Goal: Complete application form

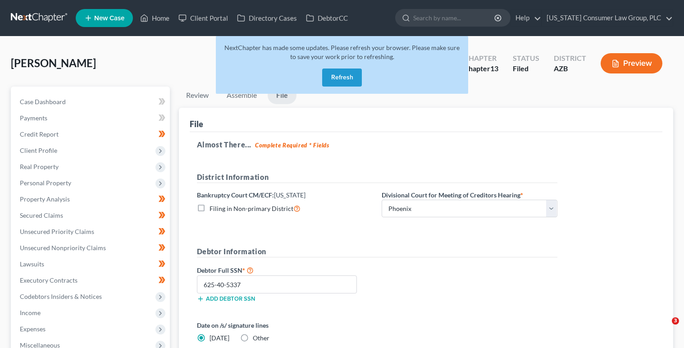
select select "0"
click at [348, 76] on button "Refresh" at bounding box center [342, 78] width 40 height 18
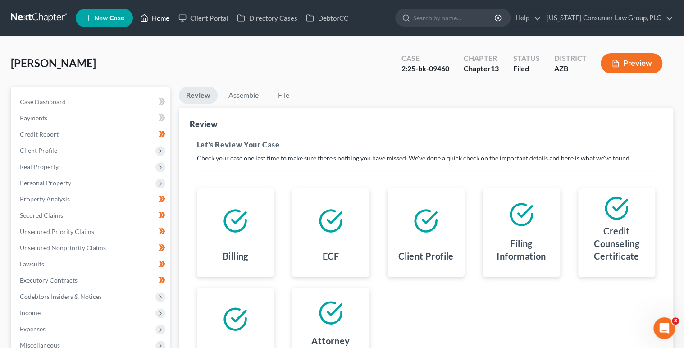
click at [158, 15] on link "Home" at bounding box center [155, 18] width 38 height 16
click at [158, 18] on link "Home" at bounding box center [155, 18] width 38 height 16
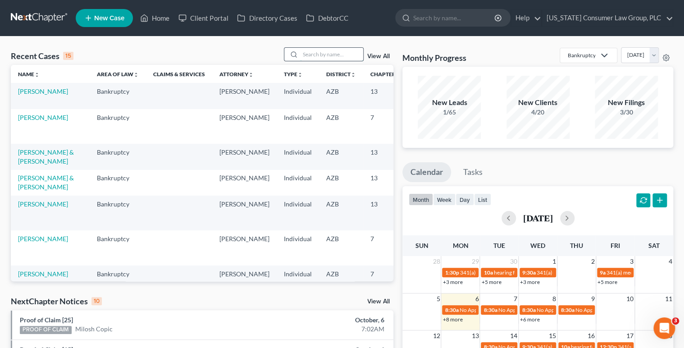
click at [324, 54] on input "search" at bounding box center [331, 54] width 63 height 13
type input "salmond"
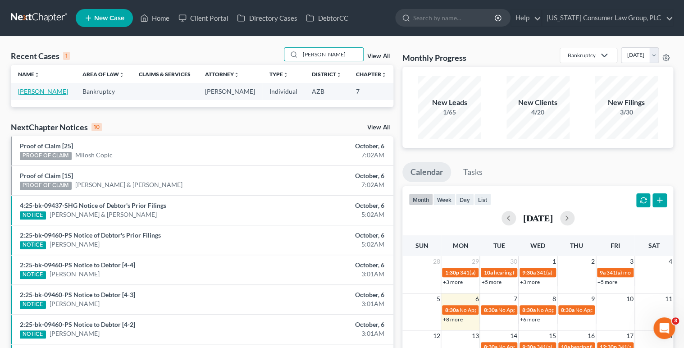
click at [26, 95] on link "[PERSON_NAME]" at bounding box center [43, 91] width 50 height 8
click at [27, 92] on link "[PERSON_NAME]" at bounding box center [43, 91] width 50 height 8
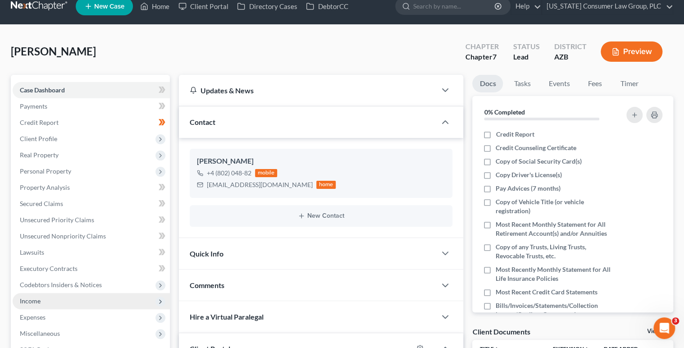
scroll to position [14, 0]
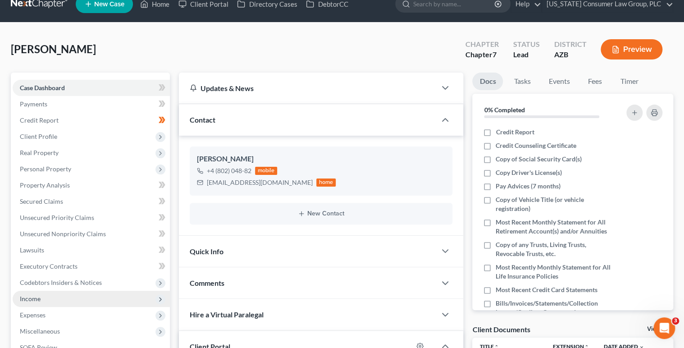
click at [55, 293] on span "Income" at bounding box center [91, 299] width 157 height 16
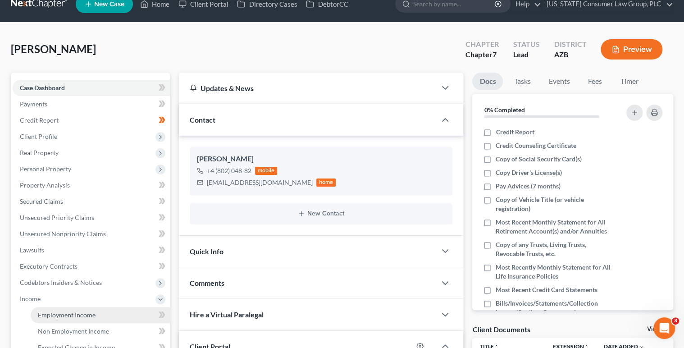
click at [121, 313] on link "Employment Income" at bounding box center [100, 315] width 139 height 16
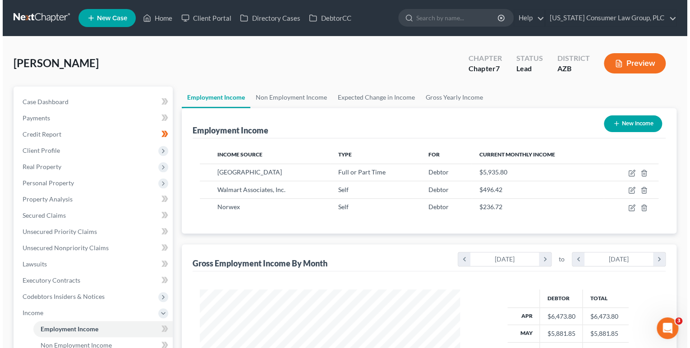
scroll to position [160, 278]
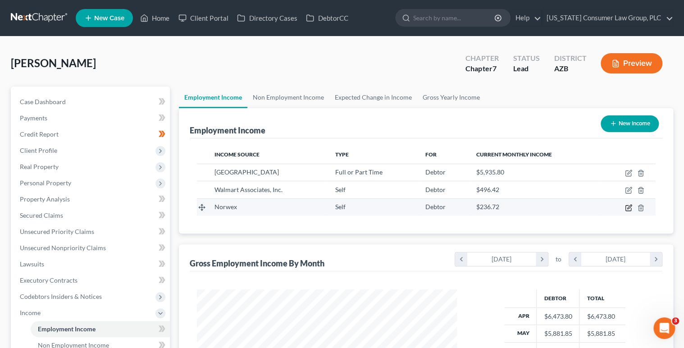
click at [632, 206] on icon "button" at bounding box center [628, 207] width 7 height 7
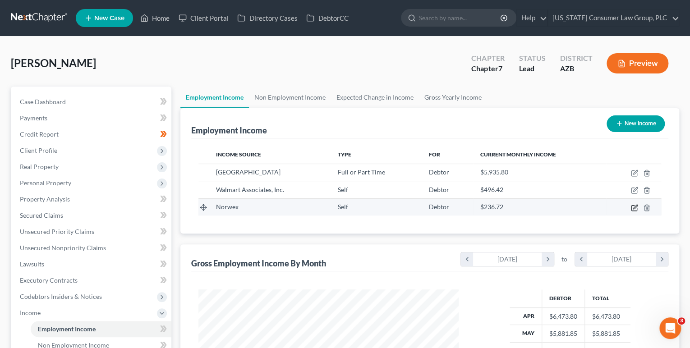
scroll to position [160, 280]
select select "1"
select select "0"
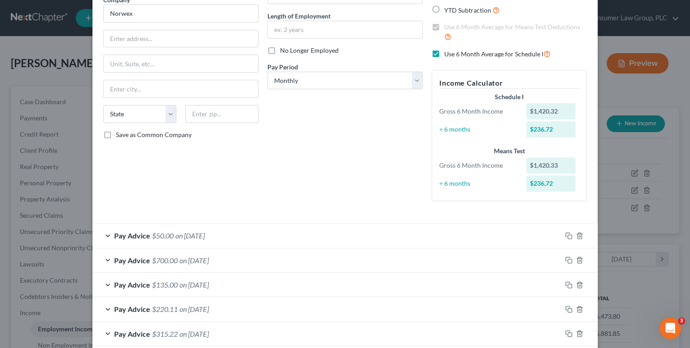
scroll to position [90, 0]
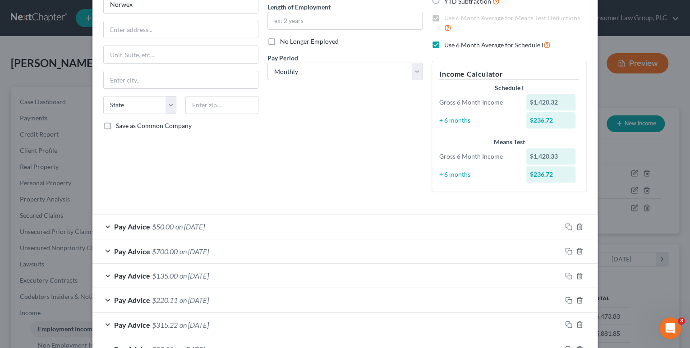
click at [496, 252] on div "Pay Advice $700.00 on 07/31/2025" at bounding box center [326, 251] width 469 height 24
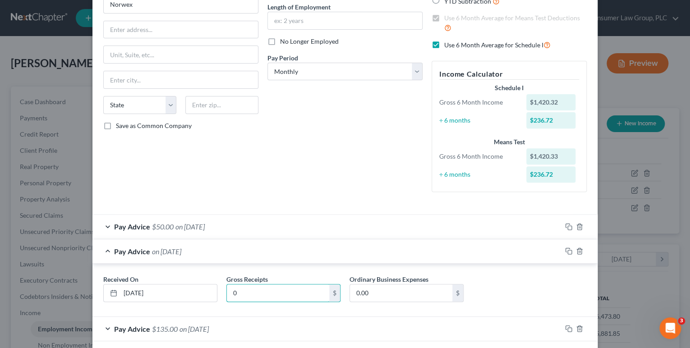
type input "0"
click at [205, 226] on span "on [DATE]" at bounding box center [189, 226] width 29 height 9
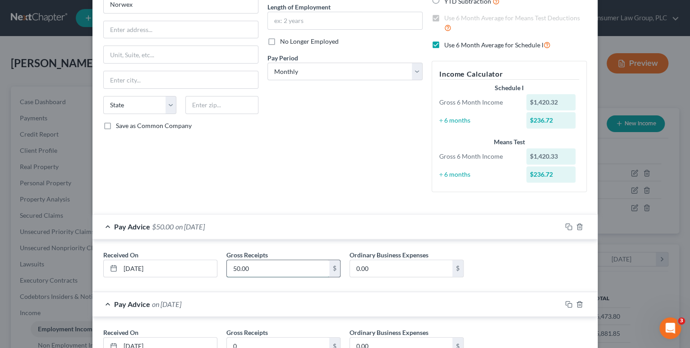
click at [280, 273] on input "50.00" at bounding box center [278, 268] width 102 height 17
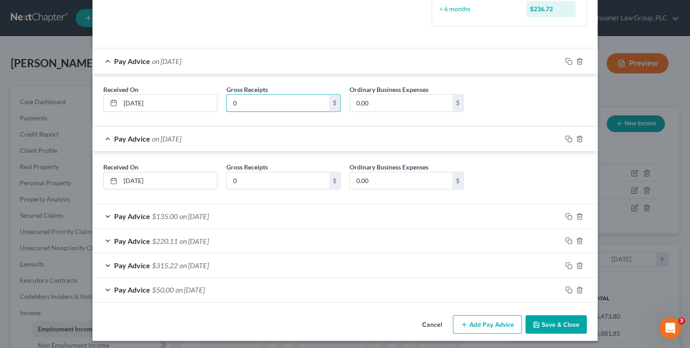
scroll to position [258, 0]
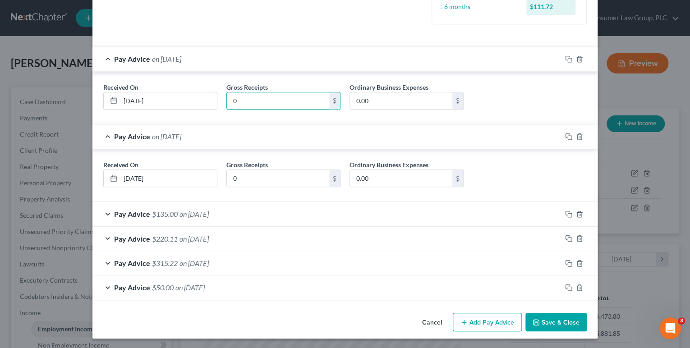
type input "0"
click at [435, 286] on div "Pay Advice $50.00 on 03/31/2025" at bounding box center [326, 287] width 469 height 24
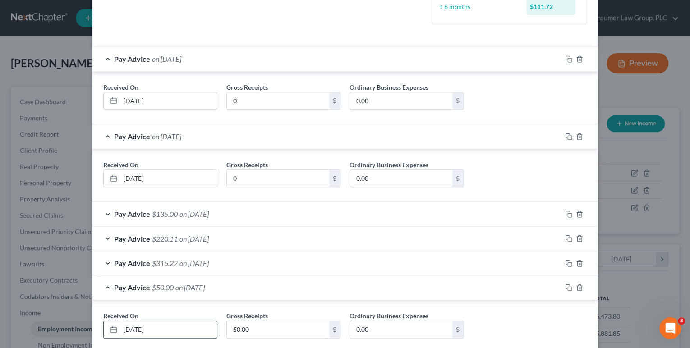
click at [205, 324] on input "[DATE]" at bounding box center [168, 329] width 96 height 17
type input "09/30/25"
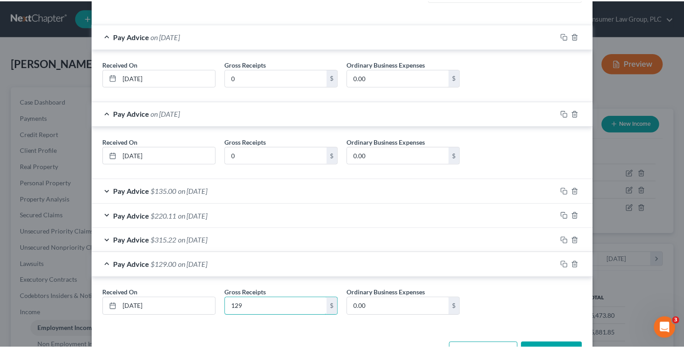
scroll to position [310, 0]
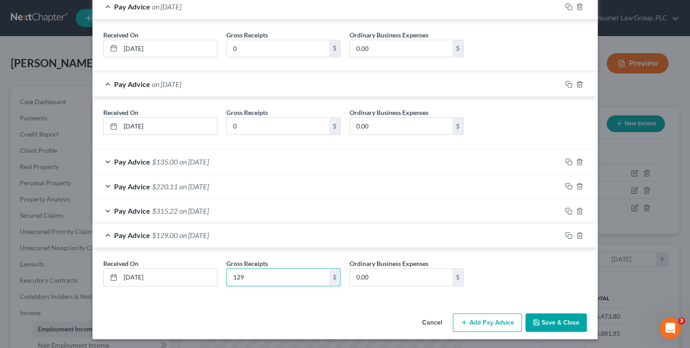
type input "129"
click at [554, 318] on button "Save & Close" at bounding box center [555, 322] width 61 height 19
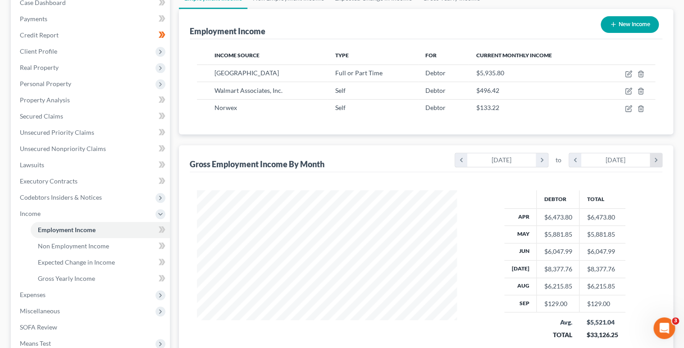
scroll to position [0, 0]
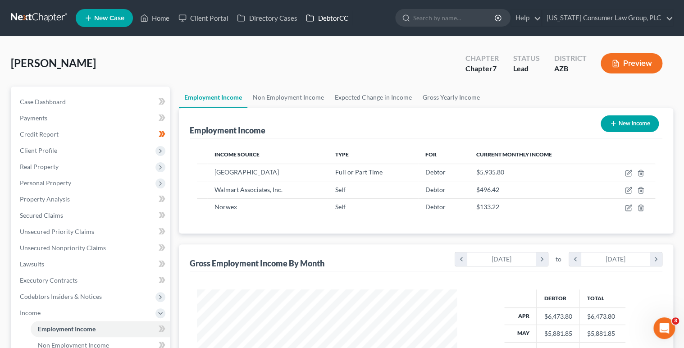
click at [319, 20] on link "DebtorCC" at bounding box center [327, 18] width 51 height 16
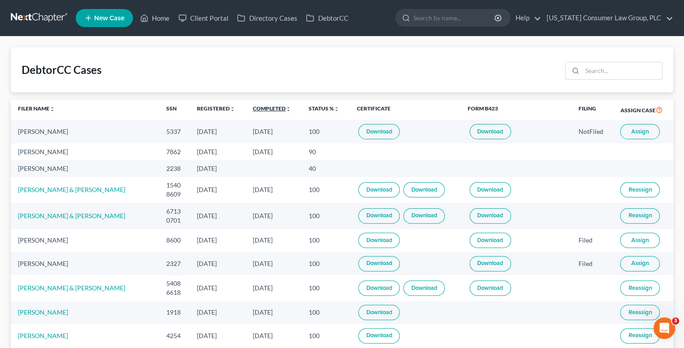
click at [253, 108] on link "Completed unfold_more expand_more expand_less" at bounding box center [272, 108] width 38 height 7
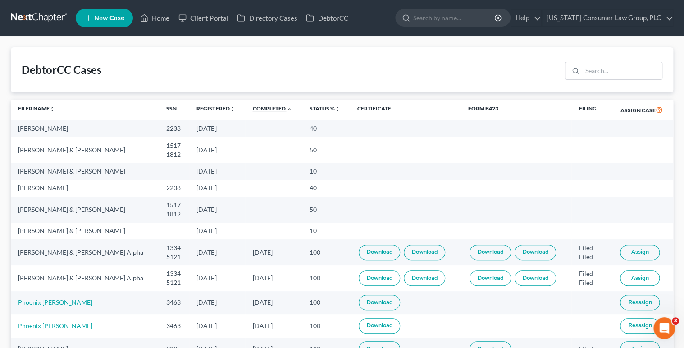
click at [253, 108] on link "Completed unfold_more expand_more expand_less" at bounding box center [271, 108] width 39 height 7
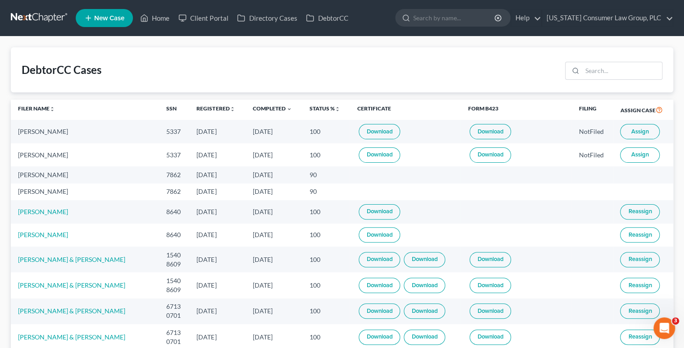
click at [637, 133] on span "Assign" at bounding box center [641, 131] width 18 height 7
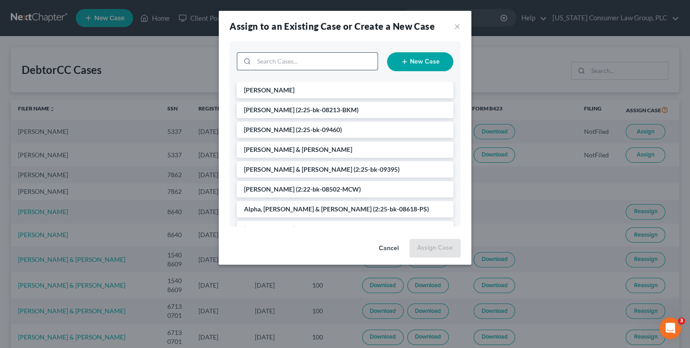
click at [277, 59] on input "search" at bounding box center [316, 61] width 124 height 17
type input "olga"
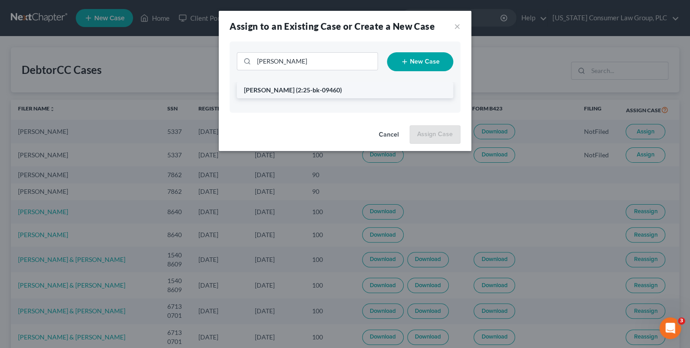
click at [355, 87] on li "Zaldana, Olga (2:25-bk-09460)" at bounding box center [345, 90] width 216 height 16
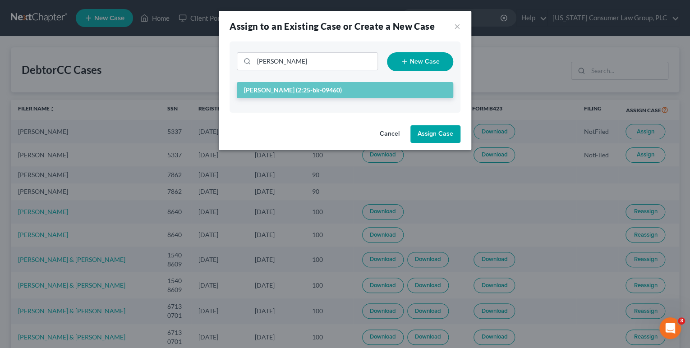
click at [441, 134] on button "Assign Case" at bounding box center [435, 134] width 50 height 18
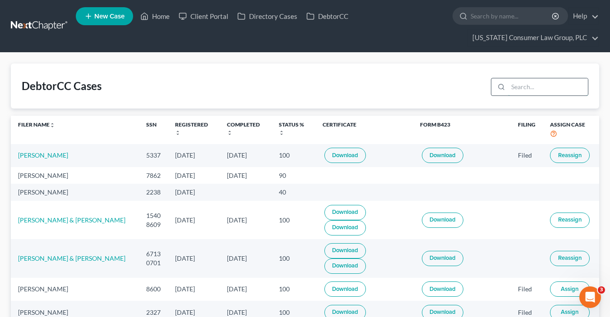
click at [534, 86] on input "search" at bounding box center [548, 86] width 80 height 17
type input "baza"
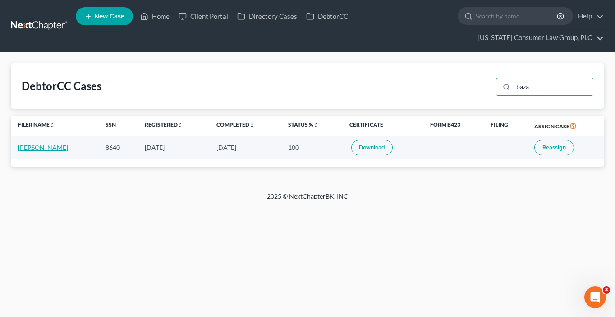
click at [48, 147] on link "[PERSON_NAME]" at bounding box center [43, 148] width 50 height 8
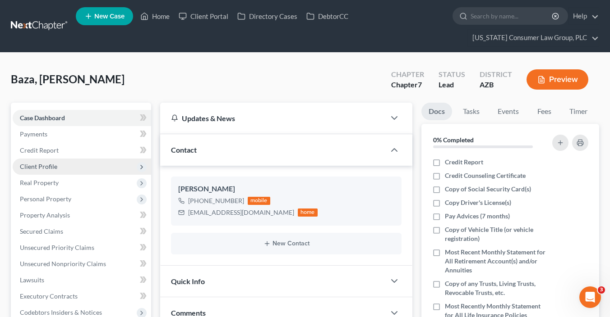
click at [59, 167] on span "Client Profile" at bounding box center [82, 167] width 138 height 16
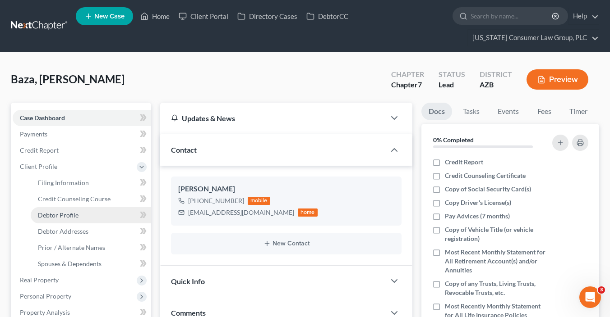
click at [78, 220] on link "Debtor Profile" at bounding box center [91, 215] width 120 height 16
select select "0"
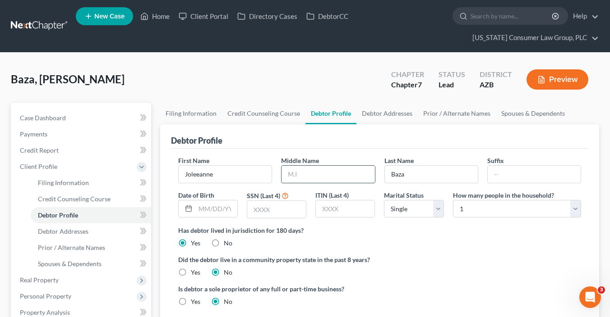
click at [328, 170] on input "text" at bounding box center [327, 174] width 93 height 17
type input "Tudela"
click at [210, 210] on input "text" at bounding box center [216, 209] width 42 height 17
type input "01/08/1988"
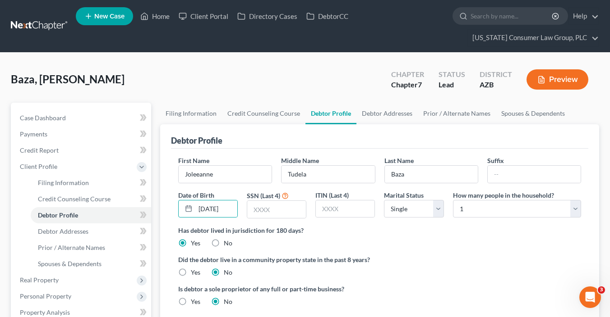
scroll to position [0, 0]
click at [191, 270] on label "Yes" at bounding box center [195, 272] width 9 height 9
click at [194, 270] on input "Yes" at bounding box center [197, 271] width 6 height 6
radio input "true"
radio input "false"
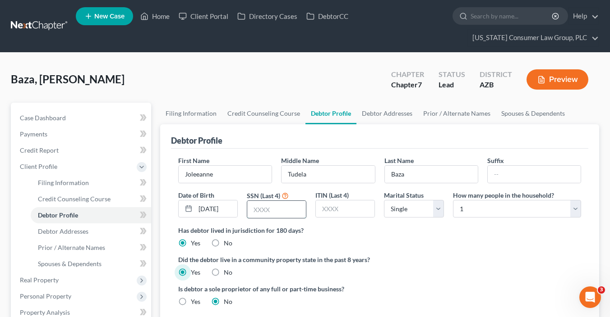
click at [268, 210] on input "text" at bounding box center [276, 209] width 59 height 17
type input "8640"
click at [142, 217] on icon at bounding box center [143, 215] width 7 height 11
click at [472, 206] on select "Select 1 2 3 4 5 6 7 8 9 10 11 12 13 14 15 16 17 18 19 20" at bounding box center [517, 209] width 128 height 18
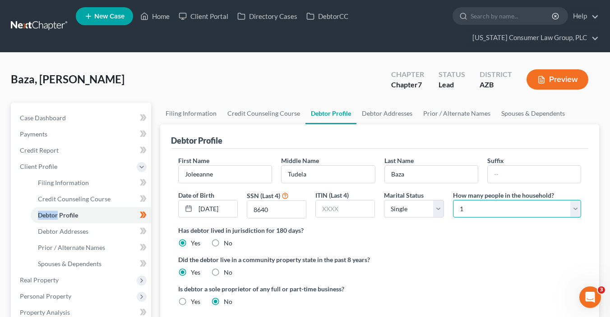
select select "6"
click at [453, 200] on select "Select 1 2 3 4 5 6 7 8 9 10 11 12 13 14 15 16 17 18 19 20" at bounding box center [517, 209] width 128 height 18
click at [404, 205] on select "Select Single Married Separated Divorced Widowed" at bounding box center [414, 209] width 60 height 18
select select "2"
click at [384, 200] on select "Select Single Married Separated Divorced Widowed" at bounding box center [414, 209] width 60 height 18
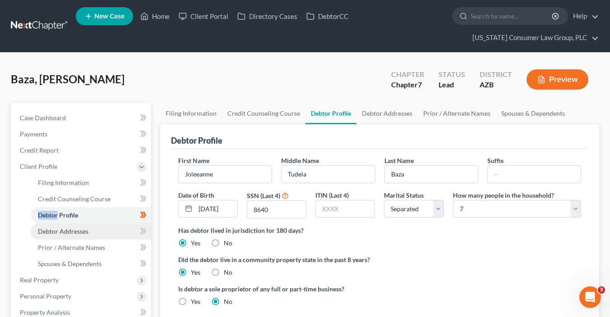
click at [105, 231] on link "Debtor Addresses" at bounding box center [91, 232] width 120 height 16
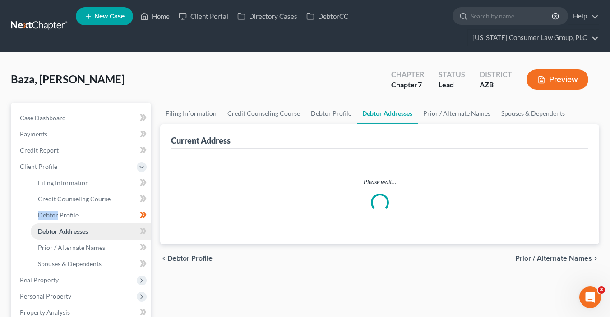
select select "0"
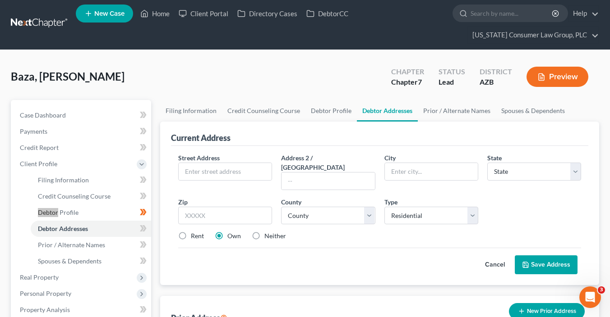
scroll to position [5, 0]
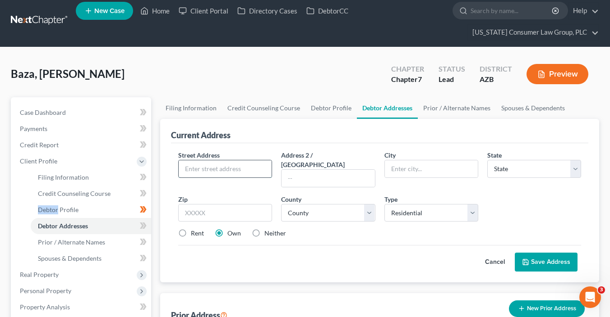
click at [230, 165] on input "text" at bounding box center [225, 168] width 93 height 17
type input "405 W. Vista Ln"
click at [209, 204] on input "text" at bounding box center [225, 213] width 94 height 18
type input "85323"
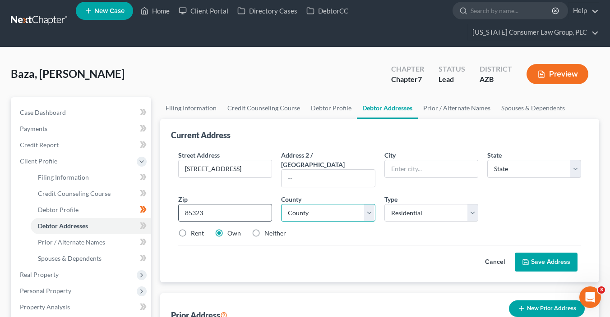
type input "Avondale"
select select "3"
select select "7"
click at [191, 229] on label "Rent" at bounding box center [197, 233] width 13 height 9
click at [194, 229] on input "Rent" at bounding box center [197, 232] width 6 height 6
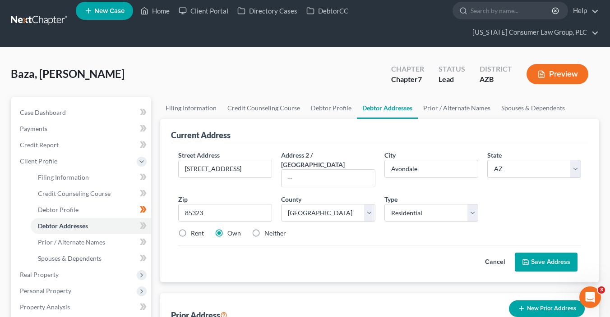
radio input "true"
click at [550, 253] on button "Save Address" at bounding box center [545, 262] width 63 height 19
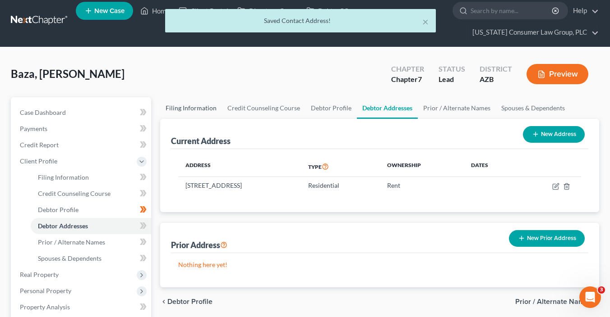
click at [176, 103] on link "Filing Information" at bounding box center [191, 108] width 62 height 22
select select "1"
select select "0"
select select "3"
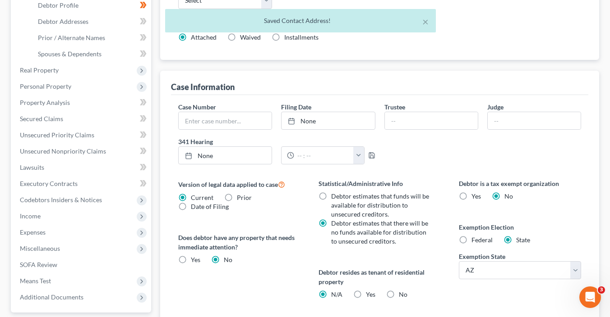
scroll to position [212, 0]
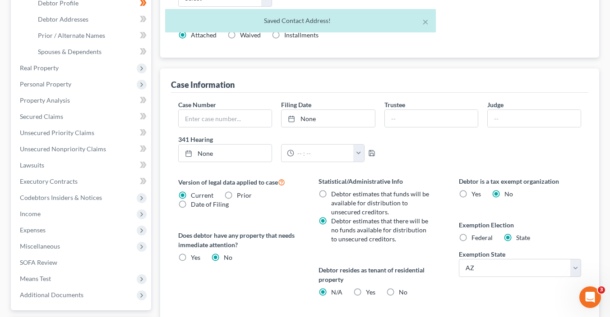
click at [365, 292] on div "Yes Yes" at bounding box center [364, 292] width 22 height 9
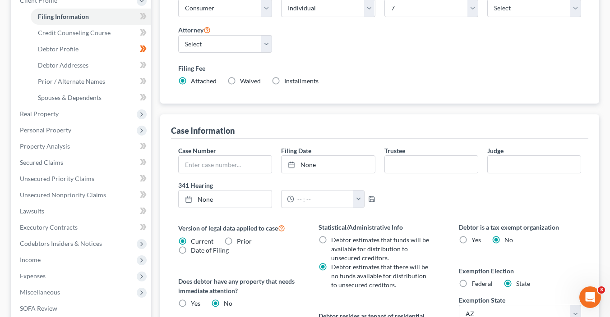
scroll to position [165, 0]
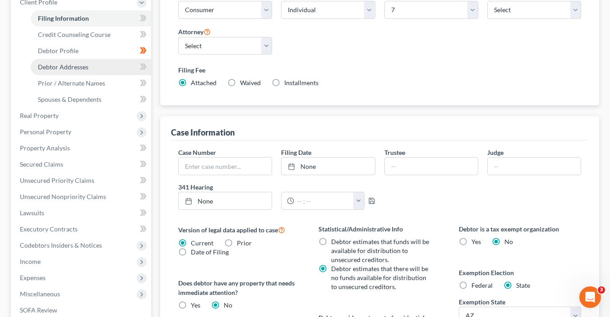
click at [110, 67] on link "Debtor Addresses" at bounding box center [91, 67] width 120 height 16
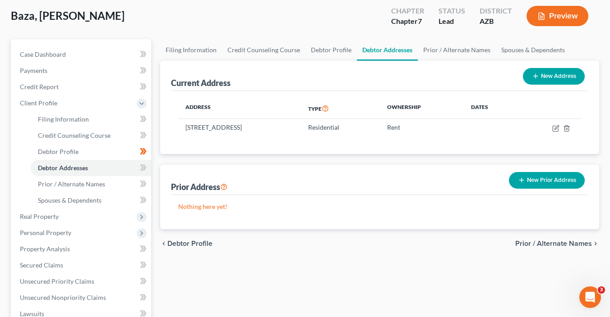
scroll to position [64, 0]
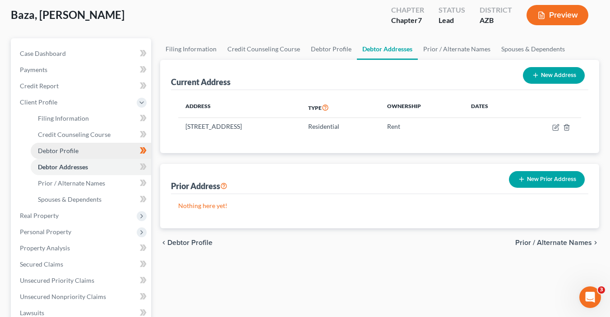
click at [73, 154] on span "Debtor Profile" at bounding box center [58, 151] width 41 height 8
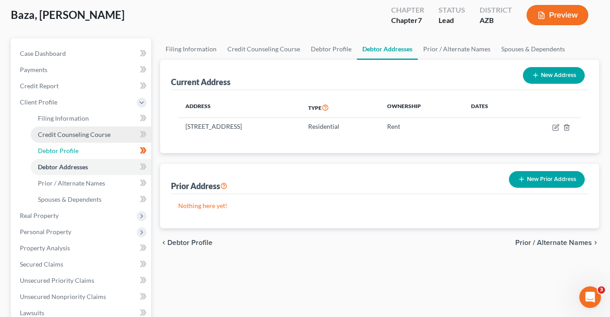
scroll to position [29, 0]
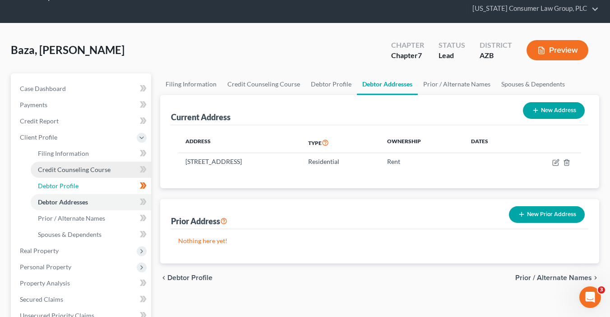
select select "2"
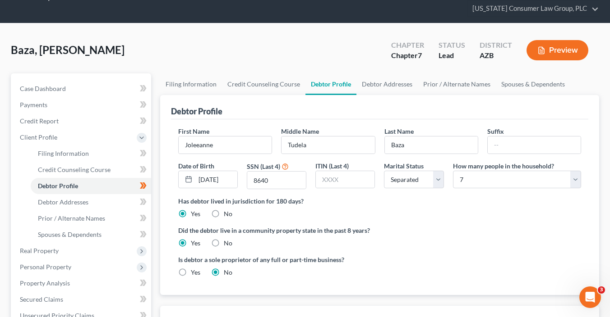
scroll to position [0, 0]
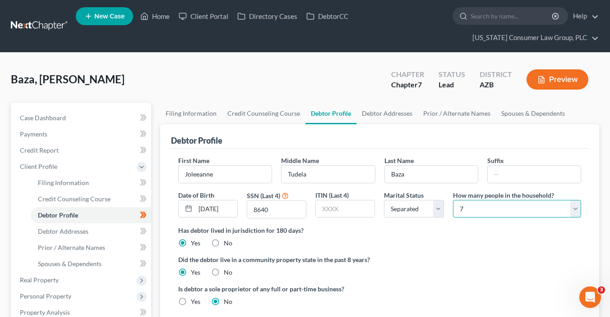
click at [502, 210] on select "Select 1 2 3 4 5 6 7 8 9 10 11 12 13 14 15 16 17 18 19 20" at bounding box center [517, 209] width 128 height 18
select select "8"
click at [453, 200] on select "Select 1 2 3 4 5 6 7 8 9 10 11 12 13 14 15 16 17 18 19 20" at bounding box center [517, 209] width 128 height 18
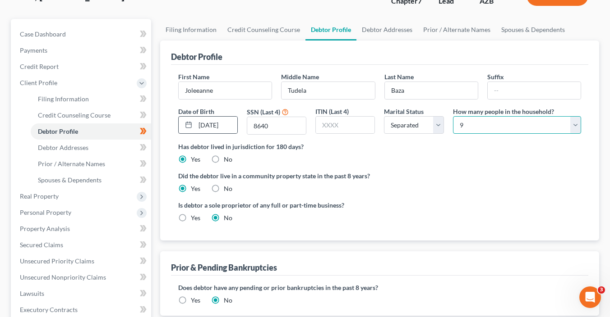
scroll to position [84, 0]
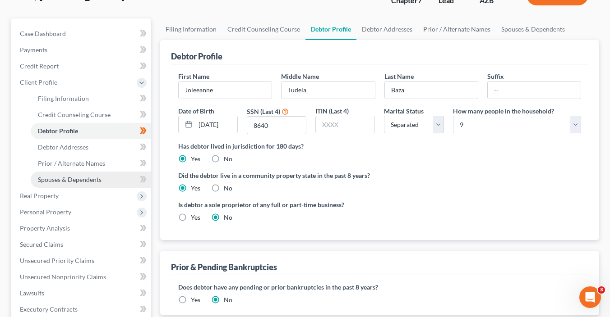
click at [101, 179] on span "Spouses & Dependents" at bounding box center [70, 180] width 64 height 8
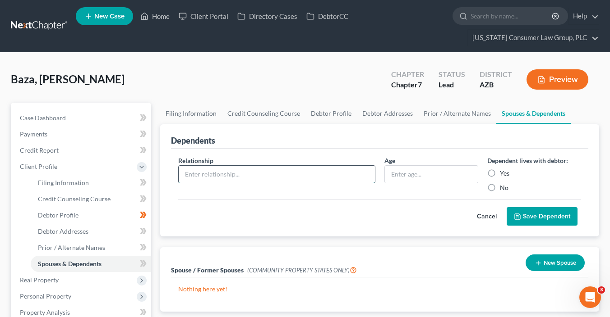
click at [278, 170] on input "text" at bounding box center [277, 174] width 196 height 17
type input "J"
type input "{"
type input "Boyfriend"
click at [500, 174] on label "Yes" at bounding box center [504, 173] width 9 height 9
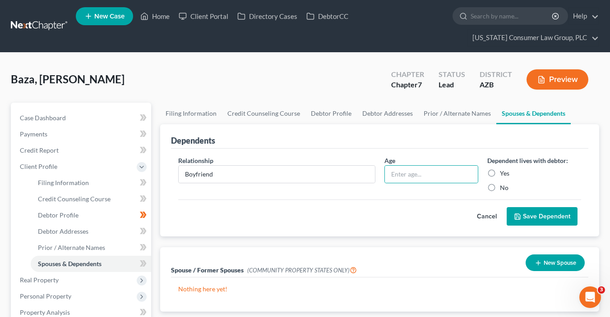
click at [503, 174] on input "Yes" at bounding box center [506, 172] width 6 height 6
radio input "true"
click at [551, 221] on button "Save Dependent" at bounding box center [541, 216] width 71 height 19
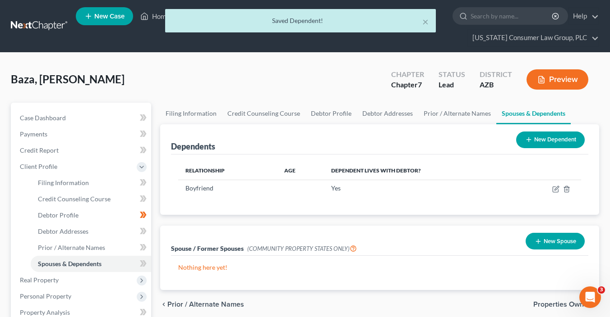
click at [554, 140] on button "New Dependent" at bounding box center [550, 140] width 69 height 17
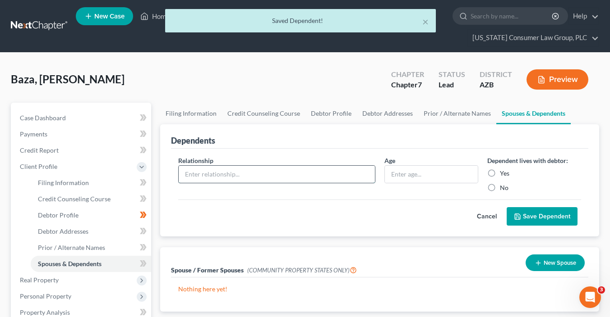
click at [259, 172] on input "text" at bounding box center [277, 174] width 196 height 17
type input "Son"
type input "18"
click at [500, 171] on label "Yes" at bounding box center [504, 173] width 9 height 9
click at [503, 171] on input "Yes" at bounding box center [506, 172] width 6 height 6
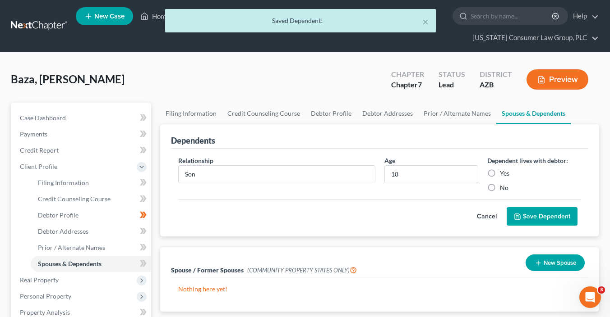
radio input "true"
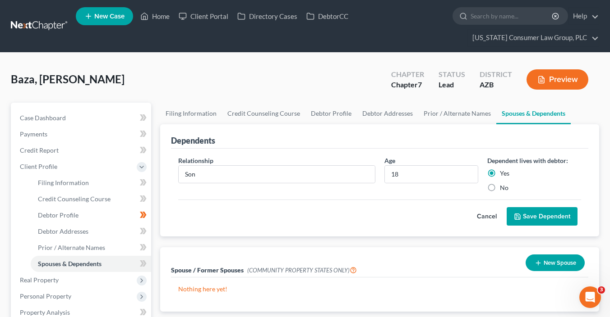
click at [551, 221] on button "Save Dependent" at bounding box center [541, 216] width 71 height 19
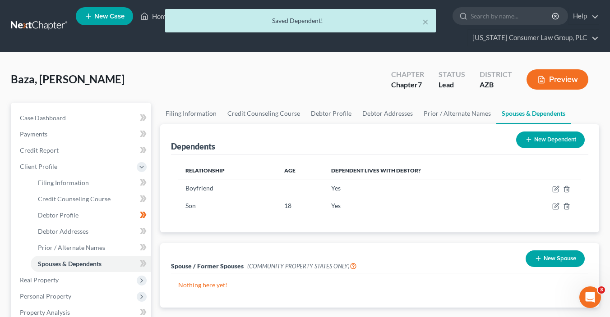
click at [534, 133] on button "New Dependent" at bounding box center [550, 140] width 69 height 17
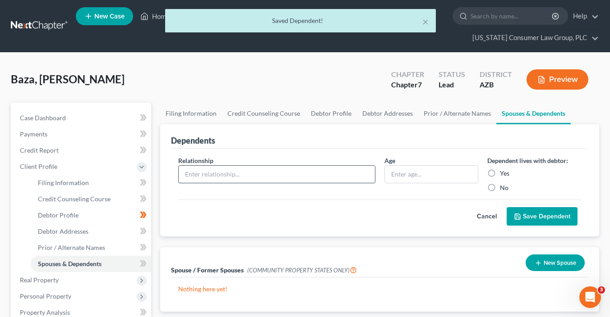
click at [247, 171] on input "text" at bounding box center [277, 174] width 196 height 17
type input "Son"
type input "16"
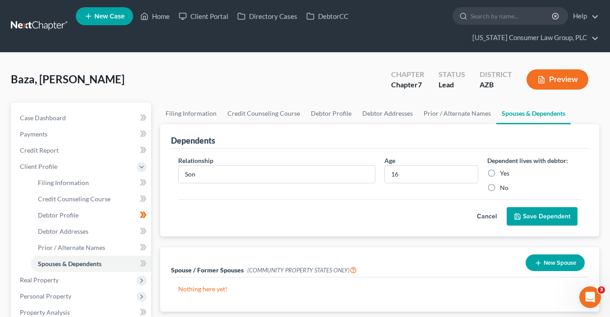
click at [499, 173] on div "Yes" at bounding box center [534, 173] width 94 height 9
click at [500, 170] on label "Yes" at bounding box center [504, 173] width 9 height 9
click at [503, 170] on input "Yes" at bounding box center [506, 172] width 6 height 6
radio input "true"
click at [543, 216] on button "Save Dependent" at bounding box center [541, 216] width 71 height 19
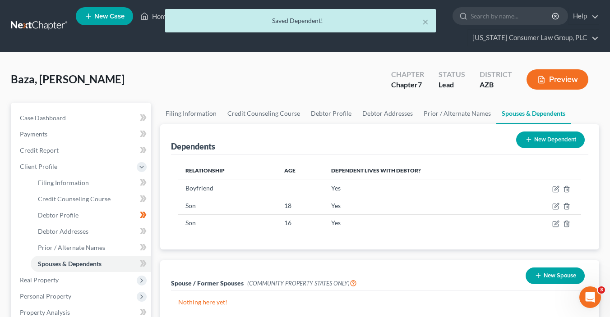
click at [538, 143] on button "New Dependent" at bounding box center [550, 140] width 69 height 17
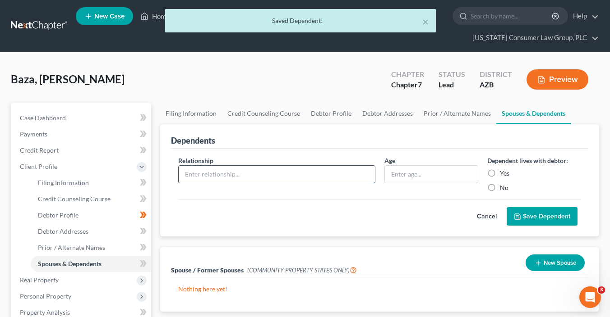
click at [228, 178] on input "text" at bounding box center [277, 174] width 196 height 17
type input "Daughter"
type input "15"
click at [500, 170] on label "Yes" at bounding box center [504, 173] width 9 height 9
click at [503, 170] on input "Yes" at bounding box center [506, 172] width 6 height 6
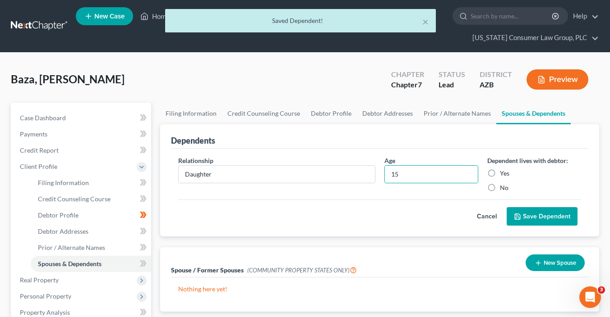
radio input "true"
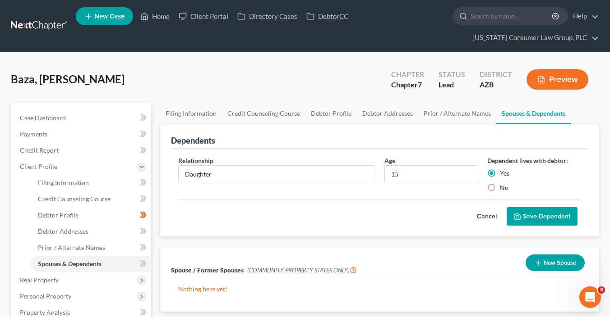
click at [545, 215] on button "Save Dependent" at bounding box center [541, 216] width 71 height 19
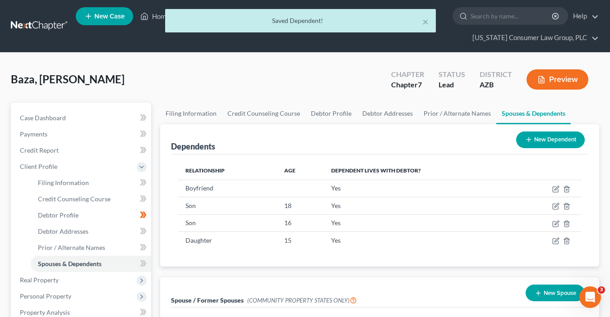
click at [540, 133] on button "New Dependent" at bounding box center [550, 140] width 69 height 17
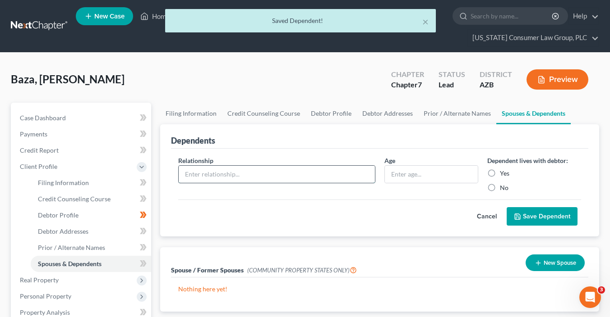
click at [235, 173] on input "text" at bounding box center [277, 174] width 196 height 17
type input "Son"
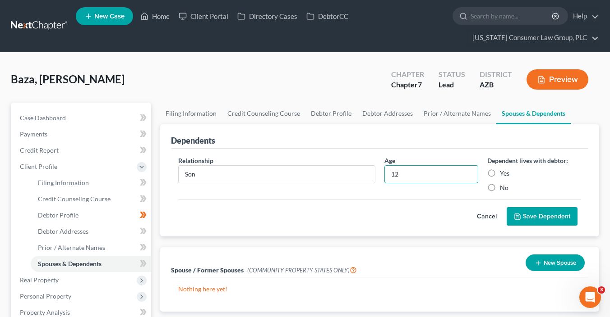
type input "12"
click at [501, 173] on label "Yes" at bounding box center [504, 173] width 9 height 9
click at [503, 173] on input "Yes" at bounding box center [506, 172] width 6 height 6
radio input "true"
click at [530, 217] on button "Save Dependent" at bounding box center [541, 216] width 71 height 19
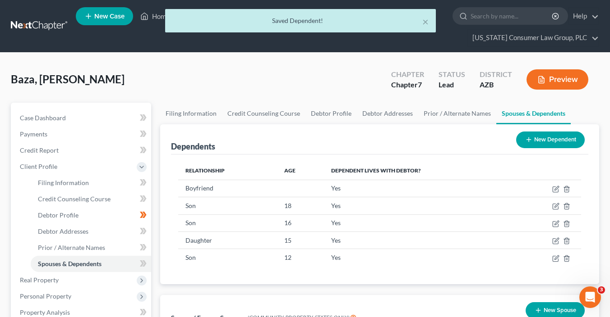
click at [543, 136] on button "New Dependent" at bounding box center [550, 140] width 69 height 17
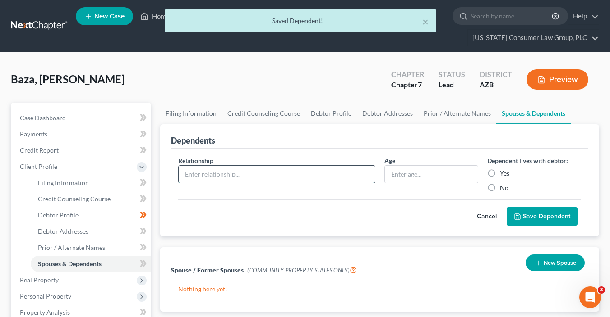
click at [209, 176] on input "text" at bounding box center [277, 174] width 196 height 17
type input "Daughter"
type input "10"
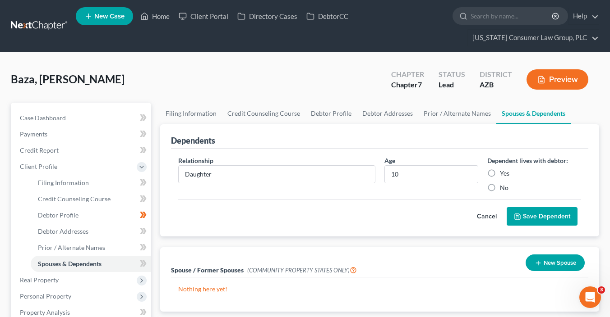
click at [500, 170] on label "Yes" at bounding box center [504, 173] width 9 height 9
click at [503, 170] on input "Yes" at bounding box center [506, 172] width 6 height 6
radio input "true"
click at [546, 220] on button "Save Dependent" at bounding box center [541, 216] width 71 height 19
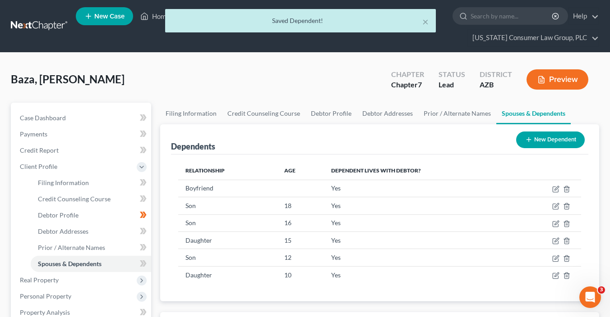
click at [543, 132] on button "New Dependent" at bounding box center [550, 140] width 69 height 17
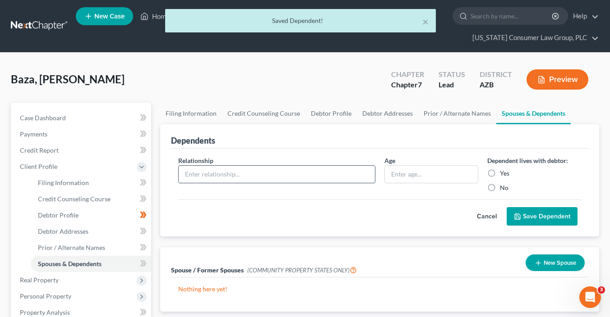
click at [180, 176] on input "text" at bounding box center [277, 174] width 196 height 17
click at [187, 173] on input "text" at bounding box center [277, 174] width 196 height 17
type input "Son"
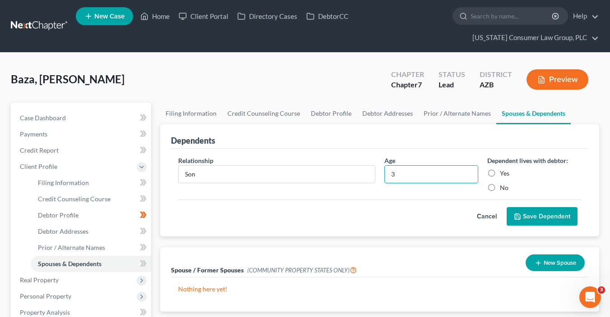
type input "3"
click at [500, 169] on label "Yes" at bounding box center [504, 173] width 9 height 9
click at [503, 169] on input "Yes" at bounding box center [506, 172] width 6 height 6
radio input "true"
click at [554, 214] on button "Save Dependent" at bounding box center [541, 216] width 71 height 19
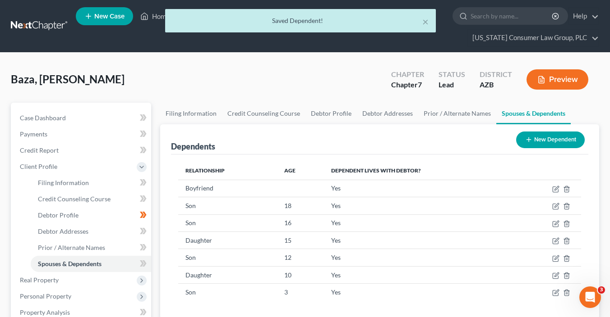
click at [541, 138] on button "New Dependent" at bounding box center [550, 140] width 69 height 17
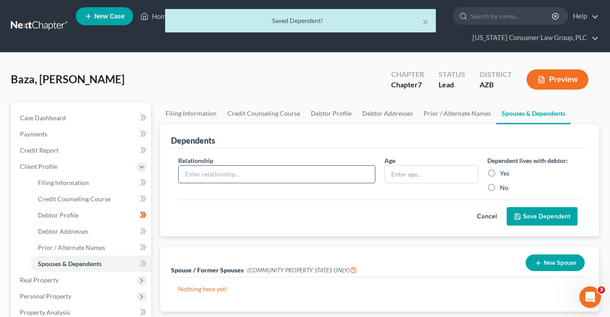
click at [279, 172] on input "text" at bounding box center [277, 174] width 196 height 17
type input "Daughter"
type input "2"
click at [506, 173] on label "Yes" at bounding box center [504, 173] width 9 height 9
click at [506, 173] on input "Yes" at bounding box center [506, 172] width 6 height 6
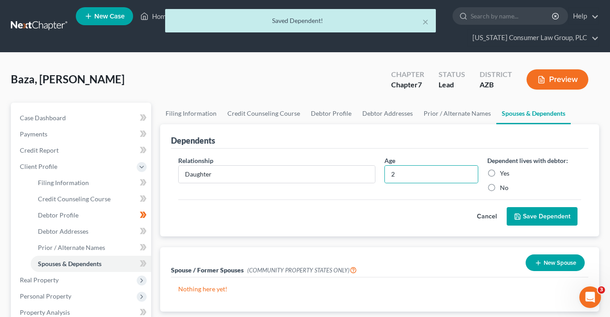
radio input "true"
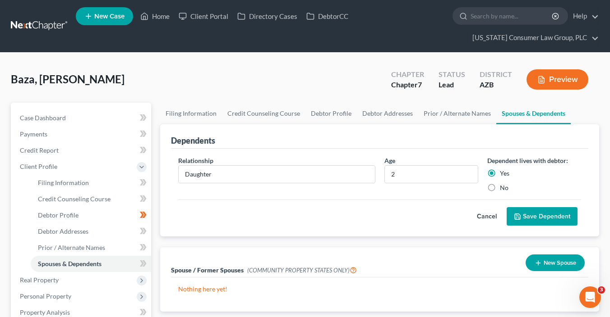
click at [527, 214] on button "Save Dependent" at bounding box center [541, 216] width 71 height 19
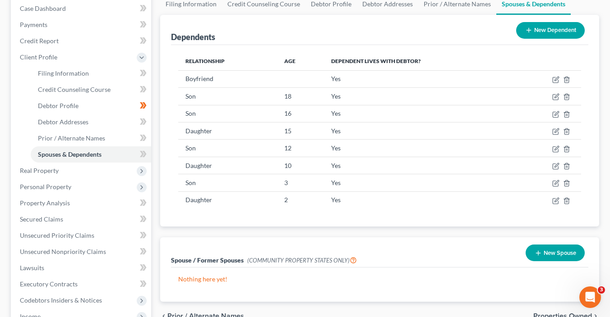
scroll to position [114, 0]
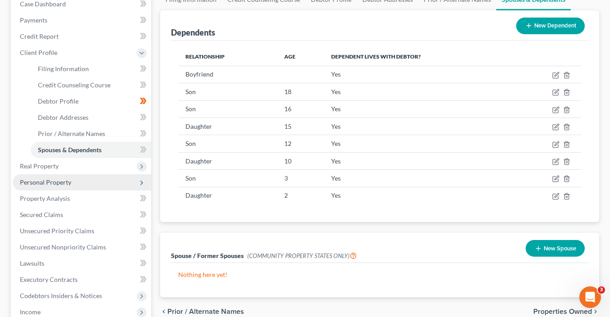
click at [67, 183] on span "Personal Property" at bounding box center [45, 183] width 51 height 8
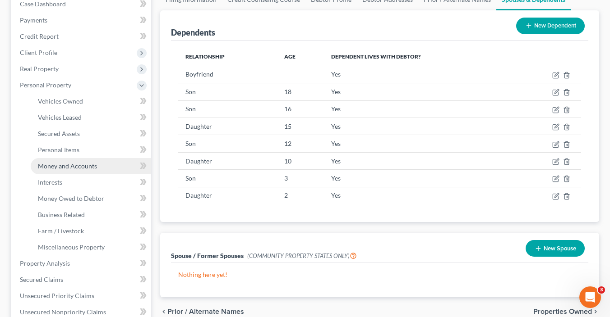
click at [88, 165] on span "Money and Accounts" at bounding box center [67, 166] width 59 height 8
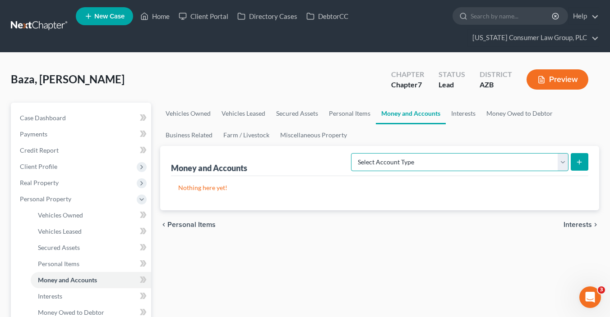
click at [516, 158] on select "Select Account Type Brokerage (A/B: 18, SOFA: 20) Cash on Hand (A/B: 16) Certif…" at bounding box center [459, 162] width 217 height 18
select select "checking"
click at [353, 153] on select "Select Account Type Brokerage (A/B: 18, SOFA: 20) Cash on Hand (A/B: 16) Certif…" at bounding box center [459, 162] width 217 height 18
click at [577, 157] on button "submit" at bounding box center [579, 162] width 18 height 18
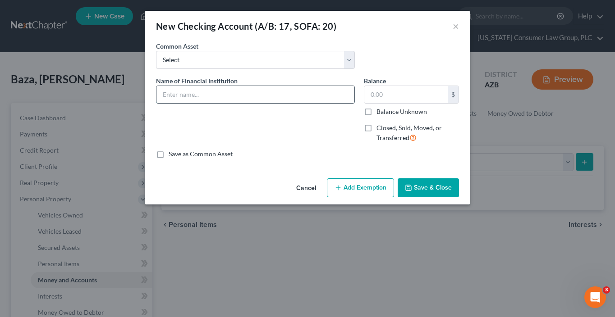
click at [220, 97] on input "text" at bounding box center [255, 94] width 198 height 17
type input "Chase Bank 1021"
click at [407, 186] on icon "button" at bounding box center [408, 187] width 7 height 7
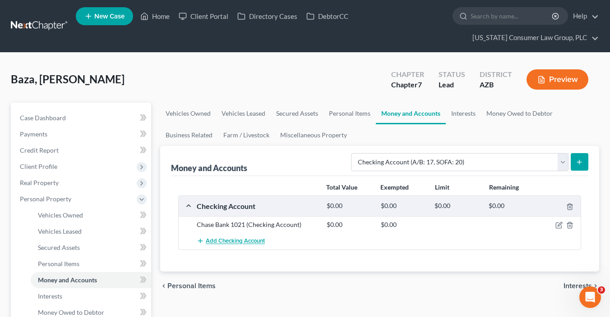
click at [243, 242] on span "Add Checking Account" at bounding box center [235, 241] width 59 height 7
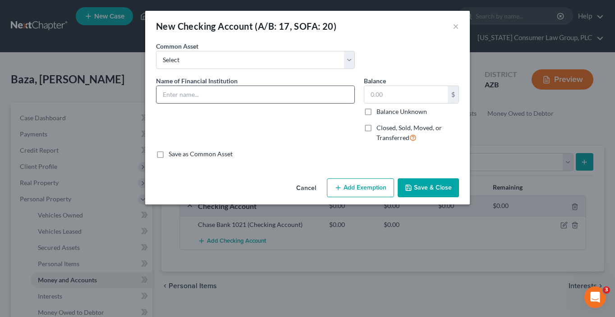
click at [184, 95] on input "text" at bounding box center [255, 94] width 198 height 17
type input "Desert Financial Credit Union 9664"
click at [423, 193] on button "Save & Close" at bounding box center [428, 188] width 61 height 19
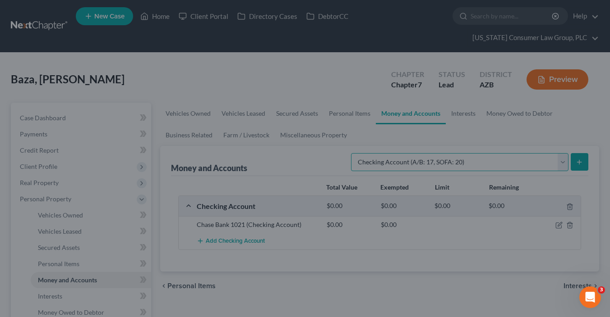
click at [443, 160] on select "Select Account Type Brokerage (A/B: 18, SOFA: 20) Cash on Hand (A/B: 16) Certif…" at bounding box center [459, 162] width 217 height 18
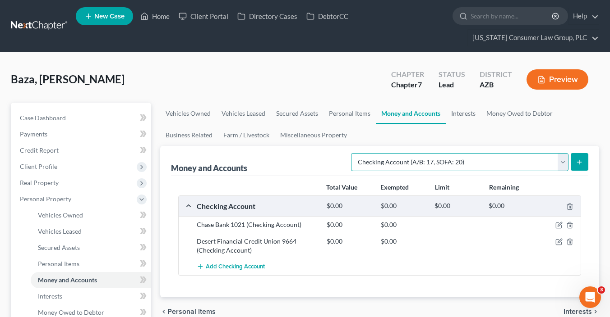
select select "savings"
click at [353, 153] on select "Select Account Type Brokerage (A/B: 18, SOFA: 20) Cash on Hand (A/B: 16) Certif…" at bounding box center [459, 162] width 217 height 18
click at [575, 163] on icon "submit" at bounding box center [578, 162] width 7 height 7
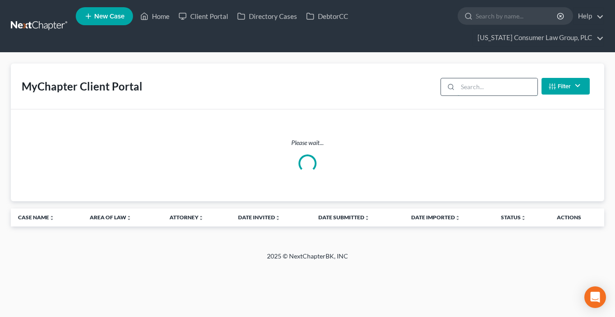
click at [484, 88] on input "search" at bounding box center [498, 86] width 80 height 17
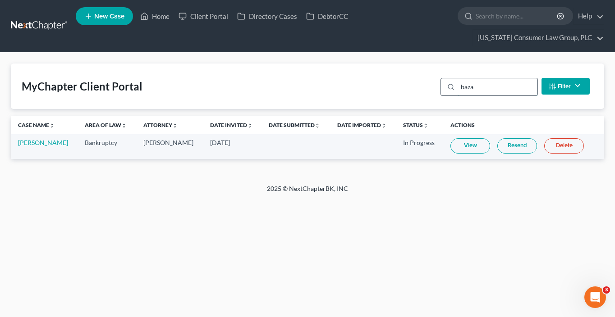
type input "baza"
click at [460, 142] on link "View" at bounding box center [470, 145] width 40 height 15
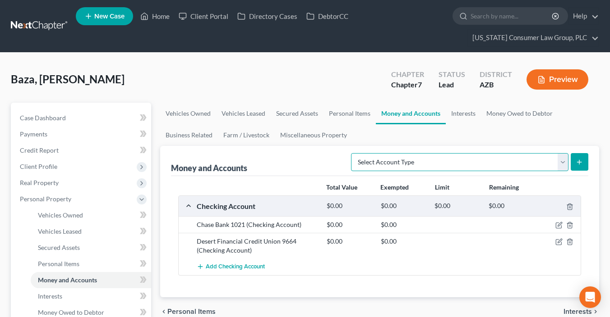
click at [525, 163] on select "Select Account Type Brokerage (A/B: 18, SOFA: 20) Cash on Hand (A/B: 16) Certif…" at bounding box center [459, 162] width 217 height 18
select select "savings"
click at [353, 153] on select "Select Account Type Brokerage (A/B: 18, SOFA: 20) Cash on Hand (A/B: 16) Certif…" at bounding box center [459, 162] width 217 height 18
click at [573, 160] on button "submit" at bounding box center [579, 162] width 18 height 18
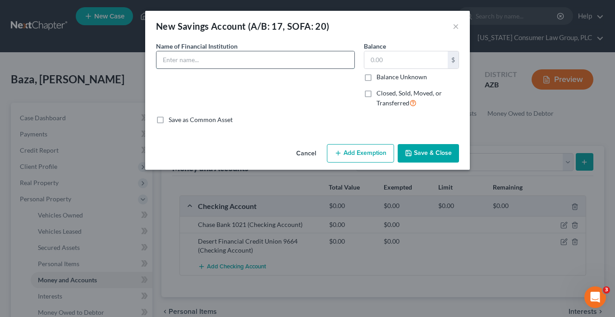
click at [230, 58] on input "text" at bounding box center [255, 59] width 198 height 17
paste input "Desert Financial Credit Union 9664"
type input "Desert Financial Credit Union 9664"
click at [446, 157] on button "Save & Close" at bounding box center [428, 153] width 61 height 19
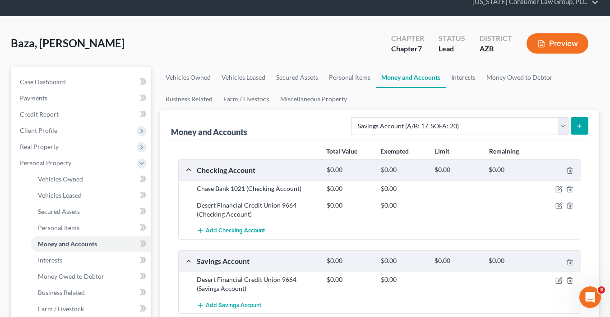
scroll to position [112, 0]
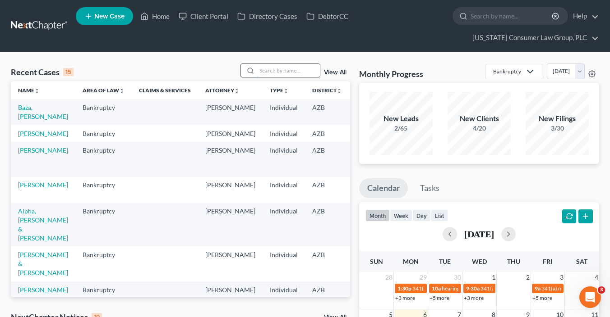
click at [267, 69] on input "search" at bounding box center [288, 70] width 63 height 13
click at [24, 138] on link "[PERSON_NAME]" at bounding box center [43, 134] width 50 height 8
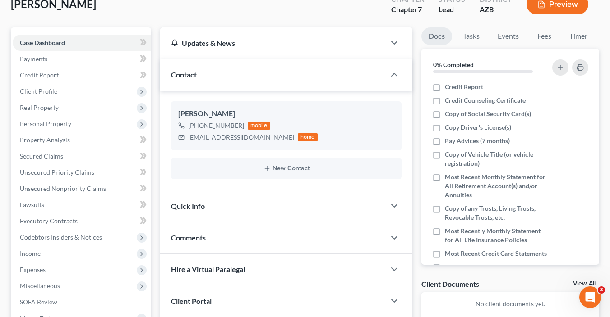
scroll to position [166, 0]
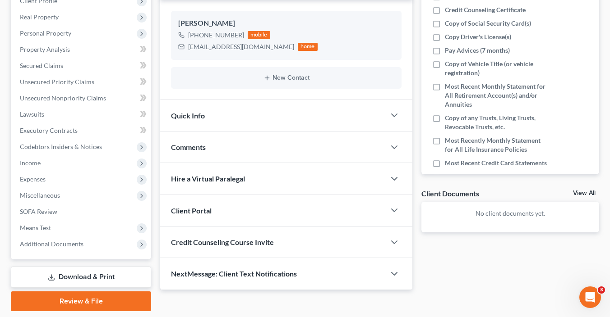
click at [206, 241] on span "Credit Counseling Course Invite" at bounding box center [222, 242] width 103 height 9
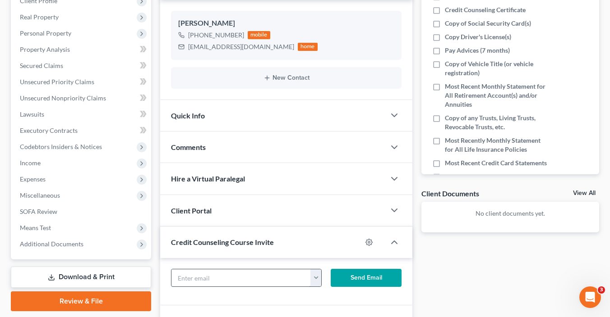
click at [216, 275] on input "text" at bounding box center [240, 278] width 139 height 17
paste input "[EMAIL_ADDRESS][DOMAIN_NAME]"
type input "[EMAIL_ADDRESS][DOMAIN_NAME]"
click at [380, 280] on button "Send Email" at bounding box center [365, 278] width 71 height 18
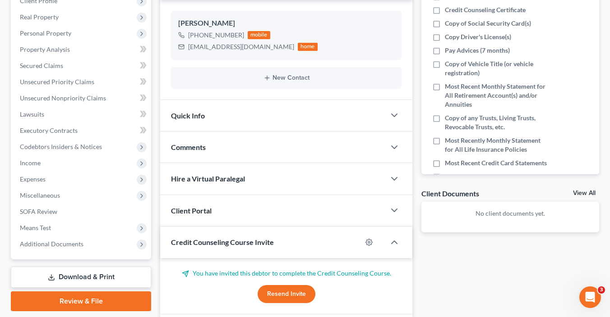
click at [252, 210] on div "Client Portal" at bounding box center [272, 210] width 225 height 31
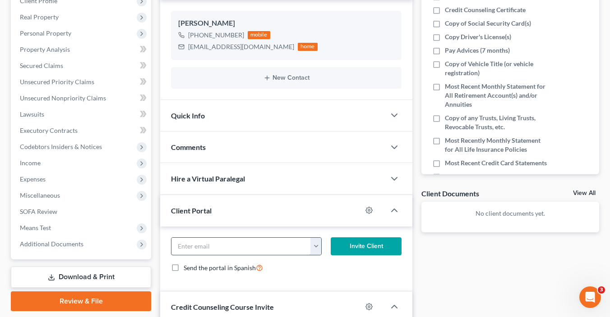
click at [234, 248] on input "email" at bounding box center [240, 246] width 139 height 17
paste input "[EMAIL_ADDRESS][DOMAIN_NAME]"
type input "[EMAIL_ADDRESS][DOMAIN_NAME]"
click at [348, 244] on button "Invite Client" at bounding box center [365, 247] width 71 height 18
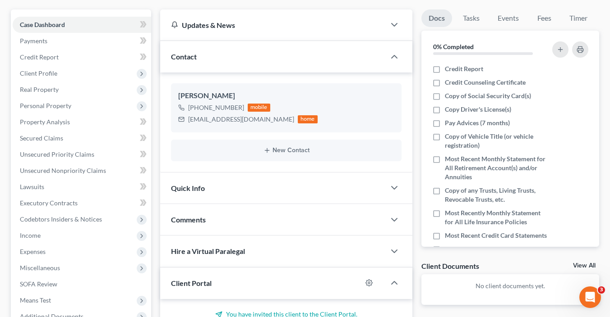
scroll to position [0, 0]
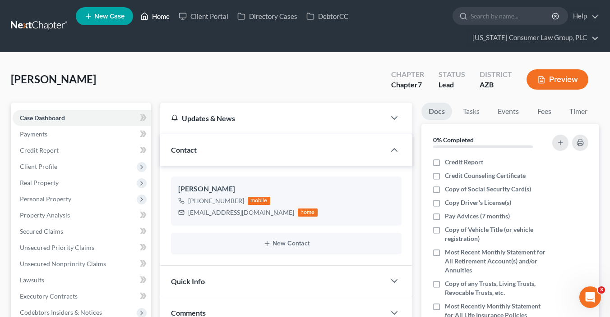
click at [158, 21] on link "Home" at bounding box center [155, 16] width 38 height 16
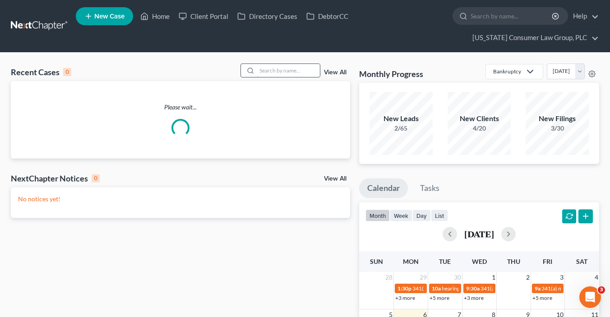
click at [308, 69] on input "search" at bounding box center [288, 70] width 63 height 13
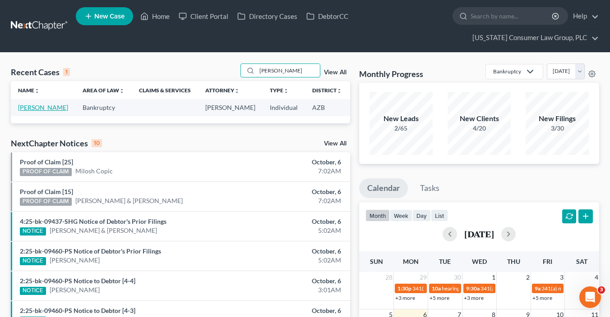
type input "[PERSON_NAME]"
click at [20, 106] on link "[PERSON_NAME]" at bounding box center [43, 108] width 50 height 8
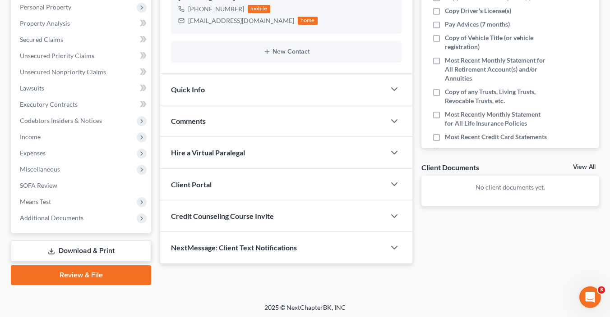
scroll to position [193, 0]
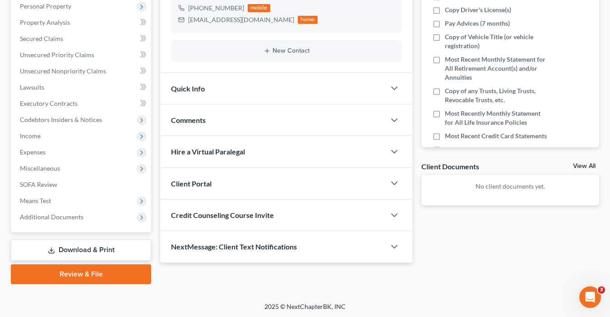
click at [236, 215] on span "Credit Counseling Course Invite" at bounding box center [222, 215] width 103 height 9
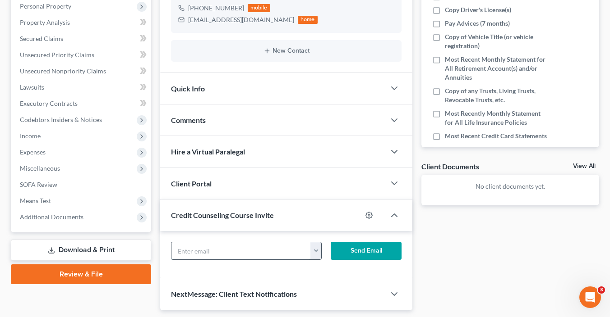
click at [224, 255] on input "text" at bounding box center [240, 251] width 139 height 17
paste input "[EMAIL_ADDRESS][DOMAIN_NAME]"
type input "[EMAIL_ADDRESS][DOMAIN_NAME]"
click at [333, 250] on button "Send Email" at bounding box center [365, 251] width 71 height 18
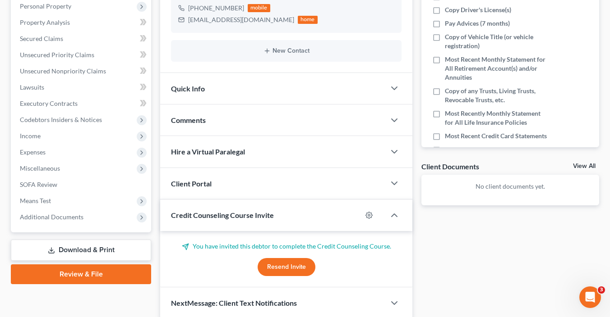
click at [249, 184] on div "Client Portal" at bounding box center [272, 183] width 225 height 31
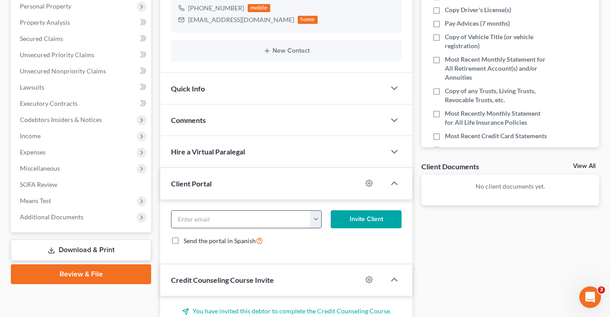
click at [244, 220] on input "email" at bounding box center [240, 219] width 139 height 17
paste input "[EMAIL_ADDRESS][DOMAIN_NAME]"
type input "[EMAIL_ADDRESS][DOMAIN_NAME]"
click at [339, 220] on button "Invite Client" at bounding box center [365, 220] width 71 height 18
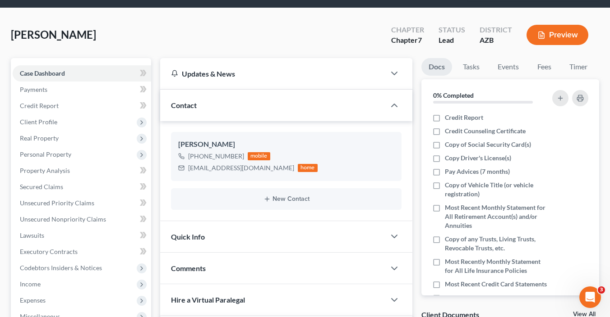
scroll to position [0, 0]
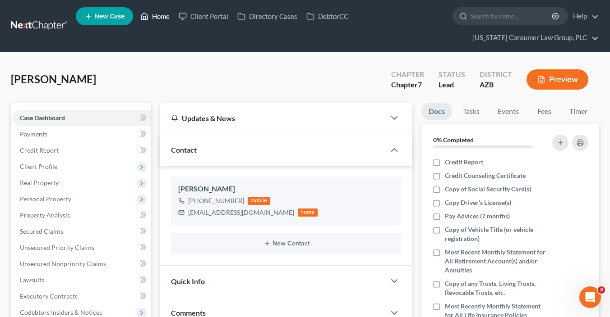
click at [158, 19] on link "Home" at bounding box center [155, 16] width 38 height 16
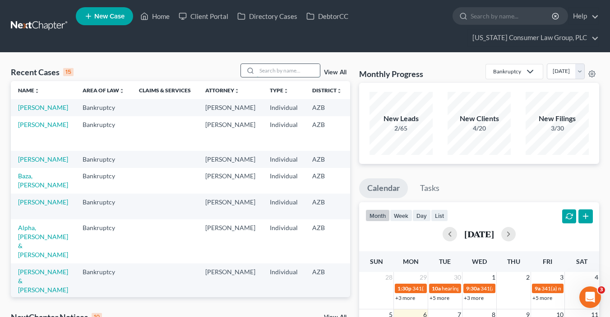
click at [281, 71] on input "search" at bounding box center [288, 70] width 63 height 13
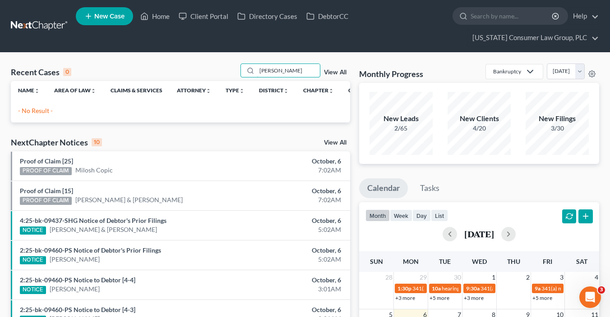
drag, startPoint x: 281, startPoint y: 67, endPoint x: 260, endPoint y: 60, distance: 23.0
click at [260, 60] on div "Recent Cases 0 [PERSON_NAME] View All Name unfold_more expand_more expand_less …" at bounding box center [305, 287] width 610 height 468
type input "wiessel"
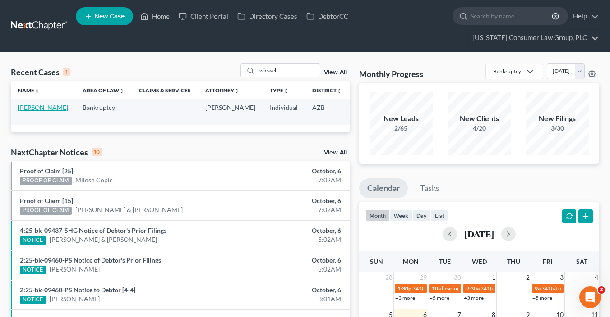
click at [32, 108] on link "[PERSON_NAME]" at bounding box center [43, 108] width 50 height 8
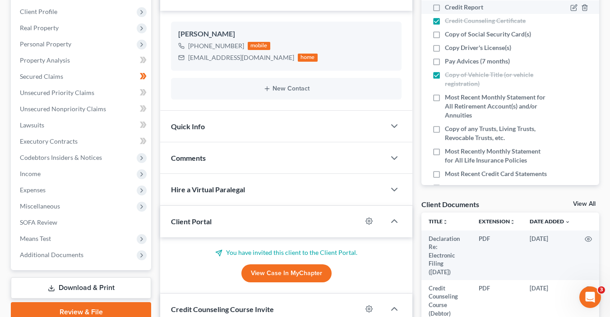
scroll to position [164, 0]
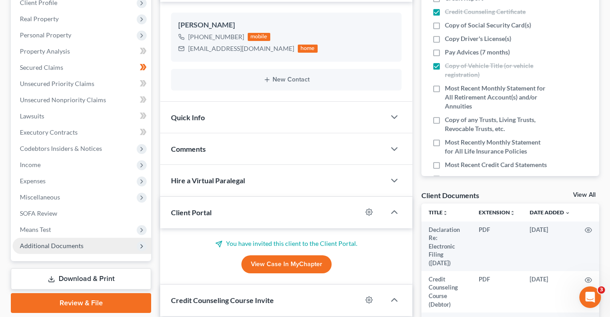
click at [85, 249] on span "Additional Documents" at bounding box center [82, 246] width 138 height 16
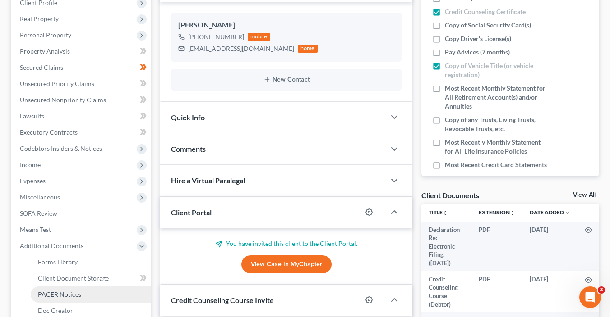
click at [84, 292] on link "PACER Notices" at bounding box center [91, 295] width 120 height 16
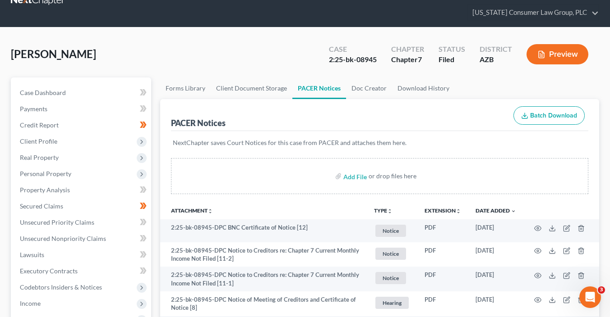
scroll to position [52, 0]
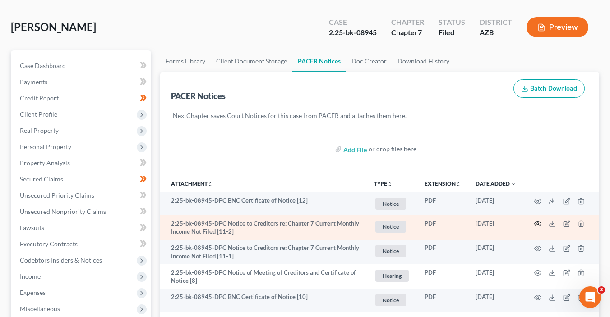
click at [539, 225] on icon "button" at bounding box center [537, 224] width 7 height 5
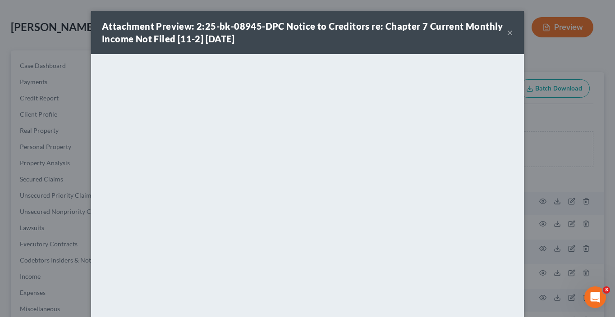
click at [509, 34] on button "×" at bounding box center [510, 32] width 6 height 11
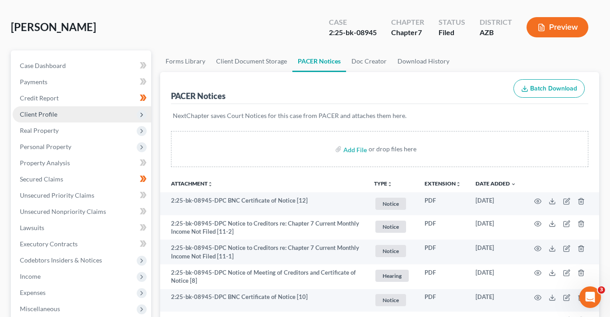
click at [56, 110] on span "Client Profile" at bounding box center [82, 114] width 138 height 16
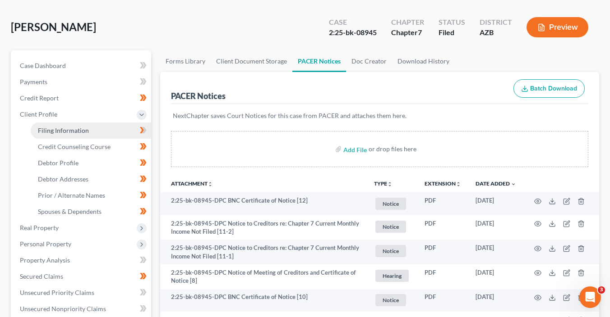
click at [63, 133] on span "Filing Information" at bounding box center [63, 131] width 51 height 8
select select "1"
select select "0"
select select "3"
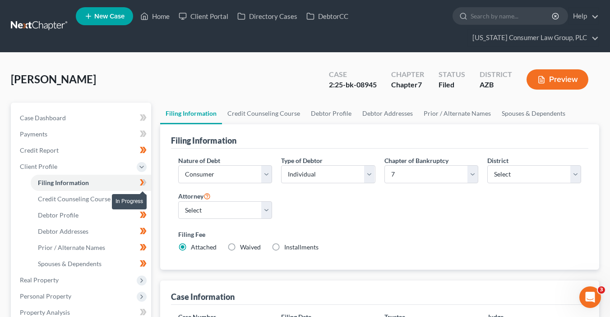
click at [148, 183] on span at bounding box center [143, 184] width 16 height 14
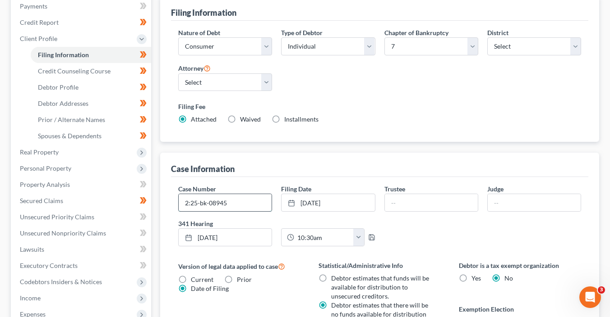
click at [241, 200] on input "2:25-bk-08945" at bounding box center [225, 202] width 93 height 17
type input "2:25-bk-08945-DPC"
type input "[PERSON_NAME]"
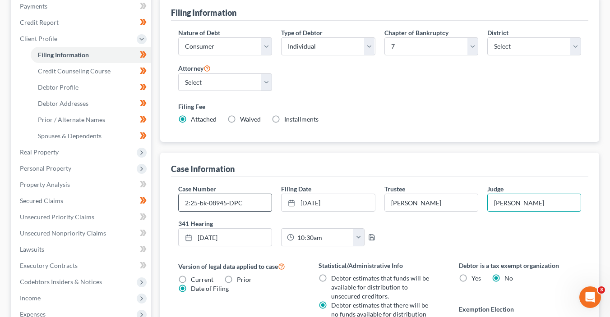
type input "[PERSON_NAME]"
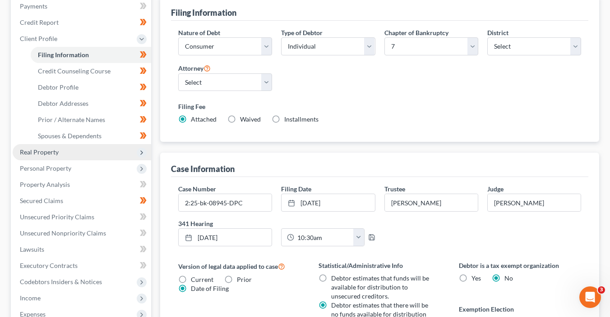
click at [77, 151] on span "Real Property" at bounding box center [82, 152] width 138 height 16
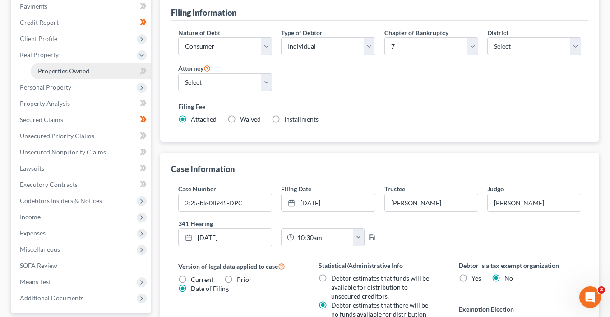
click at [92, 70] on link "Properties Owned" at bounding box center [91, 71] width 120 height 16
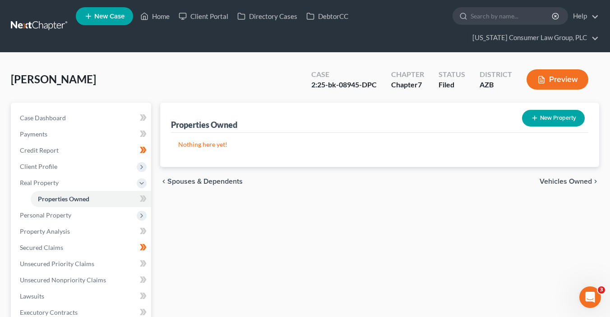
click at [144, 196] on icon at bounding box center [144, 199] width 4 height 6
click at [145, 196] on icon at bounding box center [144, 199] width 4 height 6
click at [96, 212] on span "Personal Property" at bounding box center [82, 215] width 138 height 16
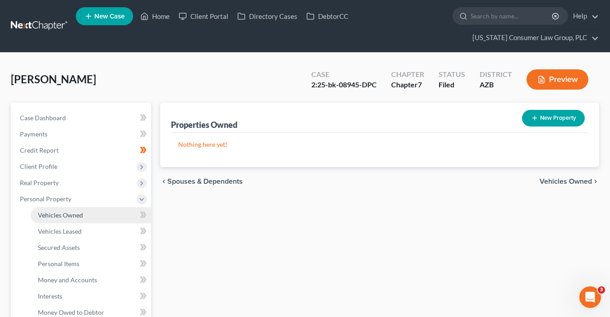
click at [115, 216] on link "Vehicles Owned" at bounding box center [91, 215] width 120 height 16
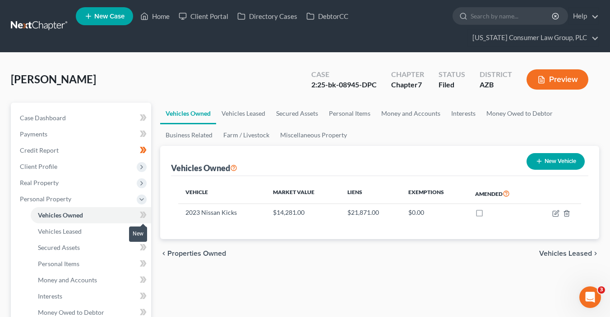
click at [145, 213] on icon at bounding box center [144, 215] width 4 height 6
click at [145, 214] on icon at bounding box center [144, 215] width 4 height 6
click at [55, 231] on span "Vehicles Leased" at bounding box center [60, 232] width 44 height 8
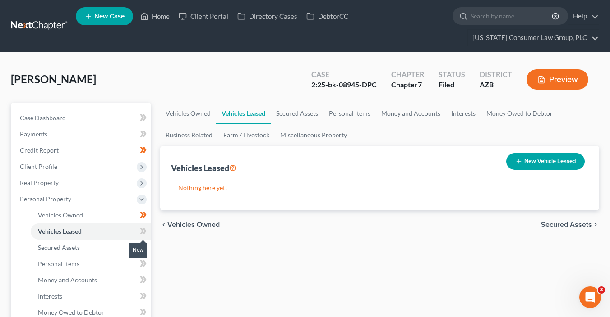
click at [140, 235] on icon at bounding box center [143, 231] width 7 height 11
click at [101, 251] on link "Secured Assets" at bounding box center [91, 248] width 120 height 16
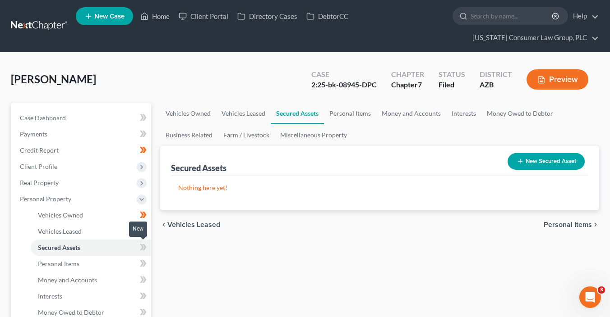
click at [150, 250] on span at bounding box center [143, 249] width 16 height 14
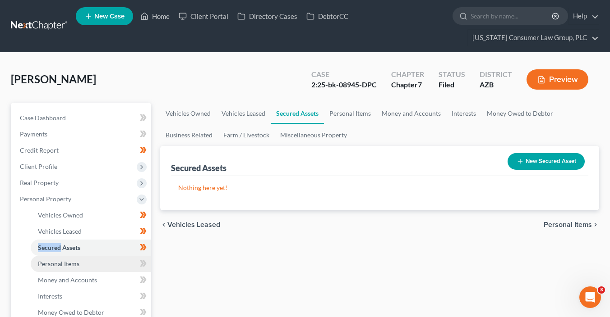
click at [108, 263] on link "Personal Items" at bounding box center [91, 264] width 120 height 16
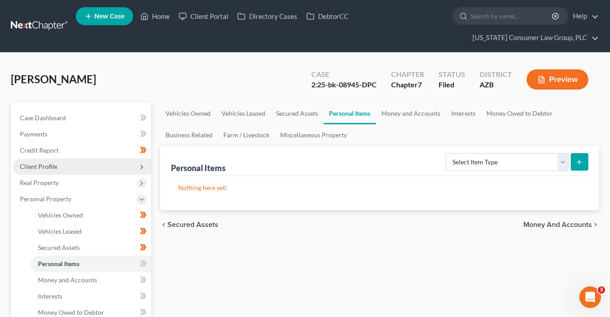
click at [61, 164] on span "Client Profile" at bounding box center [82, 167] width 138 height 16
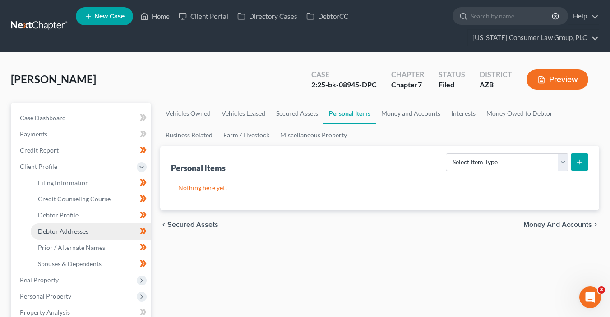
click at [100, 232] on link "Debtor Addresses" at bounding box center [91, 232] width 120 height 16
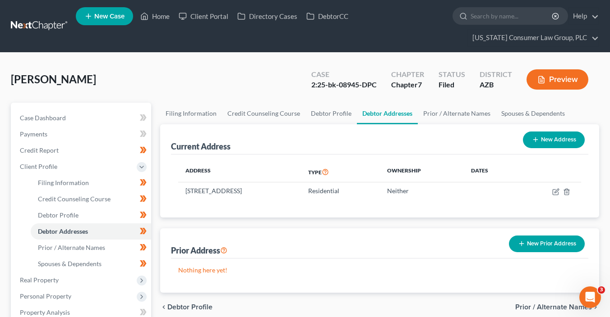
click at [557, 243] on button "New Prior Address" at bounding box center [547, 244] width 76 height 17
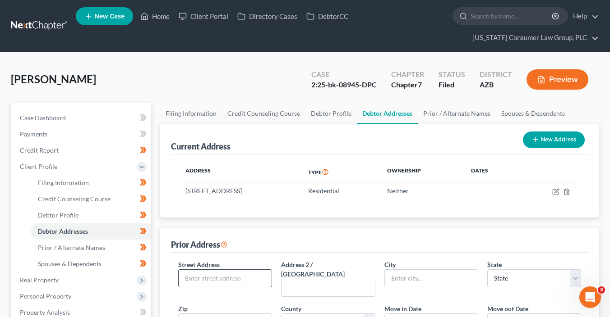
click at [227, 280] on input "text" at bounding box center [225, 278] width 93 height 17
type input "[STREET_ADDRESS]"
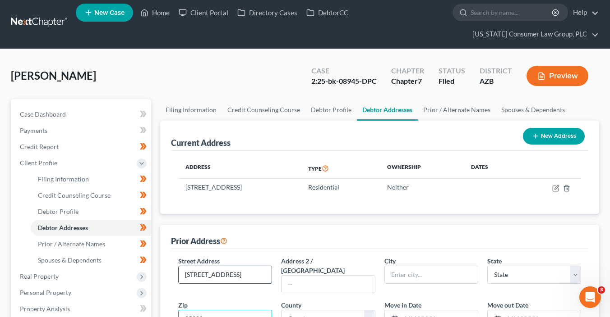
type input "85208"
type input "Mesa"
select select "3"
select select "7"
type input "12/2023"
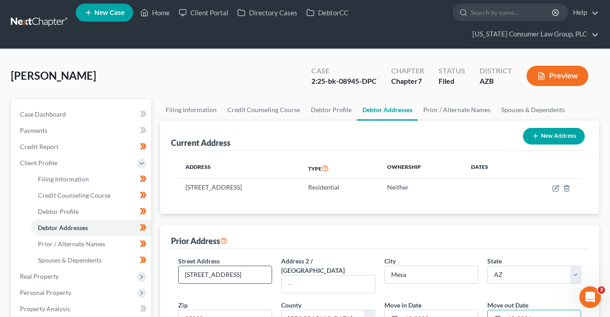
type input "12/2024"
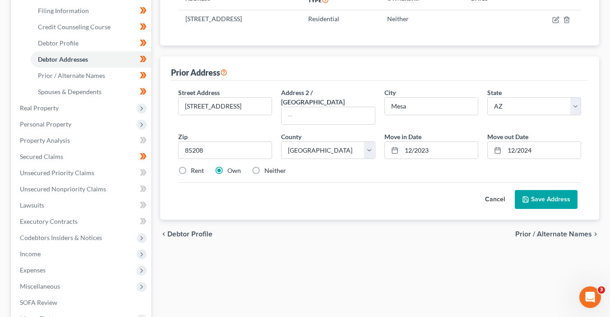
click at [192, 165] on div "Street Address * [STREET_ADDRESS] Address 2 / [GEOGRAPHIC_DATA] * [GEOGRAPHIC_D…" at bounding box center [380, 135] width 412 height 95
click at [191, 166] on label "Rent" at bounding box center [197, 170] width 13 height 9
click at [194, 166] on input "Rent" at bounding box center [197, 169] width 6 height 6
radio input "true"
click at [566, 190] on button "Save Address" at bounding box center [545, 199] width 63 height 19
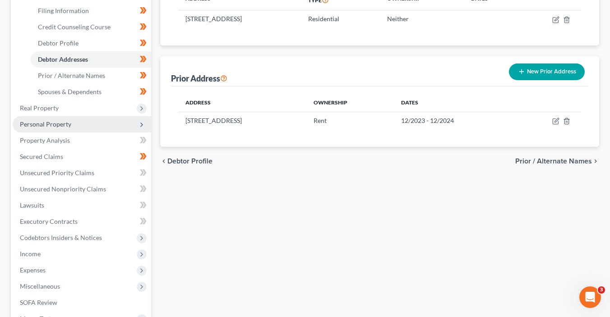
click at [74, 121] on span "Personal Property" at bounding box center [82, 124] width 138 height 16
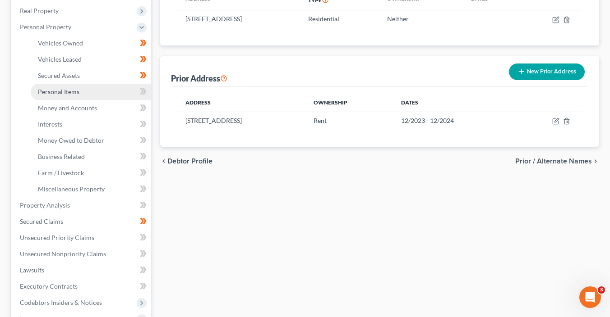
click at [100, 92] on link "Personal Items" at bounding box center [91, 92] width 120 height 16
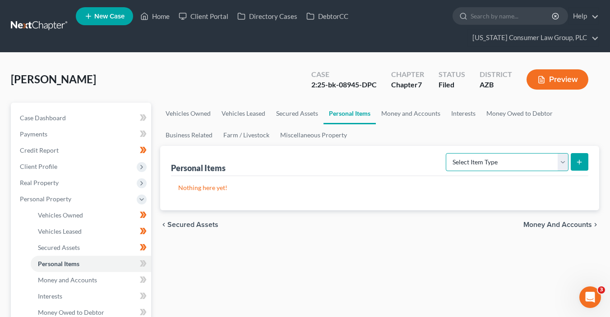
click at [465, 158] on select "Select Item Type Clothing (A/B: 11) Collectibles Of Value (A/B: 8) Electronics …" at bounding box center [506, 162] width 123 height 18
select select "clothing"
click at [447, 153] on select "Select Item Type Clothing (A/B: 11) Collectibles Of Value (A/B: 8) Electronics …" at bounding box center [506, 162] width 123 height 18
click at [575, 166] on button "submit" at bounding box center [579, 162] width 18 height 18
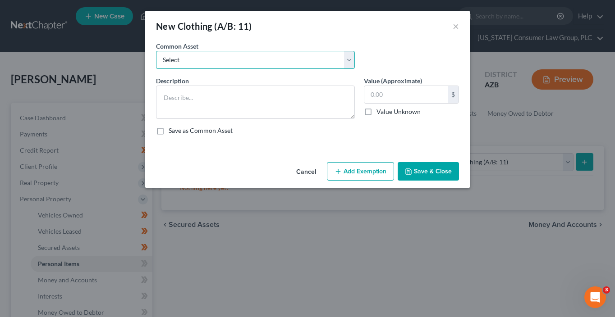
click at [301, 66] on select "Select Everyday clothing, shoes, coats" at bounding box center [255, 60] width 199 height 18
select select "0"
click at [156, 51] on select "Select Everyday clothing, shoes, coats" at bounding box center [255, 60] width 199 height 18
type textarea "Everyday clothing, shoes, coats"
type input "200.00"
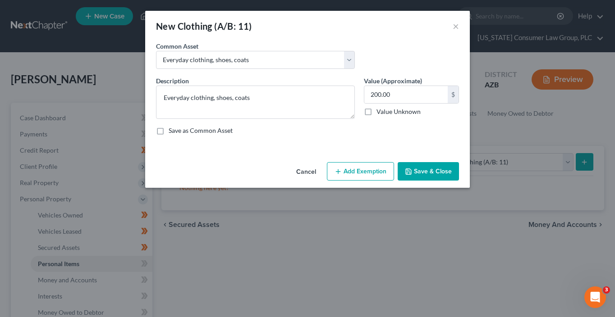
click at [364, 170] on button "Add Exemption" at bounding box center [360, 171] width 67 height 19
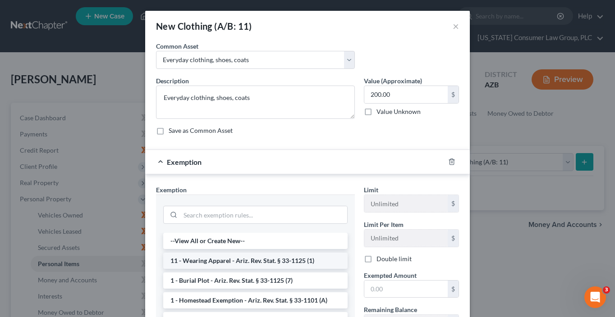
click at [274, 261] on li "11 - Wearing Apparel - Ariz. Rev. Stat. § 33-1125 (1)" at bounding box center [255, 261] width 184 height 16
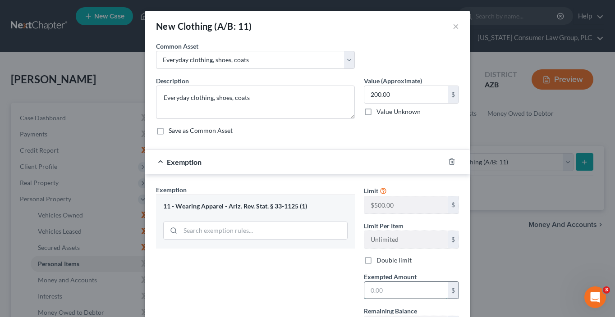
click at [382, 289] on input "text" at bounding box center [405, 290] width 83 height 17
type input "200"
click at [320, 273] on div "Exemption Set must be selected for CA. Exemption * 11 - Wearing Apparel - Ariz.…" at bounding box center [255, 263] width 208 height 156
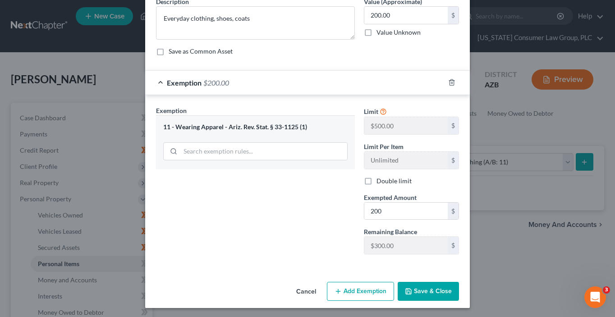
scroll to position [80, 0]
click at [443, 285] on button "Save & Close" at bounding box center [428, 291] width 61 height 19
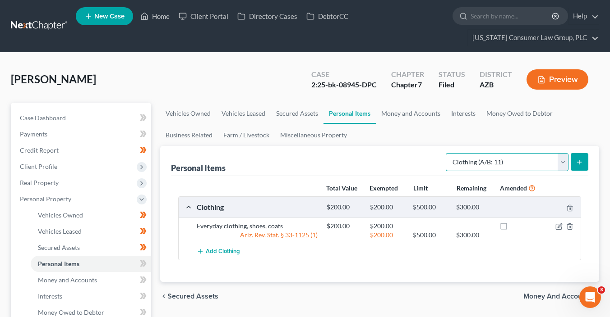
click at [522, 161] on select "Select Item Type Clothing (A/B: 11) Collectibles Of Value (A/B: 8) Electronics …" at bounding box center [506, 162] width 123 height 18
select select "electronics"
click at [447, 153] on select "Select Item Type Clothing (A/B: 11) Collectibles Of Value (A/B: 8) Electronics …" at bounding box center [506, 162] width 123 height 18
click at [576, 161] on icon "submit" at bounding box center [578, 162] width 7 height 7
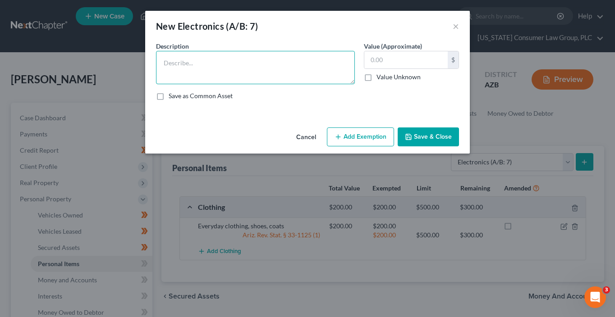
click at [306, 75] on textarea at bounding box center [255, 67] width 199 height 33
type textarea "Laptop, iPad, TV, Cell phone"
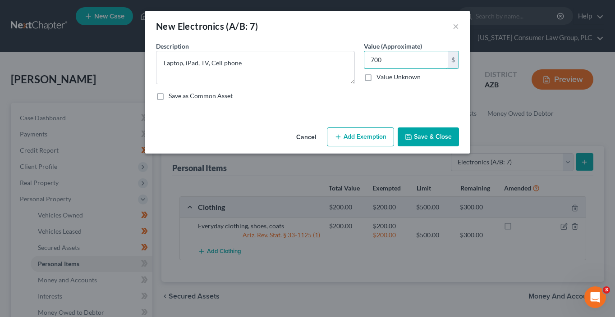
type input "700"
click at [374, 136] on button "Add Exemption" at bounding box center [360, 137] width 67 height 19
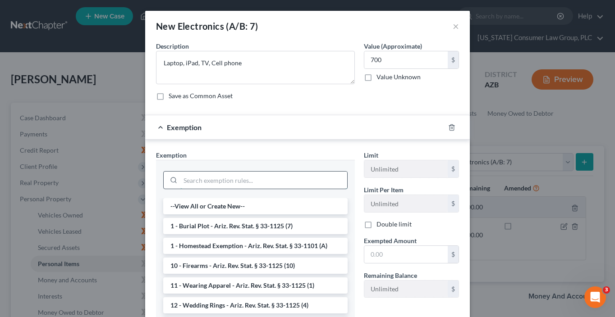
click at [272, 179] on input "search" at bounding box center [263, 180] width 167 height 17
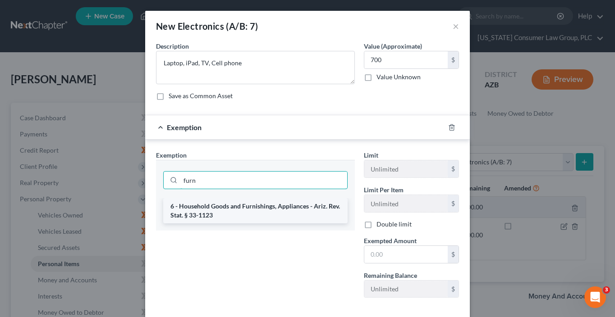
type input "furn"
click at [289, 221] on li "6 - Household Goods and Furnishings, Appliances - Ariz. Rev. Stat. § 33-1123" at bounding box center [255, 210] width 184 height 25
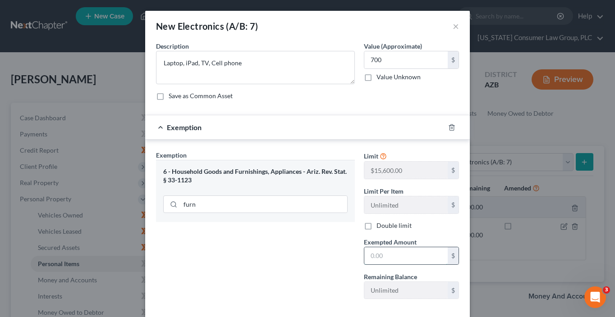
click at [405, 254] on input "text" at bounding box center [405, 256] width 83 height 17
type input "700"
click at [284, 270] on div "Exemption Set must be selected for CA. Exemption * 6 - Household Goods and Furn…" at bounding box center [255, 229] width 208 height 156
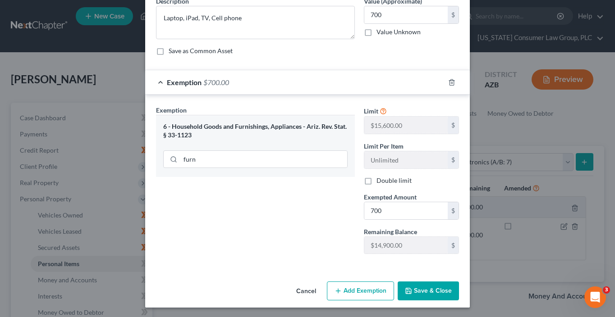
click at [442, 292] on button "Save & Close" at bounding box center [428, 291] width 61 height 19
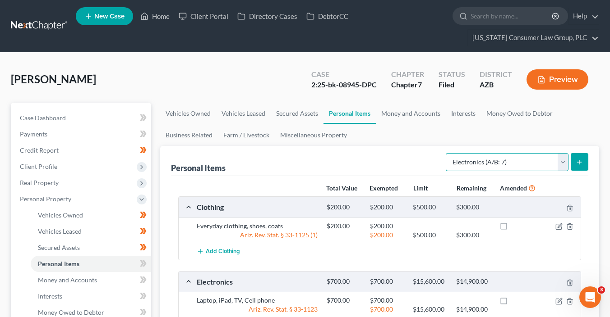
click at [465, 163] on select "Select Item Type Clothing (A/B: 11) Collectibles Of Value (A/B: 8) Electronics …" at bounding box center [506, 162] width 123 height 18
select select "household_goods"
click at [447, 153] on select "Select Item Type Clothing (A/B: 11) Collectibles Of Value (A/B: 8) Electronics …" at bounding box center [506, 162] width 123 height 18
click at [571, 160] on button "submit" at bounding box center [579, 162] width 18 height 18
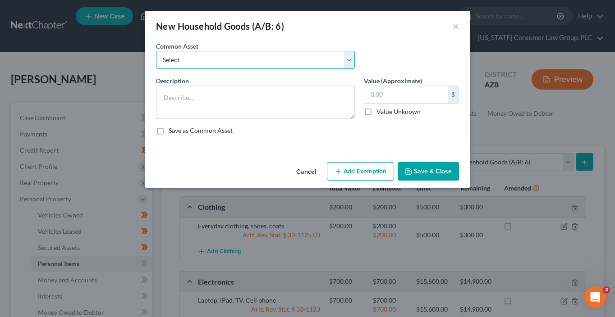
click at [237, 58] on select "Select Furniture, linens, kitchen supplies, miscellaneous household goods" at bounding box center [255, 60] width 199 height 18
select select "0"
click at [156, 51] on select "Select Furniture, linens, kitchen supplies, miscellaneous household goods" at bounding box center [255, 60] width 199 height 18
type textarea "Furniture, linens, kitchen supplies, miscellaneous household goods"
type input "1,000.00"
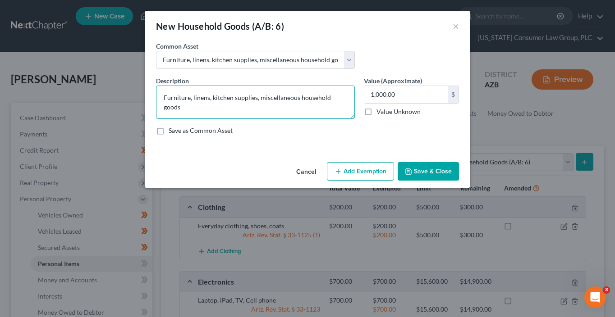
drag, startPoint x: 190, startPoint y: 97, endPoint x: 129, endPoint y: 95, distance: 61.4
click at [129, 95] on div "New Household Goods (A/B: 6) × An exemption set must first be selected from the…" at bounding box center [307, 158] width 615 height 317
paste textarea "king bed frame, two nightstands, two dressers, floor length mirror, 2 seater co…"
type textarea "king bed frame, two nightstands, two dressers, floor length mirror, 2 seater co…"
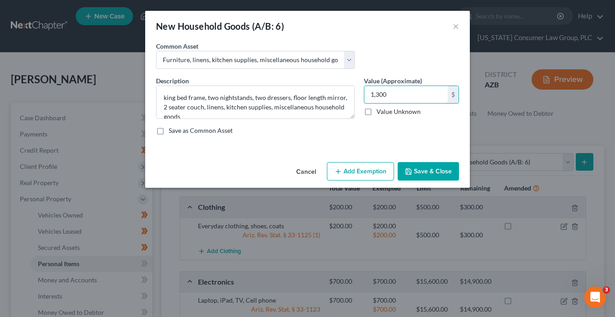
type input "1,300"
click at [379, 174] on button "Add Exemption" at bounding box center [360, 171] width 67 height 19
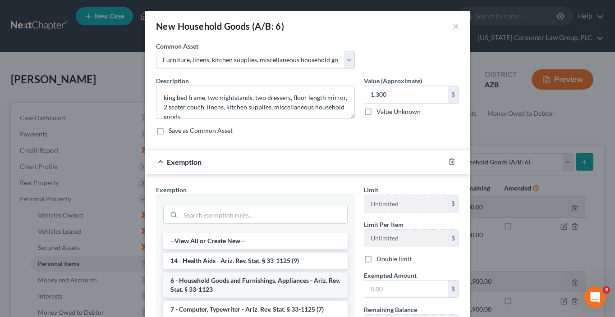
click at [267, 273] on li "6 - Household Goods and Furnishings, Appliances - Ariz. Rev. Stat. § 33-1123" at bounding box center [255, 285] width 184 height 25
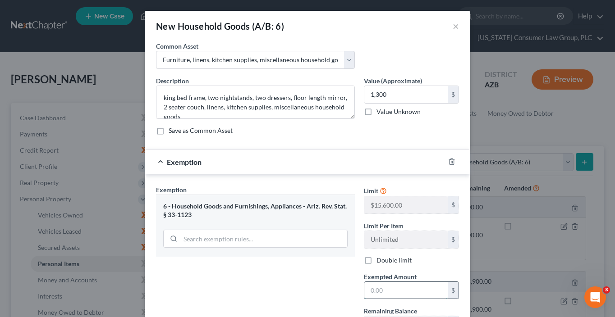
click at [395, 296] on input "text" at bounding box center [405, 290] width 83 height 17
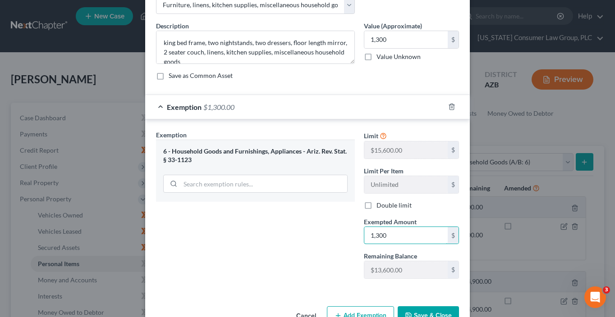
scroll to position [80, 0]
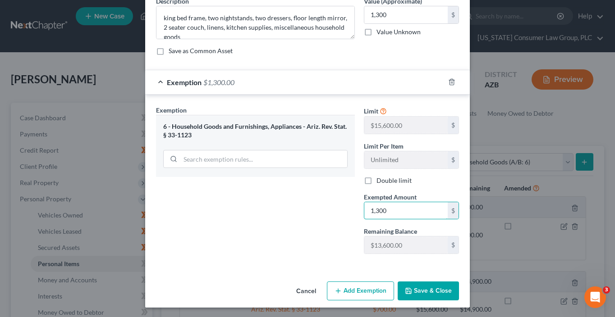
type input "1,300"
drag, startPoint x: 438, startPoint y: 290, endPoint x: 432, endPoint y: 289, distance: 5.5
click at [433, 289] on button "Save & Close" at bounding box center [428, 291] width 61 height 19
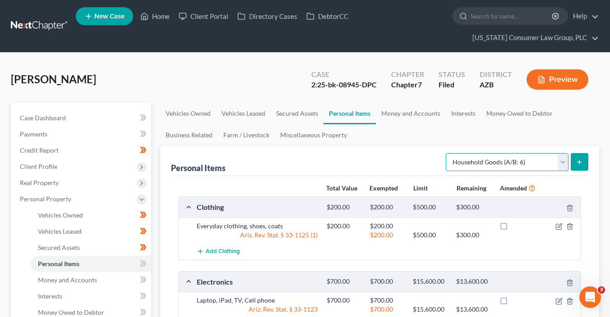
click at [498, 161] on select "Select Item Type Clothing (A/B: 11) Collectibles Of Value (A/B: 8) Electronics …" at bounding box center [506, 162] width 123 height 18
select select "jewelry"
click at [447, 153] on select "Select Item Type Clothing (A/B: 11) Collectibles Of Value (A/B: 8) Electronics …" at bounding box center [506, 162] width 123 height 18
click at [573, 159] on button "submit" at bounding box center [579, 162] width 18 height 18
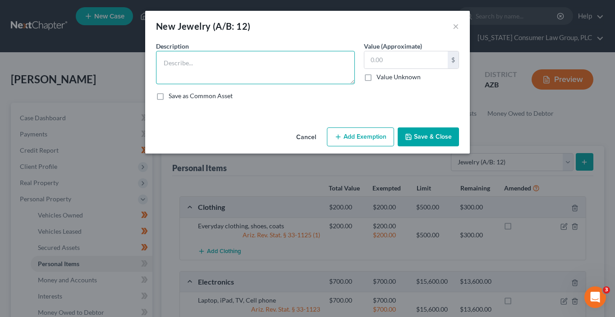
click at [261, 69] on textarea at bounding box center [255, 67] width 199 height 33
type textarea "Crystal pendants"
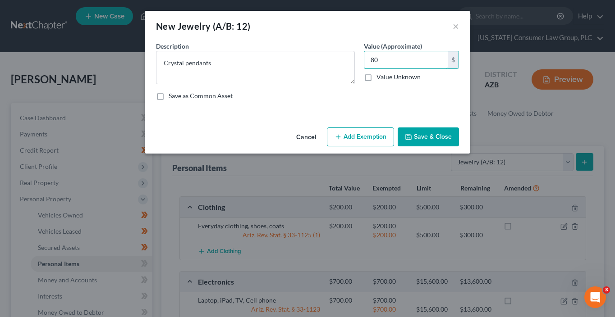
type input "80"
click at [453, 131] on button "Save & Close" at bounding box center [428, 137] width 61 height 19
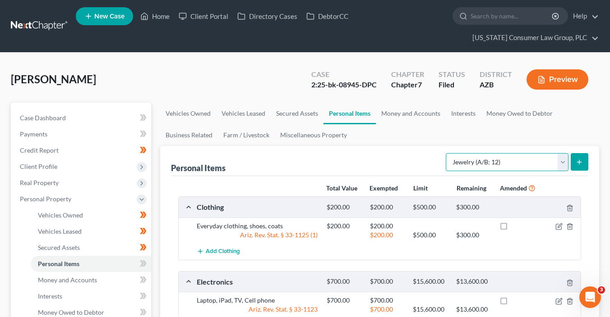
click at [500, 158] on select "Select Item Type Clothing (A/B: 11) Collectibles Of Value (A/B: 8) Electronics …" at bounding box center [506, 162] width 123 height 18
select select "pets"
click at [447, 153] on select "Select Item Type Clothing (A/B: 11) Collectibles Of Value (A/B: 8) Electronics …" at bounding box center [506, 162] width 123 height 18
click at [585, 160] on button "submit" at bounding box center [579, 162] width 18 height 18
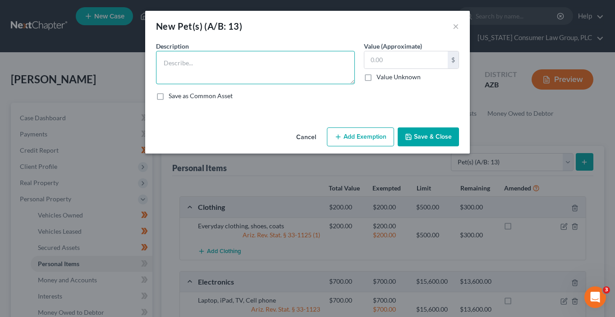
click at [284, 71] on textarea at bounding box center [255, 67] width 199 height 33
paste textarea "4 dogs, dog crates, food storage bins, leashes, bowls"
type textarea "4 dogs, dog crates, food storage bins, leashes, bowls"
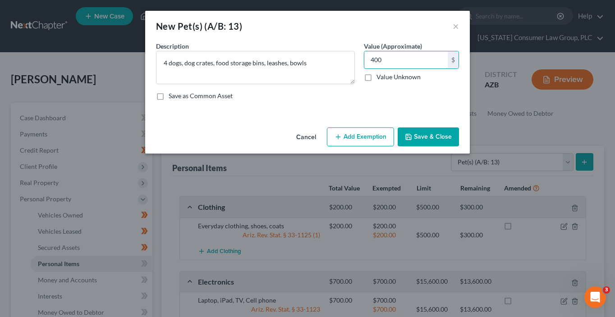
type input "400"
click at [371, 138] on button "Add Exemption" at bounding box center [360, 137] width 67 height 19
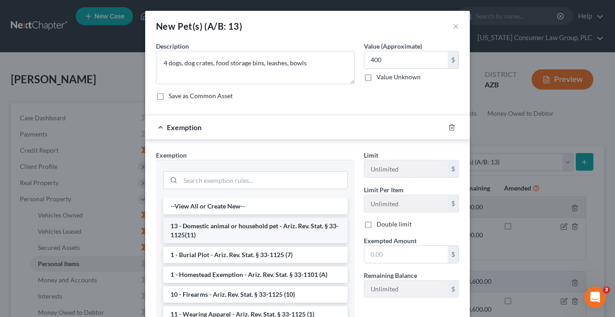
click at [304, 234] on li "13 - Domestic animal or household pet - Ariz. Rev. Stat. § 33-1125(11)" at bounding box center [255, 230] width 184 height 25
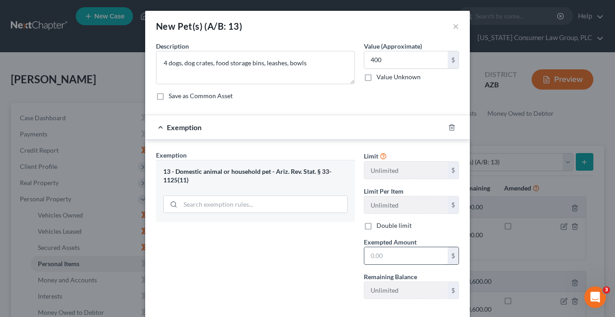
click at [403, 261] on input "text" at bounding box center [405, 256] width 83 height 17
type input "400"
click at [336, 267] on div "Exemption Set must be selected for CA. Exemption * 13 - Domestic animal or hous…" at bounding box center [255, 229] width 208 height 156
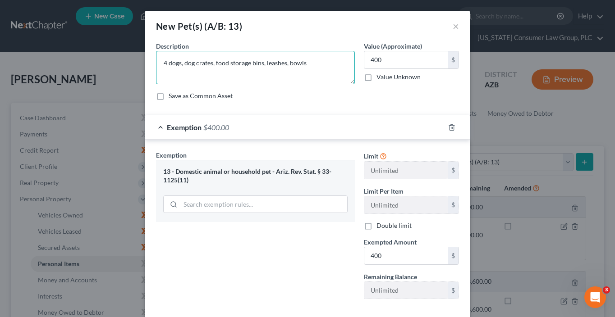
drag, startPoint x: 319, startPoint y: 62, endPoint x: 183, endPoint y: 64, distance: 135.7
click at [183, 64] on textarea "4 dogs, dog crates, food storage bins, leashes, bowls" at bounding box center [255, 67] width 199 height 33
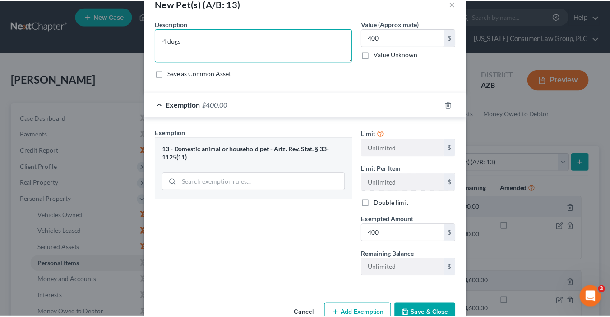
scroll to position [45, 0]
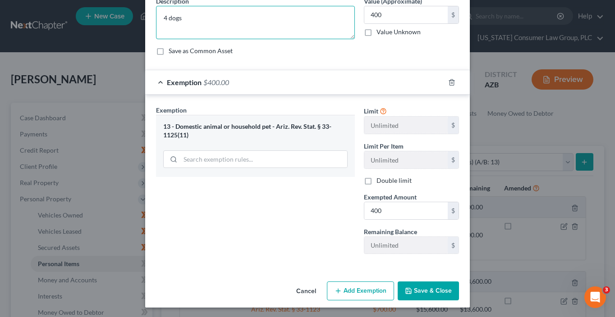
type textarea "4 dogs"
click at [426, 293] on button "Save & Close" at bounding box center [428, 291] width 61 height 19
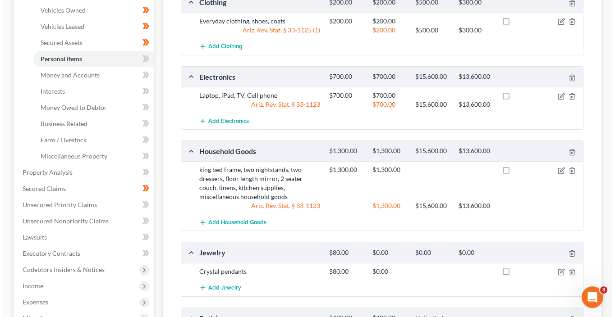
scroll to position [254, 0]
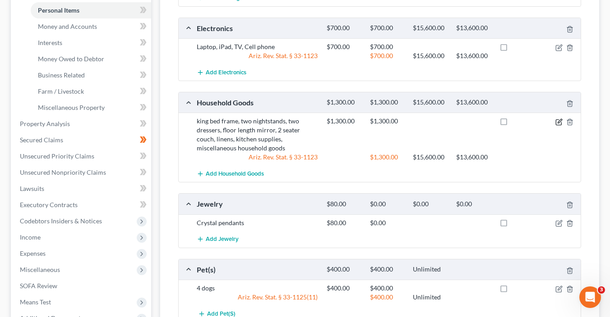
click at [560, 119] on icon "button" at bounding box center [559, 121] width 4 height 4
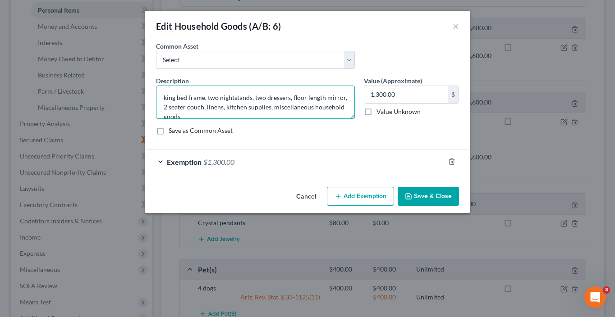
click at [291, 94] on textarea "king bed frame, two nightstands, two dressers, floor length mirror, 2 seater co…" at bounding box center [255, 102] width 199 height 33
drag, startPoint x: 226, startPoint y: 107, endPoint x: 284, endPoint y: 105, distance: 58.2
click at [226, 107] on textarea "king bed frame, two nightstands, two dressers, floor length mirror, 2 seater co…" at bounding box center [255, 102] width 199 height 33
paste textarea "dog crates, food storage bins, leashes, bowls"
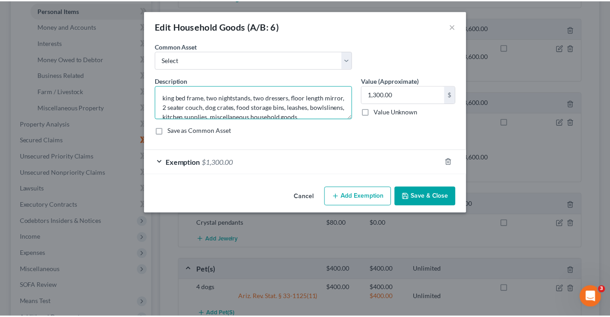
scroll to position [1, 0]
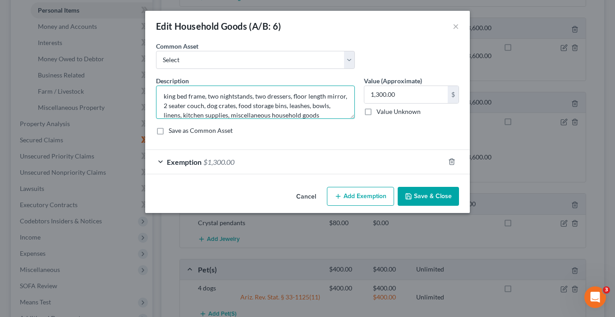
type textarea "king bed frame, two nightstands, two dressers, floor length mirror, 2 seater co…"
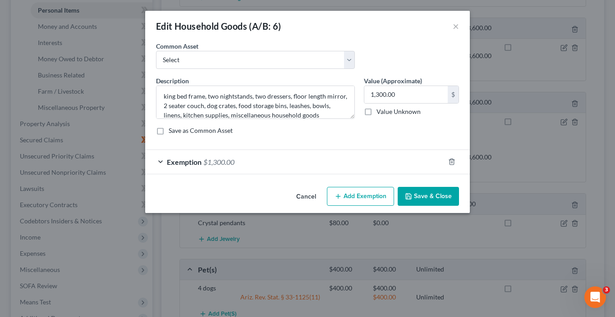
click at [444, 199] on button "Save & Close" at bounding box center [428, 196] width 61 height 19
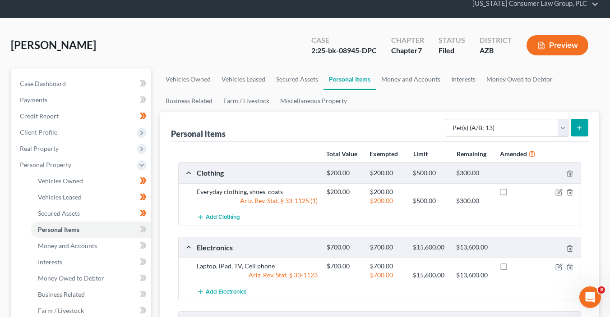
scroll to position [0, 0]
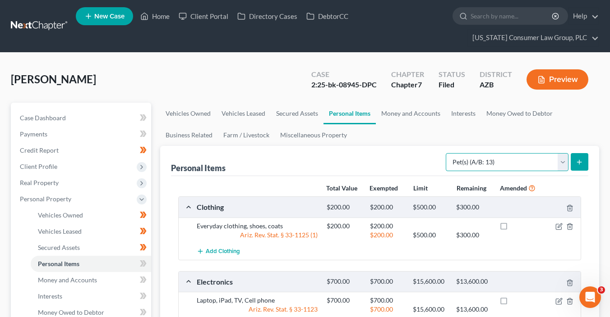
click at [510, 163] on select "Select Item Type Clothing (A/B: 11) Collectibles Of Value (A/B: 8) Electronics …" at bounding box center [506, 162] width 123 height 18
select select "sports_and_hobby_equipment"
click at [447, 153] on select "Select Item Type Clothing (A/B: 11) Collectibles Of Value (A/B: 8) Electronics …" at bounding box center [506, 162] width 123 height 18
click at [582, 167] on button "submit" at bounding box center [579, 162] width 18 height 18
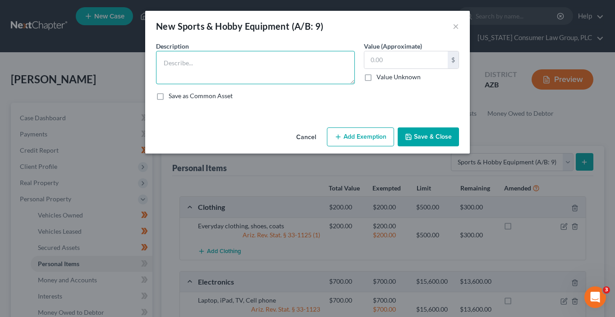
click at [291, 62] on textarea at bounding box center [255, 67] width 199 height 33
paste textarea "workout weights, yoga mats, stair stepper"
type textarea "workout weights, yoga mats, stair stepper"
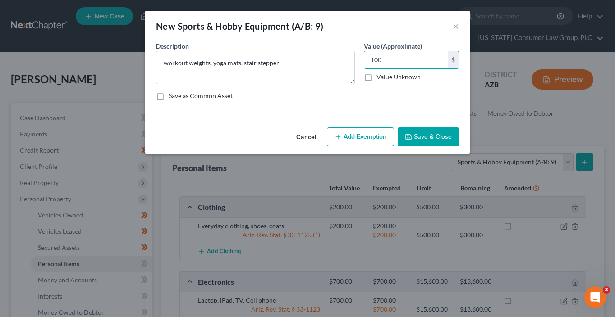
type input "100"
click at [439, 138] on button "Save & Close" at bounding box center [428, 137] width 61 height 19
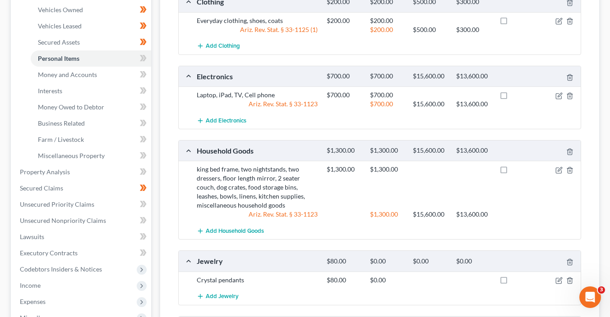
scroll to position [203, 0]
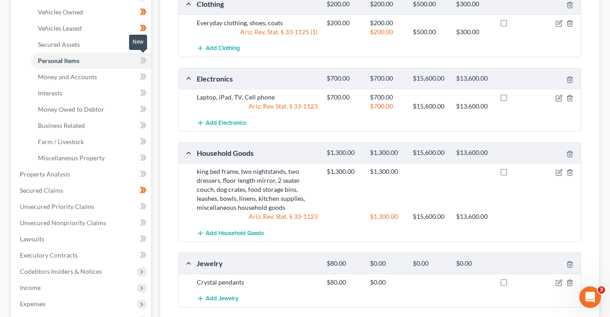
click at [147, 62] on span at bounding box center [143, 62] width 16 height 14
click at [131, 73] on link "Money and Accounts" at bounding box center [91, 77] width 120 height 16
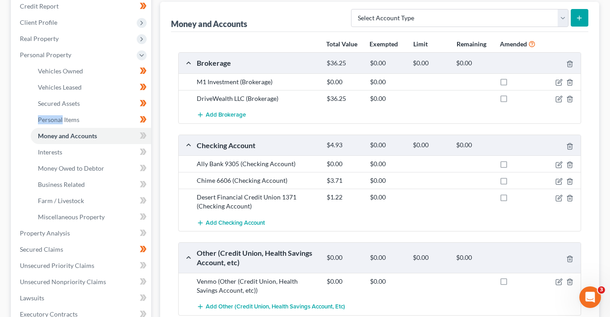
scroll to position [139, 0]
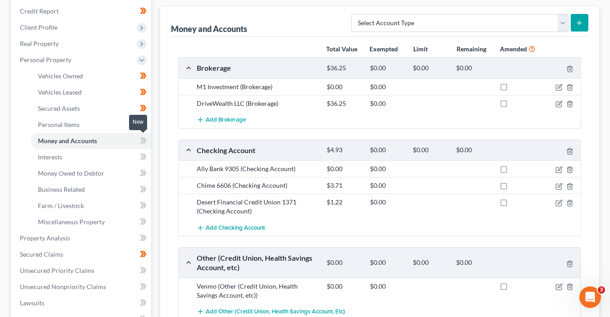
click at [146, 143] on icon at bounding box center [143, 140] width 7 height 11
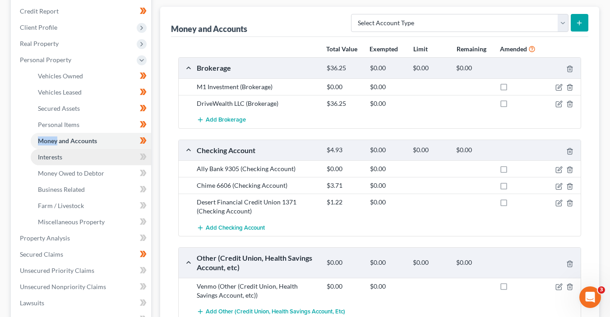
click at [102, 159] on link "Interests" at bounding box center [91, 157] width 120 height 16
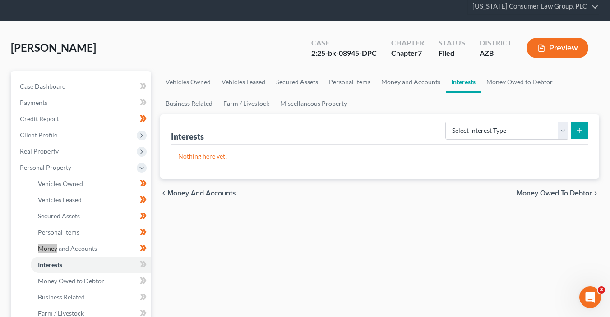
scroll to position [140, 0]
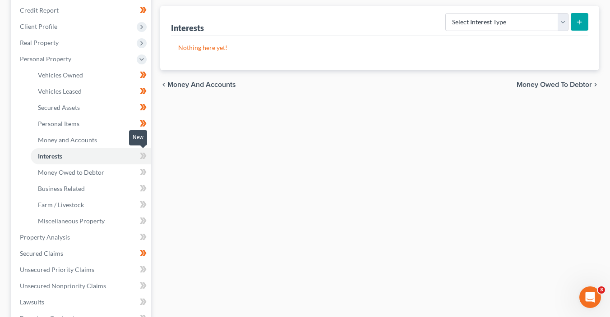
click at [147, 160] on span at bounding box center [143, 158] width 16 height 14
click at [148, 161] on span at bounding box center [143, 158] width 16 height 14
click at [150, 171] on span at bounding box center [143, 174] width 16 height 14
click at [148, 190] on span at bounding box center [143, 190] width 16 height 14
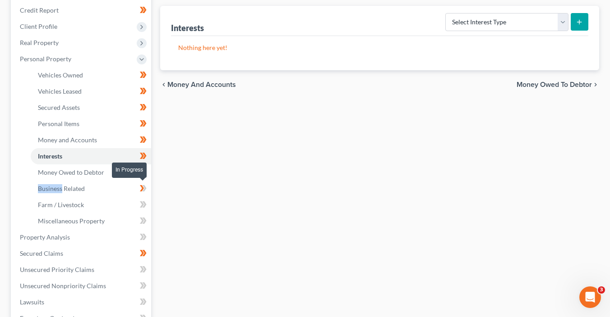
click at [148, 190] on span at bounding box center [143, 190] width 16 height 14
click at [145, 210] on span at bounding box center [143, 206] width 16 height 14
click at [145, 208] on icon at bounding box center [143, 204] width 7 height 11
click at [146, 222] on icon at bounding box center [143, 220] width 7 height 11
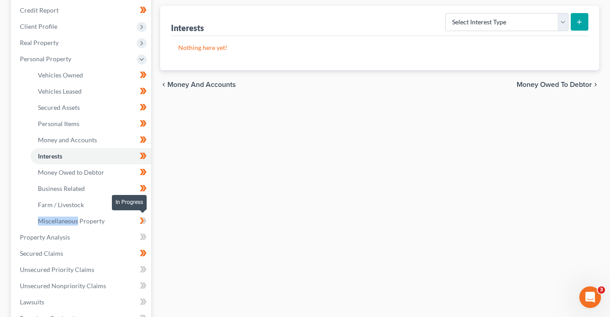
click at [146, 222] on icon at bounding box center [143, 220] width 7 height 11
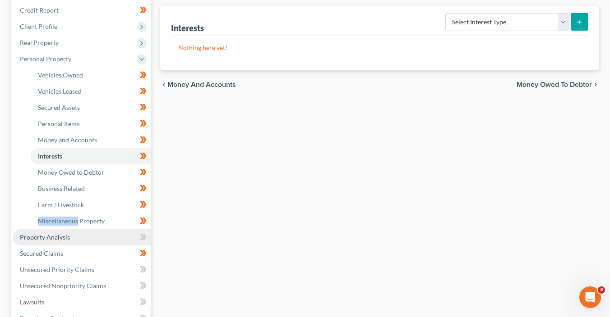
click at [119, 238] on link "Property Analysis" at bounding box center [82, 237] width 138 height 16
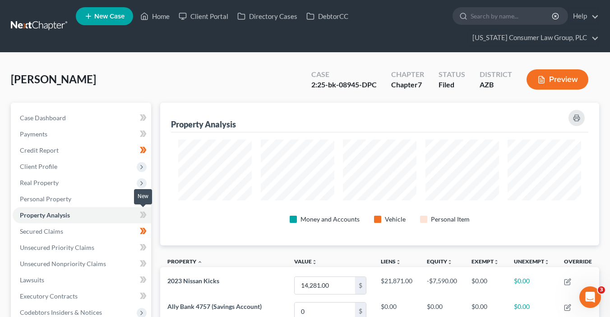
click at [145, 214] on icon at bounding box center [144, 215] width 4 height 6
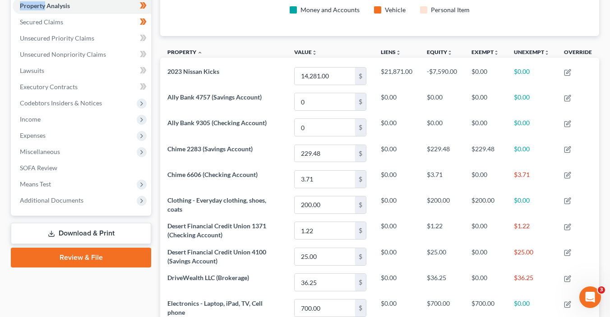
scroll to position [140, 0]
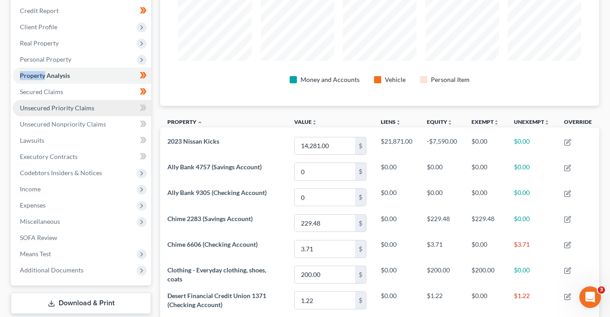
click at [101, 107] on link "Unsecured Priority Claims" at bounding box center [82, 108] width 138 height 16
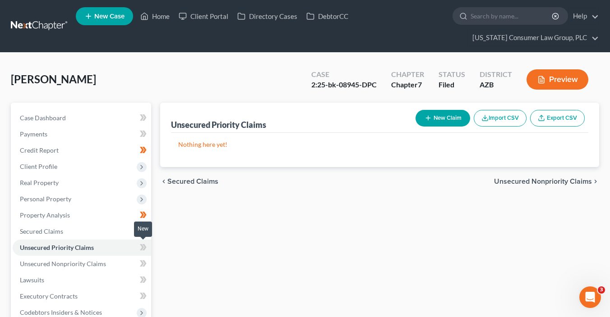
click at [144, 251] on icon at bounding box center [143, 247] width 7 height 11
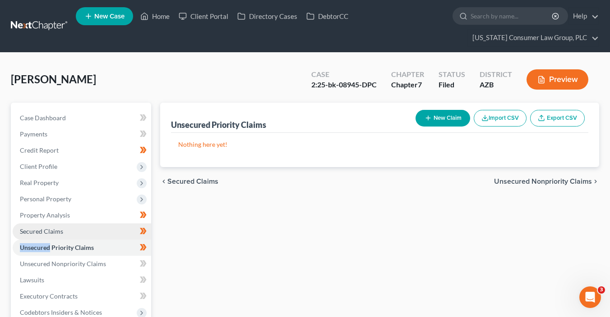
click at [100, 233] on link "Secured Claims" at bounding box center [82, 232] width 138 height 16
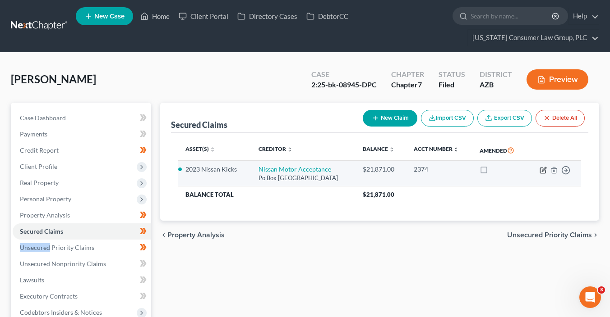
click at [545, 170] on icon "button" at bounding box center [542, 170] width 5 height 5
select select "45"
select select "0"
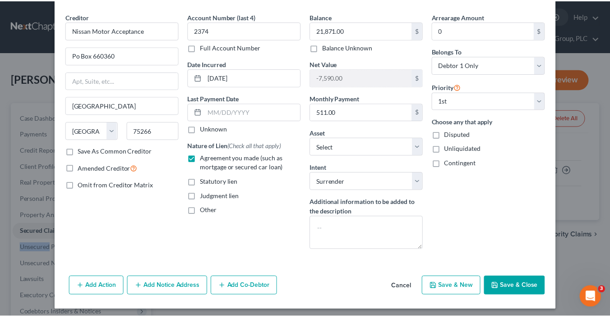
scroll to position [32, 0]
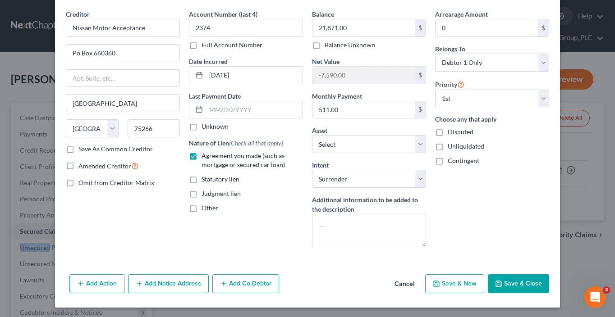
click at [522, 284] on button "Save & Close" at bounding box center [518, 284] width 61 height 19
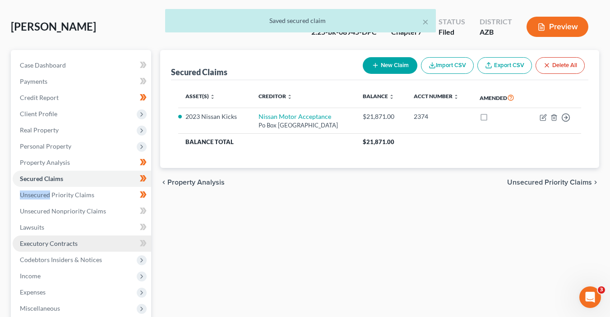
scroll to position [87, 0]
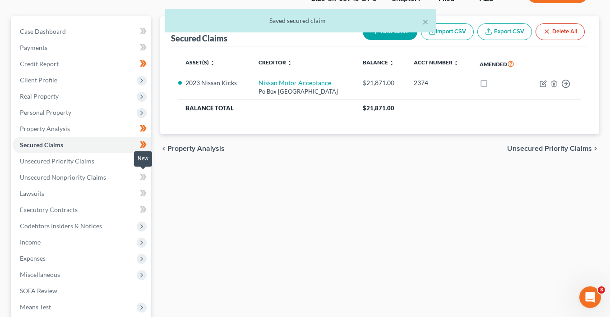
click at [144, 174] on icon at bounding box center [144, 177] width 4 height 6
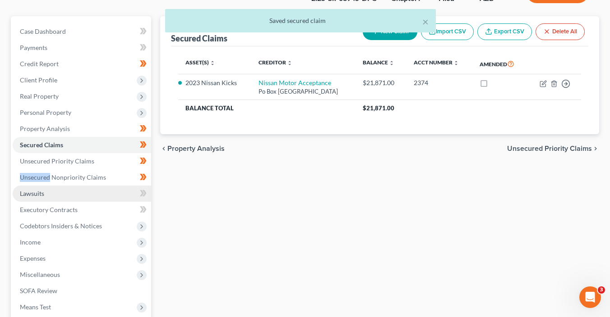
click at [131, 192] on link "Lawsuits" at bounding box center [82, 194] width 138 height 16
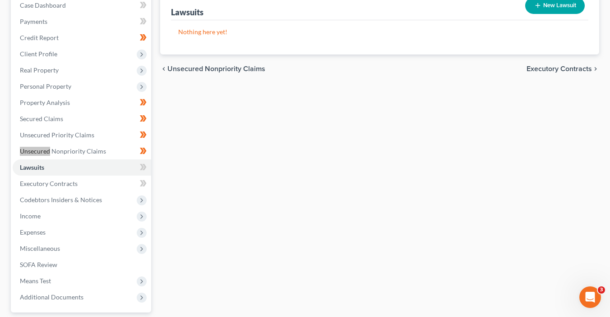
scroll to position [165, 0]
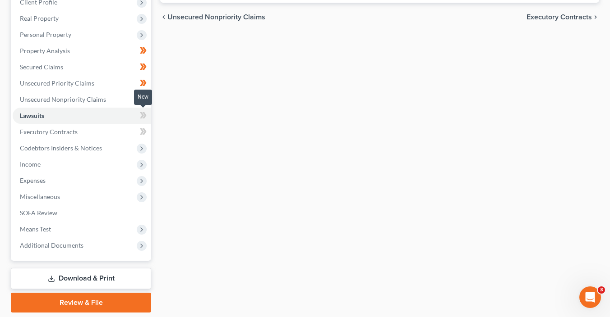
drag, startPoint x: 144, startPoint y: 117, endPoint x: 147, endPoint y: 121, distance: 5.3
click at [147, 121] on span at bounding box center [143, 117] width 16 height 14
click at [146, 132] on icon at bounding box center [143, 131] width 7 height 11
click at [147, 132] on span at bounding box center [143, 133] width 16 height 14
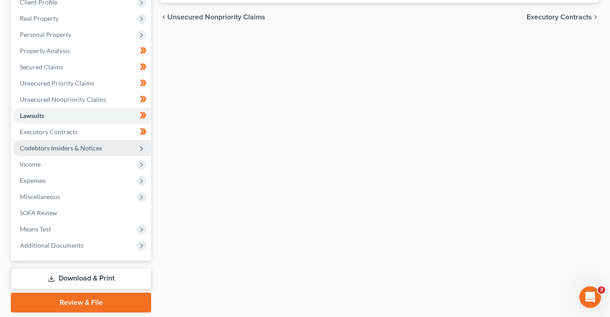
click at [145, 146] on icon at bounding box center [142, 149] width 10 height 10
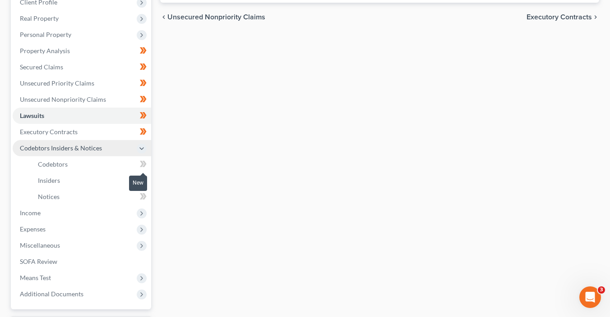
click at [147, 166] on span at bounding box center [143, 166] width 16 height 14
drag, startPoint x: 147, startPoint y: 166, endPoint x: 147, endPoint y: 177, distance: 11.3
click at [147, 166] on span at bounding box center [143, 166] width 16 height 14
click at [147, 179] on span at bounding box center [143, 182] width 16 height 14
click at [147, 180] on span at bounding box center [143, 182] width 16 height 14
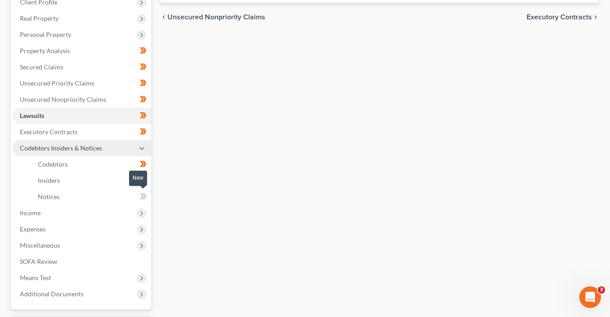
click at [146, 200] on icon at bounding box center [143, 196] width 7 height 11
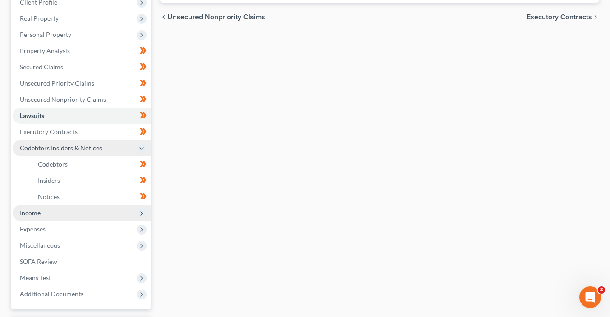
click at [139, 220] on span "Income" at bounding box center [82, 213] width 138 height 16
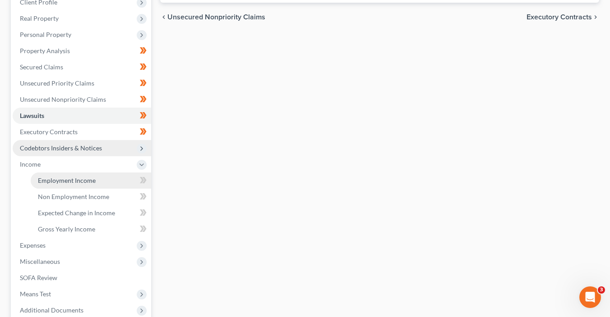
click at [89, 179] on span "Employment Income" at bounding box center [67, 181] width 58 height 8
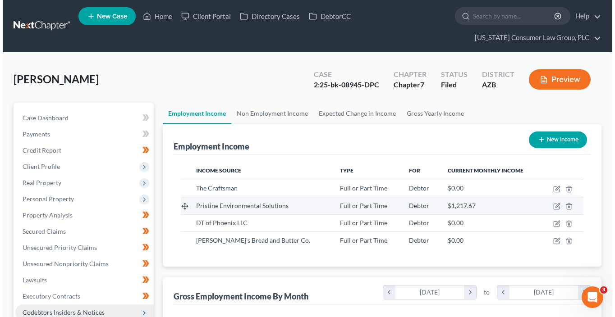
scroll to position [1, 0]
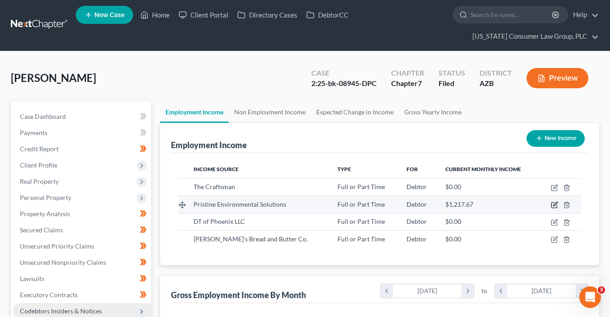
click at [553, 206] on icon "button" at bounding box center [553, 205] width 7 height 7
select select "0"
select select "3"
select select "2"
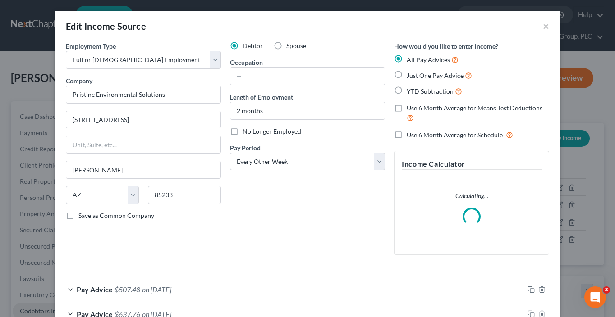
scroll to position [160, 248]
click at [274, 81] on input "text" at bounding box center [307, 76] width 154 height 17
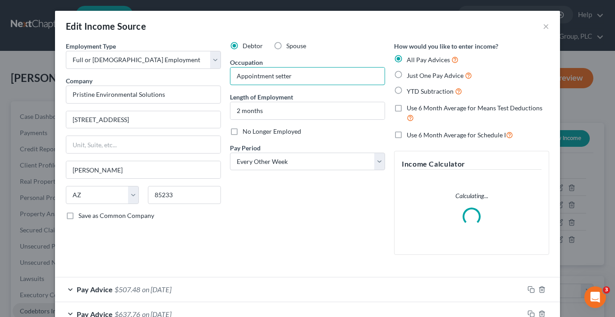
type input "Appointment setter"
click at [368, 225] on div "Debtor Spouse Occupation Appointment setter Length of Employment 2 months No Lo…" at bounding box center [307, 151] width 164 height 221
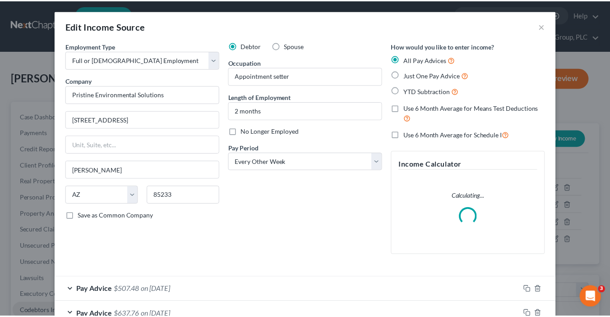
scroll to position [107, 0]
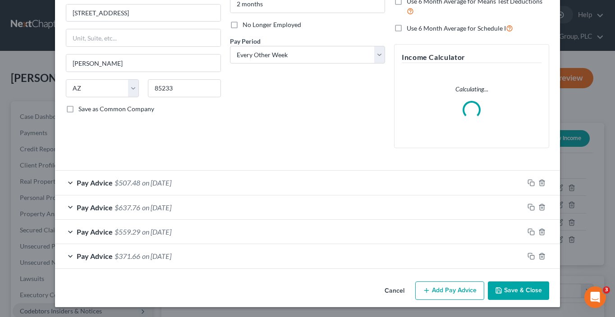
click at [521, 299] on div "Cancel Add Pay Advice Save & Close" at bounding box center [307, 293] width 505 height 30
click at [518, 293] on button "Save & Close" at bounding box center [518, 291] width 61 height 19
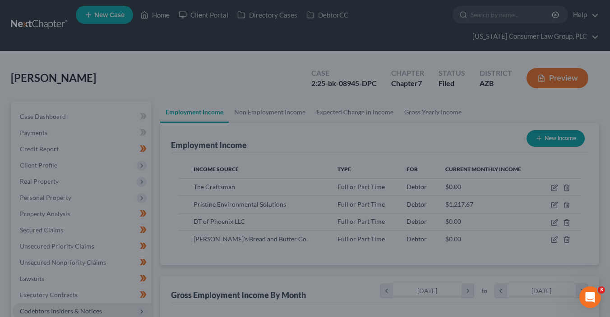
scroll to position [450663, 450579]
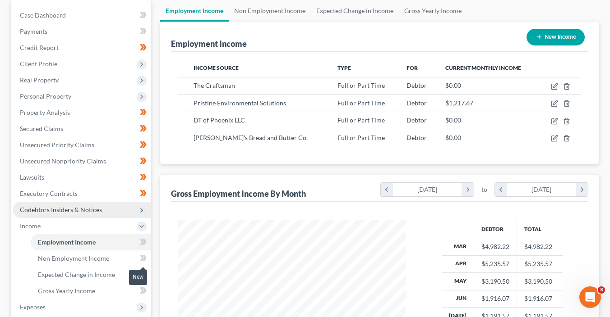
click at [143, 260] on icon at bounding box center [144, 258] width 4 height 6
click at [144, 275] on icon at bounding box center [144, 274] width 4 height 6
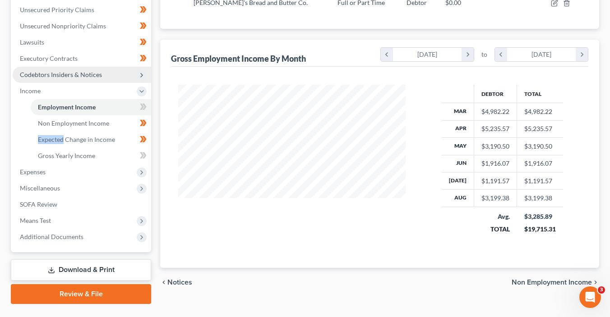
scroll to position [240, 0]
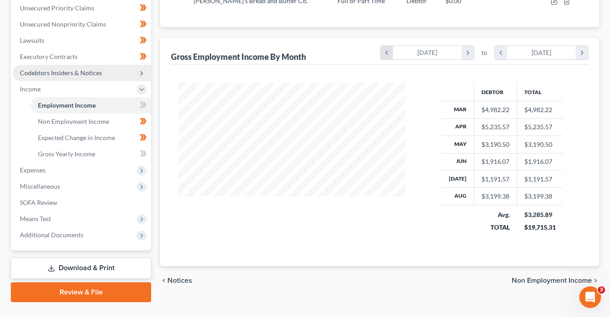
click at [387, 50] on icon "chevron_left" at bounding box center [386, 53] width 12 height 14
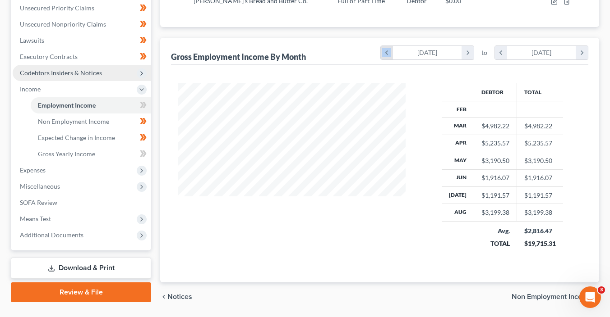
click at [387, 50] on icon "chevron_left" at bounding box center [386, 53] width 12 height 14
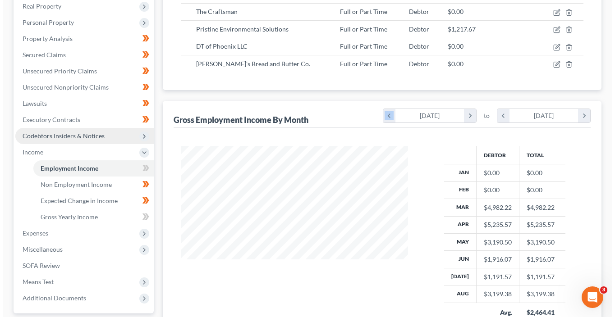
scroll to position [104, 0]
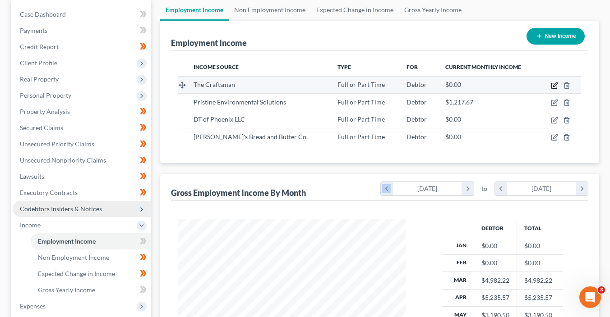
click at [553, 84] on icon "button" at bounding box center [553, 85] width 7 height 7
select select "0"
select select "3"
select select "2"
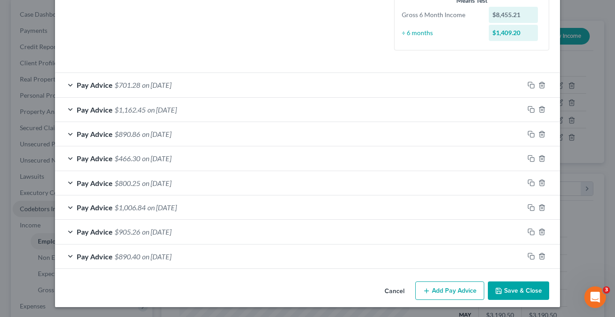
scroll to position [0, 0]
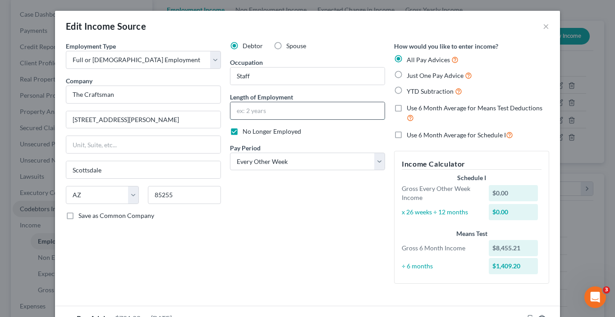
click at [262, 108] on input "text" at bounding box center [307, 110] width 154 height 17
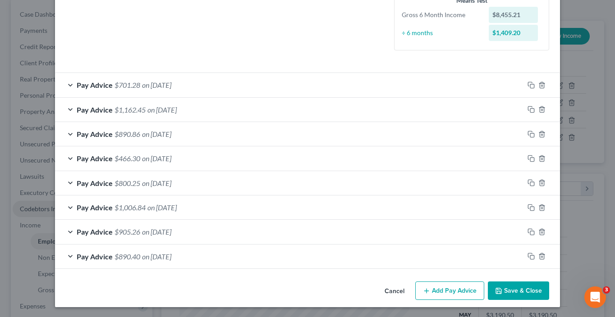
type input "5 months"
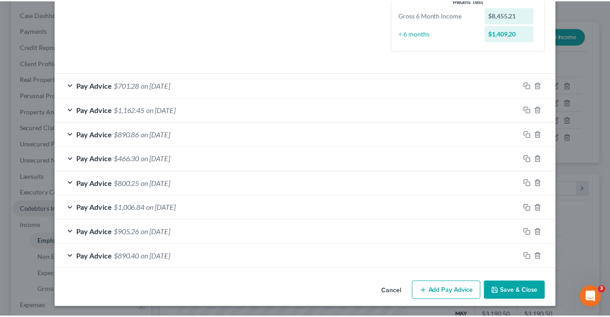
scroll to position [232, 0]
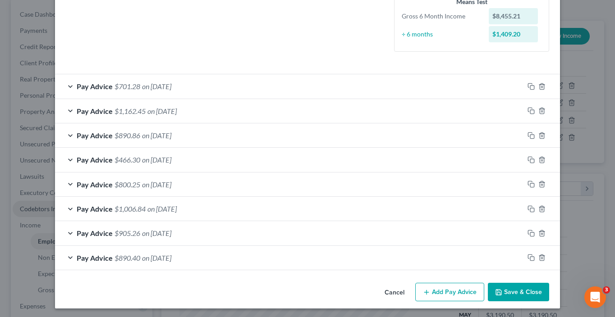
click at [517, 289] on button "Save & Close" at bounding box center [518, 292] width 61 height 19
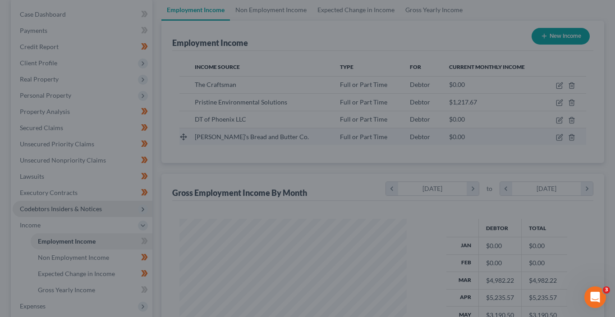
scroll to position [450629, 450579]
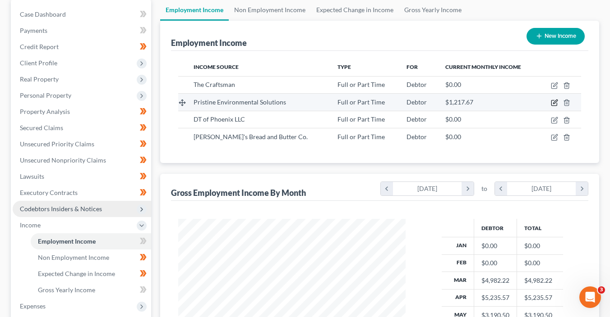
click at [553, 102] on icon "button" at bounding box center [555, 102] width 4 height 4
select select "0"
select select "3"
select select "2"
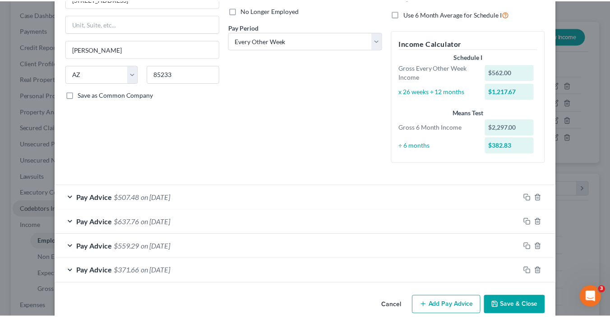
scroll to position [136, 0]
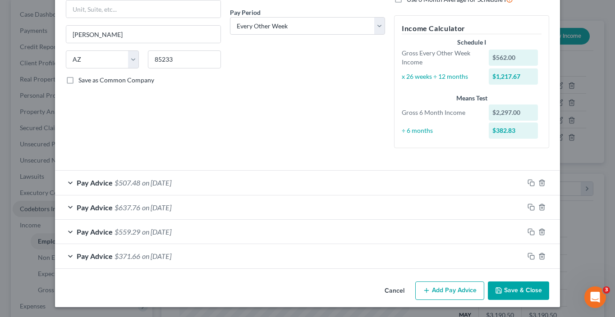
click at [512, 293] on button "Save & Close" at bounding box center [518, 291] width 61 height 19
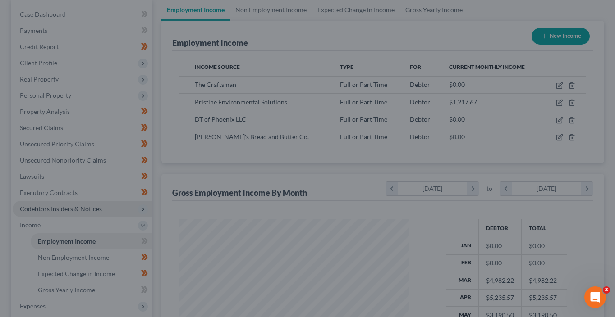
scroll to position [450629, 450579]
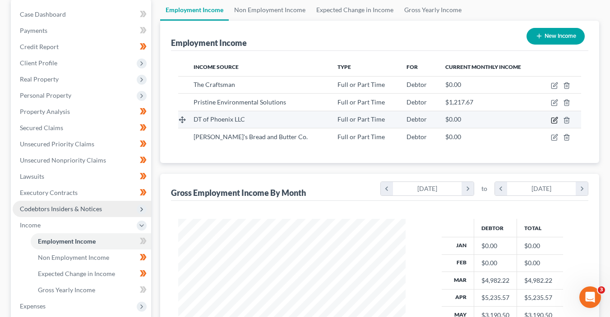
click at [553, 119] on icon "button" at bounding box center [555, 119] width 4 height 4
select select "0"
select select "3"
select select "2"
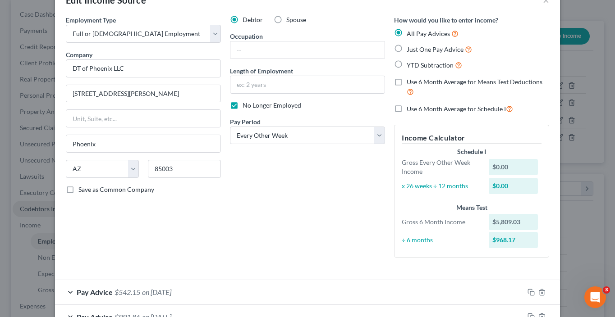
scroll to position [0, 0]
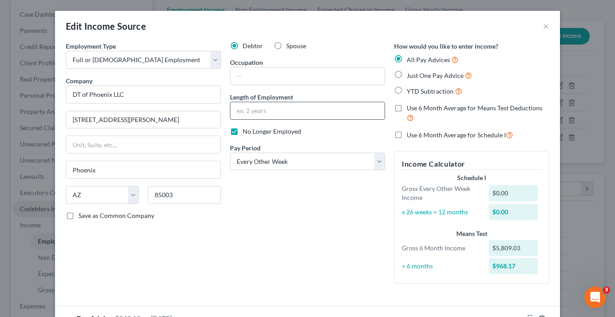
click at [262, 106] on input "text" at bounding box center [307, 110] width 154 height 17
type input "2 months"
click at [280, 75] on input "text" at bounding box center [307, 76] width 154 height 17
type input "Customer Service"
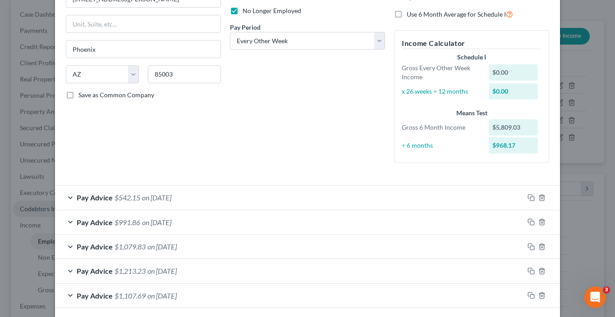
scroll to position [160, 0]
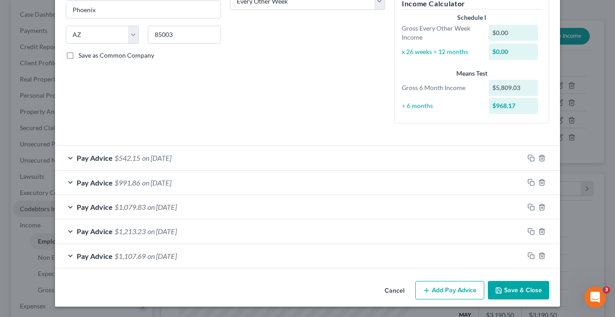
drag, startPoint x: 325, startPoint y: 252, endPoint x: 323, endPoint y: 243, distance: 9.1
click at [325, 252] on div "Pay Advice $1,107.69 on [DATE]" at bounding box center [289, 256] width 469 height 24
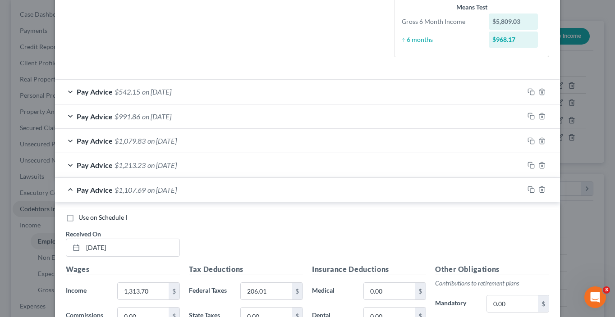
scroll to position [234, 0]
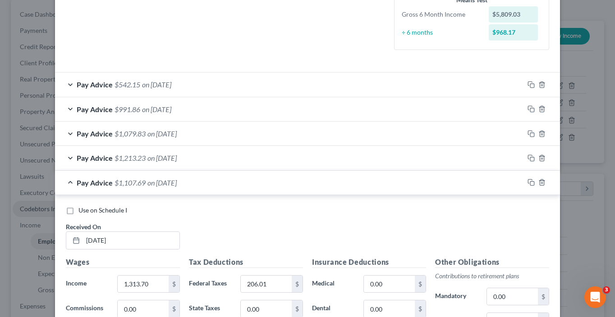
click at [218, 159] on div "Pay Advice $1,213.23 on [DATE]" at bounding box center [289, 158] width 469 height 24
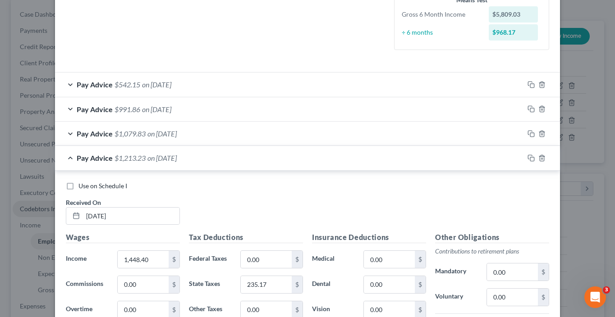
click at [247, 135] on div "Pay Advice $1,079.83 on [DATE]" at bounding box center [289, 134] width 469 height 24
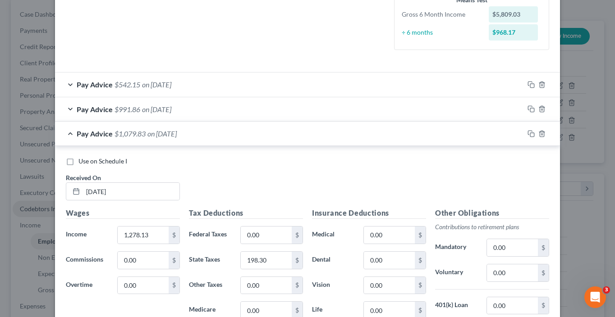
click at [197, 109] on div "Pay Advice $991.86 on [DATE]" at bounding box center [289, 109] width 469 height 24
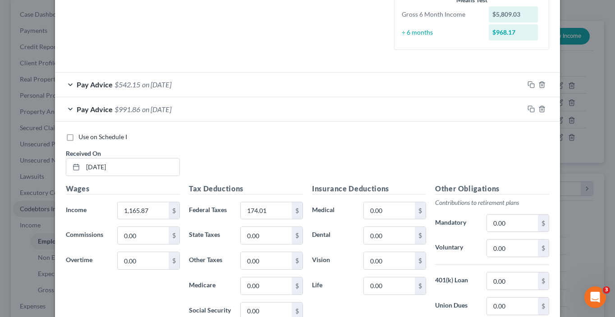
click at [287, 82] on div "Pay Advice $542.15 on [DATE]" at bounding box center [289, 85] width 469 height 24
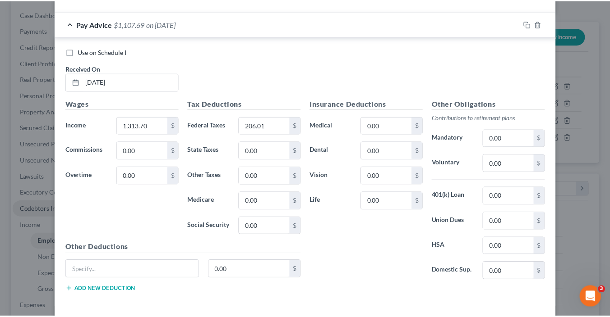
scroll to position [1511, 0]
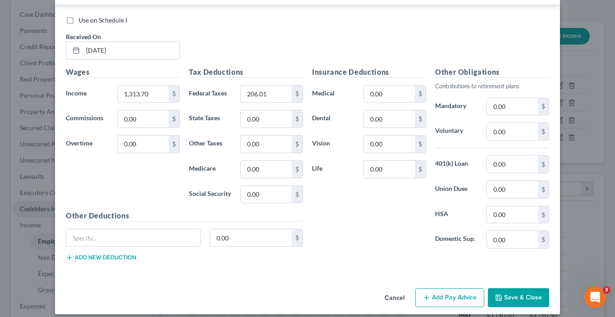
click at [512, 289] on button "Save & Close" at bounding box center [518, 298] width 61 height 19
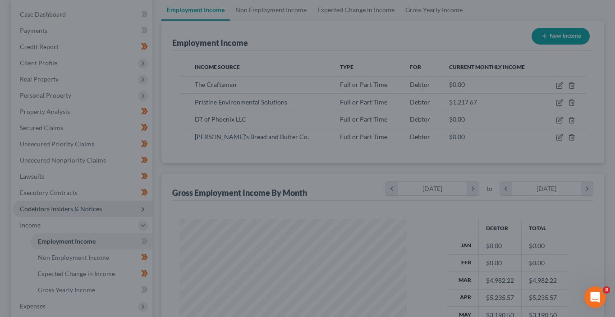
scroll to position [450629, 450579]
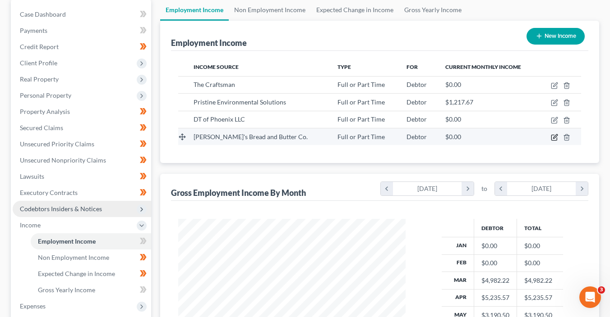
click at [555, 136] on icon "button" at bounding box center [553, 137] width 7 height 7
select select "0"
select select "3"
select select "2"
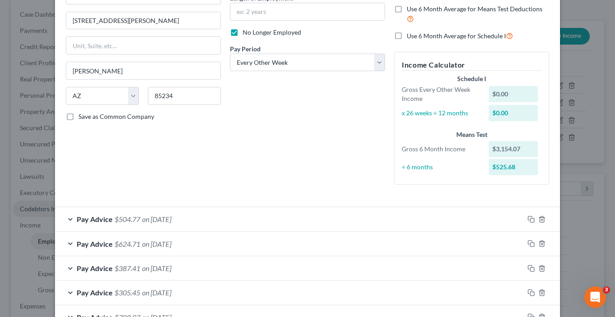
scroll to position [63, 0]
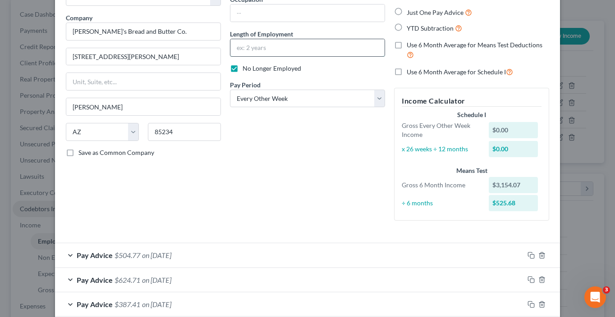
click at [243, 49] on input "text" at bounding box center [307, 47] width 154 height 17
type input "3 months"
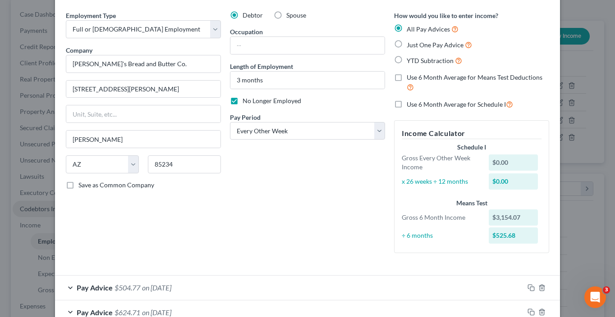
scroll to position [0, 0]
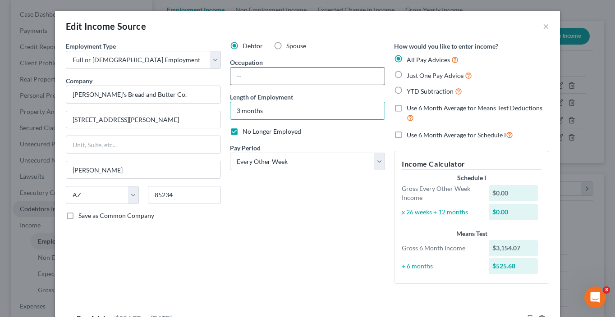
click at [305, 75] on input "text" at bounding box center [307, 76] width 154 height 17
type input "Staff"
click at [339, 258] on div "Debtor Spouse Occupation Staff Length of Employment 3 months No Longer Employed…" at bounding box center [307, 166] width 164 height 250
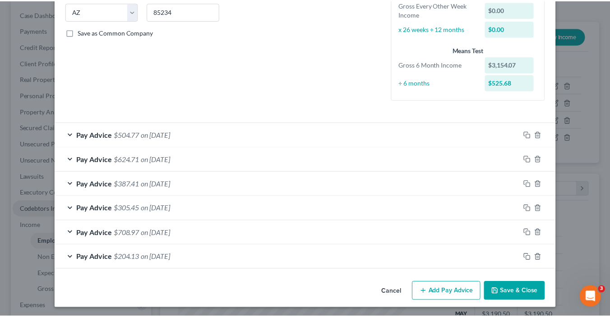
scroll to position [184, 0]
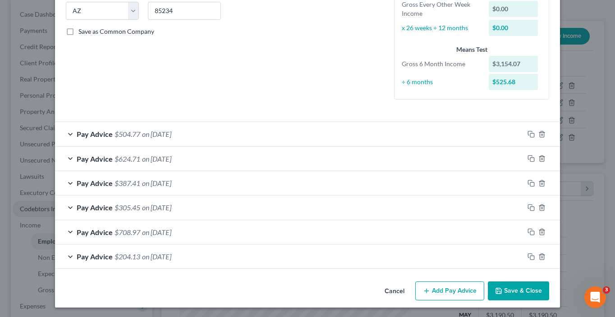
click at [511, 287] on button "Save & Close" at bounding box center [518, 291] width 61 height 19
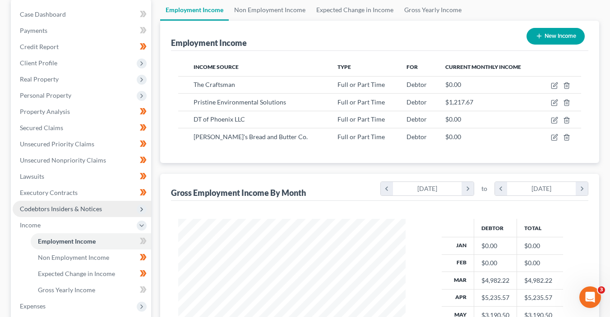
scroll to position [51, 0]
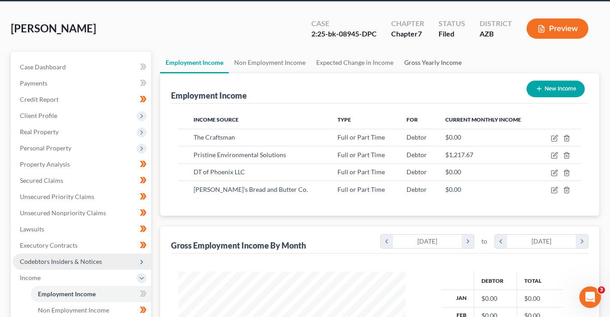
click at [426, 63] on link "Gross Yearly Income" at bounding box center [433, 63] width 68 height 22
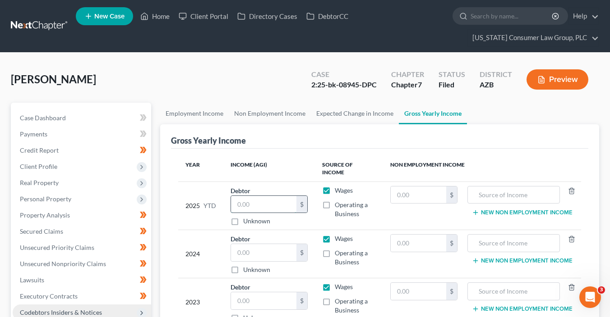
click at [270, 196] on input "text" at bounding box center [263, 204] width 65 height 17
type input "23,090.26"
click at [253, 266] on label "Unknown" at bounding box center [256, 270] width 27 height 9
click at [252, 266] on input "Unknown" at bounding box center [250, 269] width 6 height 6
checkbox input "true"
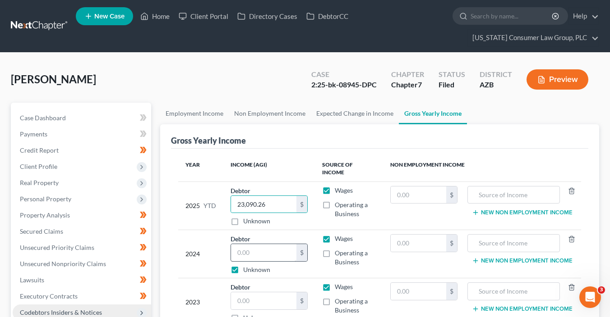
type input "0.00"
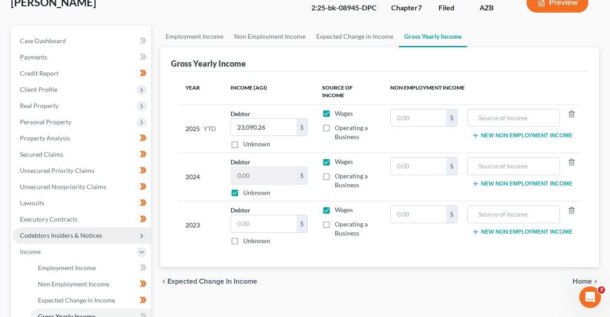
scroll to position [83, 0]
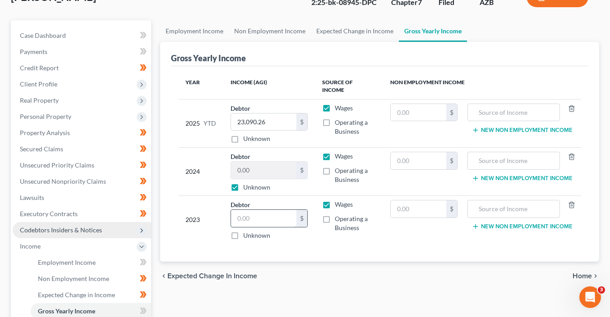
click at [261, 210] on input "text" at bounding box center [263, 218] width 65 height 17
type input "58,672"
click at [254, 183] on label "Unknown" at bounding box center [256, 187] width 27 height 9
click at [252, 183] on input "Unknown" at bounding box center [250, 186] width 6 height 6
checkbox input "false"
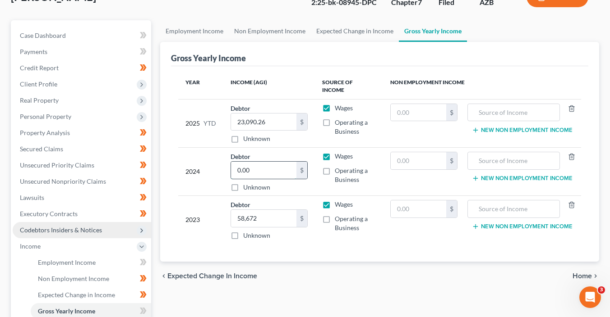
click at [257, 170] on input "0.00" at bounding box center [263, 170] width 65 height 17
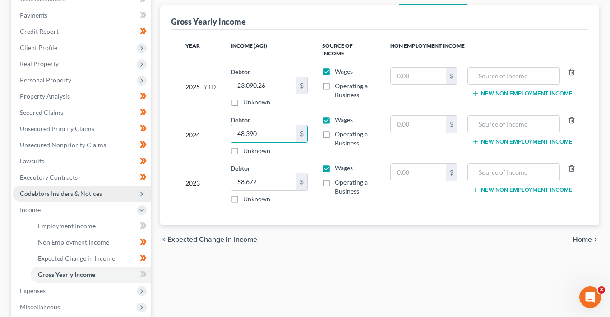
scroll to position [132, 0]
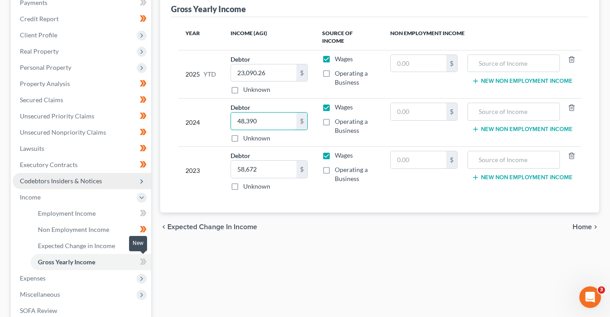
type input "48,390"
click at [142, 261] on icon at bounding box center [142, 262] width 4 height 6
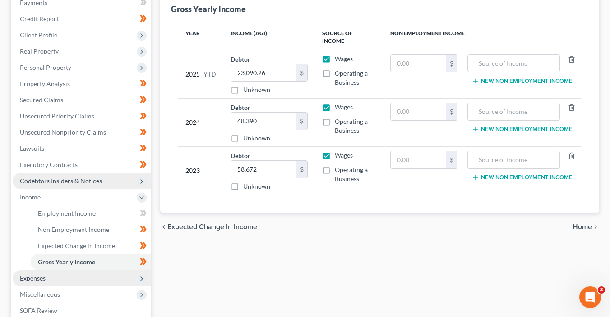
click at [84, 275] on span "Expenses" at bounding box center [82, 278] width 138 height 16
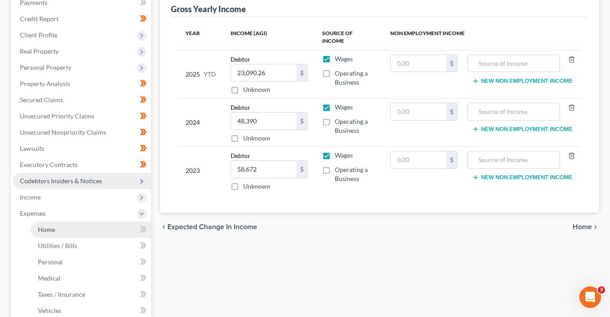
click at [91, 225] on link "Home" at bounding box center [91, 230] width 120 height 16
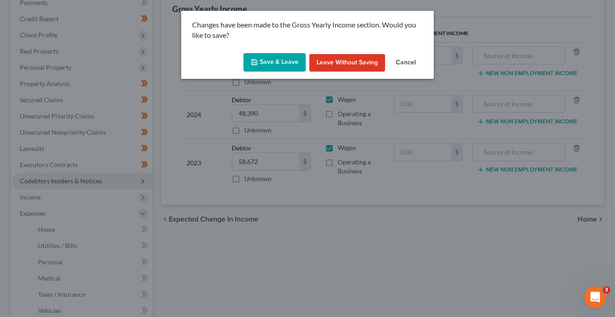
click at [275, 55] on button "Save & Leave" at bounding box center [274, 62] width 62 height 19
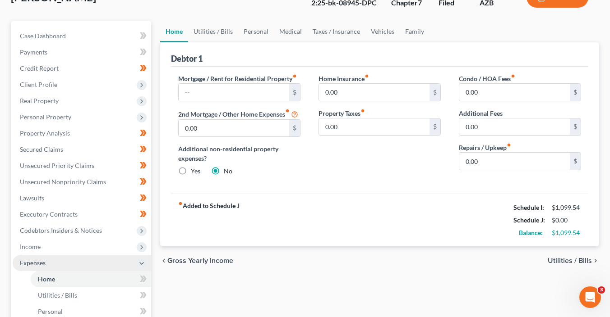
scroll to position [85, 0]
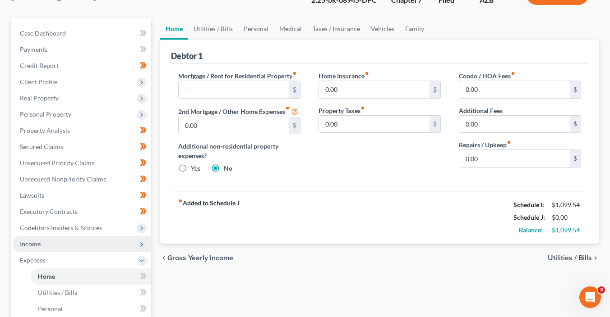
click at [44, 244] on span "Income" at bounding box center [82, 244] width 138 height 16
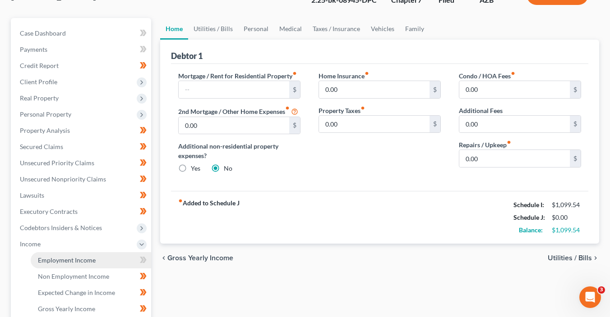
click at [52, 258] on span "Employment Income" at bounding box center [67, 261] width 58 height 8
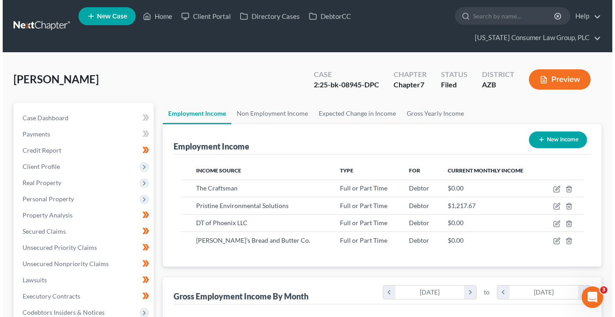
scroll to position [160, 245]
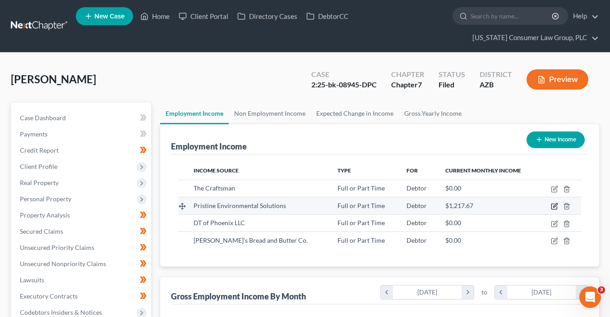
click at [555, 206] on icon "button" at bounding box center [553, 206] width 7 height 7
select select "0"
select select "3"
select select "2"
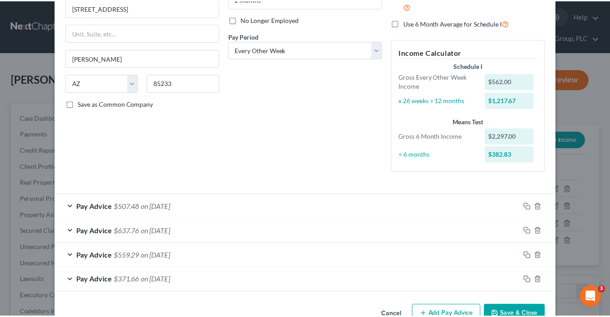
scroll to position [113, 0]
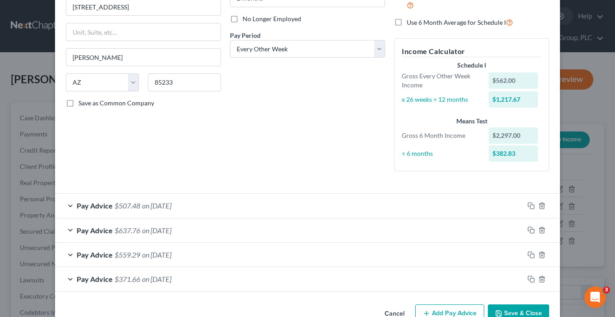
click at [525, 311] on button "Save & Close" at bounding box center [518, 314] width 61 height 19
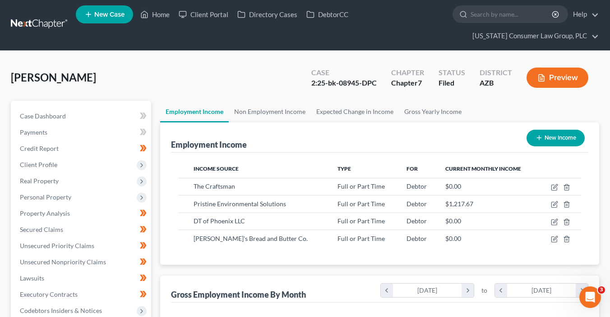
scroll to position [229, 0]
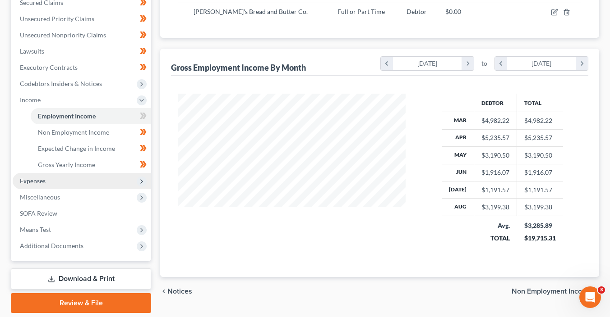
click at [116, 182] on span "Expenses" at bounding box center [82, 181] width 138 height 16
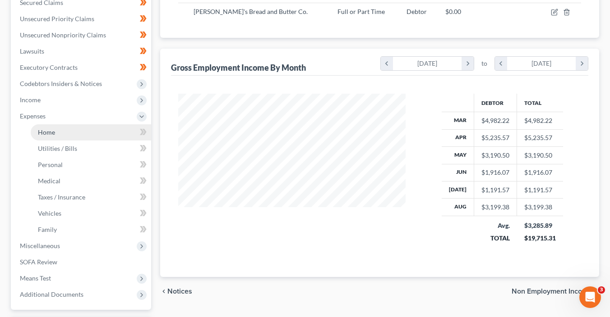
click at [104, 133] on link "Home" at bounding box center [91, 132] width 120 height 16
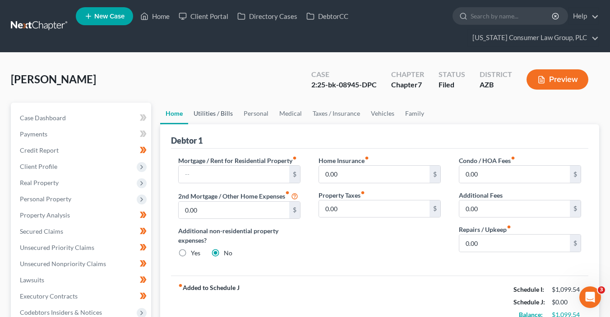
click at [218, 115] on link "Utilities / Bills" at bounding box center [213, 114] width 50 height 22
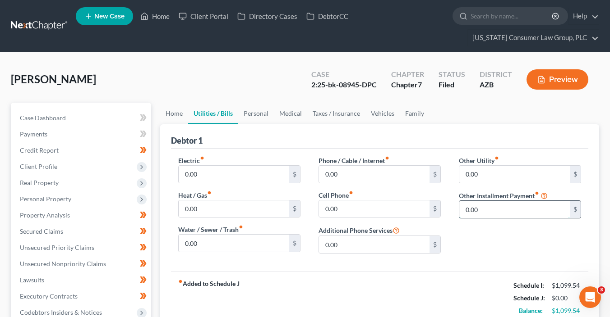
click at [477, 207] on input "0.00" at bounding box center [514, 209] width 110 height 17
type input "246.00"
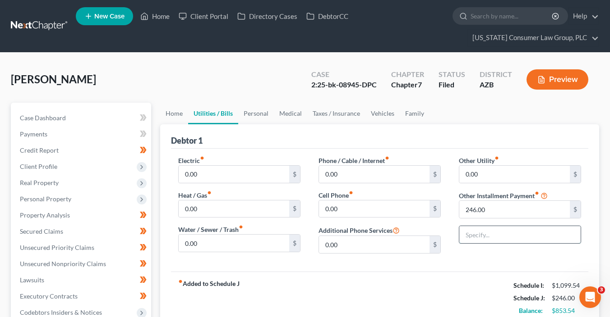
click at [486, 234] on input "text" at bounding box center [519, 234] width 121 height 17
type input "Bankruptcy Legal Fees (Payment Plan)"
click at [349, 175] on input "0.00" at bounding box center [374, 174] width 110 height 17
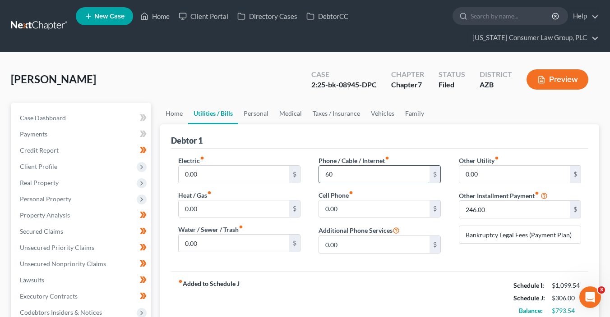
type input "60"
type input "80"
drag, startPoint x: 269, startPoint y: 114, endPoint x: 517, endPoint y: 114, distance: 248.0
click at [269, 114] on link "Personal" at bounding box center [256, 114] width 36 height 22
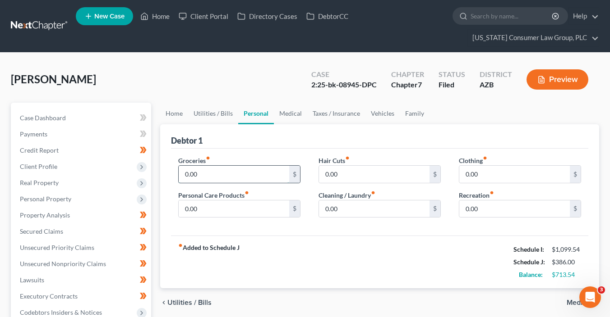
click at [204, 179] on input "0.00" at bounding box center [234, 174] width 110 height 17
type input "200"
type input "100"
click at [293, 114] on link "Medical" at bounding box center [290, 114] width 33 height 22
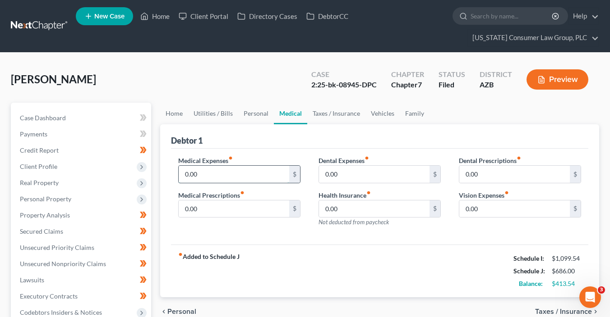
click at [201, 177] on input "0.00" at bounding box center [234, 174] width 110 height 17
type input "8"
type input "45"
click at [479, 204] on input "0.00" at bounding box center [514, 209] width 110 height 17
type input "8"
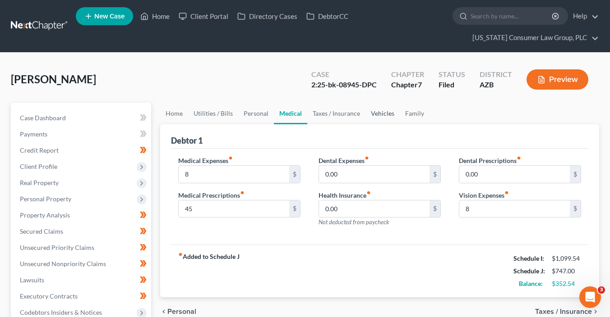
click at [385, 115] on link "Vehicles" at bounding box center [382, 114] width 34 height 22
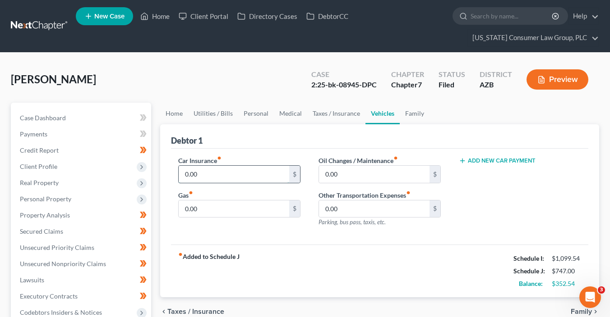
click at [217, 173] on input "0.00" at bounding box center [234, 174] width 110 height 17
type input "411"
type input "240"
type input "75"
drag, startPoint x: 228, startPoint y: 176, endPoint x: 178, endPoint y: 173, distance: 50.1
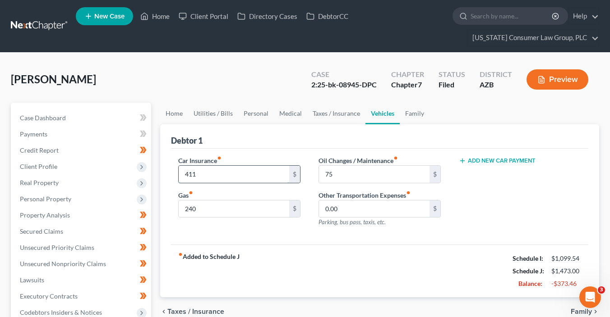
click at [178, 173] on div "411 $" at bounding box center [239, 174] width 122 height 18
type input "0"
drag, startPoint x: 273, startPoint y: 251, endPoint x: 266, endPoint y: 225, distance: 27.2
click at [275, 248] on div "fiber_manual_record Added to Schedule J Schedule I: $1,099.54 Schedule J: $1,06…" at bounding box center [379, 271] width 417 height 53
click at [228, 182] on input "0" at bounding box center [234, 174] width 110 height 17
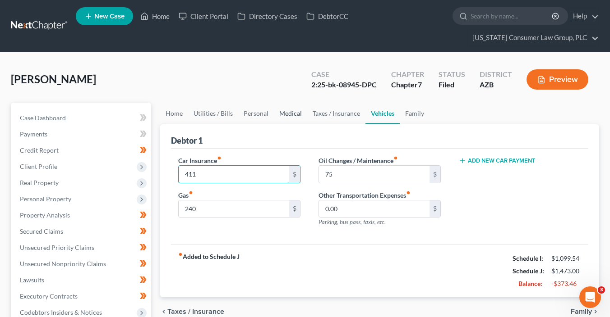
type input "411"
click at [299, 114] on link "Medical" at bounding box center [290, 114] width 33 height 22
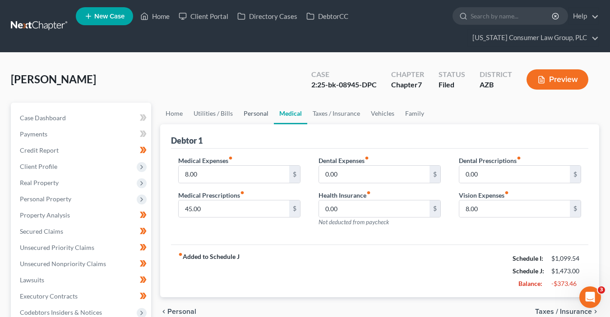
click at [252, 118] on link "Personal" at bounding box center [256, 114] width 36 height 22
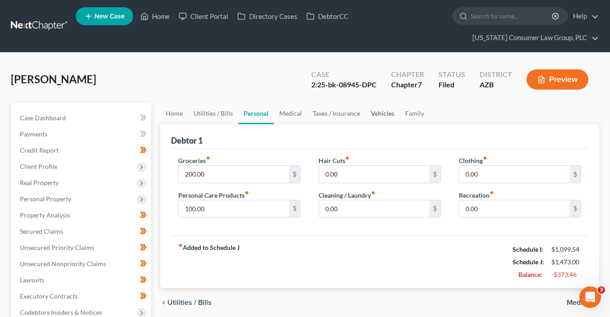
click at [390, 107] on link "Vehicles" at bounding box center [382, 114] width 34 height 22
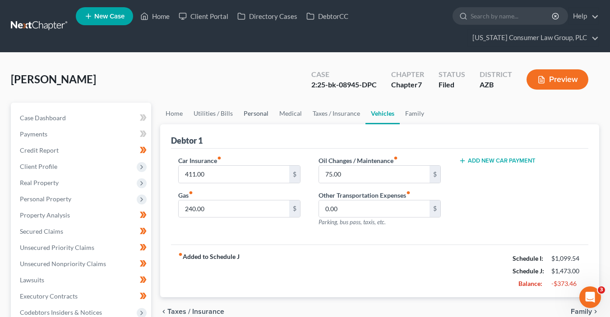
click at [248, 115] on link "Personal" at bounding box center [256, 114] width 36 height 22
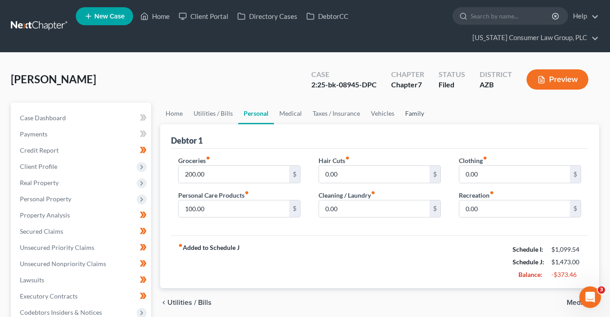
click at [417, 113] on link "Family" at bounding box center [414, 114] width 30 height 22
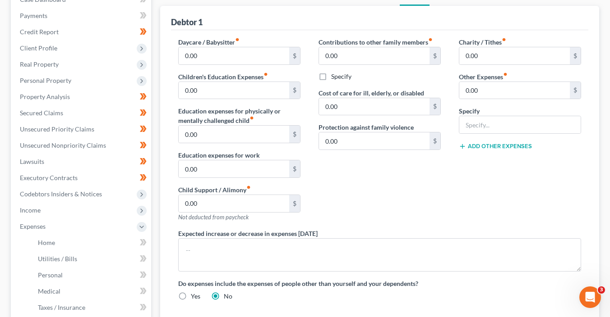
scroll to position [249, 0]
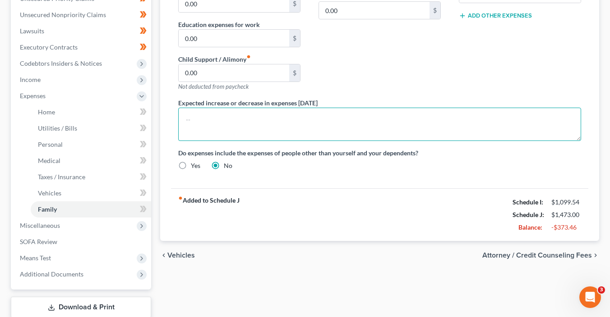
click at [306, 128] on textarea at bounding box center [379, 124] width 403 height 33
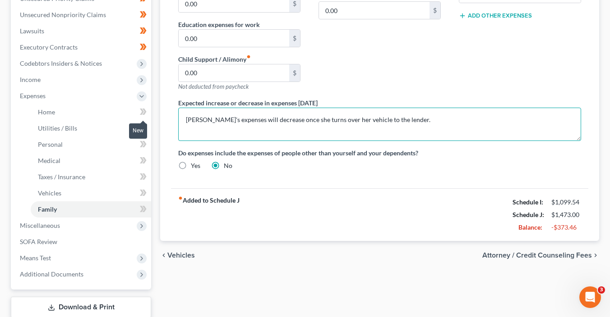
type textarea "[PERSON_NAME]'s expenses will decrease once she turns over her vehicle to the l…"
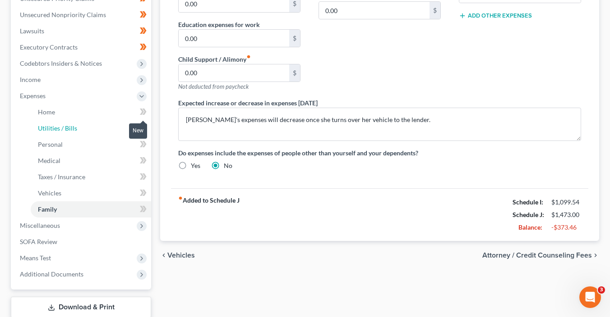
click at [147, 119] on ul "Home Utilities / Bills Personal Medical" at bounding box center [82, 161] width 138 height 114
click at [147, 117] on span at bounding box center [143, 113] width 16 height 14
click at [144, 113] on icon at bounding box center [144, 112] width 4 height 6
click at [147, 124] on span at bounding box center [143, 130] width 16 height 14
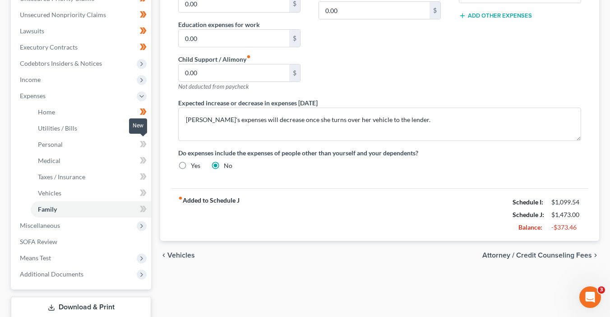
click at [145, 140] on icon at bounding box center [143, 144] width 7 height 11
click at [146, 164] on icon at bounding box center [143, 160] width 7 height 11
click at [145, 172] on icon at bounding box center [143, 176] width 7 height 11
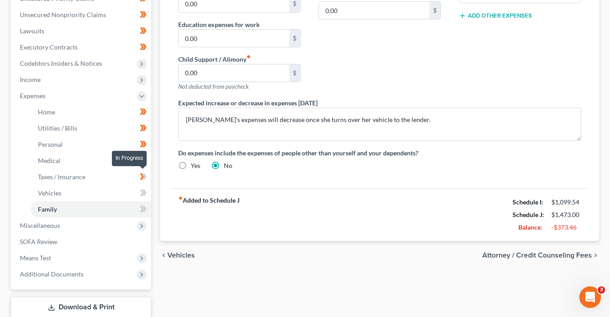
click at [146, 172] on icon at bounding box center [143, 176] width 7 height 11
click at [146, 196] on icon at bounding box center [143, 193] width 7 height 11
click at [147, 206] on span at bounding box center [143, 211] width 16 height 14
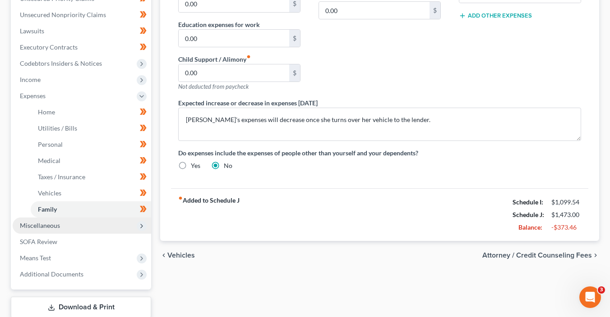
click at [144, 224] on icon at bounding box center [141, 226] width 7 height 7
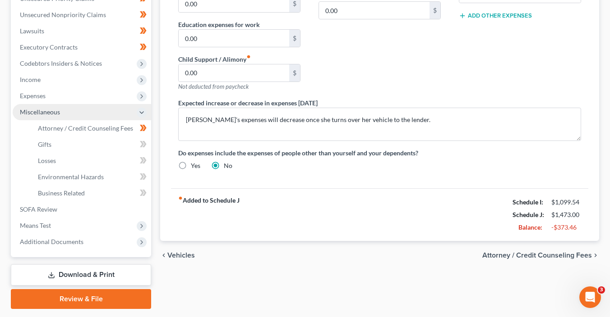
click at [154, 145] on div "Case Dashboard Payments Invoices Payments Payments Credit Report Client Profile" at bounding box center [80, 81] width 149 height 456
click at [145, 144] on icon at bounding box center [144, 144] width 4 height 6
drag, startPoint x: 145, startPoint y: 144, endPoint x: 147, endPoint y: 151, distance: 6.9
click at [146, 146] on icon at bounding box center [143, 144] width 7 height 11
click at [143, 162] on icon at bounding box center [144, 160] width 4 height 6
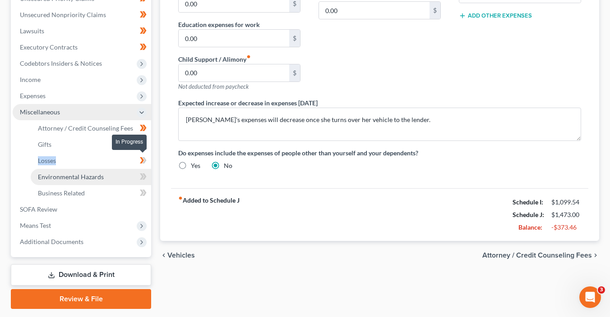
drag, startPoint x: 143, startPoint y: 162, endPoint x: 146, endPoint y: 168, distance: 6.9
click at [145, 164] on icon at bounding box center [143, 160] width 7 height 11
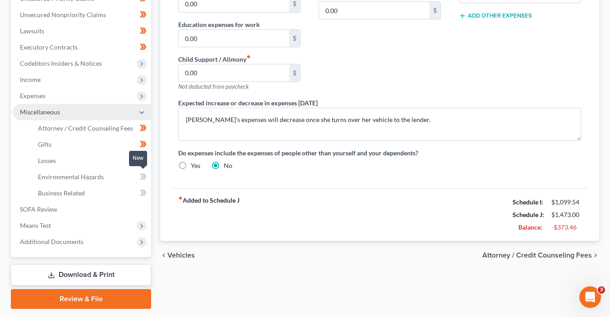
click at [146, 173] on icon at bounding box center [143, 176] width 7 height 11
click at [147, 190] on span at bounding box center [143, 195] width 16 height 14
click at [520, 253] on span "Attorney / Credit Counseling Fees" at bounding box center [537, 255] width 110 height 7
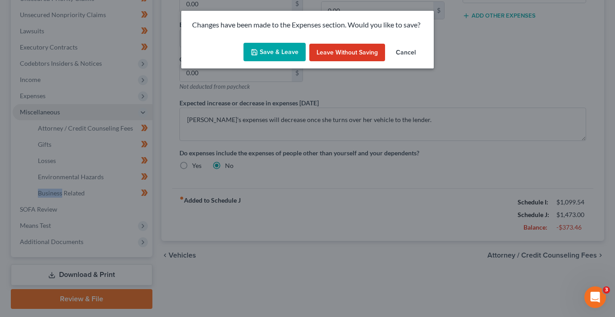
click at [288, 61] on button "Save & Leave" at bounding box center [274, 52] width 62 height 19
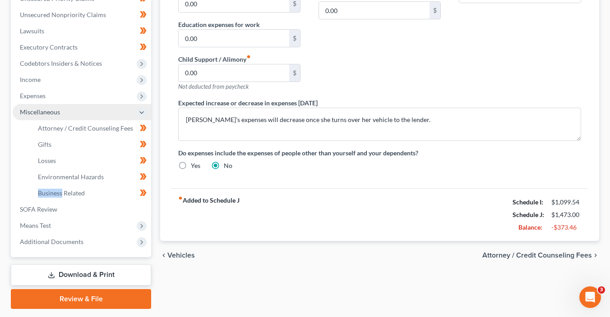
select select "8"
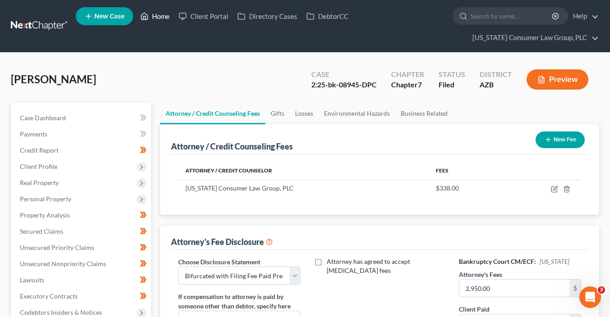
click at [170, 22] on link "Home" at bounding box center [155, 16] width 38 height 16
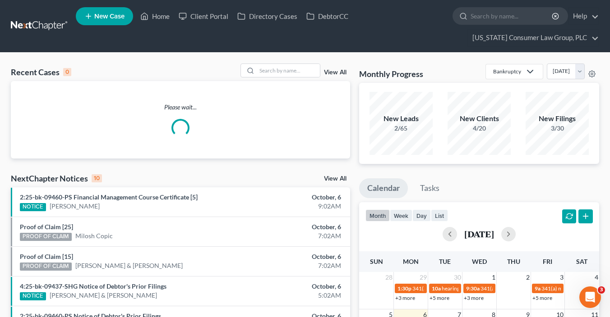
click at [289, 77] on div "Recent Cases 0 View All" at bounding box center [180, 73] width 339 height 18
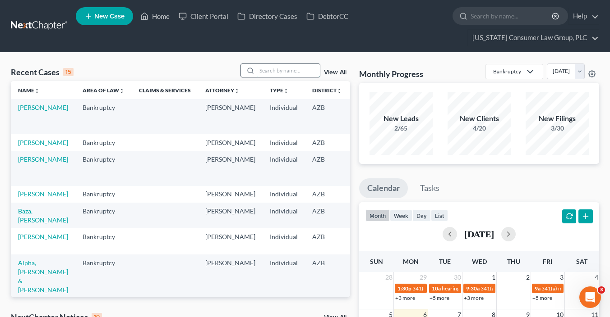
click at [287, 69] on input "search" at bounding box center [288, 70] width 63 height 13
type input "[PERSON_NAME]"
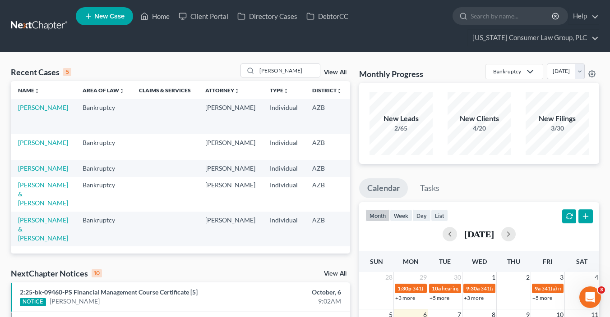
click at [34, 150] on td "[PERSON_NAME]" at bounding box center [43, 147] width 64 height 26
click at [32, 147] on link "[PERSON_NAME]" at bounding box center [43, 143] width 50 height 8
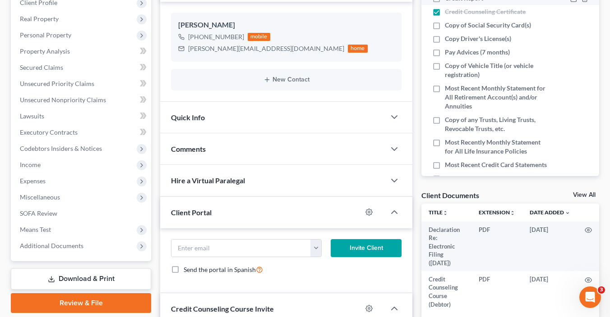
scroll to position [274, 0]
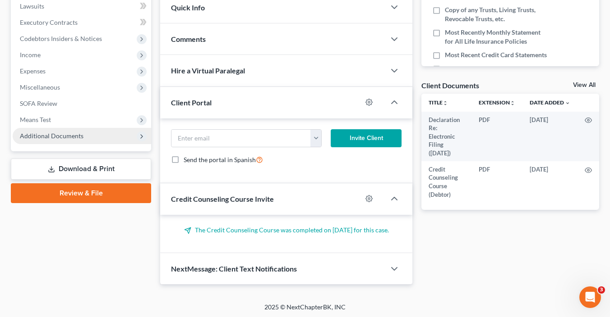
click at [84, 139] on span "Additional Documents" at bounding box center [82, 136] width 138 height 16
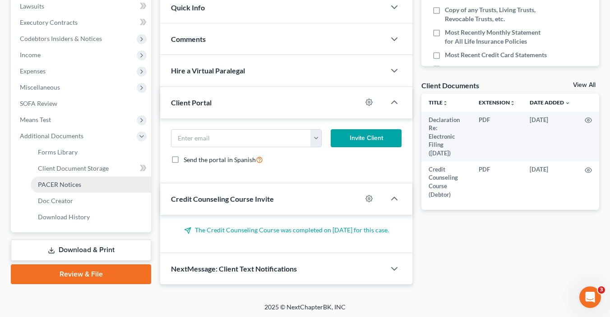
click at [75, 187] on span "PACER Notices" at bounding box center [59, 185] width 43 height 8
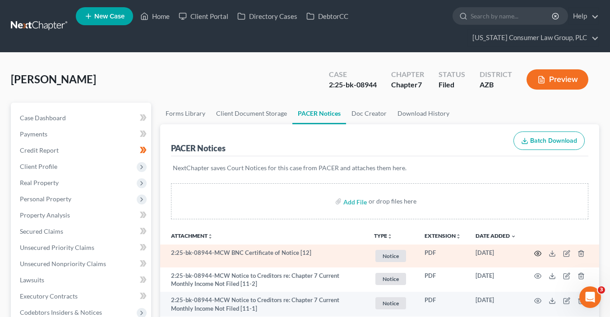
click at [536, 253] on icon "button" at bounding box center [537, 253] width 7 height 7
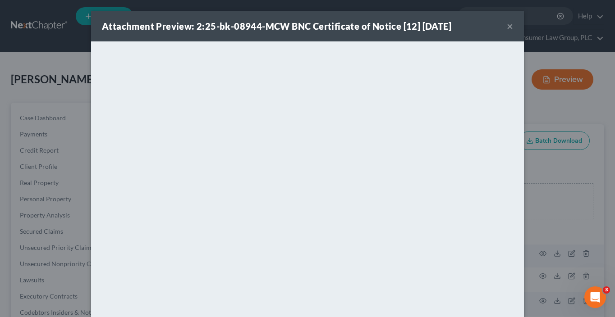
click at [508, 26] on button "×" at bounding box center [510, 26] width 6 height 11
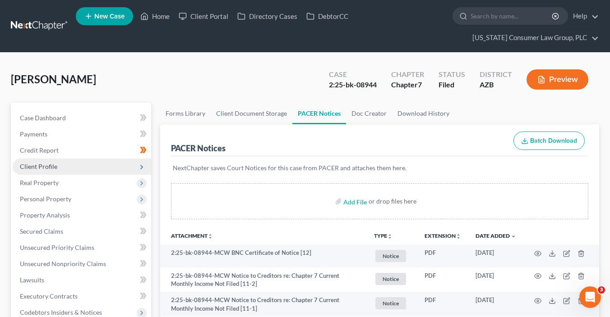
click at [81, 162] on span "Client Profile" at bounding box center [82, 167] width 138 height 16
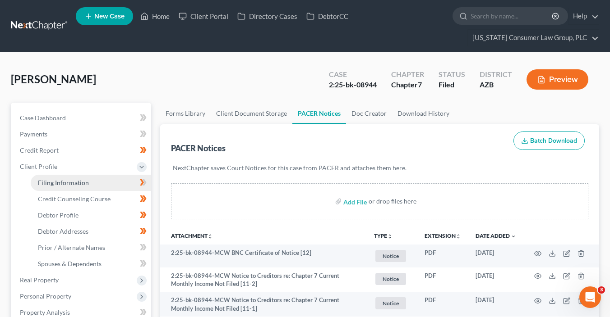
click at [96, 181] on link "Filing Information" at bounding box center [91, 183] width 120 height 16
select select "1"
select select "0"
select select "4"
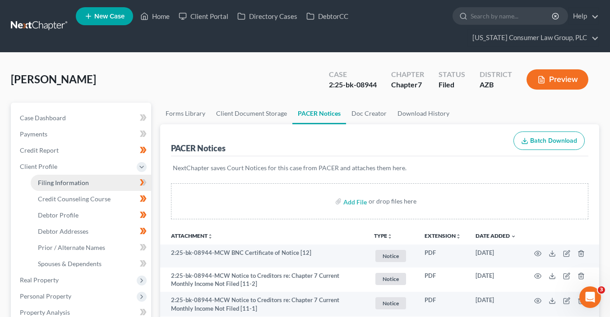
select select "0"
select select "3"
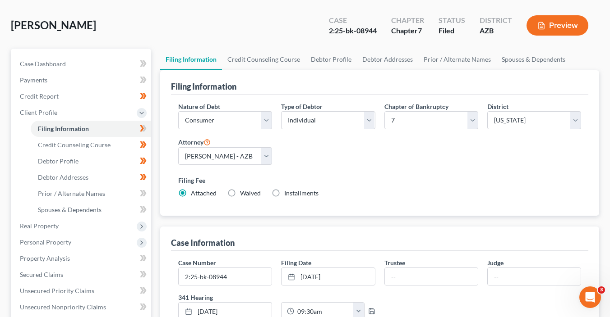
scroll to position [55, 0]
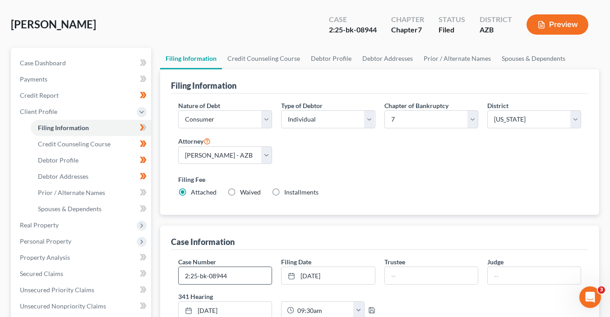
click at [257, 275] on input "2:25-bk-08944" at bounding box center [225, 275] width 93 height 17
type input "2:25-bk-08944-MCW"
type input "[PERSON_NAME]"
type input "Wanslee"
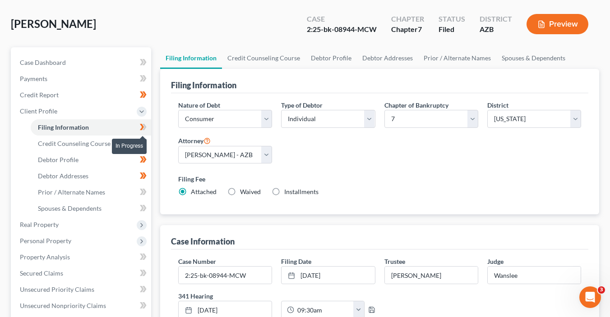
drag, startPoint x: 145, startPoint y: 128, endPoint x: 149, endPoint y: 147, distance: 19.7
click at [146, 128] on icon at bounding box center [143, 127] width 7 height 11
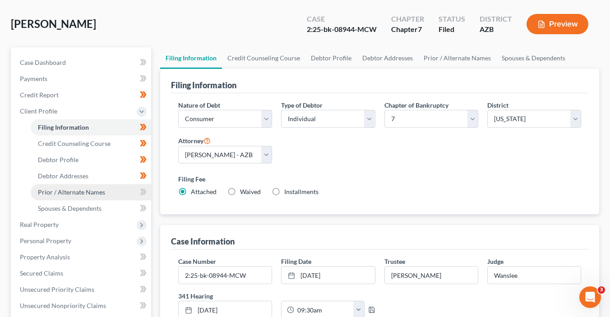
click at [117, 191] on link "Prior / Alternate Names" at bounding box center [91, 192] width 120 height 16
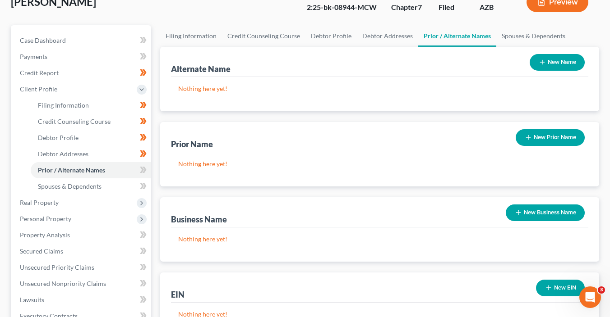
scroll to position [101, 0]
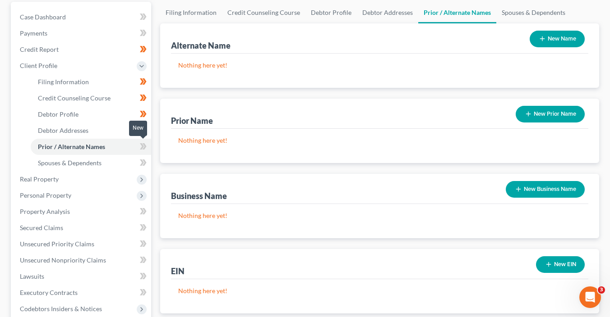
click at [146, 151] on icon at bounding box center [143, 146] width 7 height 11
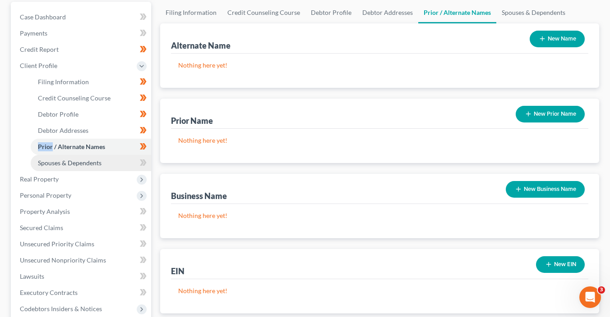
click at [138, 155] on link "Spouses & Dependents" at bounding box center [91, 163] width 120 height 16
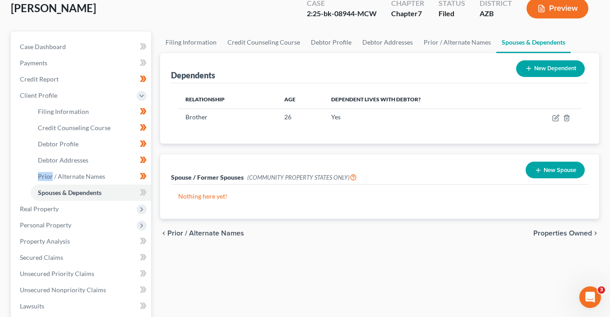
scroll to position [72, 0]
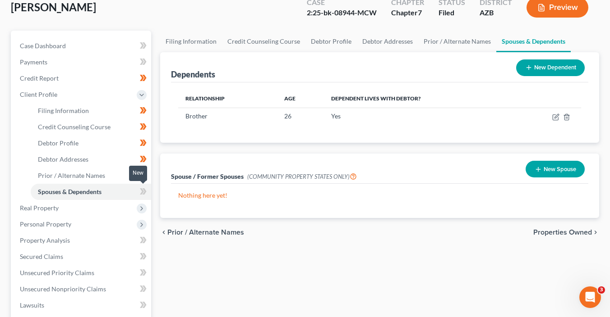
click at [145, 192] on icon at bounding box center [144, 191] width 4 height 6
click at [146, 192] on icon at bounding box center [143, 191] width 7 height 11
click at [107, 202] on span "Real Property" at bounding box center [82, 208] width 138 height 16
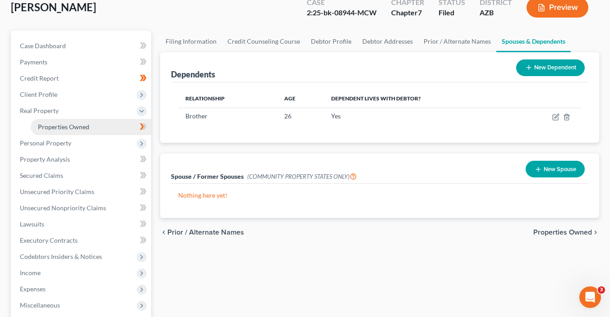
click at [117, 130] on link "Properties Owned" at bounding box center [91, 127] width 120 height 16
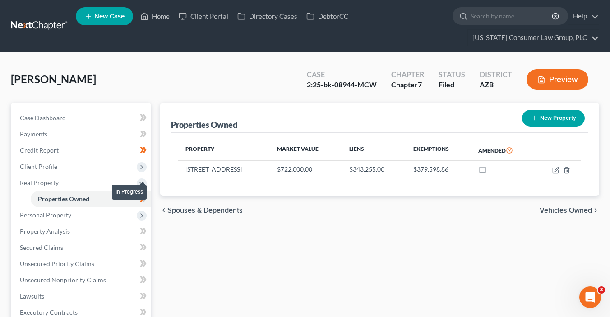
click at [150, 202] on span at bounding box center [143, 200] width 16 height 14
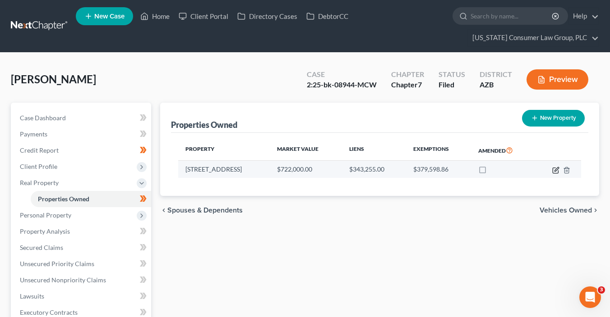
click at [552, 170] on icon "button" at bounding box center [555, 170] width 7 height 7
select select "3"
select select "7"
select select "3"
select select "0"
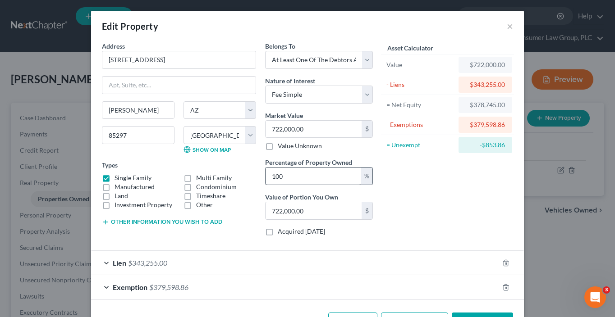
scroll to position [1, 0]
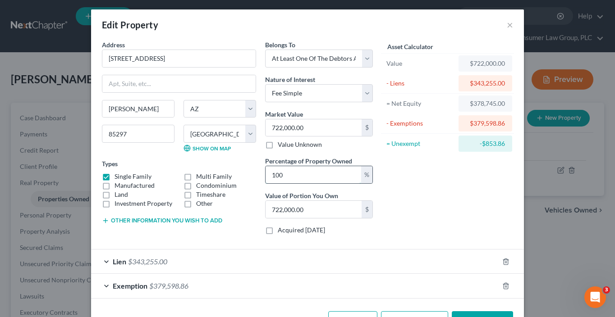
click at [311, 175] on input "100" at bounding box center [314, 174] width 96 height 17
type input "5"
type input "36,100.00"
type input "50"
type input "361,000.00"
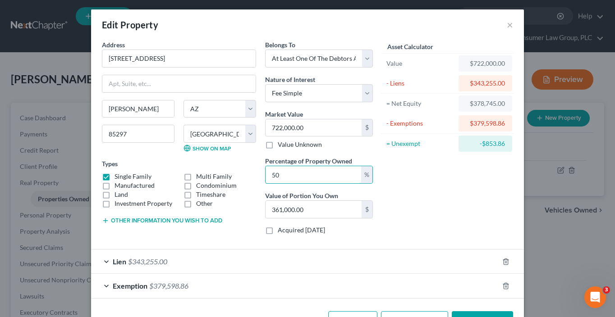
type input "50"
drag, startPoint x: 427, startPoint y: 206, endPoint x: 419, endPoint y: 210, distance: 8.5
click at [426, 206] on div "Asset Calculator Value $722,000.00 - Liens $343,255.00 = Net Equity $378,745.00…" at bounding box center [447, 141] width 140 height 202
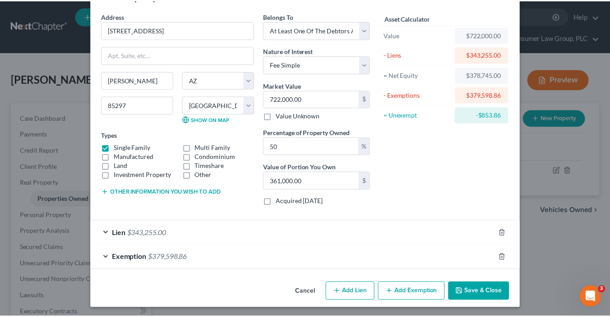
scroll to position [31, 0]
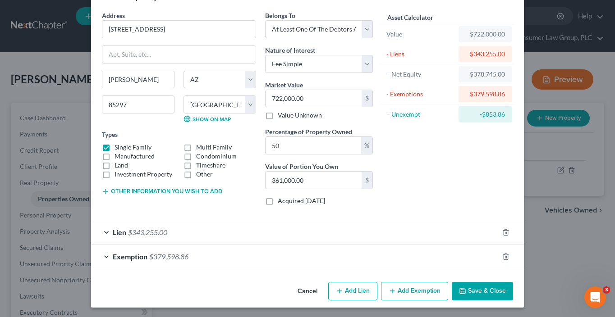
click at [475, 290] on button "Save & Close" at bounding box center [482, 291] width 61 height 19
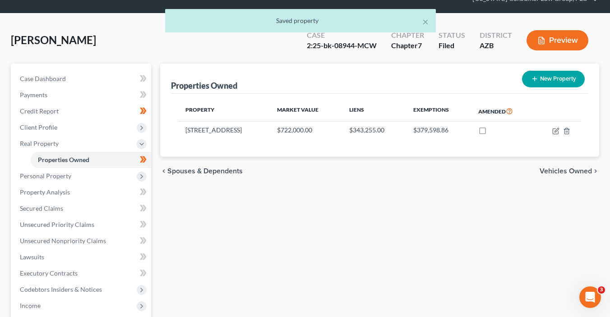
scroll to position [40, 0]
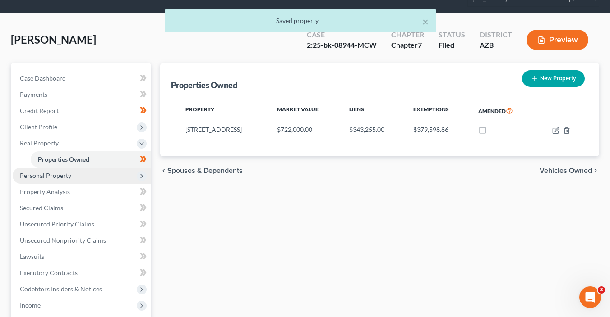
click at [92, 178] on span "Personal Property" at bounding box center [82, 176] width 138 height 16
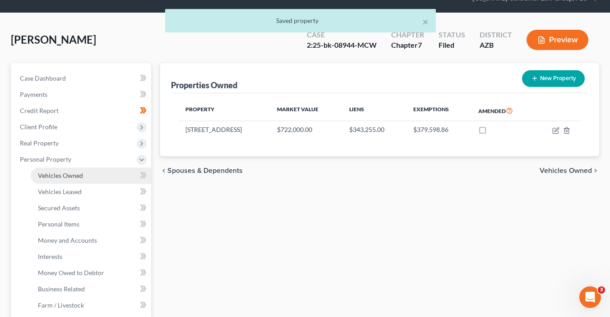
click at [109, 174] on link "Vehicles Owned" at bounding box center [91, 176] width 120 height 16
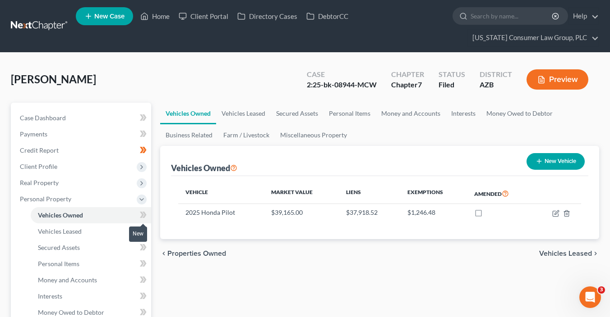
click at [141, 215] on icon at bounding box center [143, 215] width 7 height 11
click at [110, 225] on link "Vehicles Leased" at bounding box center [91, 232] width 120 height 16
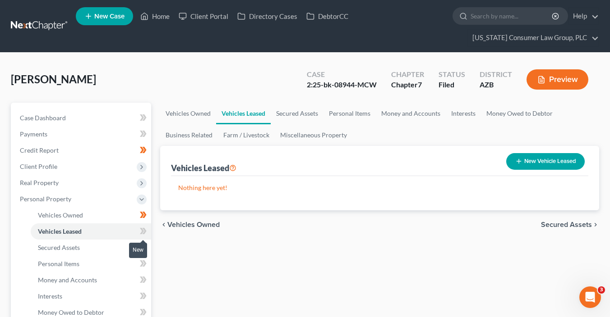
click at [145, 233] on icon at bounding box center [143, 231] width 7 height 11
click at [113, 245] on link "Secured Assets" at bounding box center [91, 248] width 120 height 16
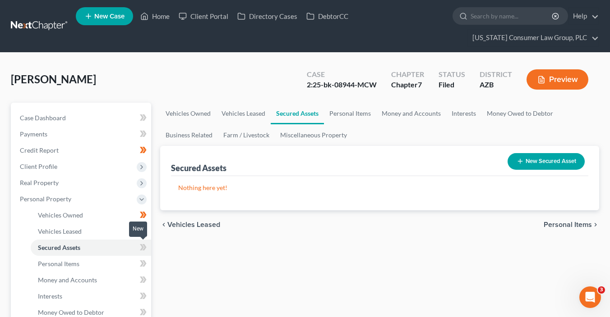
click at [147, 249] on span at bounding box center [143, 249] width 16 height 14
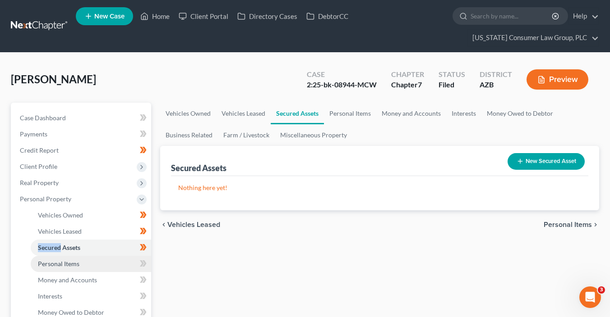
click at [103, 266] on link "Personal Items" at bounding box center [91, 264] width 120 height 16
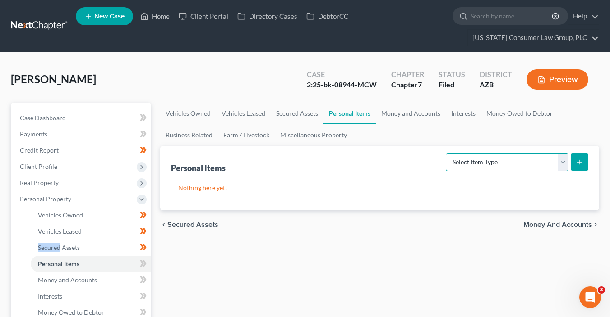
click at [493, 161] on select "Select Item Type Clothing (A/B: 11) Collectibles Of Value (A/B: 8) Electronics …" at bounding box center [506, 162] width 123 height 18
select select "clothing"
click at [447, 153] on select "Select Item Type Clothing (A/B: 11) Collectibles Of Value (A/B: 8) Electronics …" at bounding box center [506, 162] width 123 height 18
click at [578, 162] on icon "submit" at bounding box center [578, 162] width 7 height 7
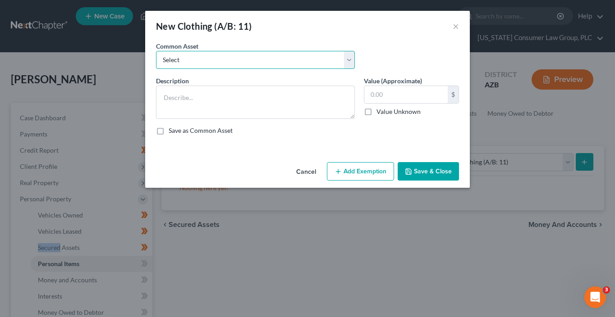
click at [278, 63] on select "Select Everyday clothing, shoes, coats" at bounding box center [255, 60] width 199 height 18
select select "0"
click at [156, 51] on select "Select Everyday clothing, shoes, coats" at bounding box center [255, 60] width 199 height 18
type textarea "Everyday clothing, shoes, coats"
type input "200.00"
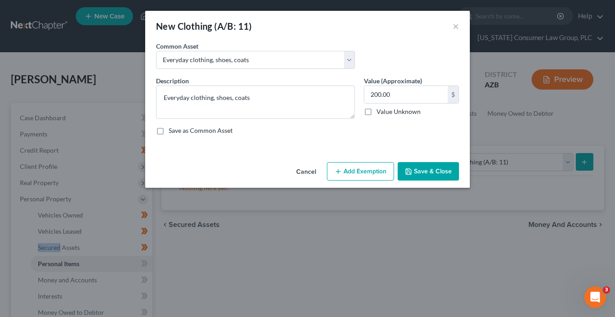
click at [370, 170] on button "Add Exemption" at bounding box center [360, 171] width 67 height 19
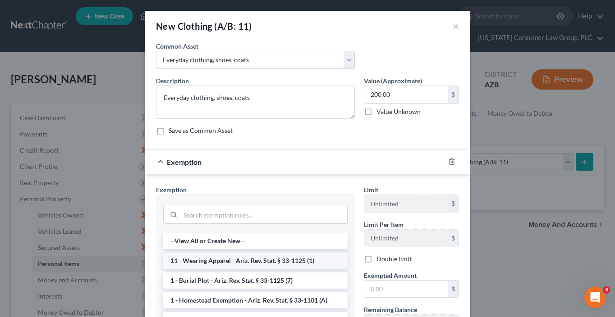
click at [258, 258] on li "11 - Wearing Apparel - Ariz. Rev. Stat. § 33-1125 (1)" at bounding box center [255, 261] width 184 height 16
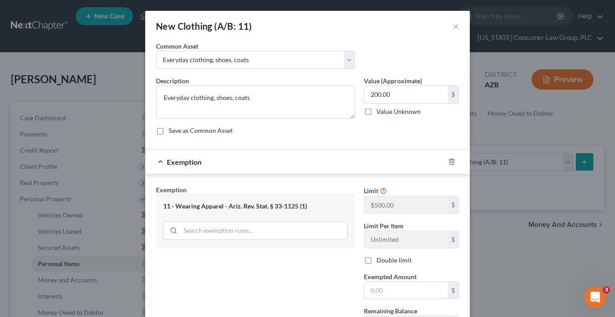
click at [380, 288] on input "text" at bounding box center [405, 290] width 83 height 17
type input "200"
click at [314, 291] on div "Exemption Set must be selected for CA. Exemption * 11 - Wearing Apparel - Ariz.…" at bounding box center [255, 263] width 208 height 156
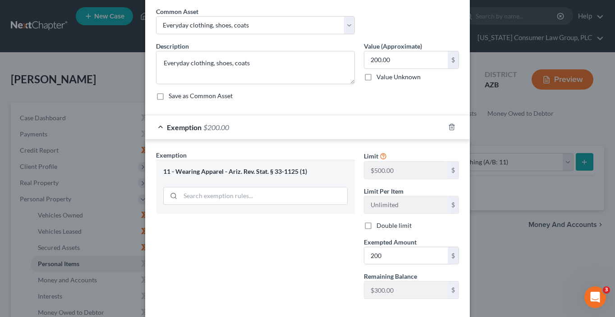
scroll to position [80, 0]
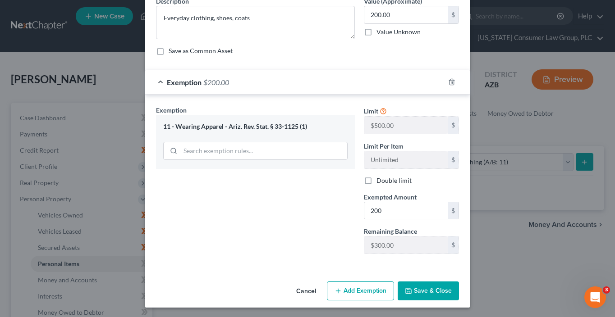
click at [424, 293] on button "Save & Close" at bounding box center [428, 291] width 61 height 19
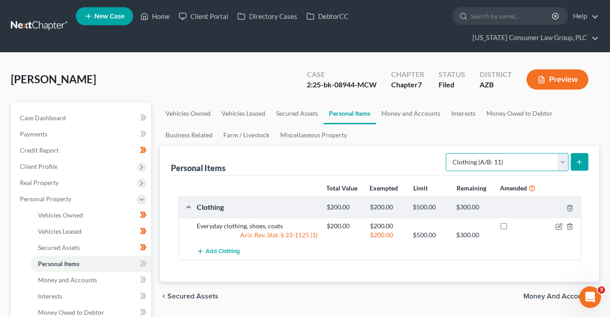
click at [478, 159] on select "Select Item Type Clothing (A/B: 11) Collectibles Of Value (A/B: 8) Electronics …" at bounding box center [506, 162] width 123 height 18
select select "electronics"
click at [447, 153] on select "Select Item Type Clothing (A/B: 11) Collectibles Of Value (A/B: 8) Electronics …" at bounding box center [506, 162] width 123 height 18
click at [583, 161] on button "submit" at bounding box center [579, 162] width 18 height 18
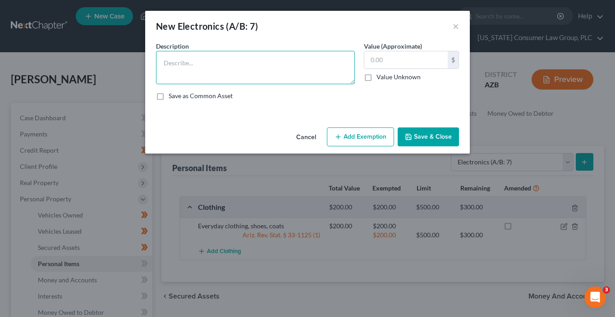
click at [295, 67] on textarea at bounding box center [255, 67] width 199 height 33
type textarea "I"
type textarea "k"
type textarea "iPhone, miscellaneous household electronics"
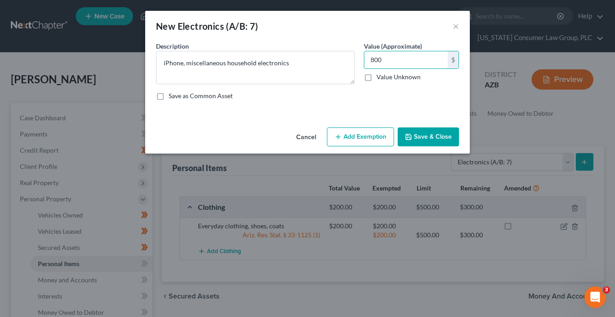
type input "800"
click at [375, 138] on button "Add Exemption" at bounding box center [360, 137] width 67 height 19
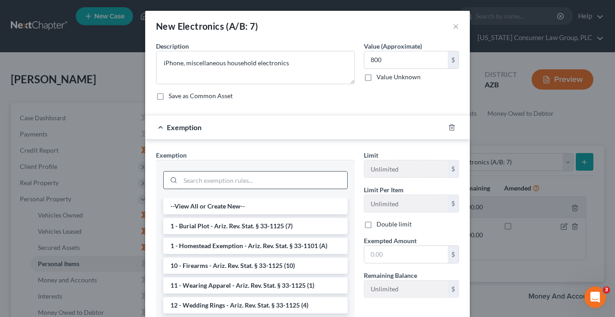
click at [253, 181] on input "search" at bounding box center [263, 180] width 167 height 17
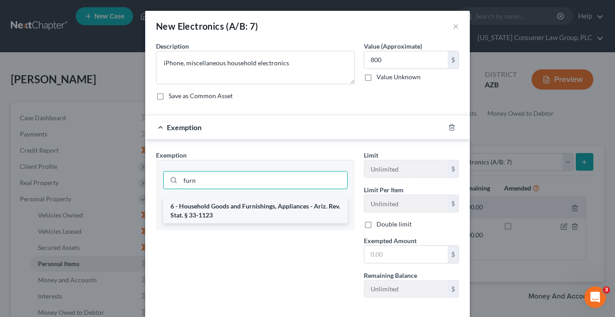
type input "furn"
click at [257, 220] on li "6 - Household Goods and Furnishings, Appliances - Ariz. Rev. Stat. § 33-1123" at bounding box center [255, 210] width 184 height 25
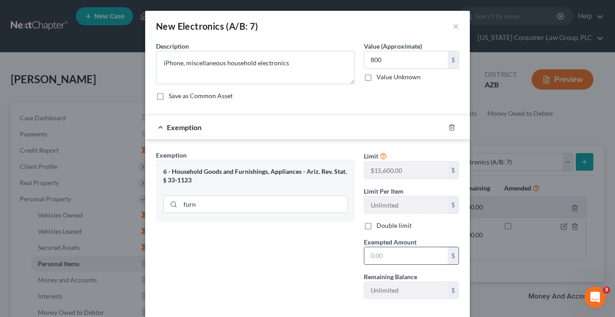
click at [382, 260] on input "text" at bounding box center [405, 256] width 83 height 17
type input "800"
click at [287, 278] on div "Exemption Set must be selected for CA. Exemption * 6 - Household Goods and Furn…" at bounding box center [255, 229] width 208 height 156
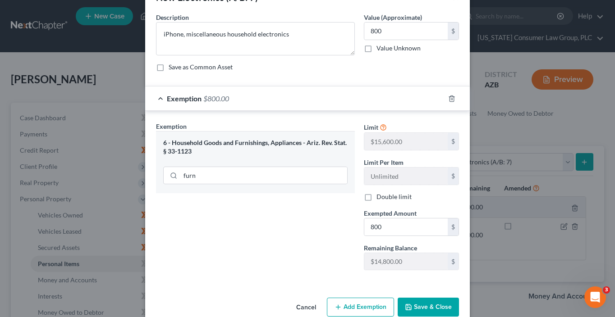
scroll to position [45, 0]
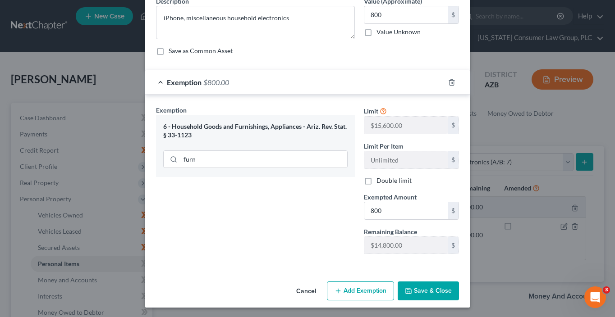
drag, startPoint x: 437, startPoint y: 292, endPoint x: 439, endPoint y: 275, distance: 16.8
click at [437, 291] on button "Save & Close" at bounding box center [428, 291] width 61 height 19
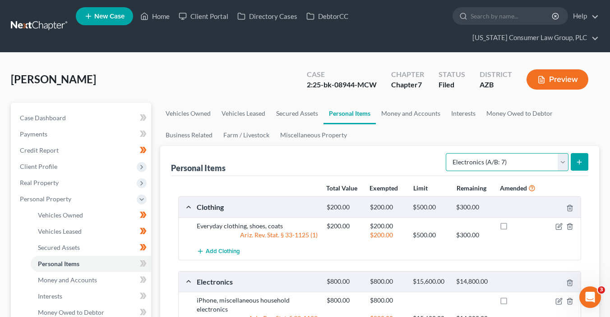
click at [505, 160] on select "Select Item Type Clothing (A/B: 11) Collectibles Of Value (A/B: 8) Electronics …" at bounding box center [506, 162] width 123 height 18
select select "firearms"
click at [447, 153] on select "Select Item Type Clothing (A/B: 11) Collectibles Of Value (A/B: 8) Electronics …" at bounding box center [506, 162] width 123 height 18
click at [571, 162] on button "submit" at bounding box center [579, 162] width 18 height 18
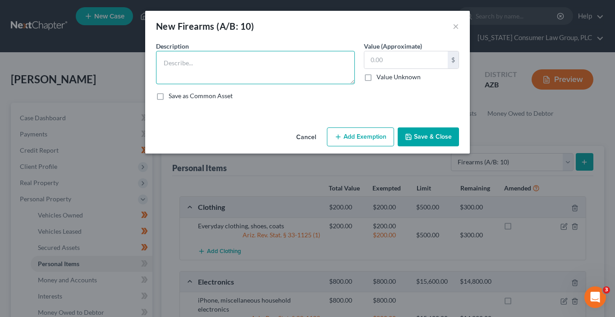
click at [288, 72] on textarea at bounding box center [255, 67] width 199 height 33
type textarea "Glock 19"
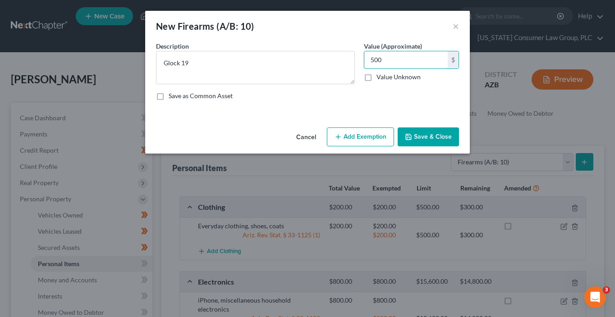
type input "500"
click at [373, 146] on button "Add Exemption" at bounding box center [360, 137] width 67 height 19
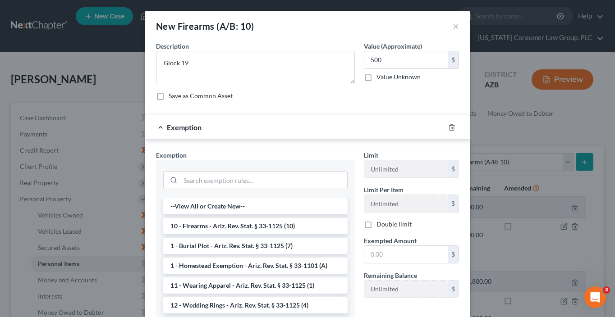
drag, startPoint x: 241, startPoint y: 230, endPoint x: 332, endPoint y: 243, distance: 92.0
click at [241, 230] on li "10 - Firearms - Ariz. Rev. Stat. § 33-1125 (10)" at bounding box center [255, 226] width 184 height 16
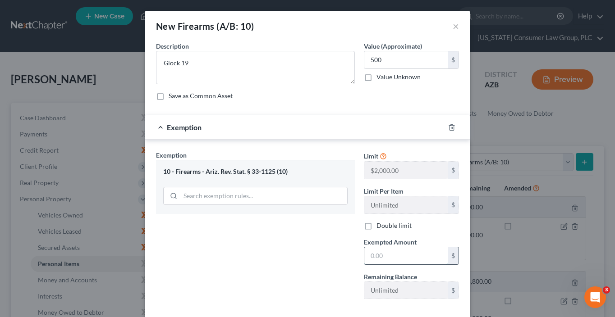
click at [385, 250] on input "text" at bounding box center [405, 256] width 83 height 17
type input "500"
click at [270, 260] on div "Exemption Set must be selected for CA. Exemption * 10 - Firearms - Ariz. Rev. S…" at bounding box center [255, 229] width 208 height 156
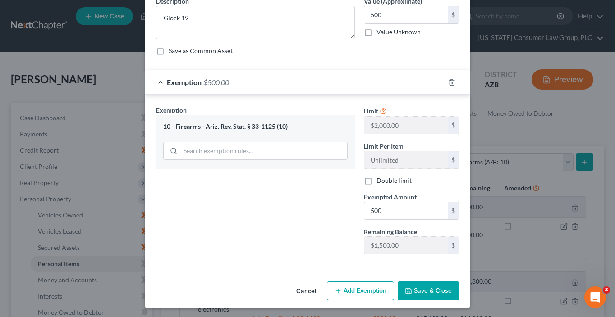
click at [411, 290] on button "Save & Close" at bounding box center [428, 291] width 61 height 19
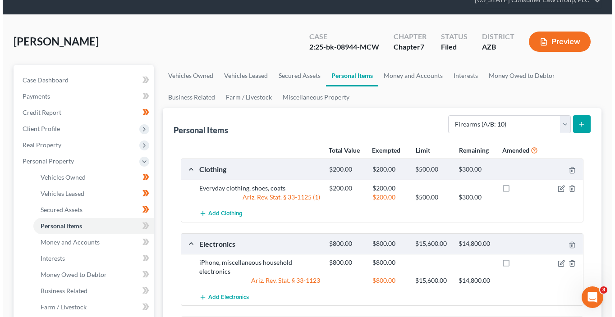
scroll to position [0, 0]
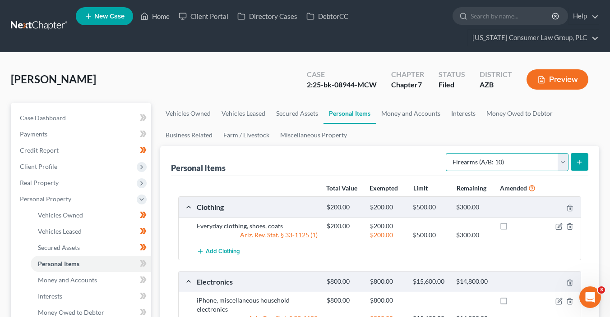
click at [490, 163] on select "Select Item Type Clothing (A/B: 11) Collectibles Of Value (A/B: 8) Electronics …" at bounding box center [506, 162] width 123 height 18
select select "household_goods"
click at [447, 153] on select "Select Item Type Clothing (A/B: 11) Collectibles Of Value (A/B: 8) Electronics …" at bounding box center [506, 162] width 123 height 18
click at [574, 166] on button "submit" at bounding box center [579, 162] width 18 height 18
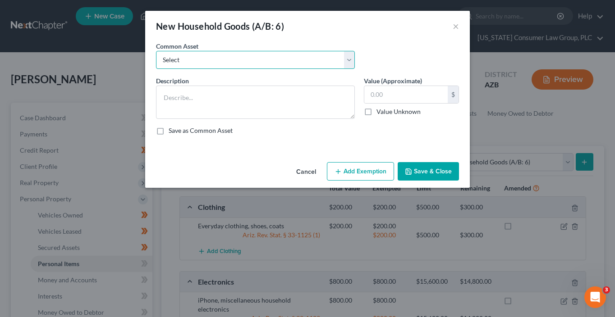
click at [257, 57] on select "Select Furniture, linens, kitchen supplies, miscellaneous household goods" at bounding box center [255, 60] width 199 height 18
select select "0"
click at [156, 51] on select "Select Furniture, linens, kitchen supplies, miscellaneous household goods" at bounding box center [255, 60] width 199 height 18
type textarea "Furniture, linens, kitchen supplies, miscellaneous household goods"
type input "1,000.00"
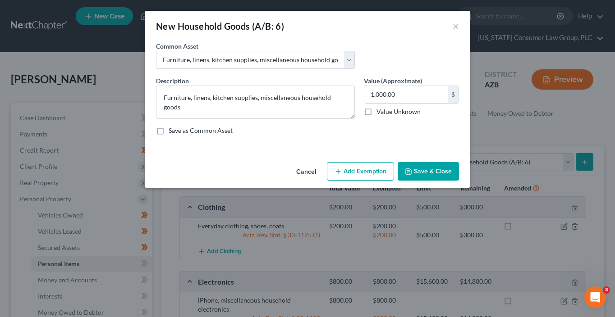
click at [377, 172] on button "Add Exemption" at bounding box center [360, 171] width 67 height 19
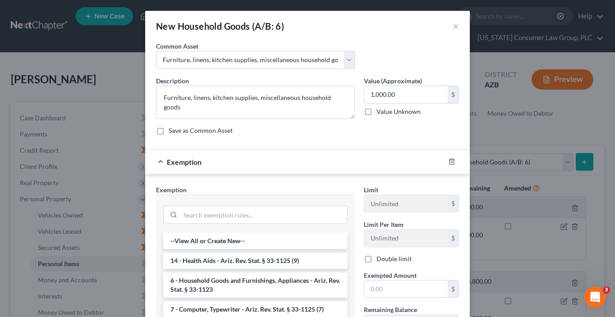
drag, startPoint x: 246, startPoint y: 280, endPoint x: 298, endPoint y: 286, distance: 52.6
click at [246, 280] on li "6 - Household Goods and Furnishings, Appliances - Ariz. Rev. Stat. § 33-1123" at bounding box center [255, 285] width 184 height 25
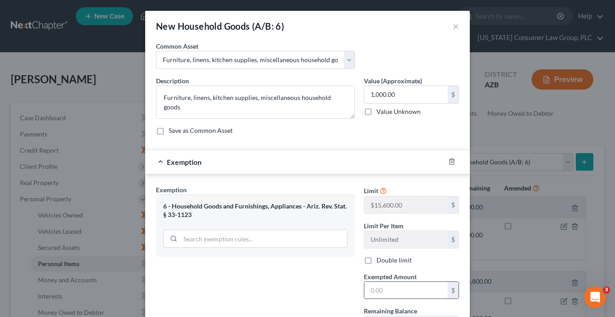
click at [365, 289] on input "text" at bounding box center [405, 290] width 83 height 17
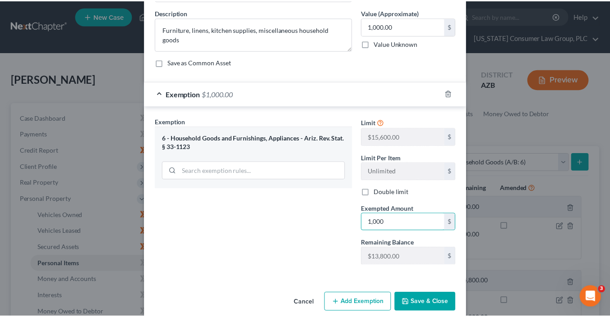
scroll to position [80, 0]
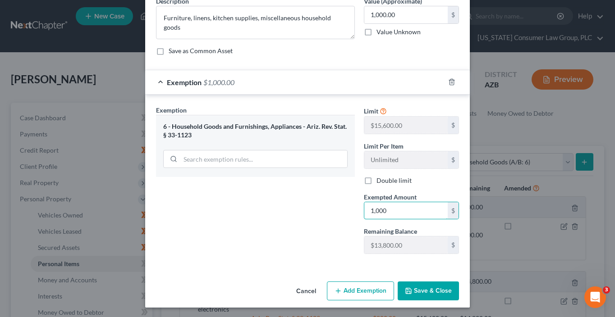
type input "1,000"
click at [420, 288] on button "Save & Close" at bounding box center [428, 291] width 61 height 19
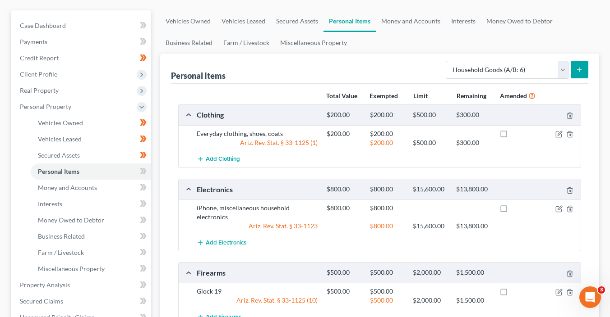
scroll to position [111, 0]
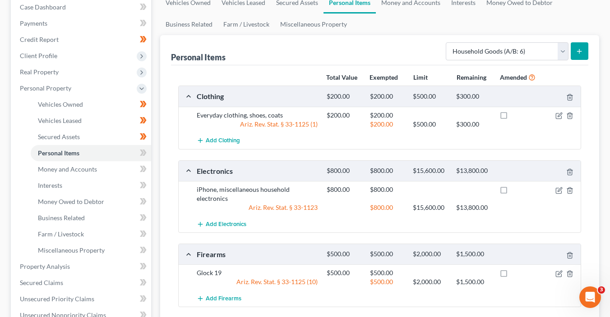
click at [148, 155] on span at bounding box center [143, 154] width 16 height 14
drag, startPoint x: 149, startPoint y: 155, endPoint x: 133, endPoint y: 159, distance: 16.7
click at [149, 155] on span at bounding box center [143, 154] width 16 height 14
click at [111, 167] on link "Money and Accounts" at bounding box center [91, 169] width 120 height 16
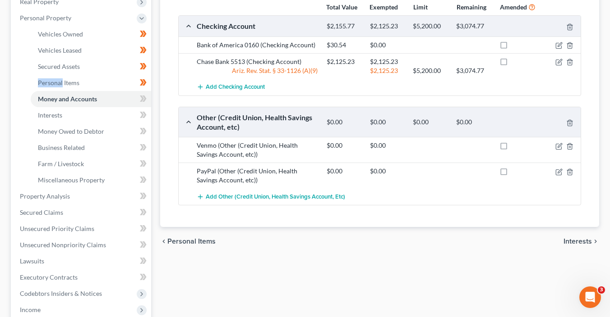
scroll to position [229, 0]
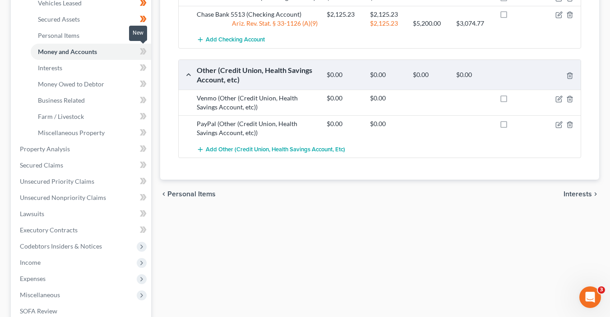
click at [143, 52] on icon at bounding box center [144, 51] width 4 height 6
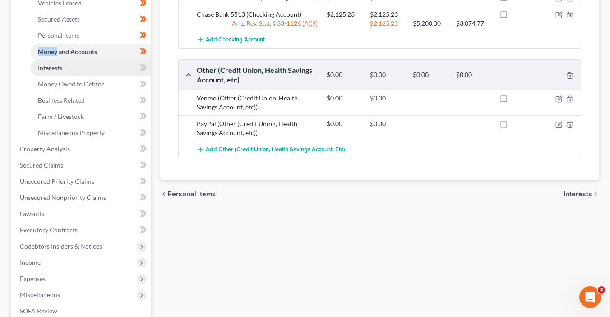
click at [106, 72] on link "Interests" at bounding box center [91, 68] width 120 height 16
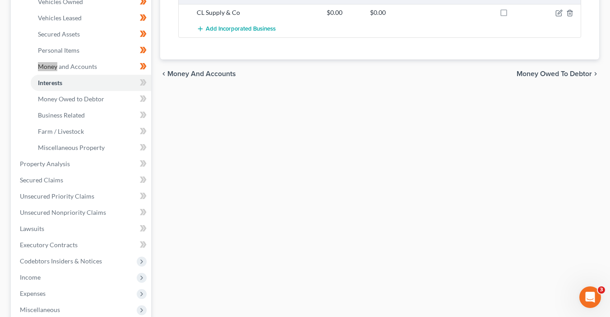
scroll to position [219, 0]
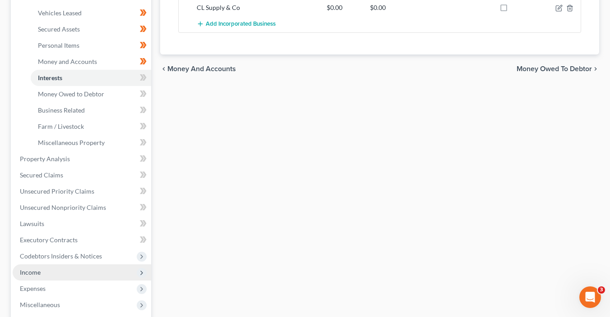
click at [57, 272] on span "Income" at bounding box center [82, 273] width 138 height 16
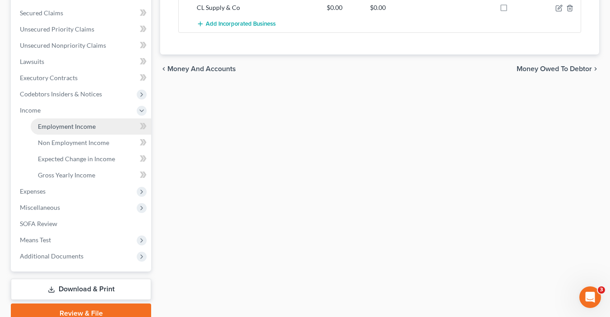
click at [74, 127] on span "Employment Income" at bounding box center [67, 127] width 58 height 8
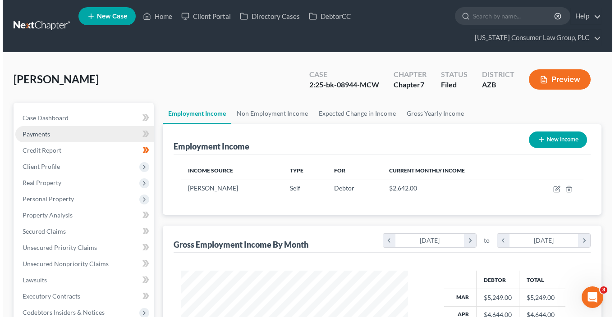
scroll to position [160, 245]
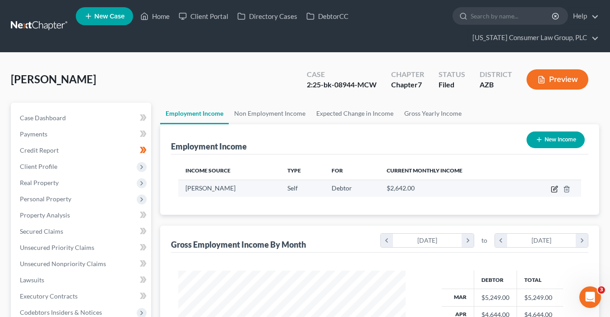
click at [555, 190] on icon "button" at bounding box center [553, 189] width 7 height 7
select select "1"
select select "0"
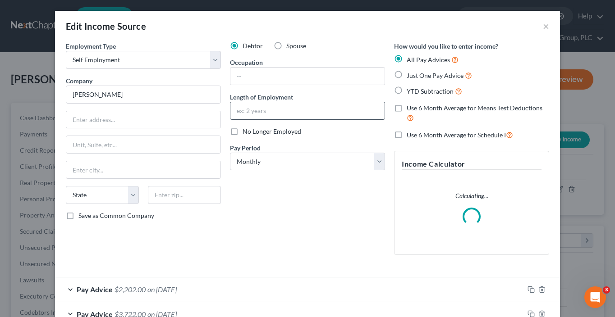
scroll to position [160, 248]
drag, startPoint x: 161, startPoint y: 92, endPoint x: 44, endPoint y: 91, distance: 116.8
click at [44, 91] on div "Edit Income Source × Employment Type * Select Full or [DEMOGRAPHIC_DATA] Employ…" at bounding box center [307, 158] width 615 height 317
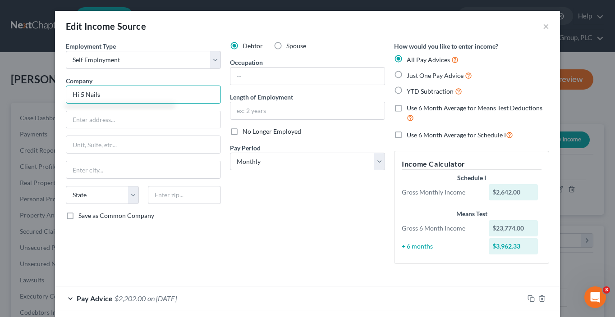
type input "Hi 5 Nails"
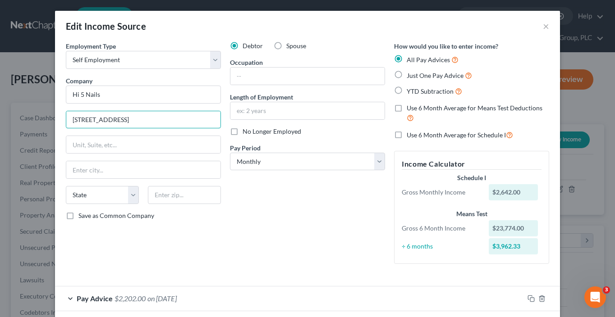
type input "[STREET_ADDRESS]"
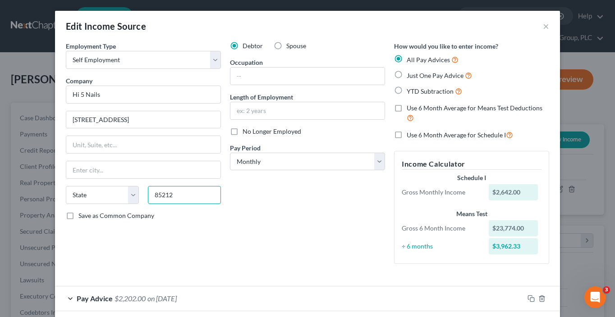
type input "85212"
type input "Mesa"
select select "3"
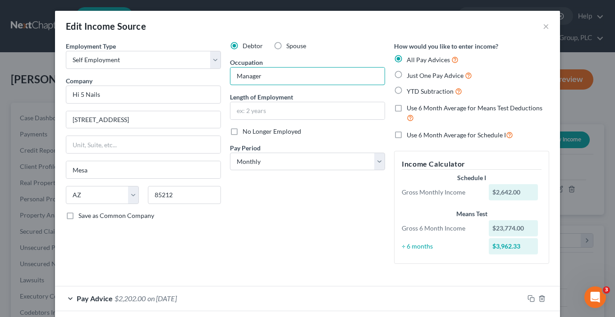
type input "Manager"
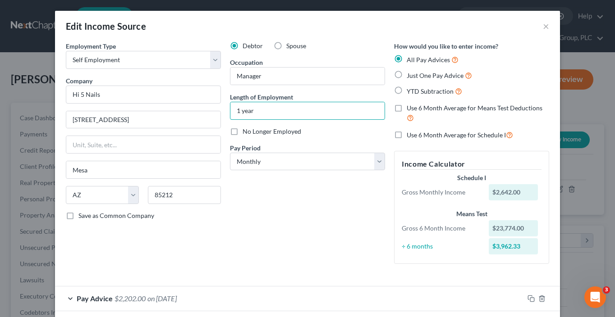
type input "1 year"
drag, startPoint x: 125, startPoint y: 225, endPoint x: 127, endPoint y: 230, distance: 5.7
click at [125, 225] on div "Employment Type * Select Full or [DEMOGRAPHIC_DATA] Employment Self Employment …" at bounding box center [143, 156] width 164 height 230
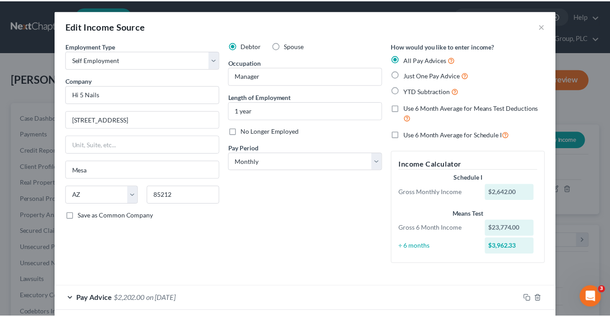
scroll to position [165, 0]
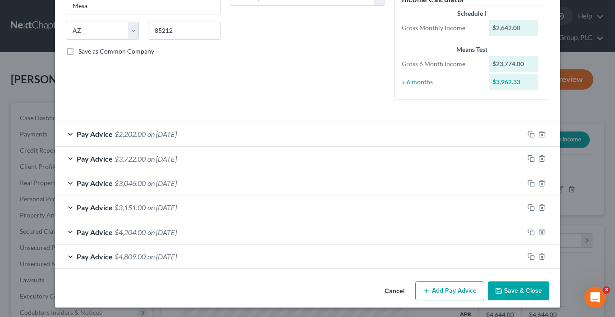
drag, startPoint x: 530, startPoint y: 286, endPoint x: 518, endPoint y: 286, distance: 12.2
click at [529, 286] on button "Save & Close" at bounding box center [518, 291] width 61 height 19
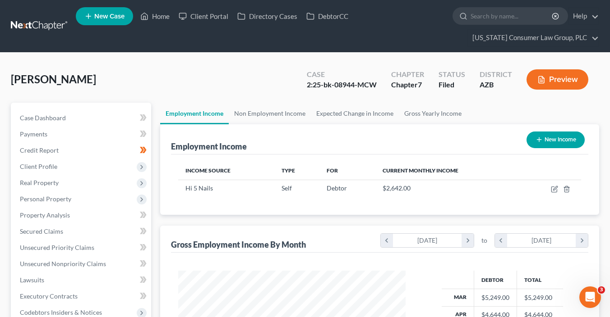
scroll to position [96, 0]
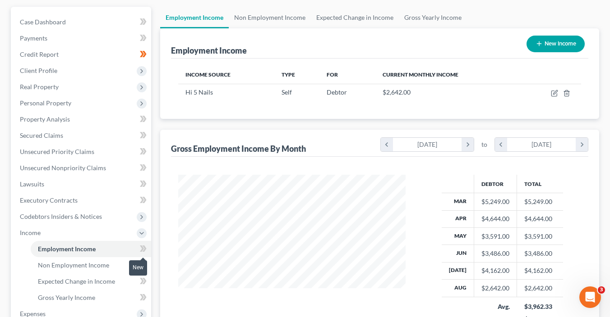
click at [143, 248] on icon at bounding box center [142, 249] width 4 height 6
click at [147, 250] on span at bounding box center [143, 250] width 16 height 14
click at [422, 18] on link "Gross Yearly Income" at bounding box center [433, 18] width 68 height 22
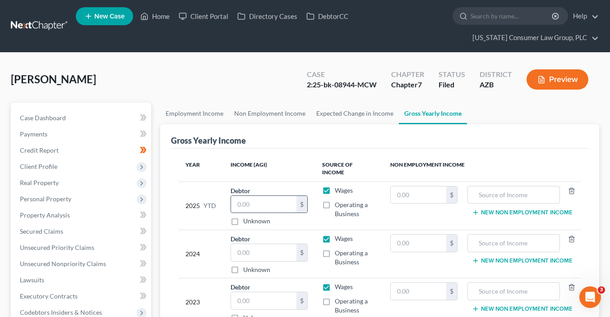
click at [273, 201] on input "text" at bounding box center [263, 204] width 65 height 17
type input "29,000"
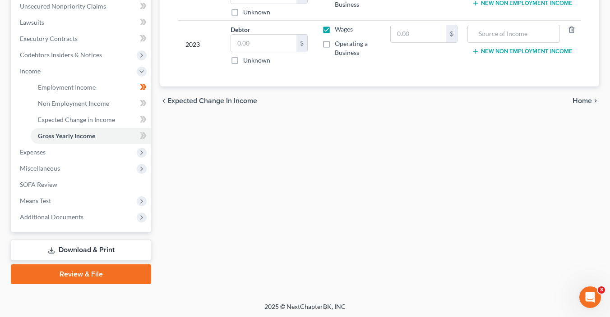
scroll to position [258, 0]
click at [84, 150] on span "Expenses" at bounding box center [82, 152] width 138 height 16
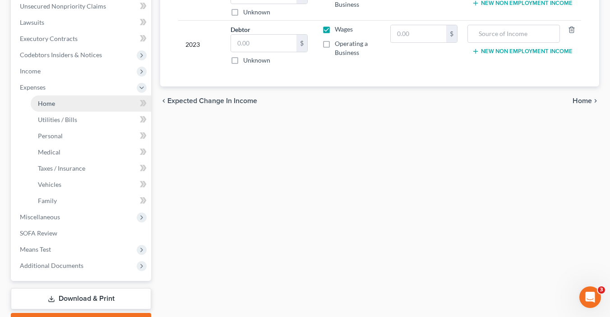
click at [83, 105] on link "Home" at bounding box center [91, 104] width 120 height 16
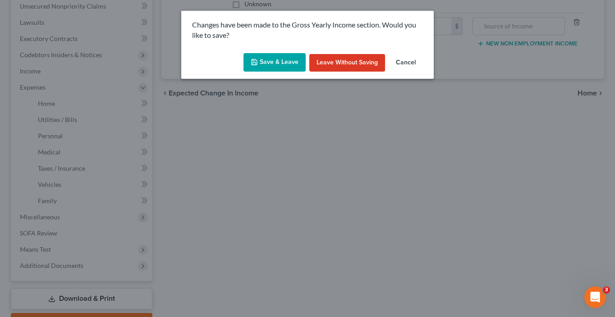
click at [273, 62] on button "Save & Leave" at bounding box center [274, 62] width 62 height 19
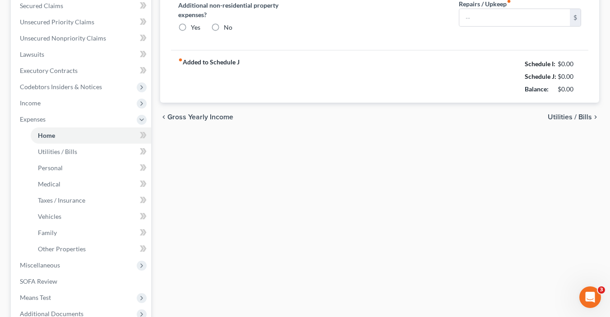
type input "0.00"
radio input "true"
type input "0.00"
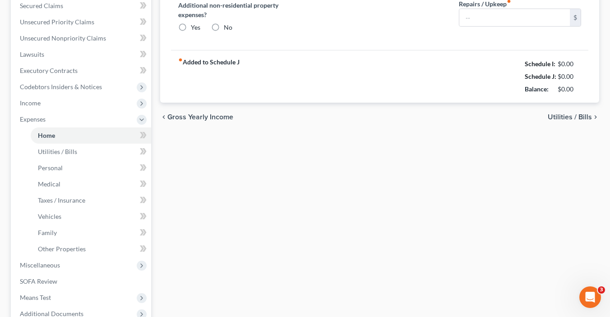
type input "0.00"
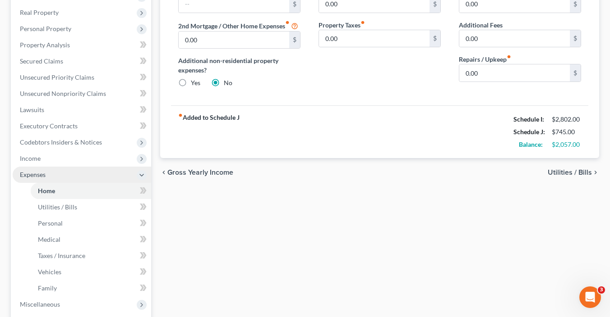
scroll to position [174, 0]
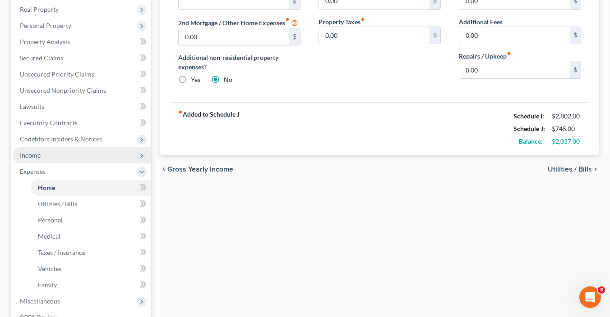
click at [32, 154] on span "Income" at bounding box center [30, 155] width 21 height 8
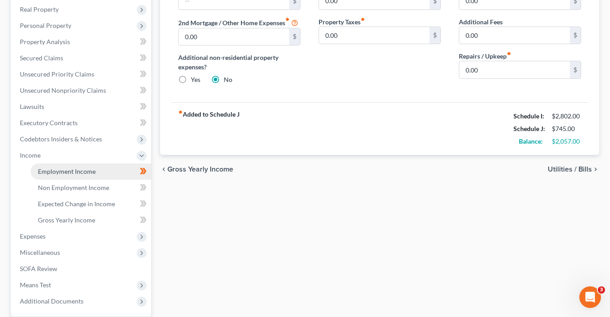
click at [87, 172] on span "Employment Income" at bounding box center [67, 172] width 58 height 8
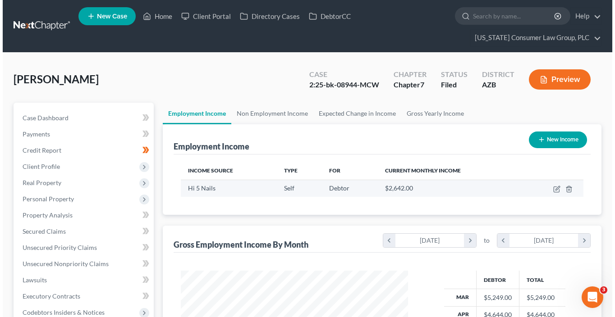
scroll to position [160, 245]
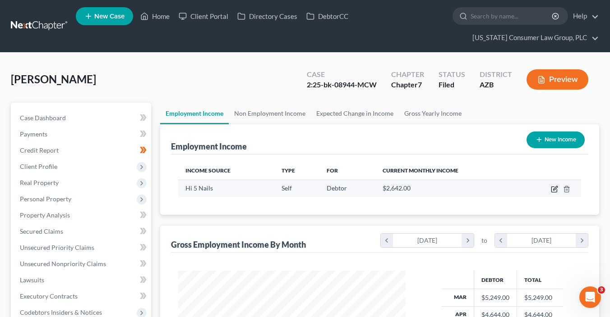
click at [556, 189] on icon "button" at bounding box center [553, 189] width 7 height 7
select select "1"
select select "3"
select select "0"
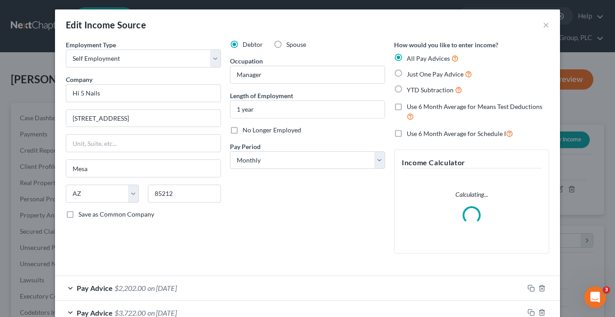
scroll to position [0, 0]
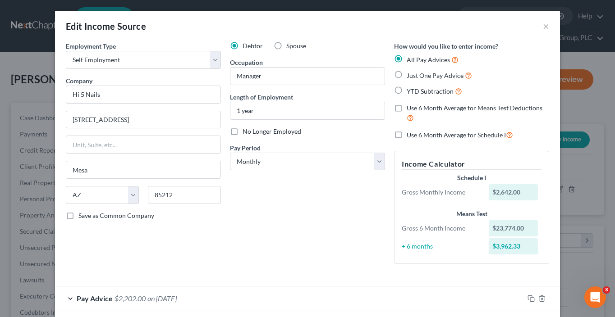
click at [454, 136] on span "Use 6 Month Average for Schedule I" at bounding box center [456, 135] width 99 height 8
click at [416, 136] on input "Use 6 Month Average for Schedule I" at bounding box center [413, 133] width 6 height 6
checkbox input "true"
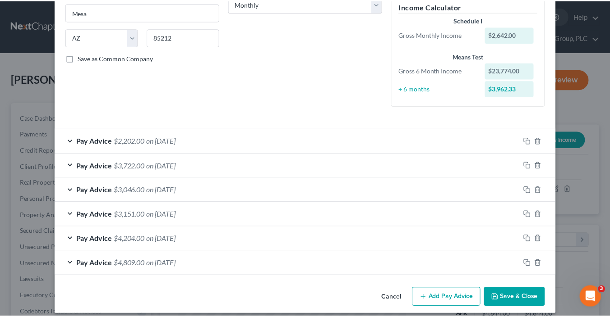
scroll to position [165, 0]
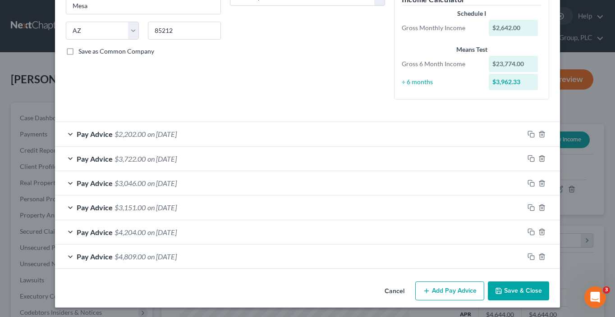
click at [529, 286] on button "Save & Close" at bounding box center [518, 291] width 61 height 19
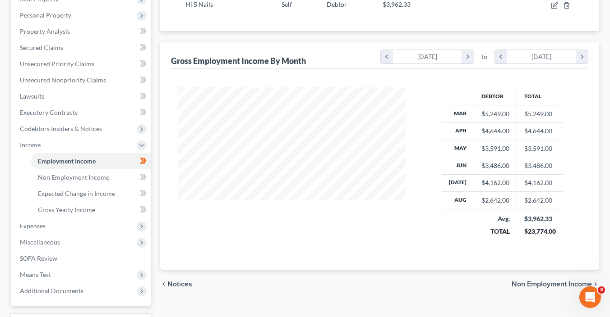
scroll to position [185, 0]
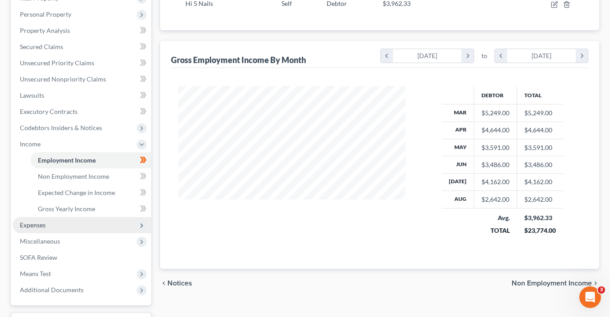
click at [49, 220] on span "Expenses" at bounding box center [82, 225] width 138 height 16
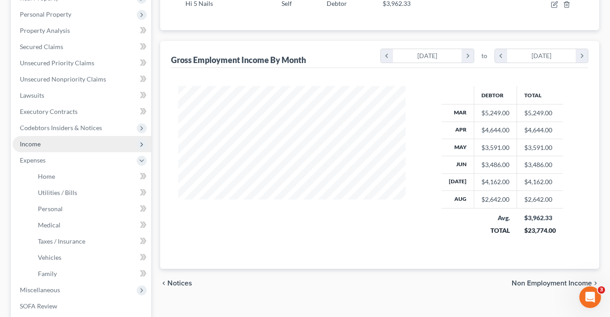
click at [64, 144] on span "Income" at bounding box center [82, 144] width 138 height 16
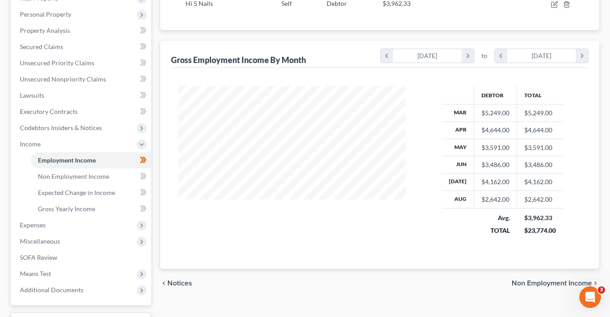
click at [142, 175] on icon at bounding box center [142, 176] width 4 height 6
click at [144, 179] on icon at bounding box center [143, 176] width 7 height 11
click at [146, 192] on icon at bounding box center [144, 192] width 4 height 6
drag, startPoint x: 146, startPoint y: 193, endPoint x: 138, endPoint y: 202, distance: 12.4
click at [146, 193] on icon at bounding box center [143, 192] width 7 height 11
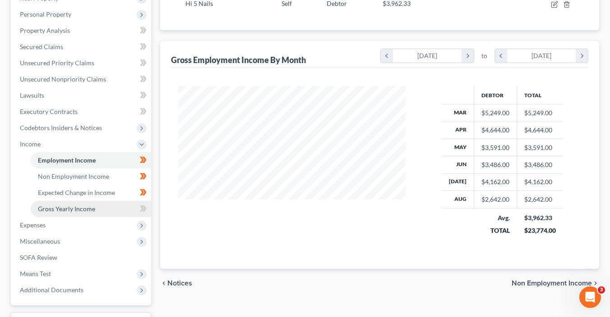
click at [119, 208] on link "Gross Yearly Income" at bounding box center [91, 209] width 120 height 16
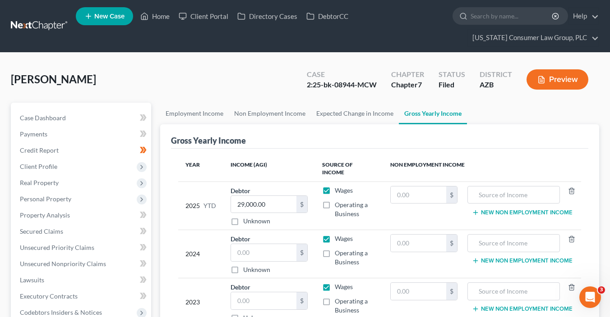
scroll to position [10, 0]
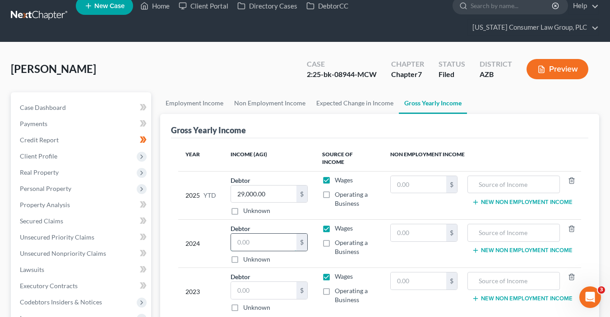
click at [266, 235] on input "text" at bounding box center [263, 242] width 65 height 17
type input "31,933"
click at [277, 286] on input "text" at bounding box center [263, 290] width 65 height 17
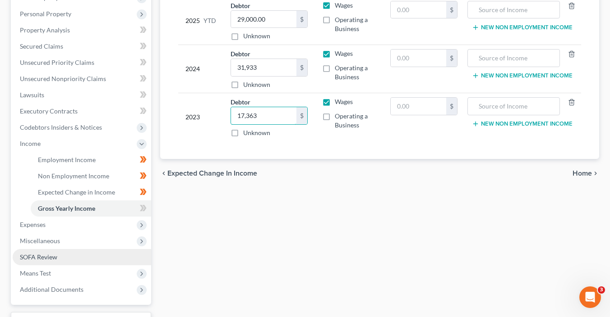
scroll to position [189, 0]
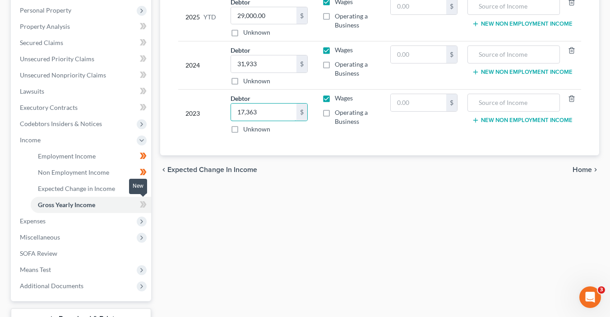
type input "17,363"
click at [147, 204] on span at bounding box center [143, 206] width 16 height 14
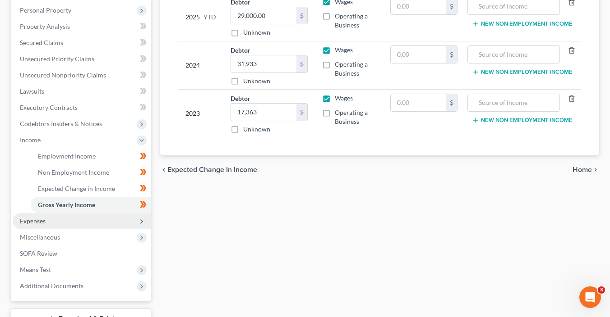
click at [96, 222] on span "Expenses" at bounding box center [82, 221] width 138 height 16
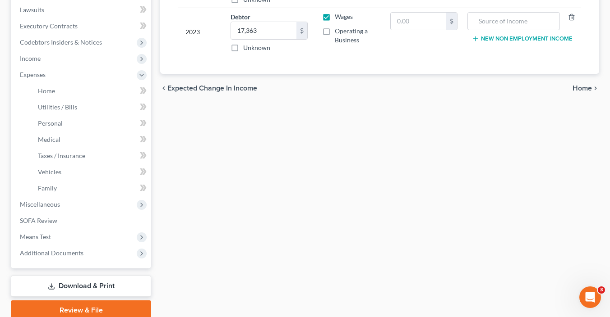
scroll to position [307, 0]
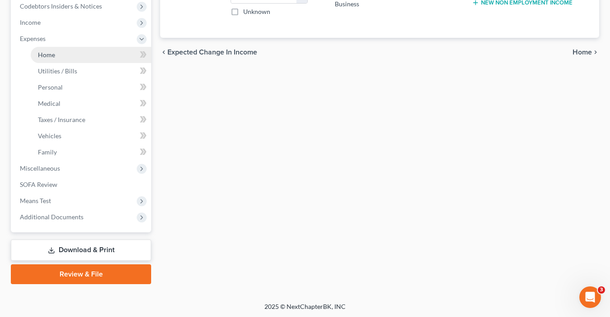
click at [86, 57] on link "Home" at bounding box center [91, 55] width 120 height 16
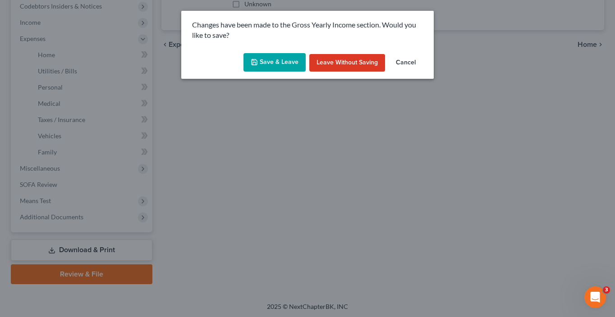
click at [271, 64] on button "Save & Leave" at bounding box center [274, 62] width 62 height 19
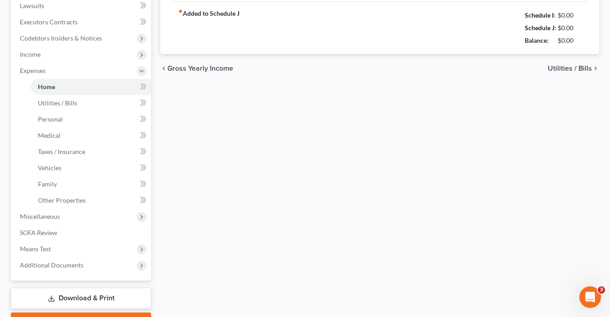
type input "0.00"
radio input "true"
type input "0.00"
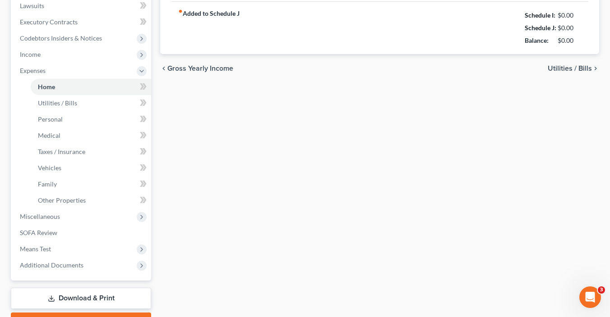
type input "0.00"
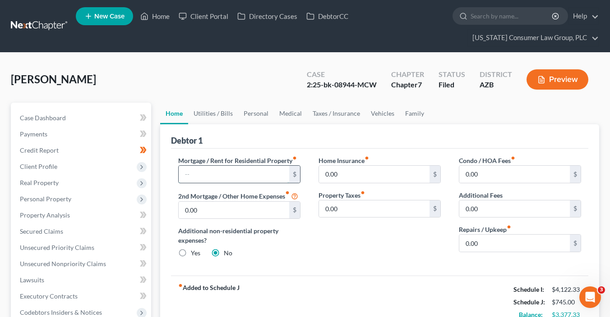
click at [250, 169] on input "text" at bounding box center [234, 174] width 110 height 17
type input "2,000"
type input "70.00"
type input "50"
click at [220, 114] on link "Utilities / Bills" at bounding box center [213, 114] width 50 height 22
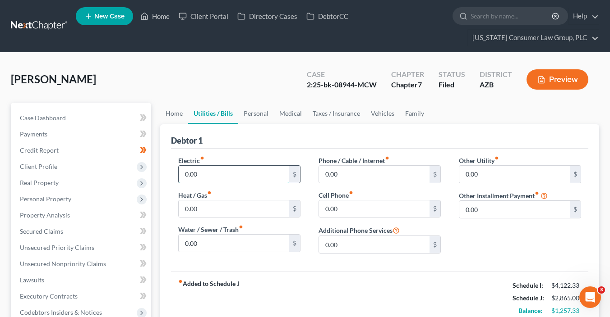
click at [238, 168] on input "0.00" at bounding box center [234, 174] width 110 height 17
type input "350.00"
type input "60"
type input "35"
type input "170"
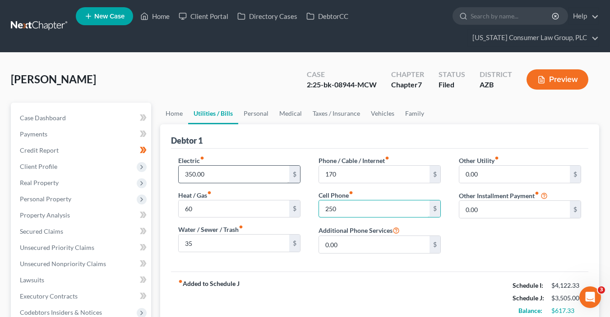
type input "250"
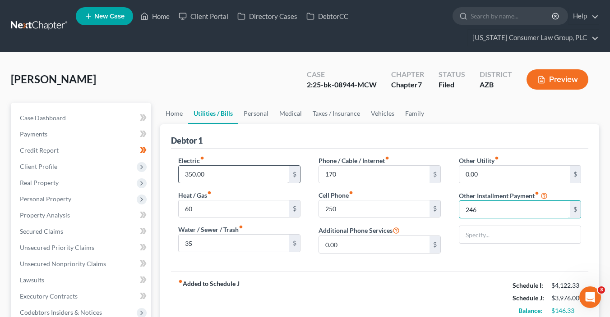
type input "246"
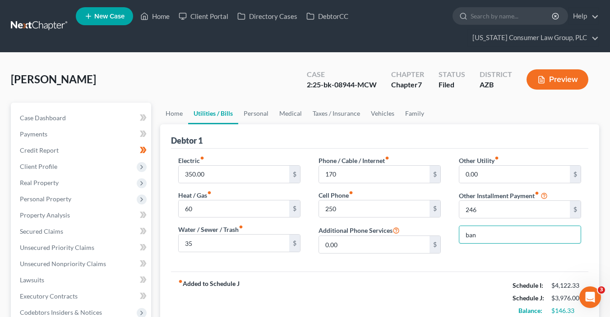
type input "Bankruptcy Legal Fees (Payment Plan)"
click at [246, 112] on link "Personal" at bounding box center [256, 114] width 36 height 22
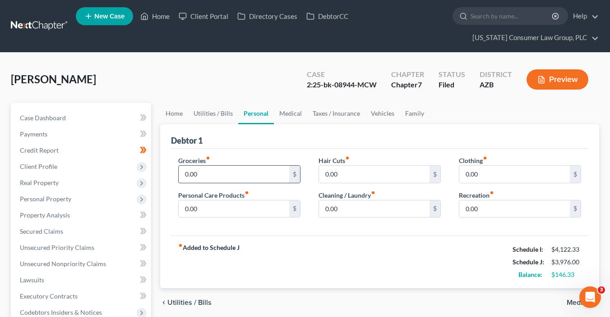
click at [218, 178] on input "0.00" at bounding box center [234, 174] width 110 height 17
type input "300"
type input "50"
type input "30"
type input "0"
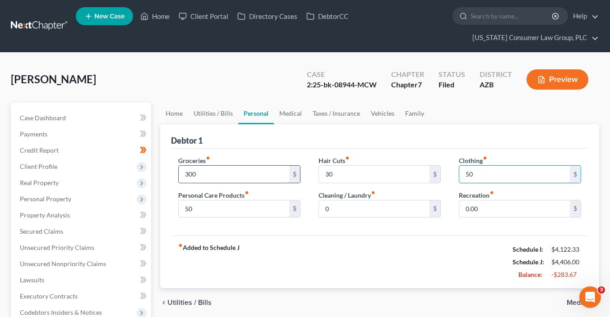
type input "50"
click at [378, 115] on link "Vehicles" at bounding box center [382, 114] width 34 height 22
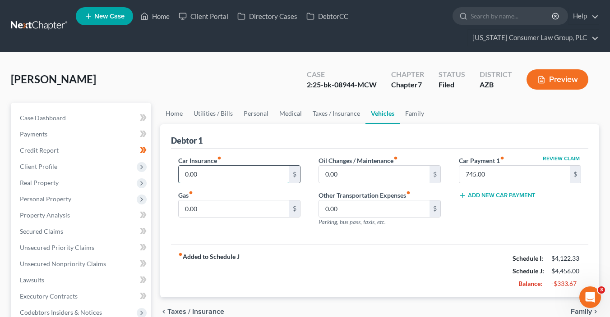
click at [225, 171] on input "0.00" at bounding box center [234, 174] width 110 height 17
type input "150"
type input "100"
type input "50"
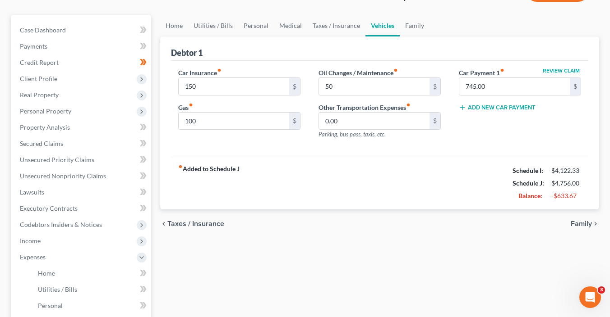
scroll to position [88, 0]
click at [215, 23] on link "Utilities / Bills" at bounding box center [213, 25] width 50 height 22
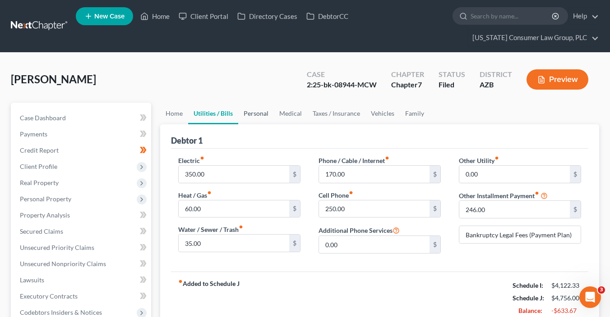
click at [257, 113] on link "Personal" at bounding box center [256, 114] width 36 height 22
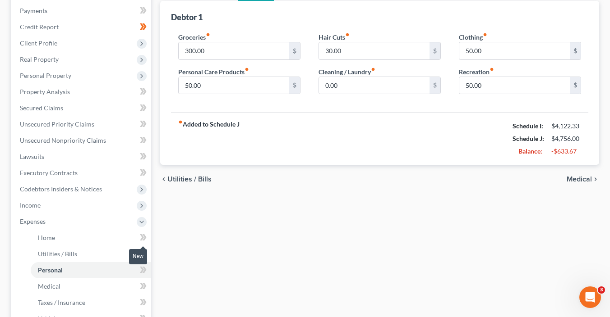
scroll to position [137, 0]
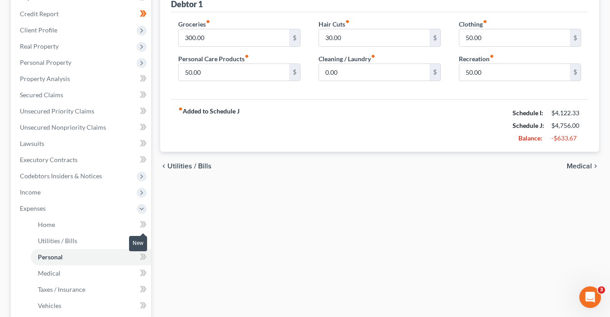
click at [147, 223] on span at bounding box center [143, 226] width 16 height 14
click at [148, 237] on span at bounding box center [143, 242] width 16 height 14
drag, startPoint x: 148, startPoint y: 237, endPoint x: 149, endPoint y: 243, distance: 5.4
click at [149, 238] on span at bounding box center [143, 242] width 16 height 14
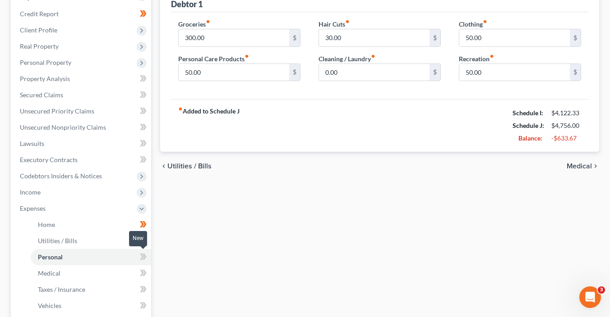
click at [149, 254] on span at bounding box center [143, 259] width 16 height 14
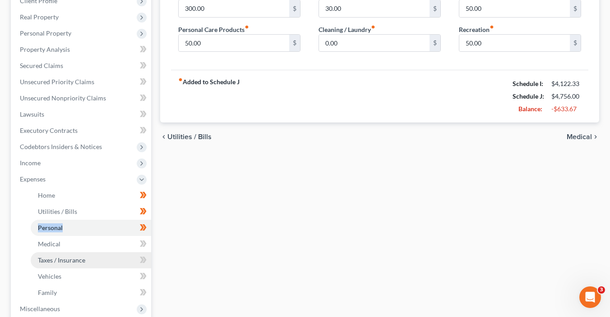
click at [146, 252] on link "Taxes / Insurance" at bounding box center [91, 260] width 120 height 16
click at [146, 252] on ul "Home Utilities / Bills Personal Medical" at bounding box center [82, 245] width 138 height 114
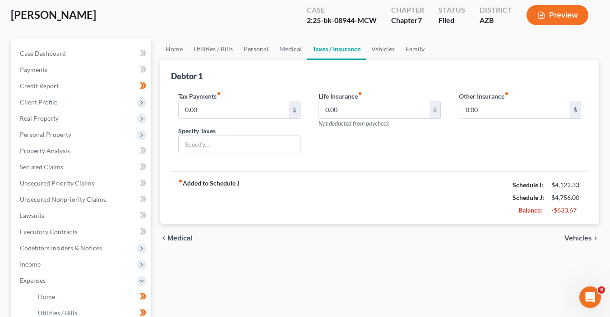
scroll to position [217, 0]
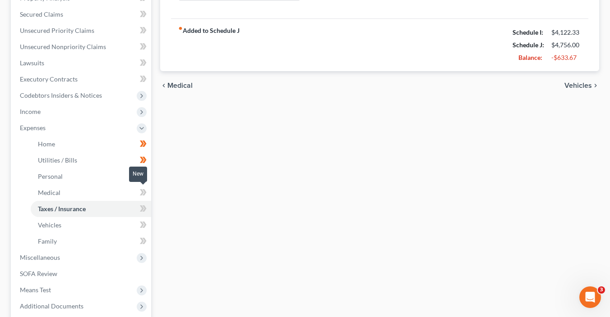
click at [144, 197] on span at bounding box center [143, 194] width 16 height 14
click at [149, 213] on span at bounding box center [143, 210] width 16 height 14
click at [148, 227] on span at bounding box center [143, 227] width 16 height 14
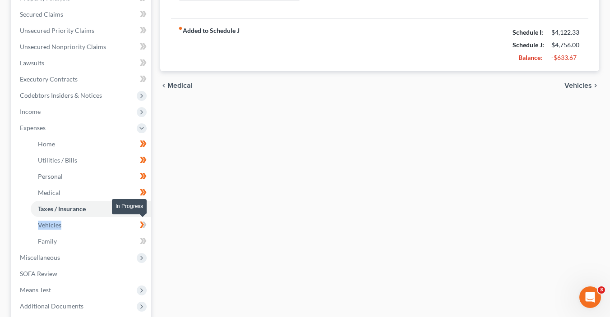
click at [148, 227] on span at bounding box center [143, 227] width 16 height 14
click at [144, 240] on icon at bounding box center [143, 241] width 7 height 11
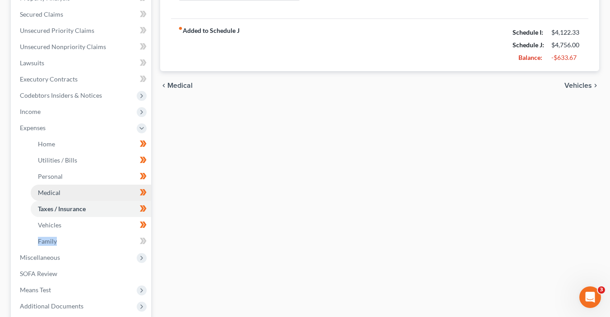
click at [144, 239] on icon at bounding box center [143, 241] width 7 height 11
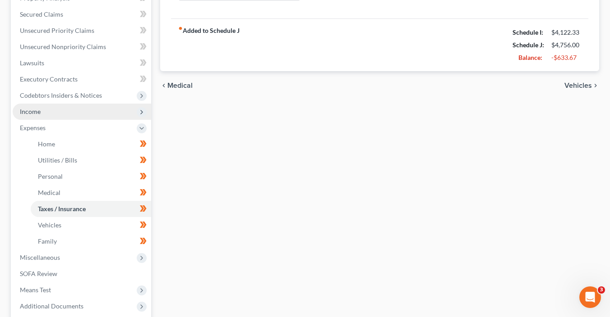
click at [39, 111] on span "Income" at bounding box center [30, 112] width 21 height 8
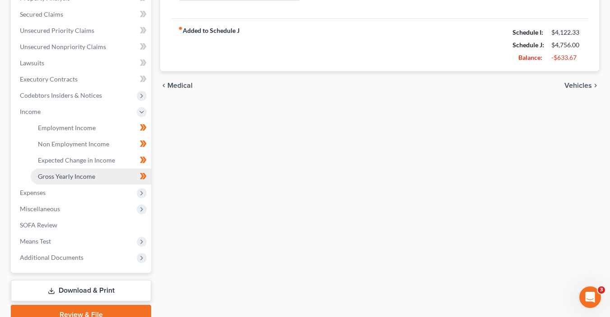
click at [85, 175] on span "Gross Yearly Income" at bounding box center [66, 177] width 57 height 8
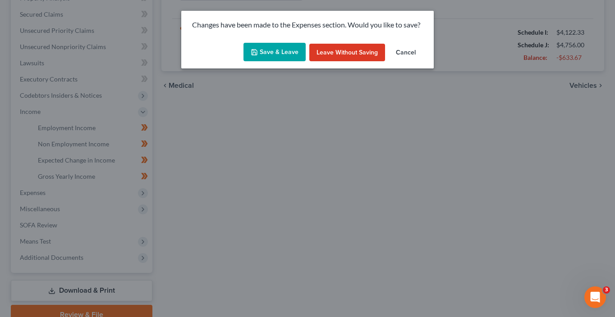
click at [293, 59] on button "Save & Leave" at bounding box center [274, 52] width 62 height 19
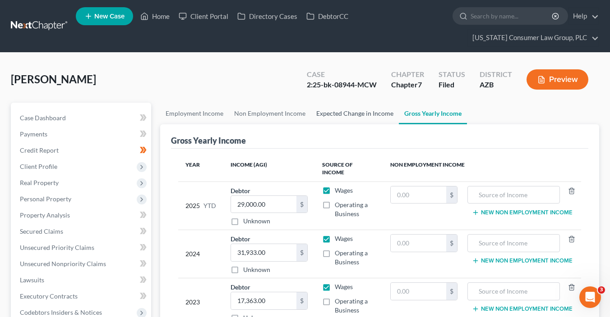
click at [356, 115] on link "Expected Change in Income" at bounding box center [355, 114] width 88 height 22
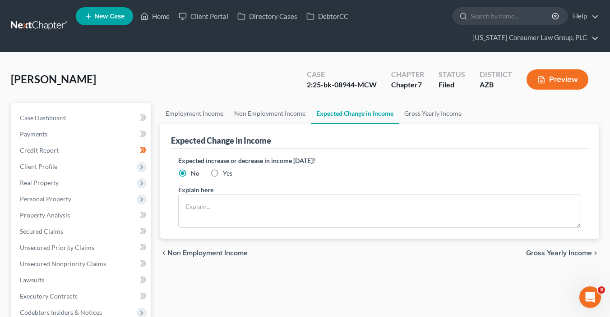
click at [223, 172] on label "Yes" at bounding box center [227, 173] width 9 height 9
click at [226, 172] on input "Yes" at bounding box center [229, 172] width 6 height 6
radio input "true"
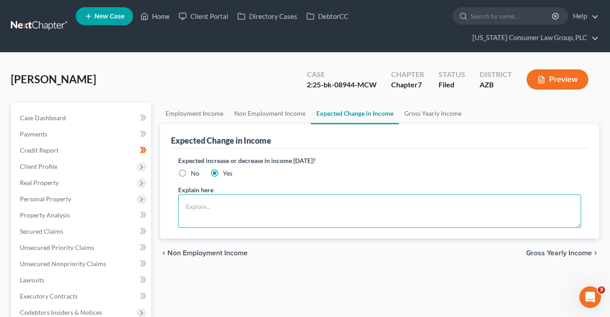
click at [220, 210] on textarea at bounding box center [379, 211] width 403 height 33
paste textarea "The debtor expects that income from his business will continue to increase with…"
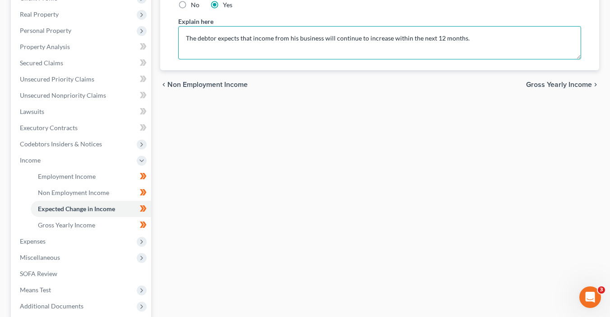
scroll to position [202, 0]
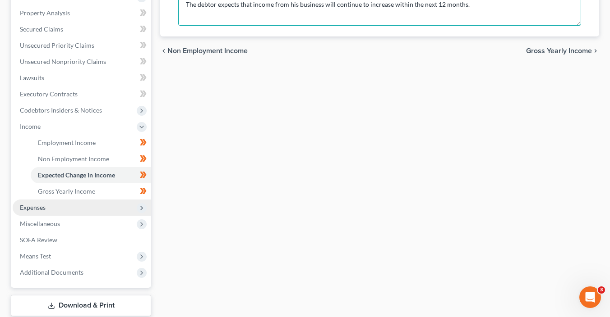
type textarea "The debtor expects that income from his business will continue to increase with…"
click at [146, 203] on span "Expenses" at bounding box center [82, 208] width 138 height 16
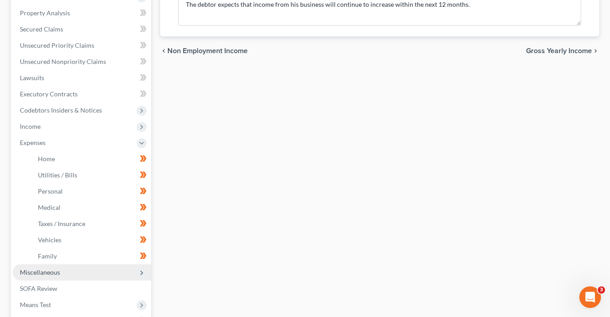
click at [145, 273] on icon at bounding box center [142, 273] width 10 height 10
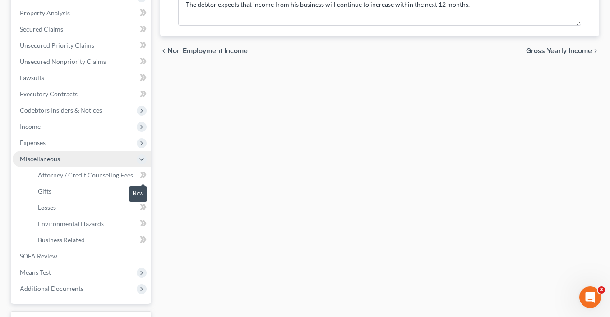
click at [145, 177] on icon at bounding box center [143, 175] width 7 height 11
click at [147, 189] on span at bounding box center [143, 193] width 16 height 14
click at [143, 208] on icon at bounding box center [144, 207] width 4 height 6
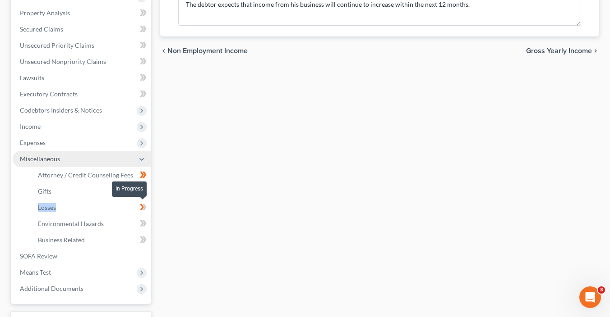
click at [144, 209] on icon at bounding box center [144, 207] width 4 height 6
click at [146, 225] on icon at bounding box center [143, 223] width 7 height 11
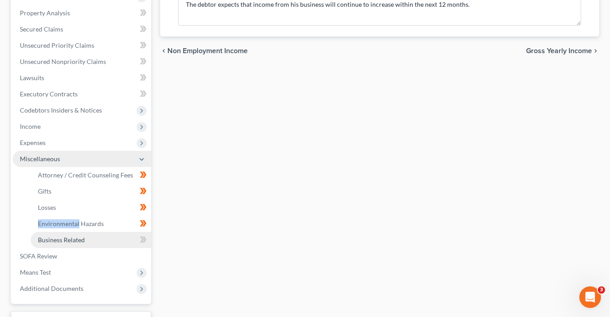
click at [110, 236] on link "Business Related" at bounding box center [91, 240] width 120 height 16
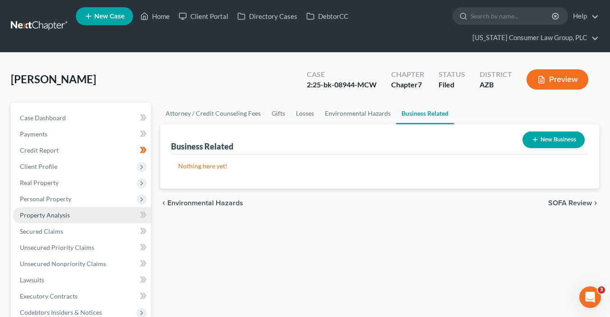
click at [65, 215] on span "Property Analysis" at bounding box center [45, 215] width 50 height 8
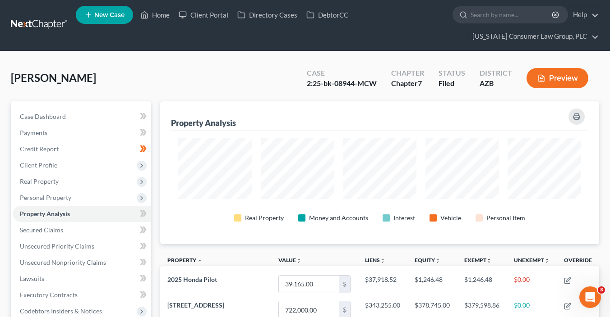
scroll to position [450681, 450386]
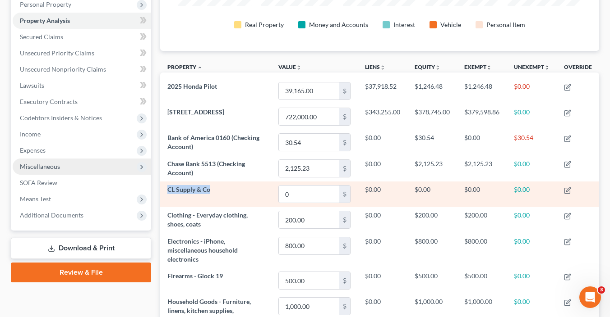
drag, startPoint x: 214, startPoint y: 189, endPoint x: 168, endPoint y: 189, distance: 45.5
click at [168, 189] on td "CL Supply & Co" at bounding box center [215, 195] width 111 height 26
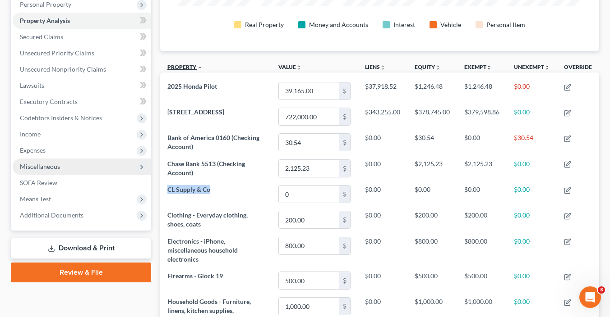
copy span "CL Supply & Co"
click at [55, 168] on span "Miscellaneous" at bounding box center [40, 167] width 40 height 8
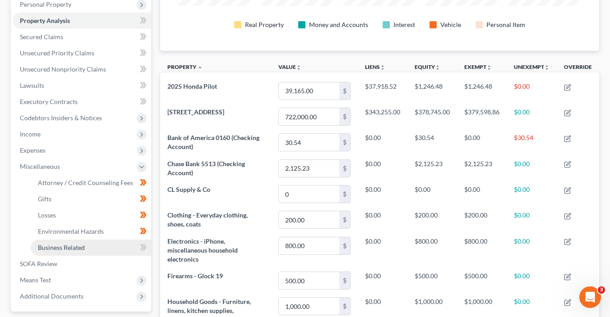
click at [81, 247] on span "Business Related" at bounding box center [61, 248] width 47 height 8
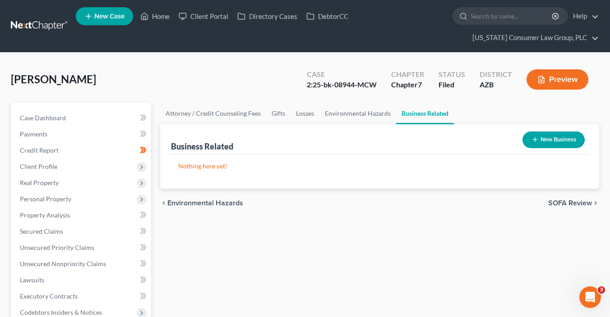
click at [554, 142] on button "New Business" at bounding box center [553, 140] width 62 height 17
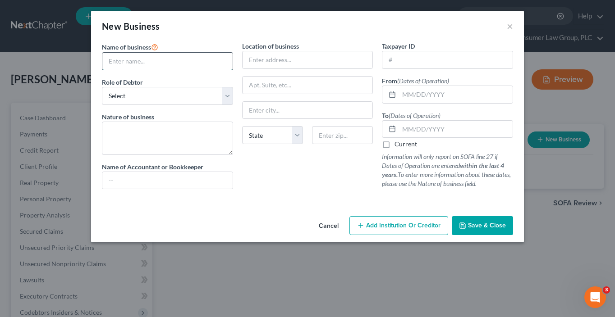
click at [162, 63] on input "text" at bounding box center [167, 61] width 130 height 17
paste input "CL Supply & Co"
type input "CL Supply & Co"
click at [174, 98] on select "Select A member of a limited liability company (LLC) or limited liability partn…" at bounding box center [167, 96] width 131 height 18
select select "sole_proprietor"
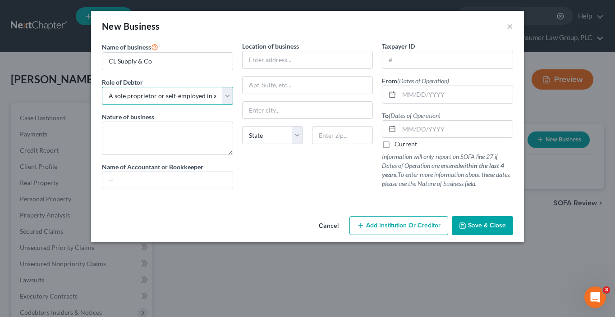
click at [102, 87] on select "Select A member of a limited liability company (LLC) or limited liability partn…" at bounding box center [167, 96] width 131 height 18
click at [490, 229] on button "Save & Close" at bounding box center [482, 225] width 61 height 19
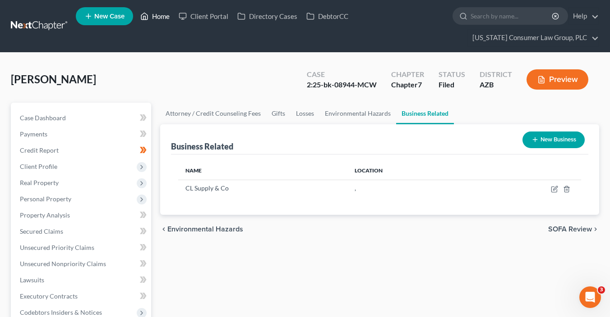
drag, startPoint x: 125, startPoint y: 49, endPoint x: 154, endPoint y: 21, distance: 39.8
click at [125, 47] on nav "Home New Case Client Portal Directory Cases DebtorCC [US_STATE] Consumer Law Gr…" at bounding box center [305, 26] width 610 height 52
click at [155, 19] on link "Home" at bounding box center [155, 16] width 38 height 16
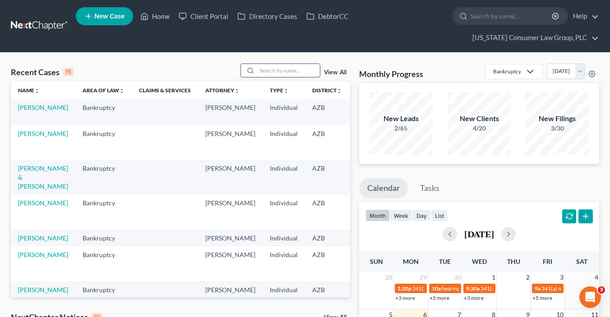
click at [290, 66] on input "search" at bounding box center [288, 70] width 63 height 13
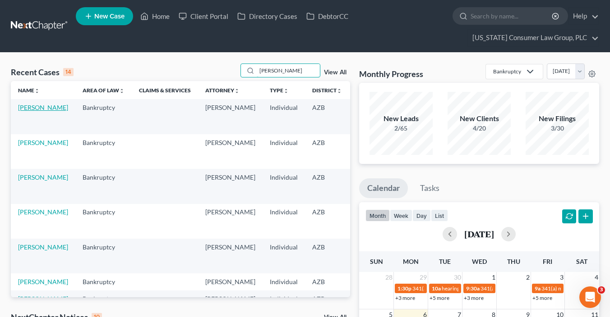
type input "[PERSON_NAME]"
click at [24, 111] on link "[PERSON_NAME]" at bounding box center [43, 108] width 50 height 8
select select "1"
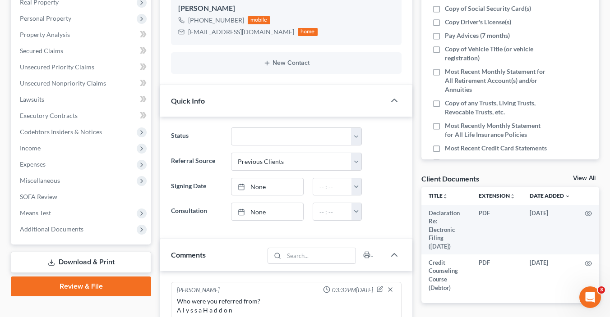
scroll to position [275, 0]
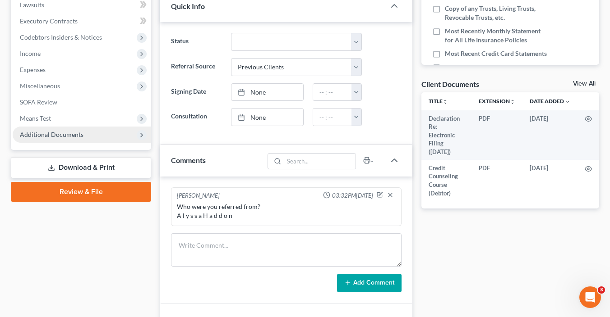
click at [63, 134] on span "Additional Documents" at bounding box center [52, 135] width 64 height 8
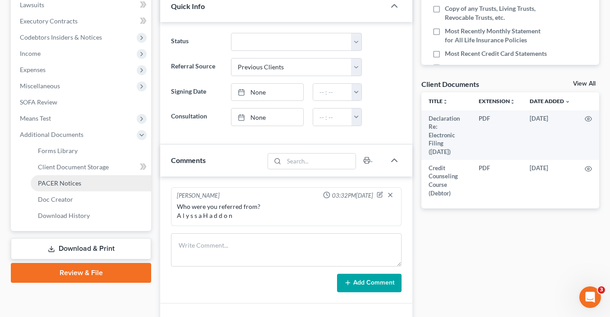
click at [78, 183] on span "PACER Notices" at bounding box center [59, 183] width 43 height 8
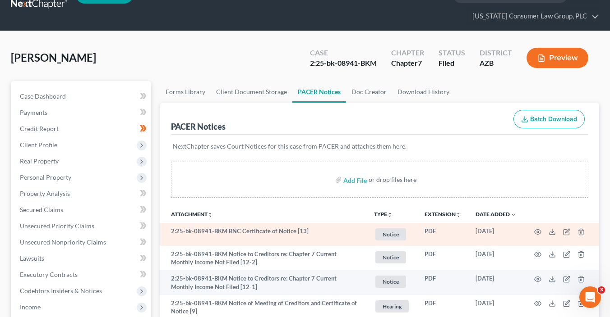
scroll to position [30, 0]
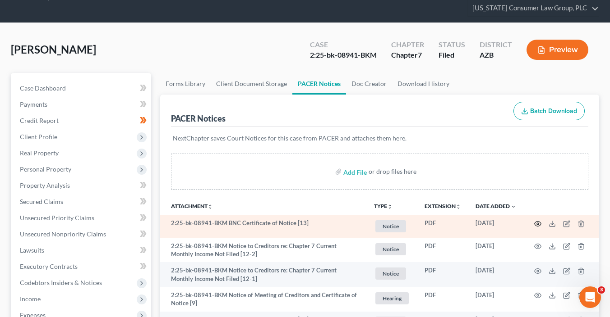
click at [536, 224] on icon "button" at bounding box center [537, 223] width 7 height 7
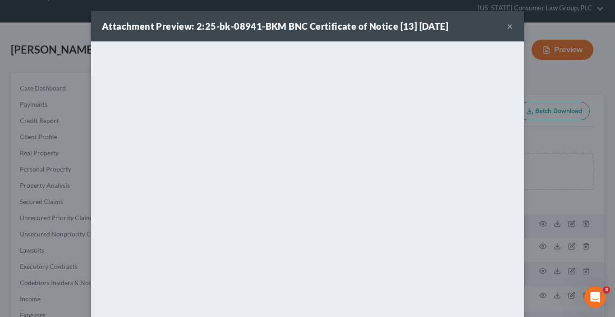
click at [516, 28] on div "Attachment Preview: 2:25-bk-08941-BKM BNC Certificate of Notice [13] [DATE] ×" at bounding box center [307, 26] width 433 height 31
click at [509, 27] on button "×" at bounding box center [510, 26] width 6 height 11
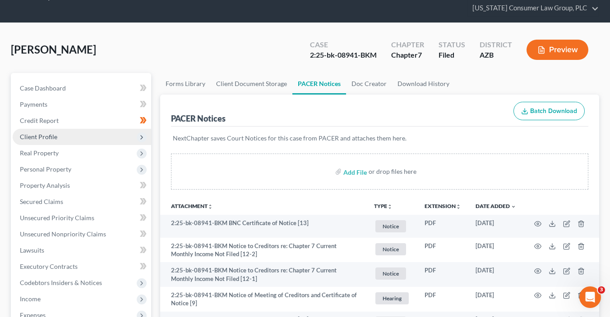
click at [81, 136] on span "Client Profile" at bounding box center [82, 137] width 138 height 16
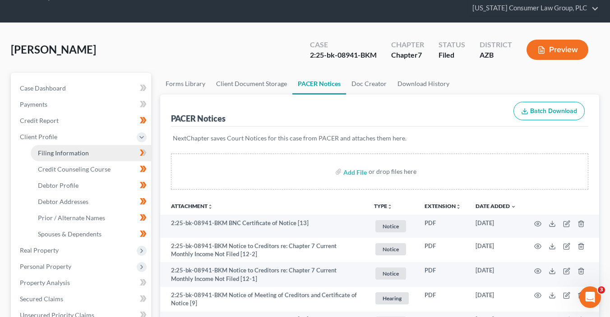
click at [115, 151] on link "Filing Information" at bounding box center [91, 153] width 120 height 16
select select "1"
select select "0"
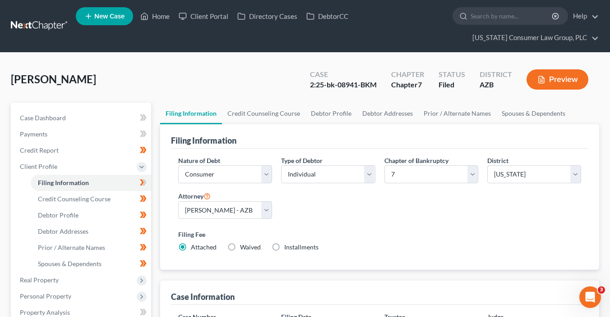
click at [149, 180] on span at bounding box center [143, 184] width 16 height 14
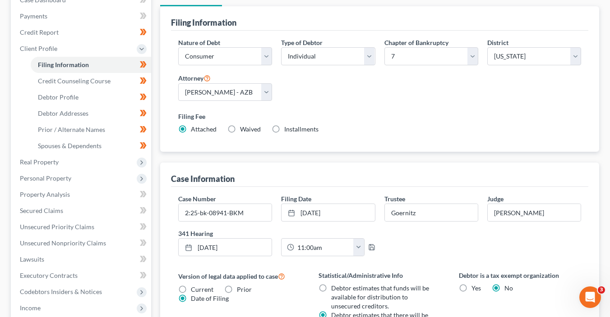
scroll to position [117, 0]
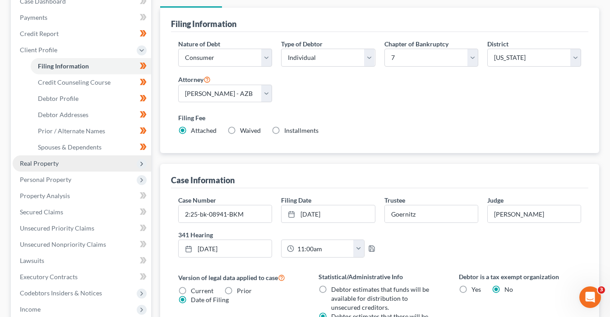
click at [62, 161] on span "Real Property" at bounding box center [82, 164] width 138 height 16
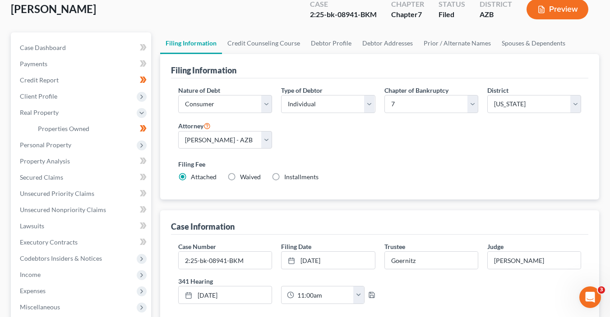
scroll to position [60, 0]
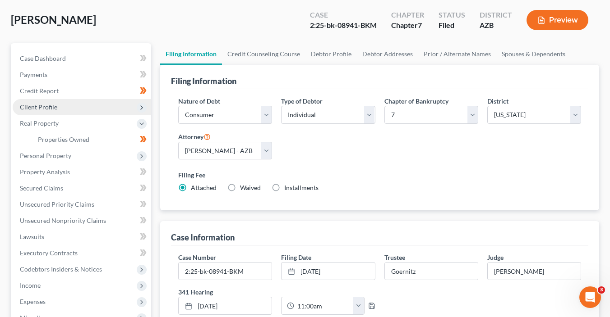
click at [102, 107] on span "Client Profile" at bounding box center [82, 107] width 138 height 16
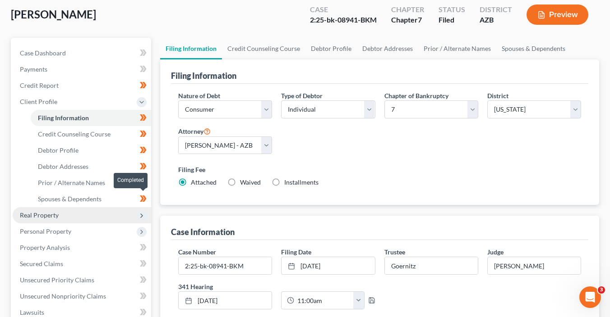
scroll to position [65, 0]
click at [85, 214] on span "Real Property" at bounding box center [82, 215] width 138 height 16
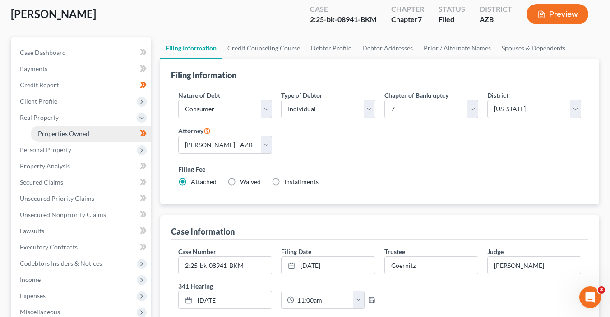
click at [101, 136] on link "Properties Owned" at bounding box center [91, 134] width 120 height 16
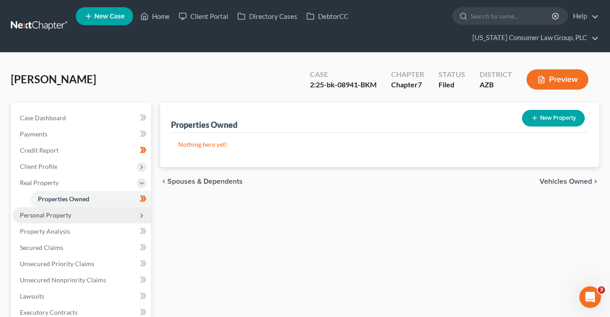
click at [73, 211] on span "Personal Property" at bounding box center [82, 215] width 138 height 16
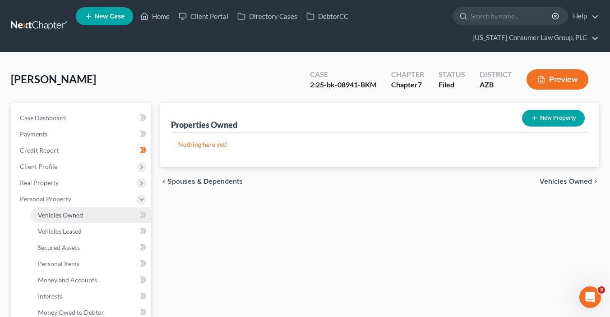
click at [96, 219] on link "Vehicles Owned" at bounding box center [91, 215] width 120 height 16
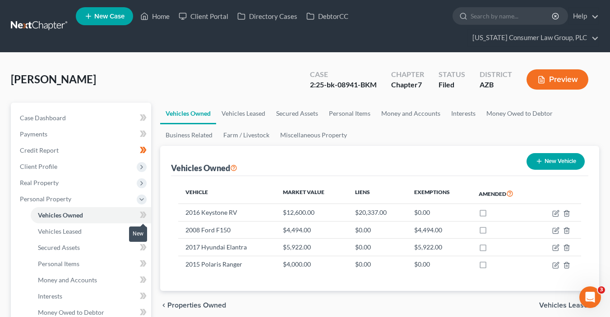
click at [138, 213] on span at bounding box center [143, 217] width 16 height 14
click at [122, 226] on link "Vehicles Leased" at bounding box center [91, 232] width 120 height 16
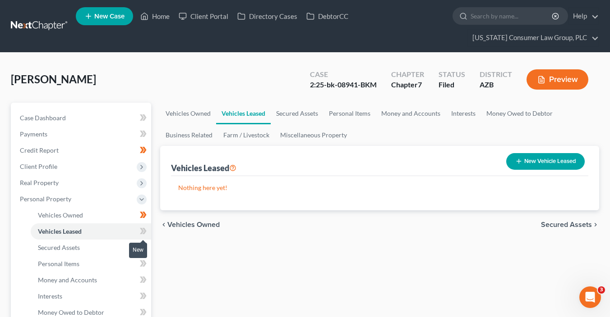
click at [146, 233] on icon at bounding box center [143, 231] width 7 height 11
click at [97, 252] on link "Secured Assets" at bounding box center [91, 248] width 120 height 16
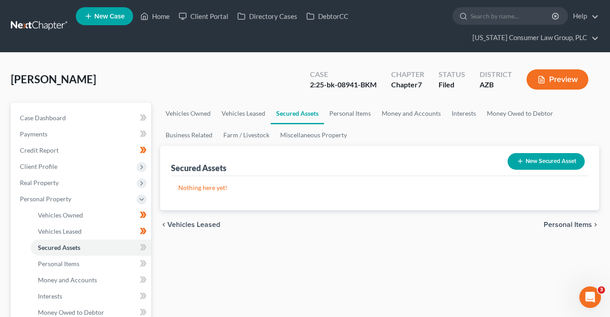
click at [136, 248] on span at bounding box center [143, 249] width 16 height 14
click at [101, 264] on link "Personal Items" at bounding box center [91, 264] width 120 height 16
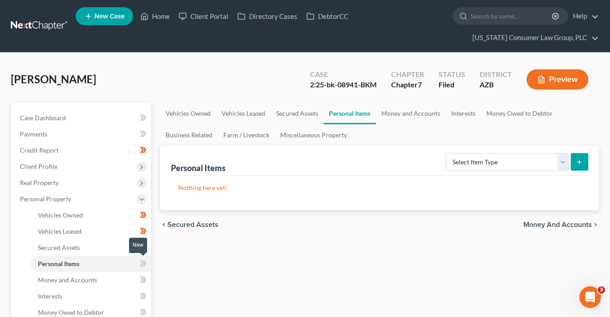
click at [144, 266] on icon at bounding box center [144, 264] width 4 height 6
click at [76, 218] on span "Vehicles Owned" at bounding box center [60, 215] width 45 height 8
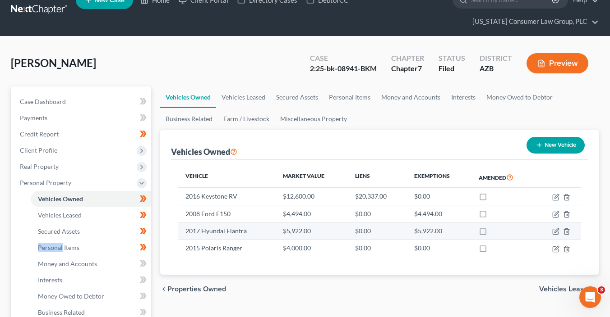
scroll to position [26, 0]
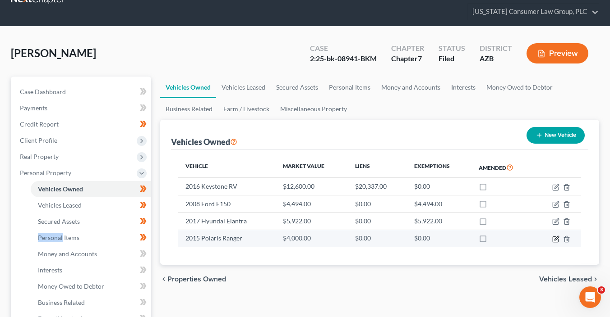
click at [557, 238] on icon "button" at bounding box center [555, 239] width 7 height 7
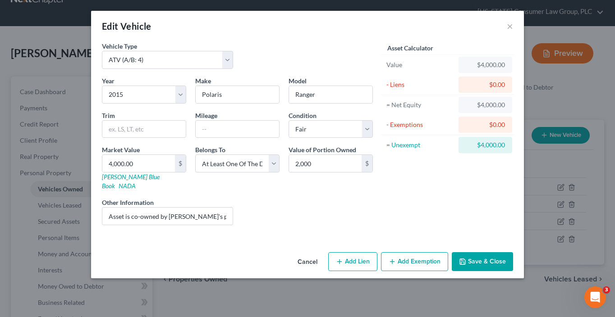
click at [490, 252] on button "Save & Close" at bounding box center [482, 261] width 61 height 19
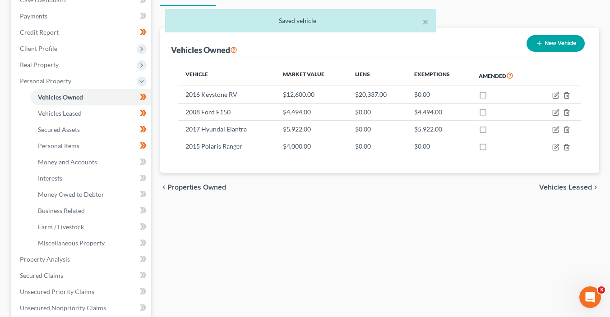
scroll to position [119, 0]
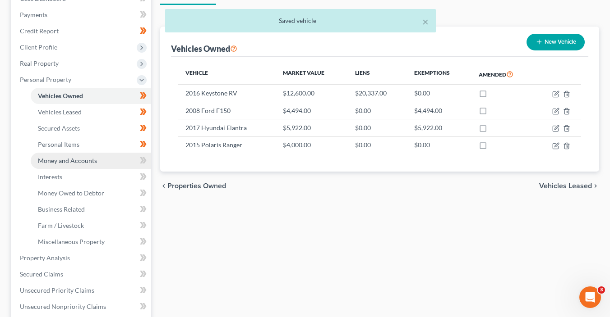
click at [109, 163] on link "Money and Accounts" at bounding box center [91, 161] width 120 height 16
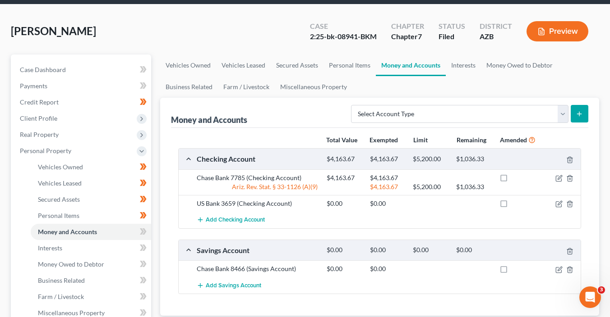
scroll to position [126, 0]
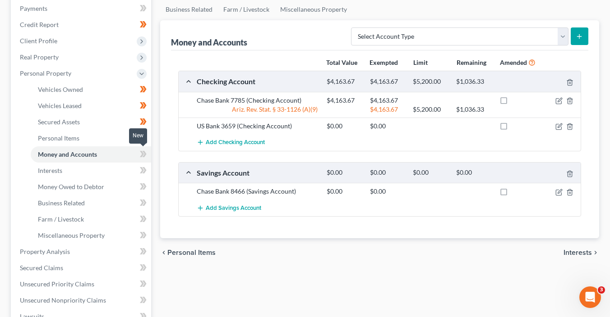
click at [144, 159] on icon at bounding box center [143, 154] width 7 height 11
click at [99, 174] on link "Interests" at bounding box center [91, 171] width 120 height 16
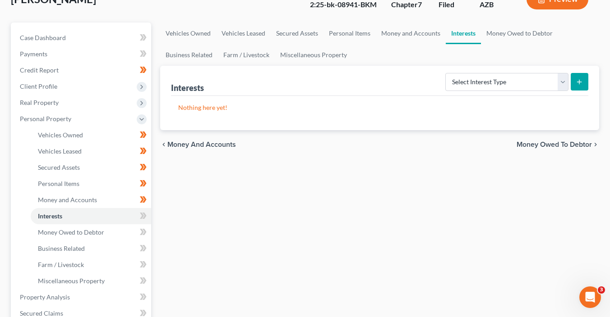
scroll to position [81, 0]
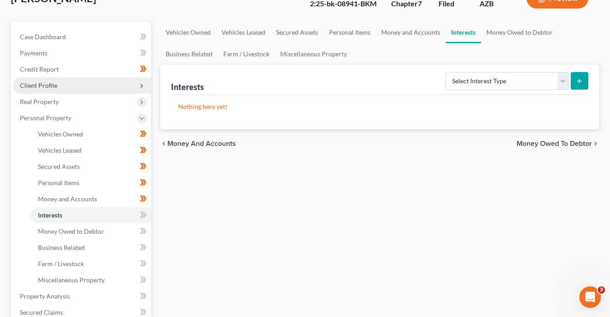
click at [50, 86] on span "Client Profile" at bounding box center [38, 86] width 37 height 8
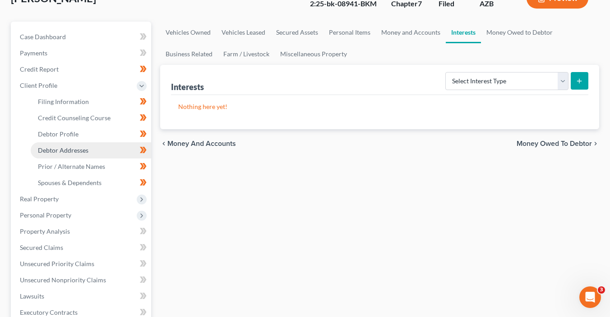
click at [74, 150] on span "Debtor Addresses" at bounding box center [63, 151] width 50 height 8
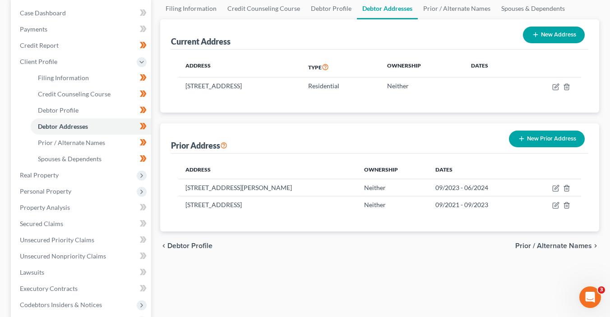
scroll to position [107, 0]
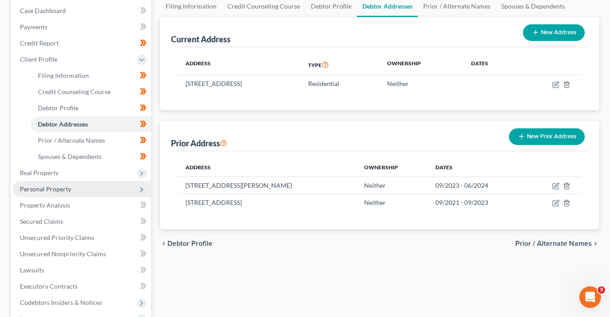
click at [73, 194] on span "Personal Property" at bounding box center [82, 189] width 138 height 16
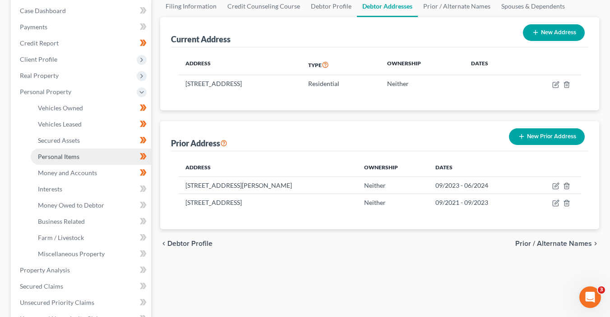
click at [101, 155] on link "Personal Items" at bounding box center [91, 157] width 120 height 16
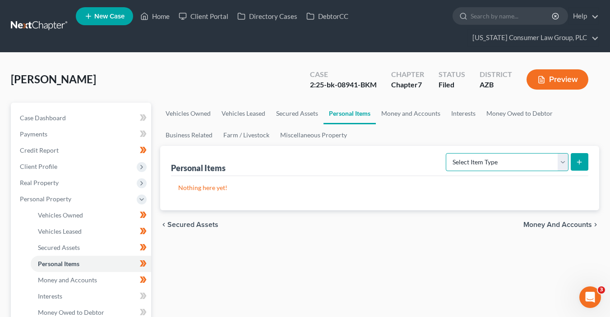
click at [478, 162] on select "Select Item Type Clothing (A/B: 11) Collectibles Of Value (A/B: 8) Electronics …" at bounding box center [506, 162] width 123 height 18
click at [447, 153] on select "Select Item Type Clothing (A/B: 11) Collectibles Of Value (A/B: 8) Electronics …" at bounding box center [506, 162] width 123 height 18
click at [573, 163] on button "submit" at bounding box center [579, 162] width 18 height 18
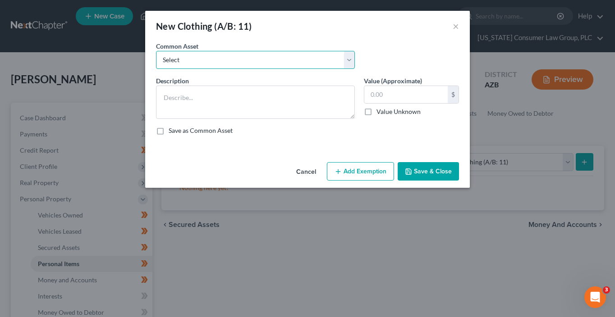
click at [246, 64] on select "Select Everyday clothing, shoes, coats" at bounding box center [255, 60] width 199 height 18
click at [156, 51] on select "Select Everyday clothing, shoes, coats" at bounding box center [255, 60] width 199 height 18
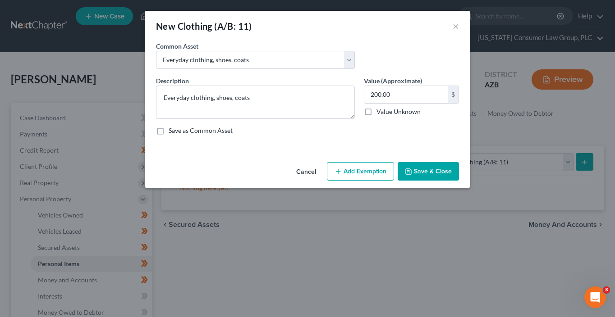
click at [360, 171] on button "Add Exemption" at bounding box center [360, 171] width 67 height 19
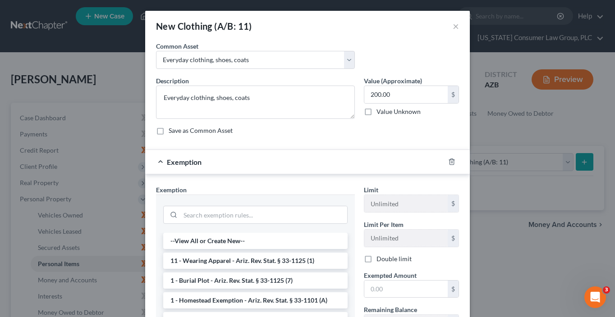
click at [259, 256] on li "11 - Wearing Apparel - Ariz. Rev. Stat. § 33-1125 (1)" at bounding box center [255, 261] width 184 height 16
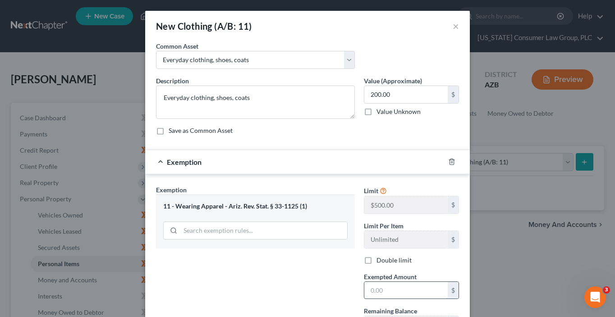
click at [383, 287] on input "text" at bounding box center [405, 290] width 83 height 17
click at [293, 269] on div "Exemption Set must be selected for CA. Exemption * 11 - Wearing Apparel - Ariz.…" at bounding box center [255, 263] width 208 height 156
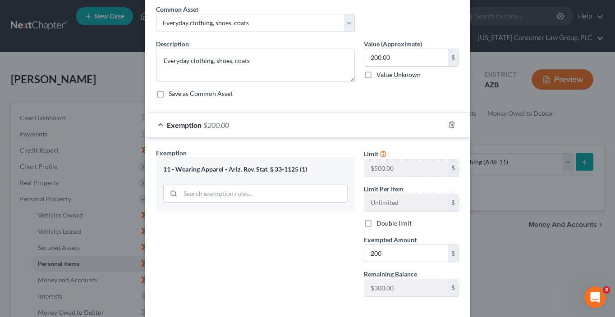
scroll to position [80, 0]
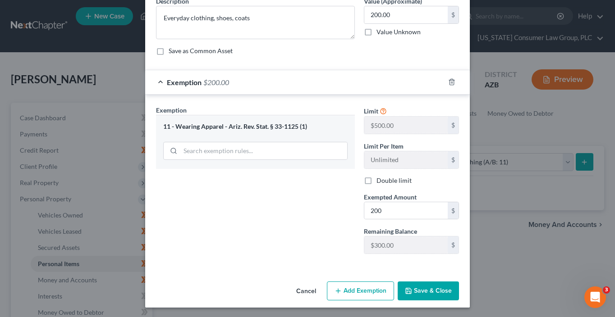
click at [422, 291] on button "Save & Close" at bounding box center [428, 291] width 61 height 19
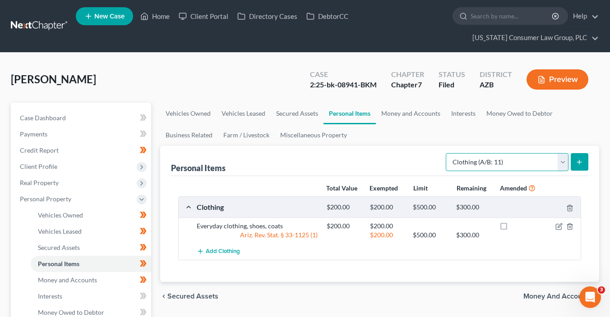
click at [494, 161] on select "Select Item Type Clothing (A/B: 11) Collectibles Of Value (A/B: 8) Electronics …" at bounding box center [506, 162] width 123 height 18
click at [447, 153] on select "Select Item Type Clothing (A/B: 11) Collectibles Of Value (A/B: 8) Electronics …" at bounding box center [506, 162] width 123 height 18
click at [576, 159] on icon "submit" at bounding box center [578, 162] width 7 height 7
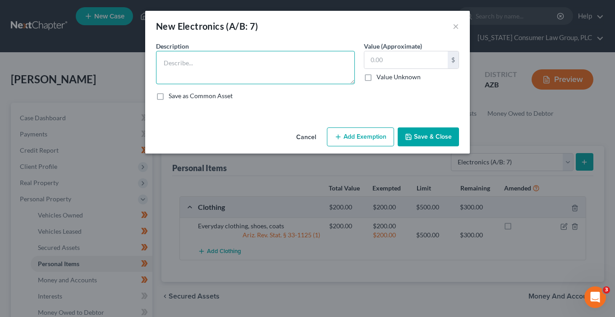
click at [279, 69] on textarea at bounding box center [255, 67] width 199 height 33
paste textarea "Phone. Laptop. Camera."
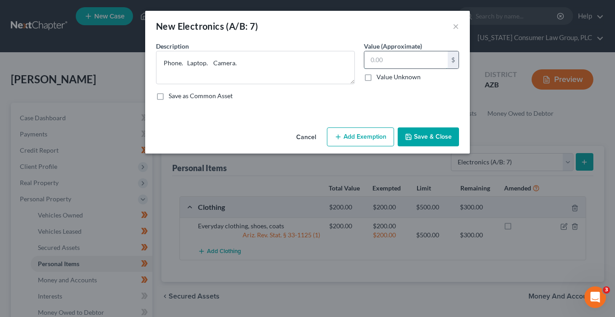
click at [411, 57] on input "text" at bounding box center [405, 59] width 83 height 17
click at [357, 138] on button "Add Exemption" at bounding box center [360, 137] width 67 height 19
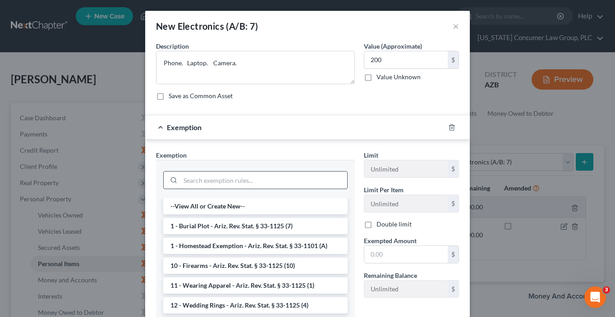
click at [242, 183] on input "search" at bounding box center [263, 180] width 167 height 17
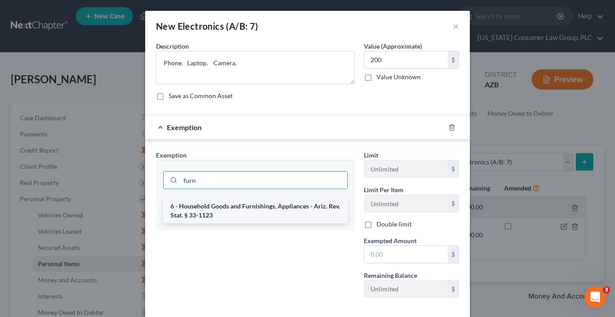
click at [288, 211] on li "6 - Household Goods and Furnishings, Appliances - Ariz. Rev. Stat. § 33-1123" at bounding box center [255, 210] width 184 height 25
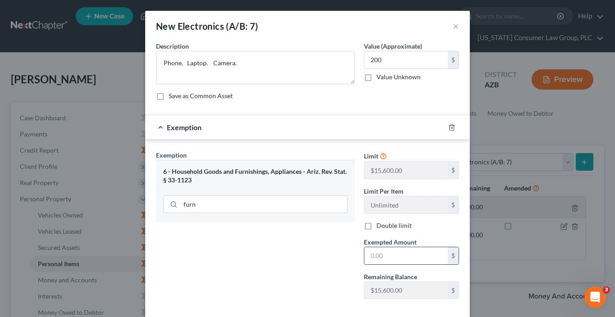
click at [393, 258] on input "text" at bounding box center [405, 256] width 83 height 17
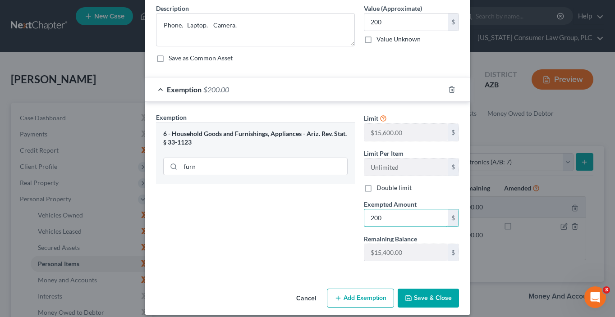
scroll to position [45, 0]
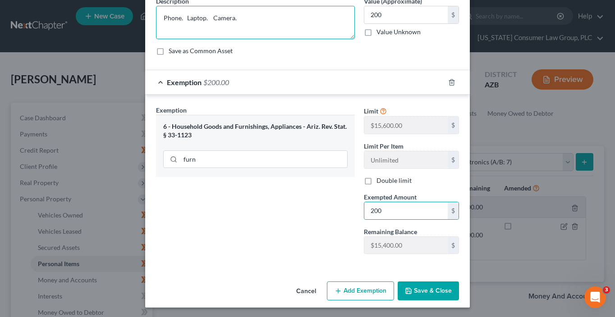
click at [242, 24] on textarea "Phone. Laptop. Camera." at bounding box center [255, 22] width 199 height 33
drag, startPoint x: 242, startPoint y: 23, endPoint x: 144, endPoint y: 18, distance: 98.0
click at [145, 18] on div "An exemption set must first be selected from the Filing Information section. Co…" at bounding box center [307, 137] width 325 height 282
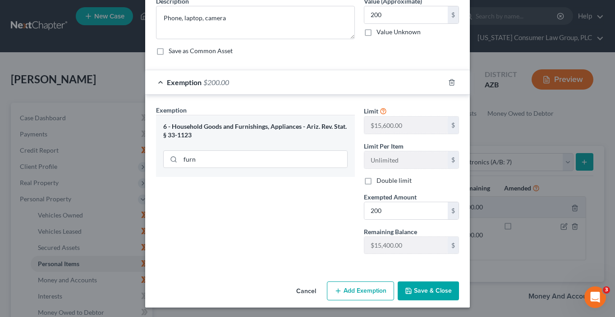
click at [414, 290] on button "Save & Close" at bounding box center [428, 291] width 61 height 19
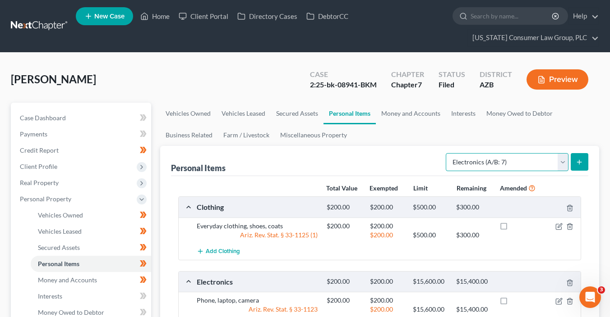
click at [523, 157] on select "Select Item Type Clothing (A/B: 11) Collectibles Of Value (A/B: 8) Electronics …" at bounding box center [506, 162] width 123 height 18
click at [447, 153] on select "Select Item Type Clothing (A/B: 11) Collectibles Of Value (A/B: 8) Electronics …" at bounding box center [506, 162] width 123 height 18
click at [584, 160] on button "submit" at bounding box center [579, 162] width 18 height 18
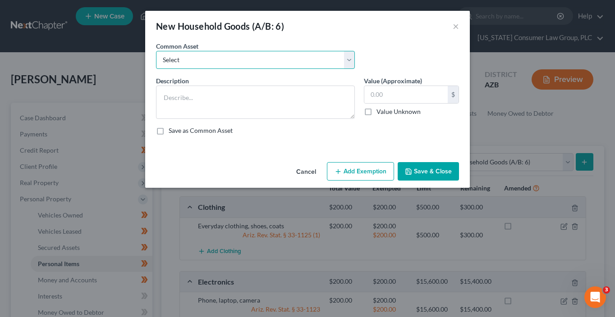
click at [209, 55] on select "Select Furniture, linens, kitchen supplies, miscellaneous household goods" at bounding box center [255, 60] width 199 height 18
click at [156, 51] on select "Select Furniture, linens, kitchen supplies, miscellaneous household goods" at bounding box center [255, 60] width 199 height 18
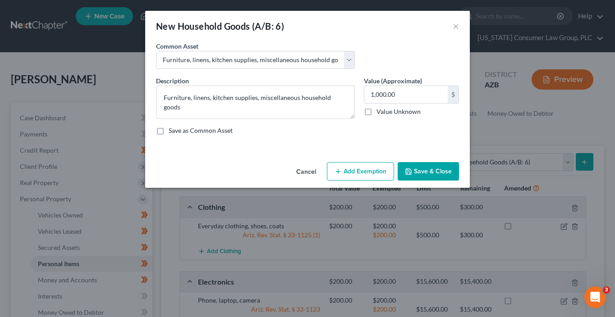
click at [359, 175] on button "Add Exemption" at bounding box center [360, 171] width 67 height 19
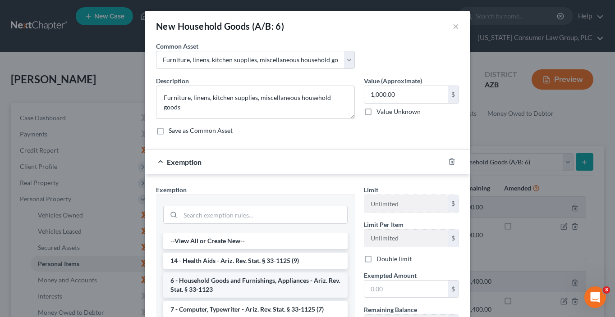
click at [202, 283] on li "6 - Household Goods and Furnishings, Appliances - Ariz. Rev. Stat. § 33-1123" at bounding box center [255, 285] width 184 height 25
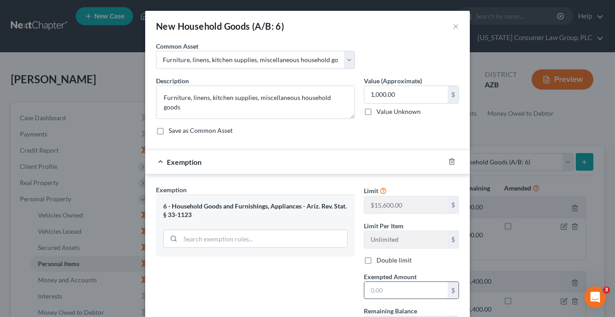
click at [378, 288] on input "text" at bounding box center [405, 290] width 83 height 17
click at [238, 289] on div "Exemption Set must be selected for CA. Exemption * 6 - Household Goods and Furn…" at bounding box center [255, 263] width 208 height 156
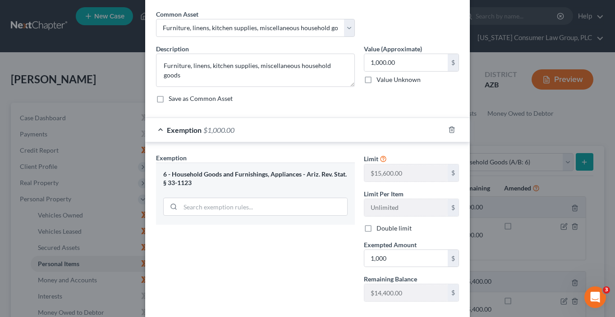
scroll to position [80, 0]
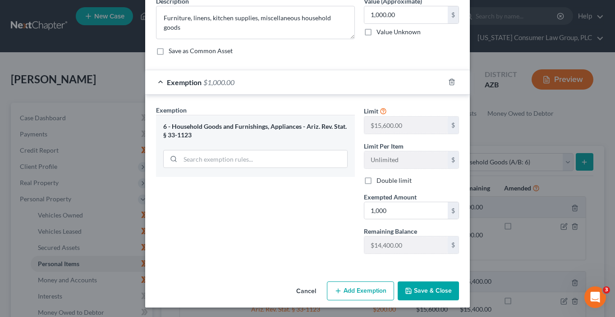
click at [454, 290] on button "Save & Close" at bounding box center [428, 291] width 61 height 19
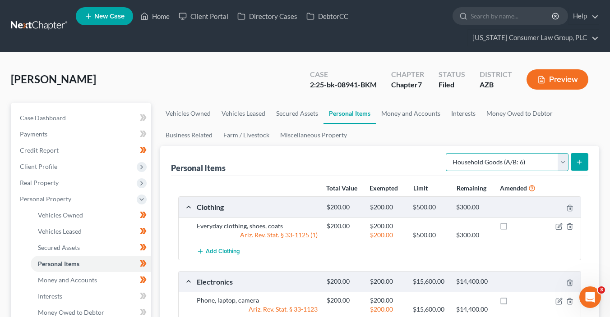
click at [517, 166] on select "Select Item Type Clothing (A/B: 11) Collectibles Of Value (A/B: 8) Electronics …" at bounding box center [506, 162] width 123 height 18
click at [447, 153] on select "Select Item Type Clothing (A/B: 11) Collectibles Of Value (A/B: 8) Electronics …" at bounding box center [506, 162] width 123 height 18
click at [578, 162] on icon "submit" at bounding box center [578, 162] width 7 height 7
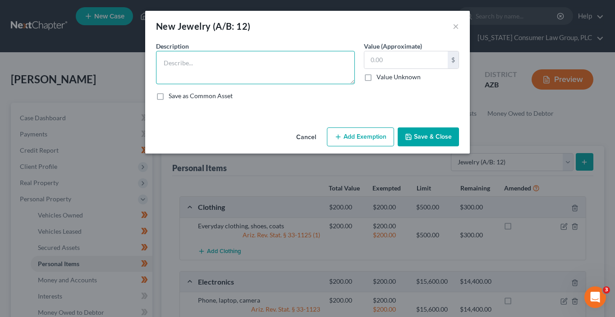
click at [252, 69] on textarea at bounding box center [255, 67] width 199 height 33
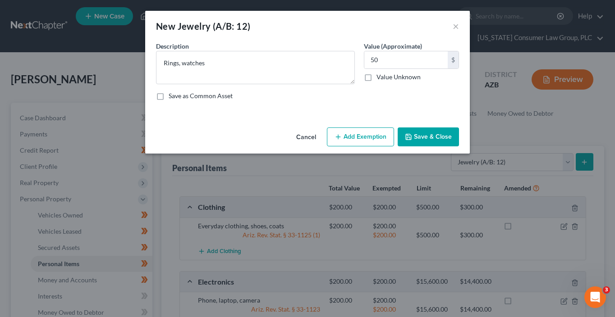
click at [358, 140] on button "Add Exemption" at bounding box center [360, 137] width 67 height 19
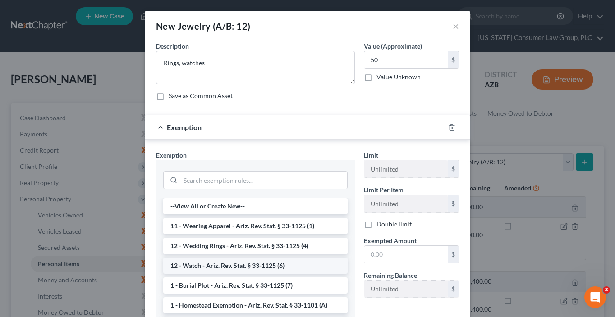
click at [249, 261] on li "12 - Watch - Ariz. Rev. Stat. § 33-1125 (6)" at bounding box center [255, 266] width 184 height 16
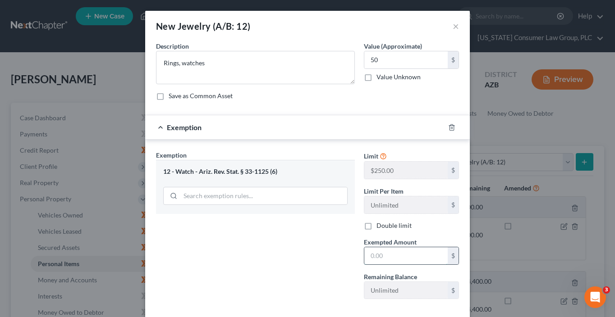
click at [395, 256] on input "text" at bounding box center [405, 256] width 83 height 17
click at [337, 250] on div "Exemption Set must be selected for CA. Exemption * 12 - Watch - Ariz. Rev. Stat…" at bounding box center [255, 229] width 208 height 156
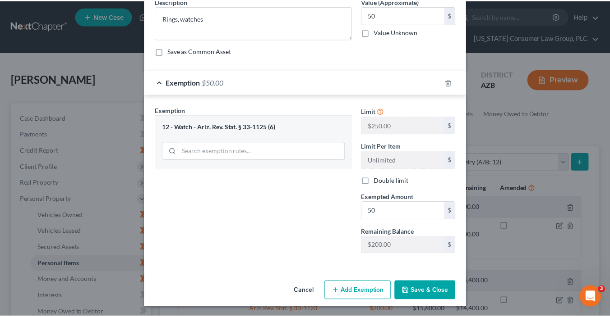
scroll to position [45, 0]
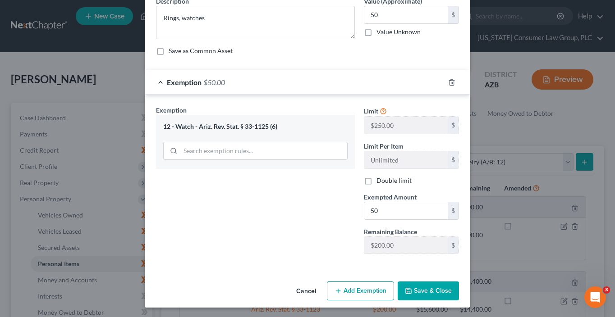
click at [443, 290] on button "Save & Close" at bounding box center [428, 291] width 61 height 19
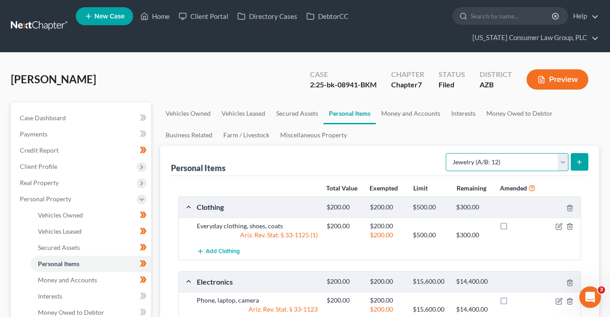
click at [510, 161] on select "Select Item Type Clothing (A/B: 11) Collectibles Of Value (A/B: 8) Electronics …" at bounding box center [506, 162] width 123 height 18
click at [447, 153] on select "Select Item Type Clothing (A/B: 11) Collectibles Of Value (A/B: 8) Electronics …" at bounding box center [506, 162] width 123 height 18
click at [577, 162] on line "submit" at bounding box center [579, 162] width 4 height 0
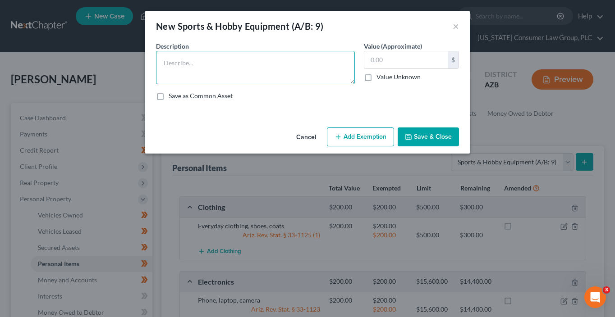
click at [285, 79] on textarea at bounding box center [255, 67] width 199 height 33
click at [284, 74] on textarea "Tent, sleeping bag=" at bounding box center [255, 67] width 199 height 33
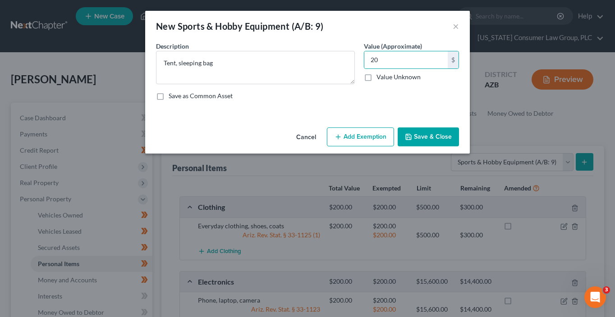
drag, startPoint x: 372, startPoint y: 139, endPoint x: 346, endPoint y: 176, distance: 45.2
click at [372, 138] on button "Add Exemption" at bounding box center [360, 137] width 67 height 19
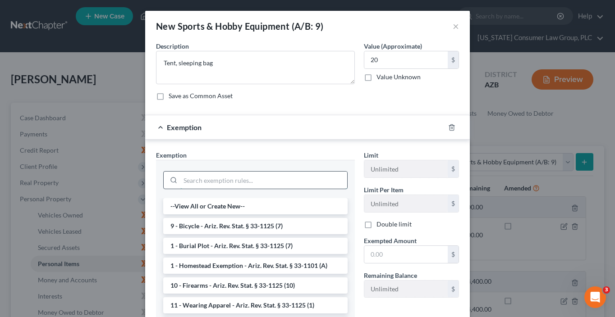
click at [213, 178] on input "search" at bounding box center [263, 180] width 167 height 17
click at [448, 126] on icon "button" at bounding box center [451, 127] width 7 height 7
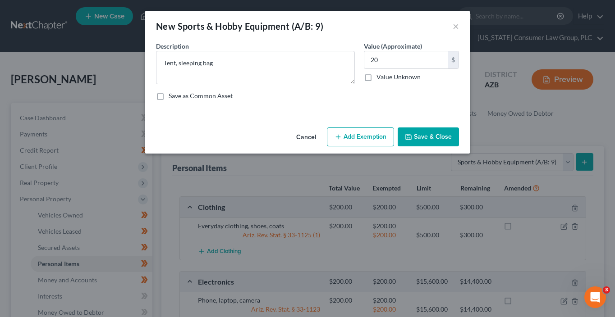
click at [426, 136] on button "Save & Close" at bounding box center [428, 137] width 61 height 19
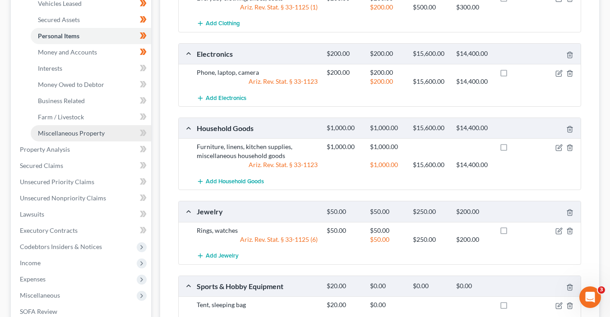
scroll to position [225, 0]
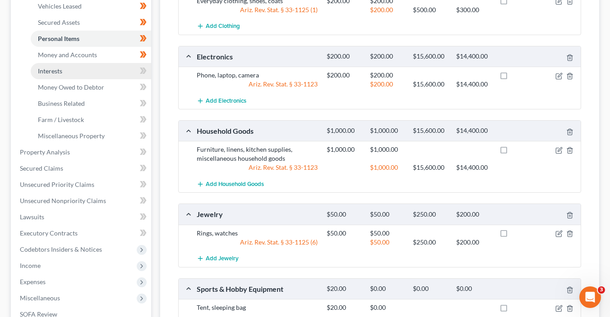
click at [105, 70] on link "Interests" at bounding box center [91, 71] width 120 height 16
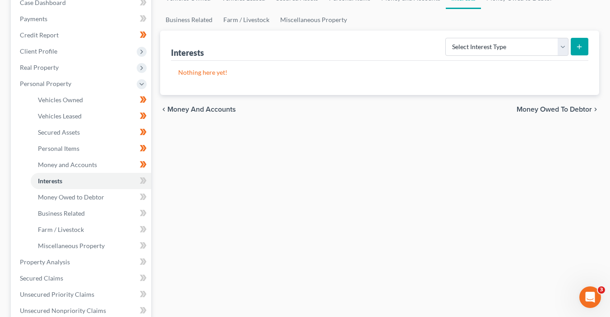
scroll to position [118, 0]
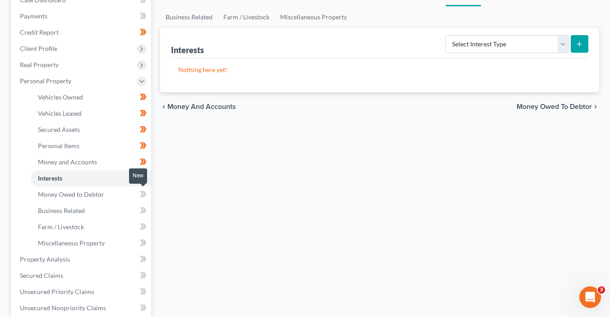
click at [146, 196] on icon at bounding box center [143, 194] width 7 height 11
click at [147, 213] on span at bounding box center [143, 212] width 16 height 14
click at [146, 226] on icon at bounding box center [143, 226] width 7 height 11
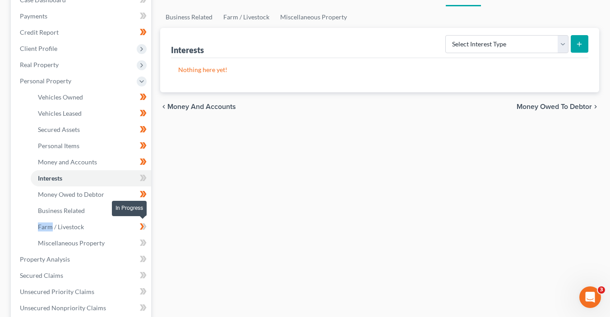
click at [146, 226] on icon at bounding box center [143, 226] width 7 height 11
click at [147, 245] on span at bounding box center [143, 245] width 16 height 14
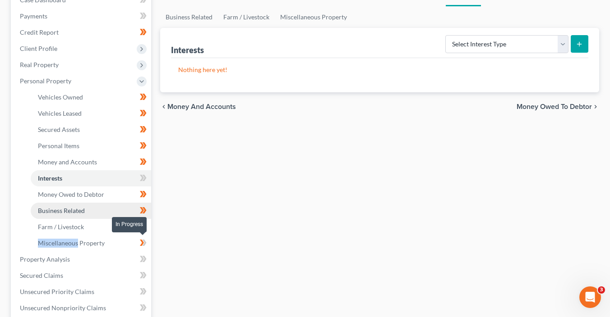
drag, startPoint x: 147, startPoint y: 245, endPoint x: 114, endPoint y: 208, distance: 49.8
click at [147, 245] on span at bounding box center [143, 245] width 16 height 14
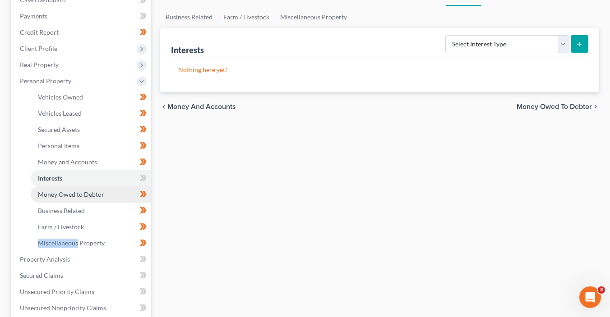
click at [97, 193] on span "Money Owed to Debtor" at bounding box center [71, 195] width 66 height 8
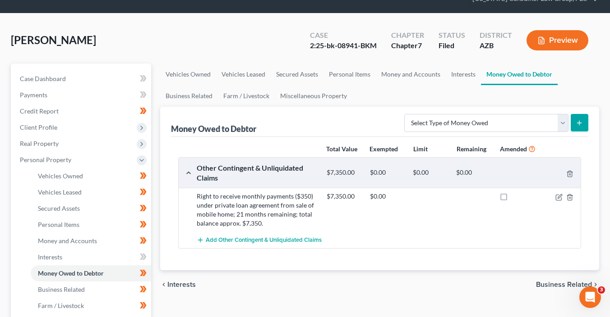
scroll to position [84, 0]
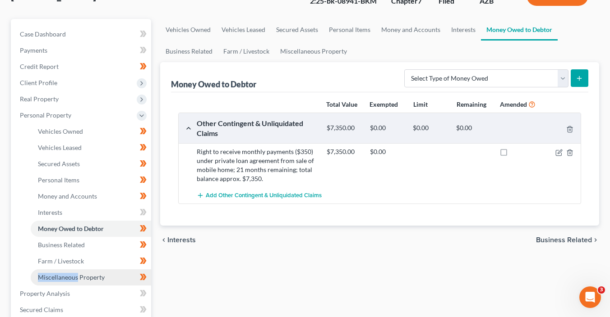
click at [96, 278] on span "Miscellaneous Property" at bounding box center [71, 278] width 67 height 8
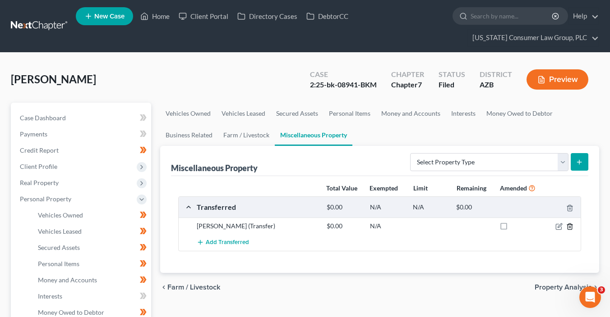
click at [568, 227] on icon "button" at bounding box center [569, 226] width 7 height 7
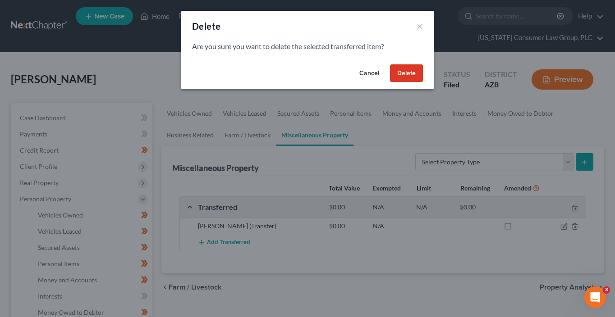
click at [405, 74] on button "Delete" at bounding box center [406, 73] width 33 height 18
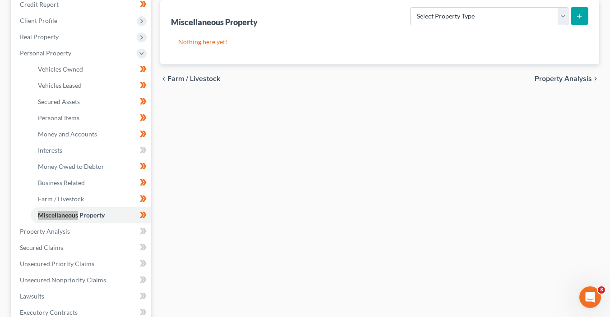
scroll to position [160, 0]
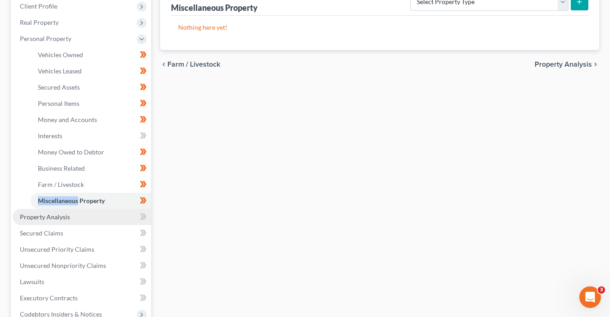
click at [127, 219] on link "Property Analysis" at bounding box center [82, 217] width 138 height 16
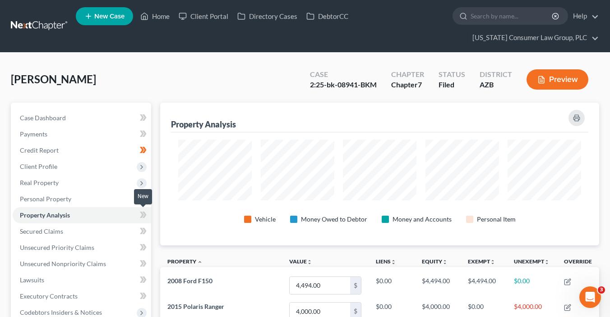
scroll to position [142, 439]
click at [142, 214] on icon at bounding box center [142, 215] width 4 height 6
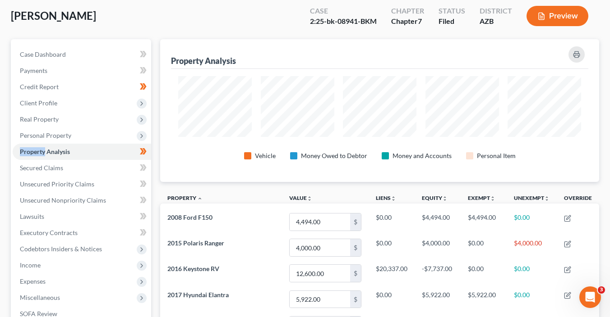
scroll to position [0, 0]
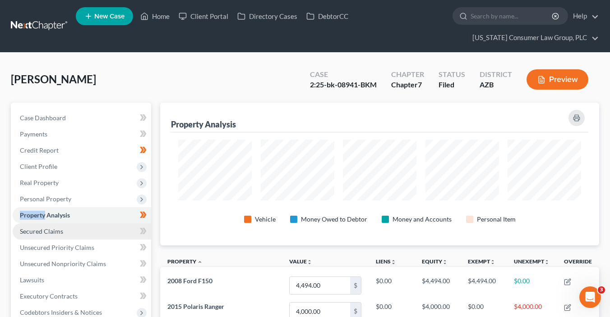
click at [101, 234] on link "Secured Claims" at bounding box center [82, 232] width 138 height 16
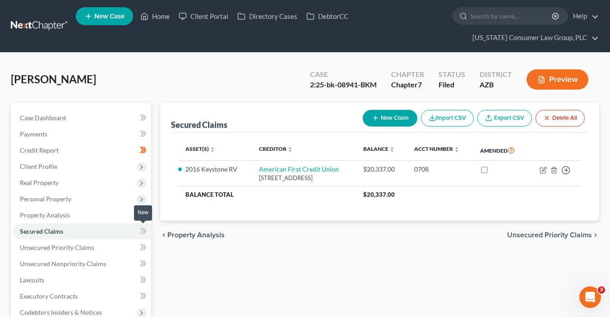
click at [137, 233] on span at bounding box center [143, 233] width 16 height 14
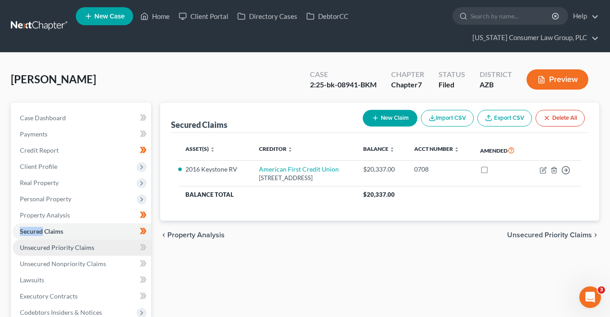
click at [112, 244] on link "Unsecured Priority Claims" at bounding box center [82, 248] width 138 height 16
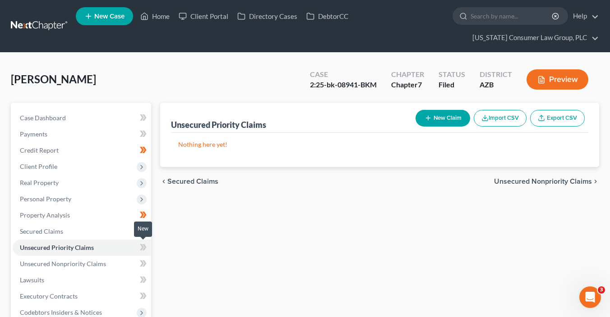
click at [143, 249] on icon at bounding box center [144, 247] width 4 height 6
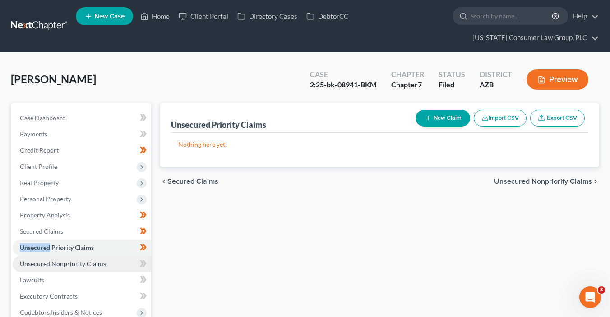
click at [126, 261] on link "Unsecured Nonpriority Claims" at bounding box center [82, 264] width 138 height 16
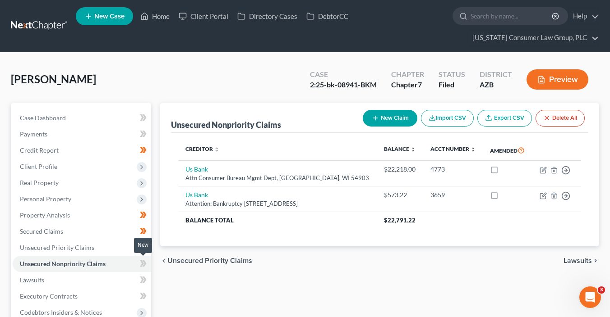
click at [148, 266] on span at bounding box center [143, 265] width 16 height 14
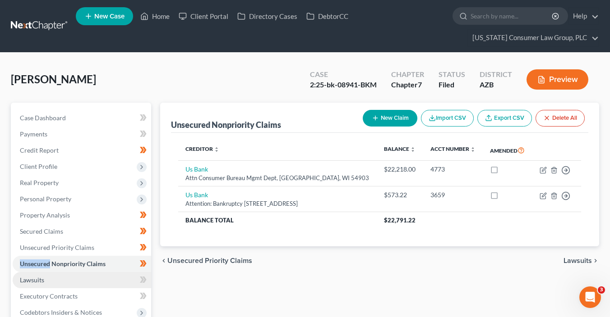
click at [98, 284] on link "Lawsuits" at bounding box center [82, 280] width 138 height 16
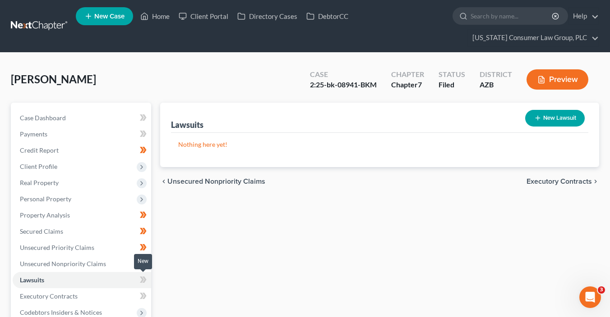
click at [142, 282] on icon at bounding box center [142, 280] width 4 height 6
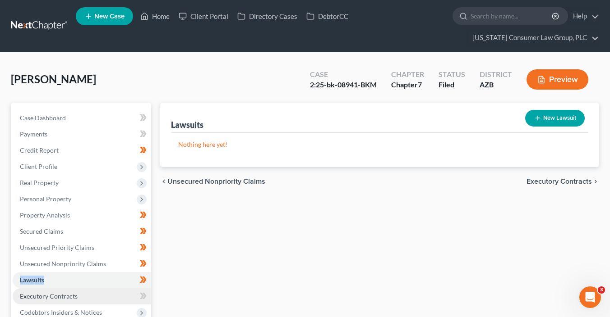
click at [120, 297] on link "Executory Contracts" at bounding box center [82, 297] width 138 height 16
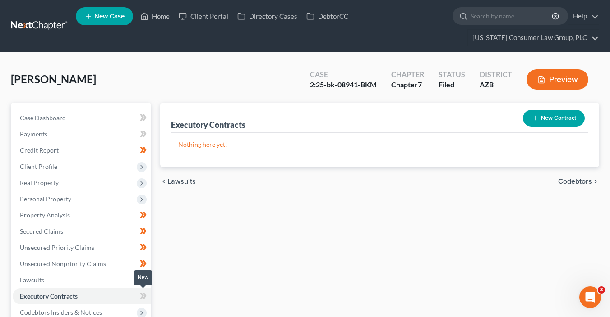
click at [148, 299] on span at bounding box center [143, 298] width 16 height 14
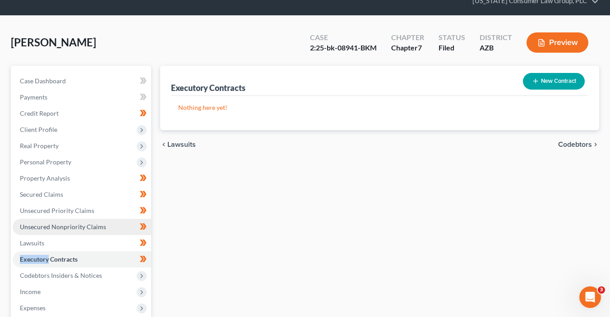
scroll to position [89, 0]
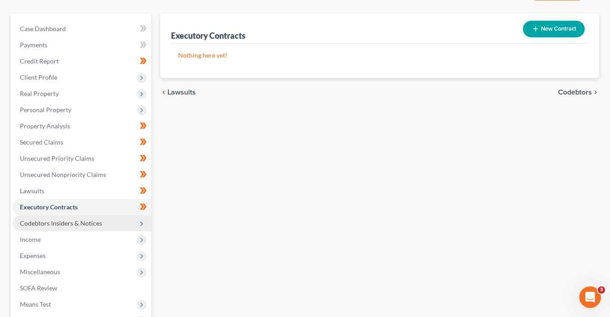
click at [145, 224] on icon at bounding box center [142, 224] width 10 height 10
click at [144, 241] on icon at bounding box center [144, 239] width 4 height 6
drag, startPoint x: 144, startPoint y: 241, endPoint x: 144, endPoint y: 250, distance: 9.5
click at [144, 241] on icon at bounding box center [144, 239] width 4 height 6
drag, startPoint x: 144, startPoint y: 257, endPoint x: 148, endPoint y: 271, distance: 14.9
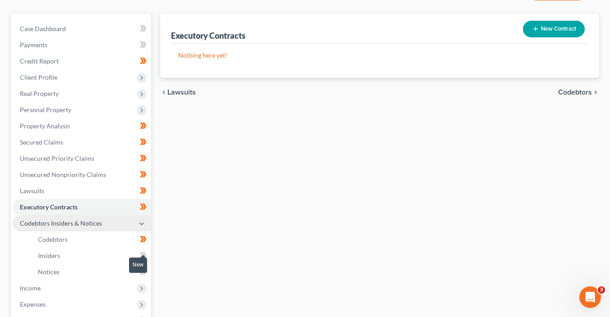
click at [148, 261] on span at bounding box center [143, 257] width 16 height 14
click at [149, 261] on span at bounding box center [143, 257] width 16 height 14
click at [146, 274] on icon at bounding box center [143, 271] width 7 height 11
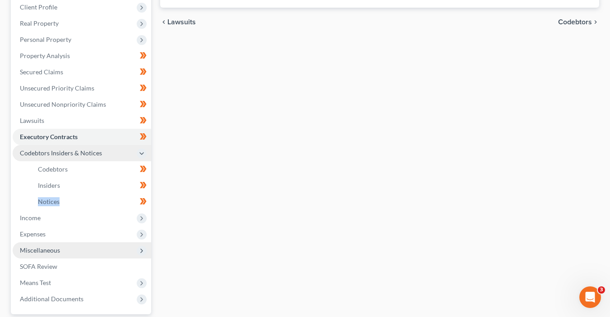
scroll to position [197, 0]
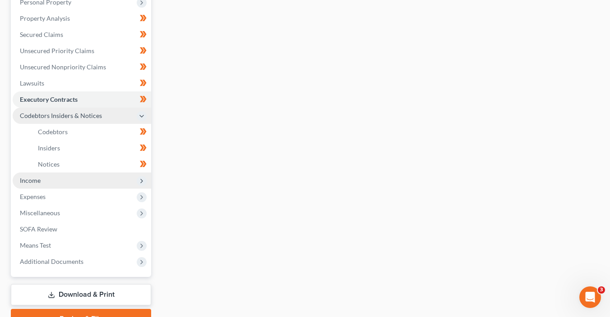
click at [106, 176] on span "Income" at bounding box center [82, 181] width 138 height 16
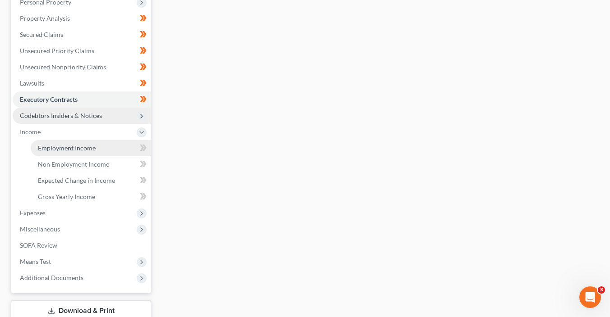
click at [92, 149] on span "Employment Income" at bounding box center [67, 148] width 58 height 8
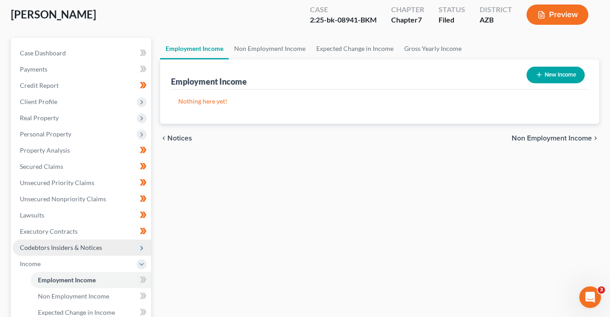
scroll to position [65, 0]
click at [144, 280] on icon at bounding box center [144, 279] width 4 height 6
drag, startPoint x: 144, startPoint y: 280, endPoint x: 118, endPoint y: 293, distance: 29.6
click at [144, 280] on icon at bounding box center [144, 279] width 4 height 6
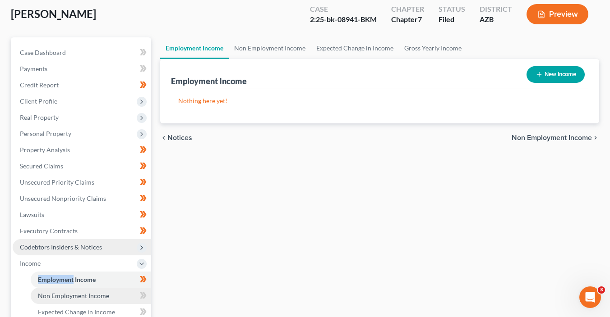
click at [110, 293] on link "Non Employment Income" at bounding box center [91, 296] width 120 height 16
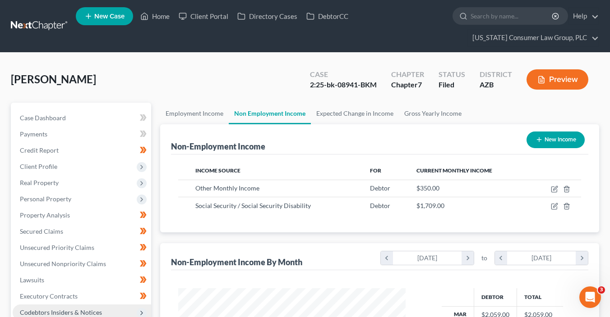
scroll to position [450663, 450579]
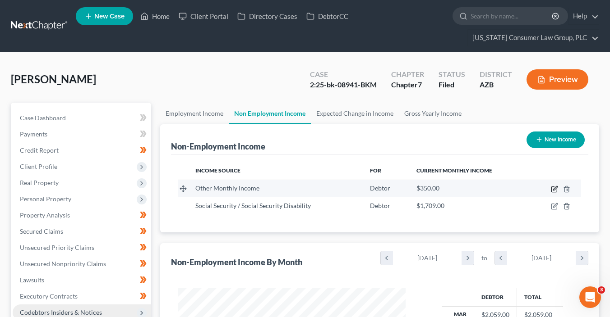
click at [554, 189] on icon "button" at bounding box center [555, 188] width 4 height 4
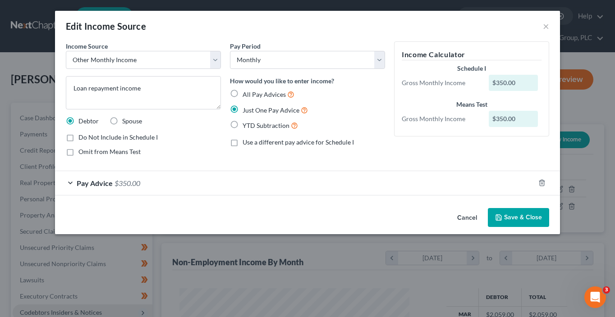
click at [523, 214] on button "Save & Close" at bounding box center [518, 217] width 61 height 19
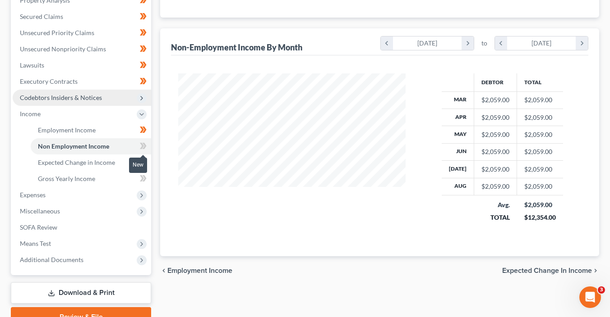
click at [139, 147] on span at bounding box center [143, 148] width 16 height 14
click at [142, 165] on icon at bounding box center [143, 162] width 7 height 11
click at [110, 173] on link "Gross Yearly Income" at bounding box center [91, 179] width 120 height 16
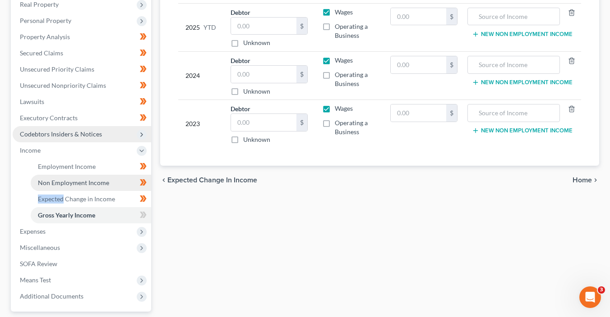
drag, startPoint x: 80, startPoint y: 182, endPoint x: 604, endPoint y: 316, distance: 541.2
click at [80, 182] on span "Non Employment Income" at bounding box center [73, 183] width 71 height 8
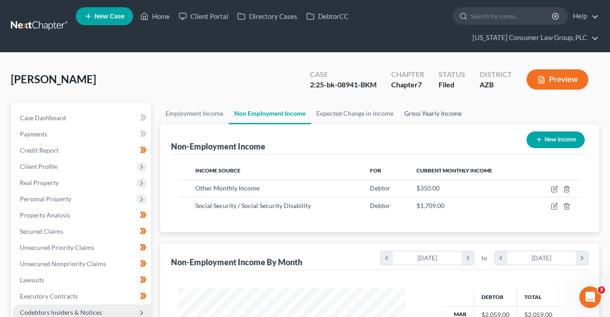
click at [434, 112] on link "Gross Yearly Income" at bounding box center [433, 114] width 68 height 22
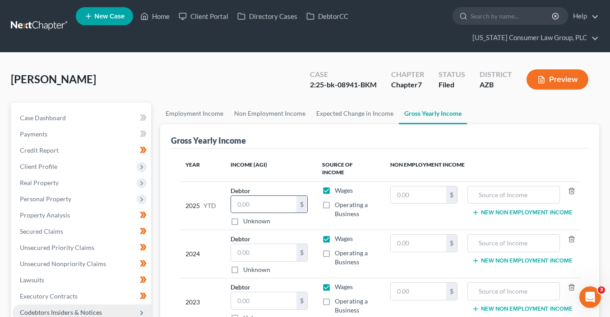
click at [278, 202] on input "text" at bounding box center [263, 204] width 65 height 17
click at [335, 186] on label "Wages" at bounding box center [344, 190] width 18 height 9
click at [338, 186] on input "Wages" at bounding box center [341, 189] width 6 height 6
click at [335, 234] on label "Wages" at bounding box center [344, 238] width 18 height 9
click at [338, 234] on input "Wages" at bounding box center [341, 237] width 6 height 6
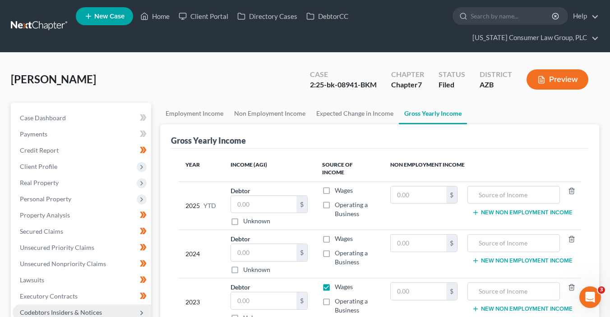
click at [335, 283] on label "Wages" at bounding box center [344, 287] width 18 height 9
click at [338, 283] on input "Wages" at bounding box center [341, 286] width 6 height 6
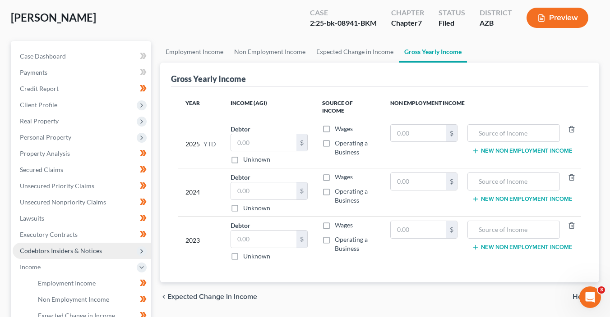
scroll to position [123, 0]
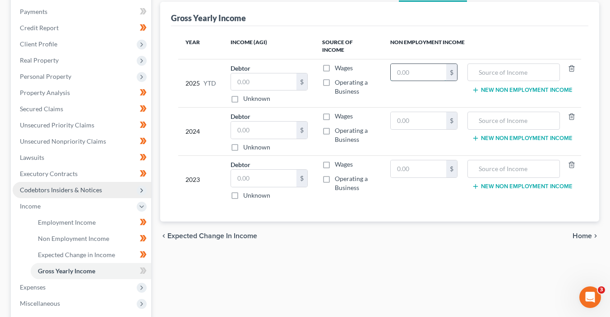
click at [413, 64] on input "text" at bounding box center [417, 72] width 55 height 17
click at [492, 64] on input "text" at bounding box center [513, 72] width 83 height 17
click at [527, 87] on button "New Non Employment Income" at bounding box center [522, 90] width 101 height 7
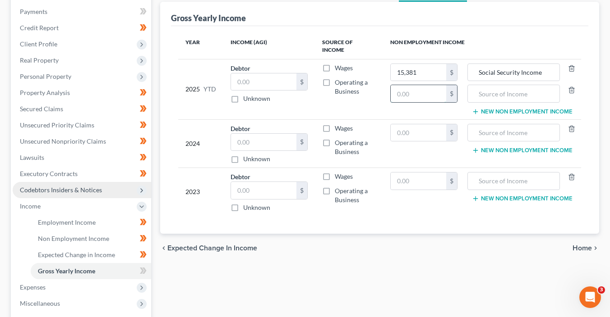
click at [407, 85] on input "text" at bounding box center [417, 93] width 55 height 17
click at [494, 86] on input "text" at bounding box center [513, 93] width 83 height 17
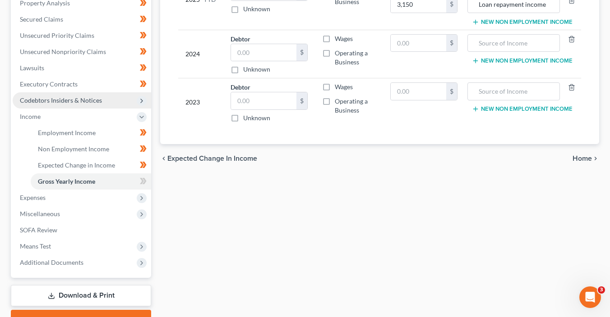
scroll to position [213, 0]
click at [147, 184] on span at bounding box center [143, 182] width 16 height 14
click at [410, 83] on input "text" at bounding box center [417, 91] width 55 height 17
click at [508, 85] on input "text" at bounding box center [513, 91] width 83 height 17
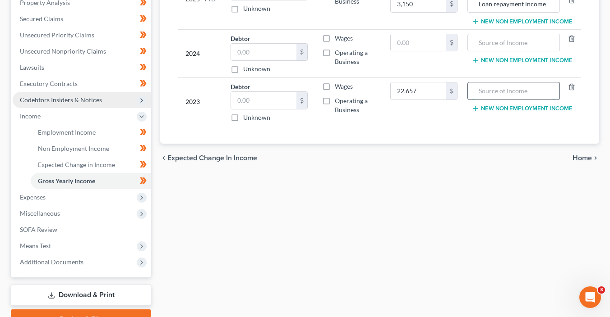
paste input "Phone. Laptop. Camera."
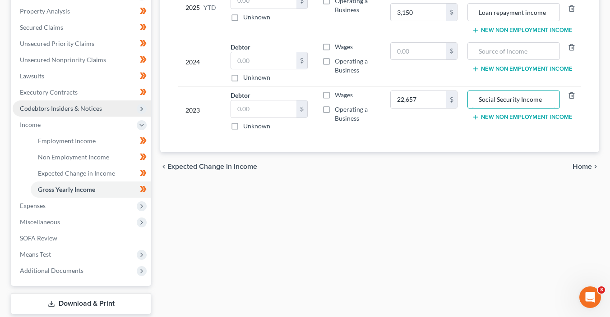
scroll to position [200, 0]
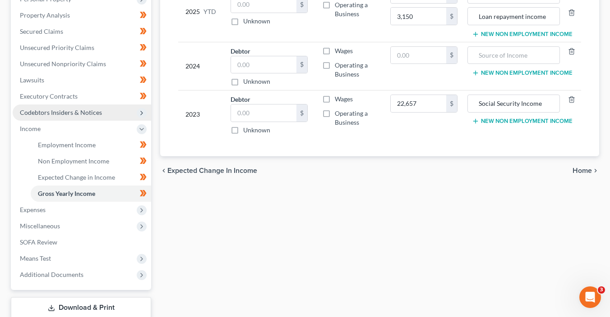
click at [506, 198] on div "Employment Income Non Employment Income Expected Change in Income Gross Yearly …" at bounding box center [380, 123] width 448 height 440
click at [143, 210] on icon at bounding box center [141, 210] width 7 height 7
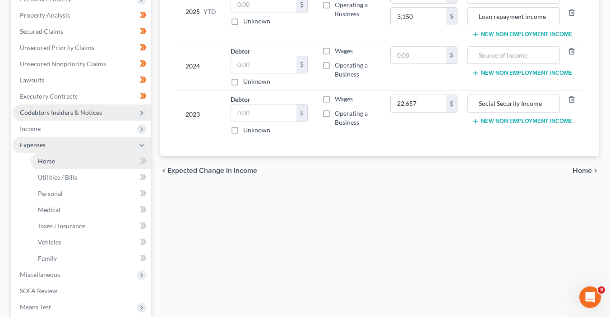
click at [93, 162] on link "Home" at bounding box center [91, 161] width 120 height 16
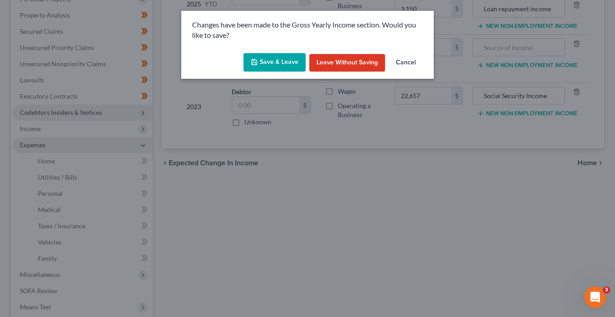
click at [285, 65] on button "Save & Leave" at bounding box center [274, 62] width 62 height 19
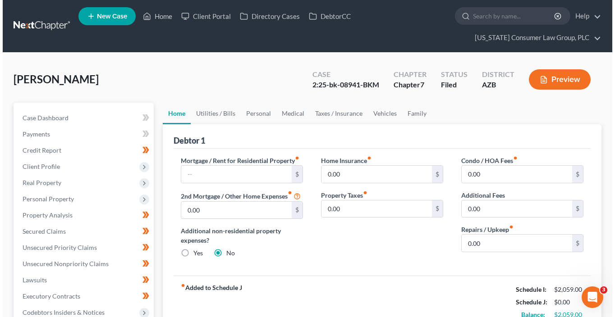
scroll to position [229, 0]
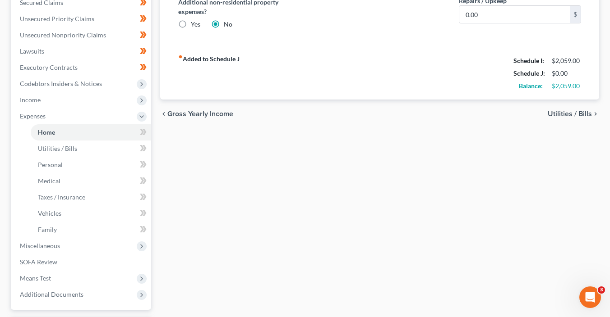
click at [208, 114] on span "Gross Yearly Income" at bounding box center [200, 113] width 66 height 7
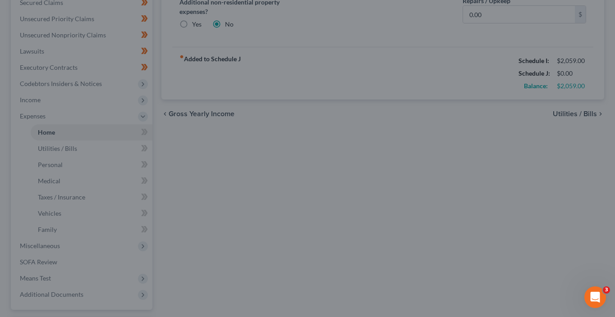
drag, startPoint x: 84, startPoint y: 173, endPoint x: 91, endPoint y: 50, distance: 122.8
click at [84, 172] on div at bounding box center [307, 158] width 615 height 317
